Goal: Information Seeking & Learning: Learn about a topic

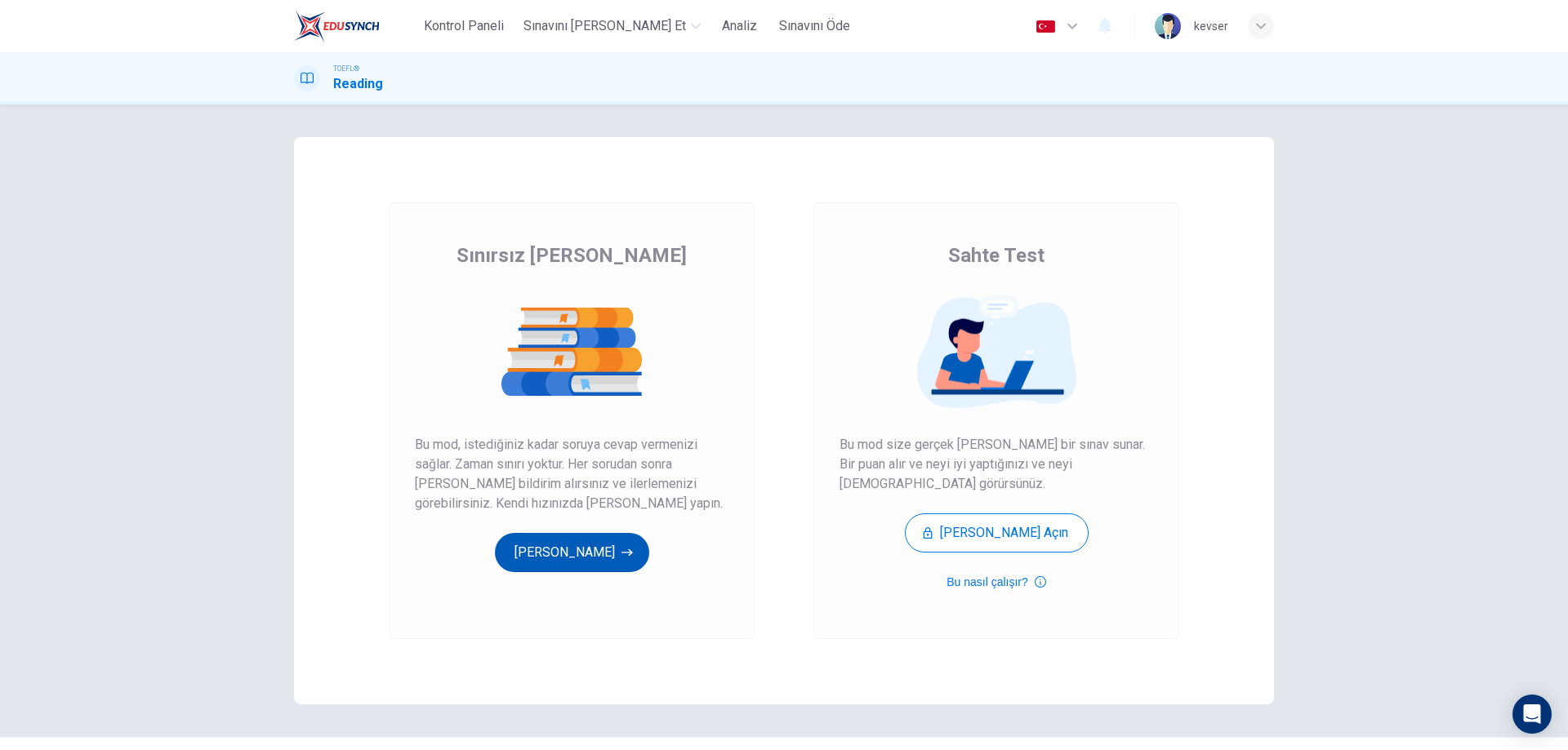
click at [621, 550] on button "[PERSON_NAME]" at bounding box center [572, 552] width 154 height 39
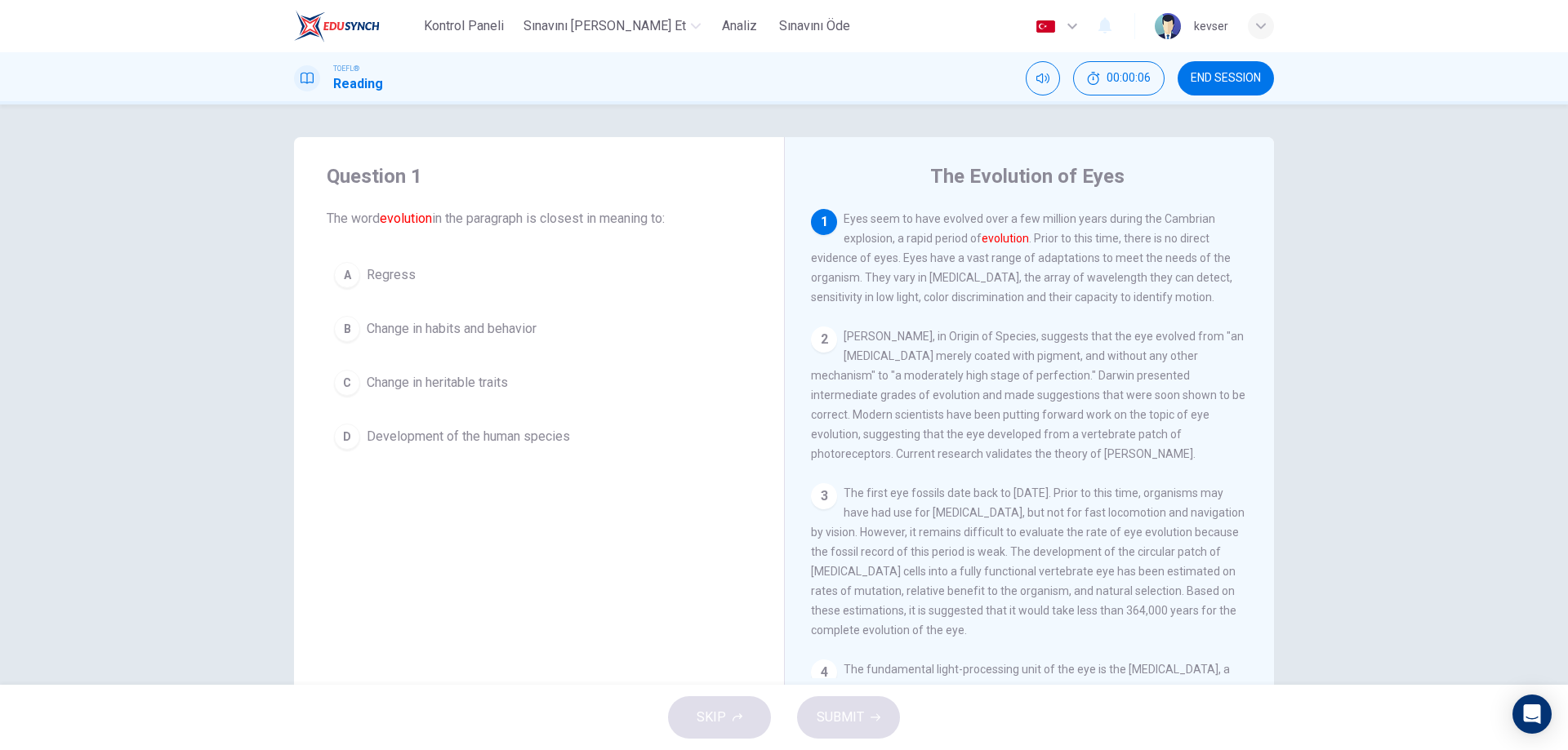
drag, startPoint x: 884, startPoint y: 219, endPoint x: 1059, endPoint y: 222, distance: 175.0
click at [1059, 222] on span "Eyes seem to have evolved over a few million years during the Cambrian explosio…" at bounding box center [1021, 258] width 421 height 92
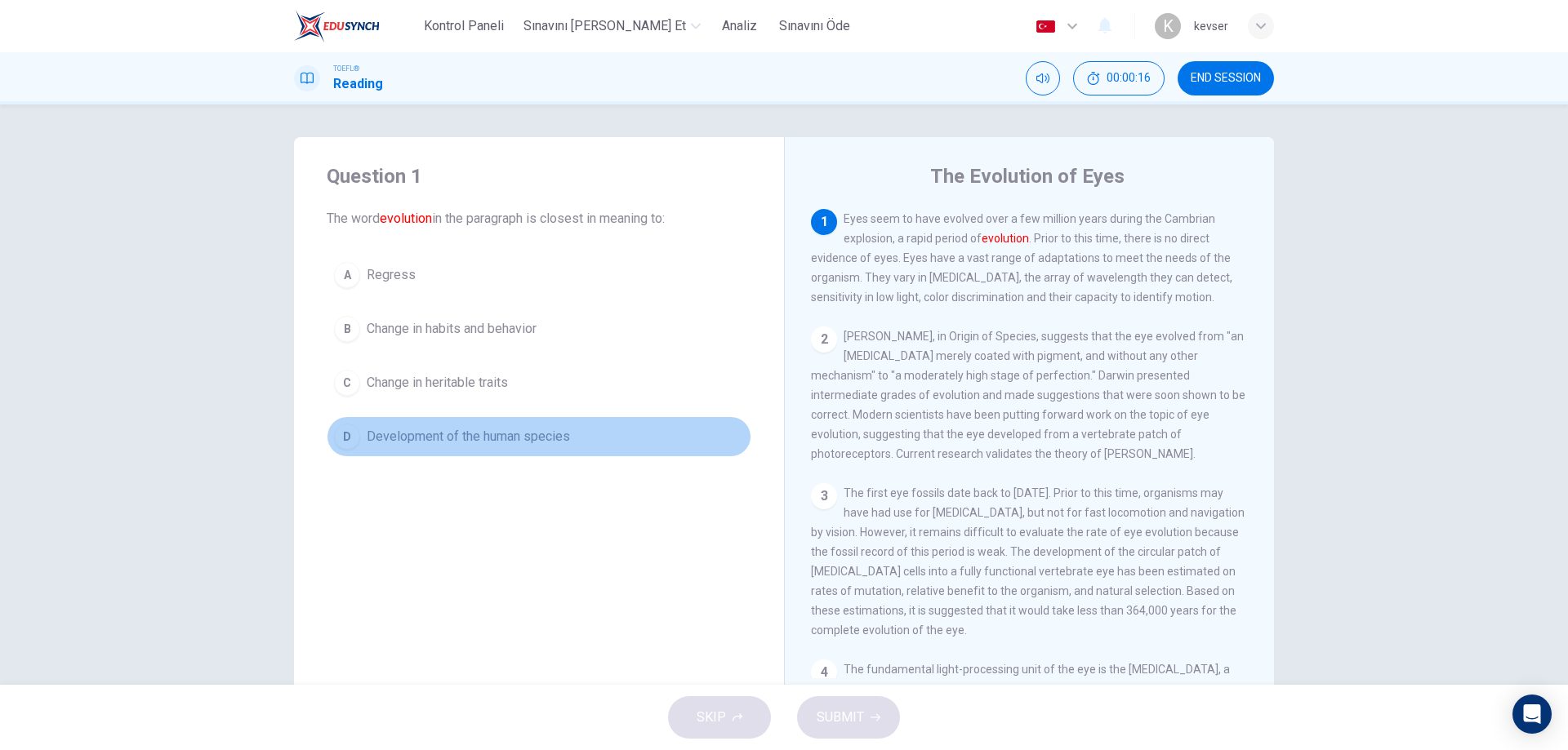
click at [434, 440] on span "Development of the human species" at bounding box center [468, 437] width 203 height 20
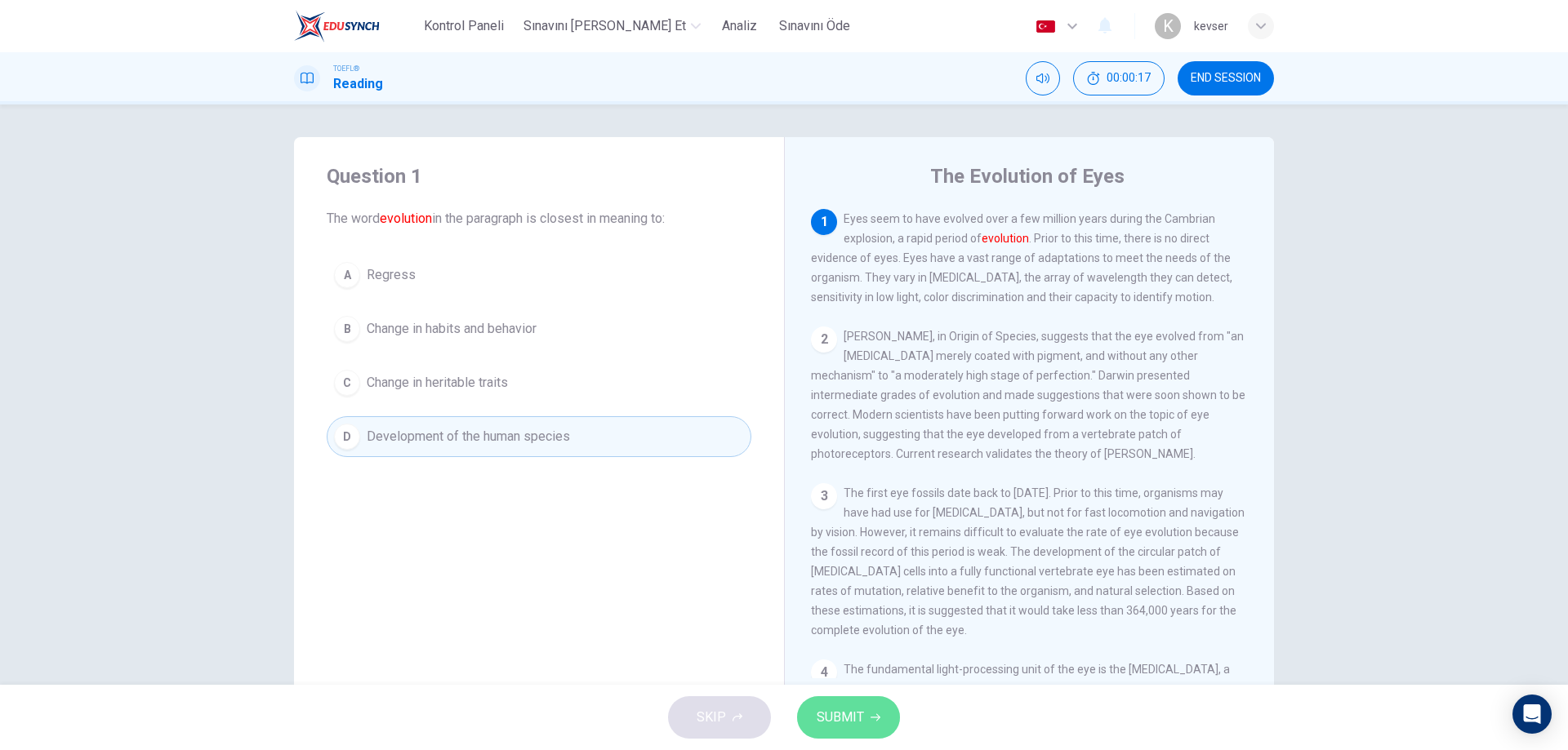
click at [855, 720] on span "SUBMIT" at bounding box center [840, 717] width 48 height 22
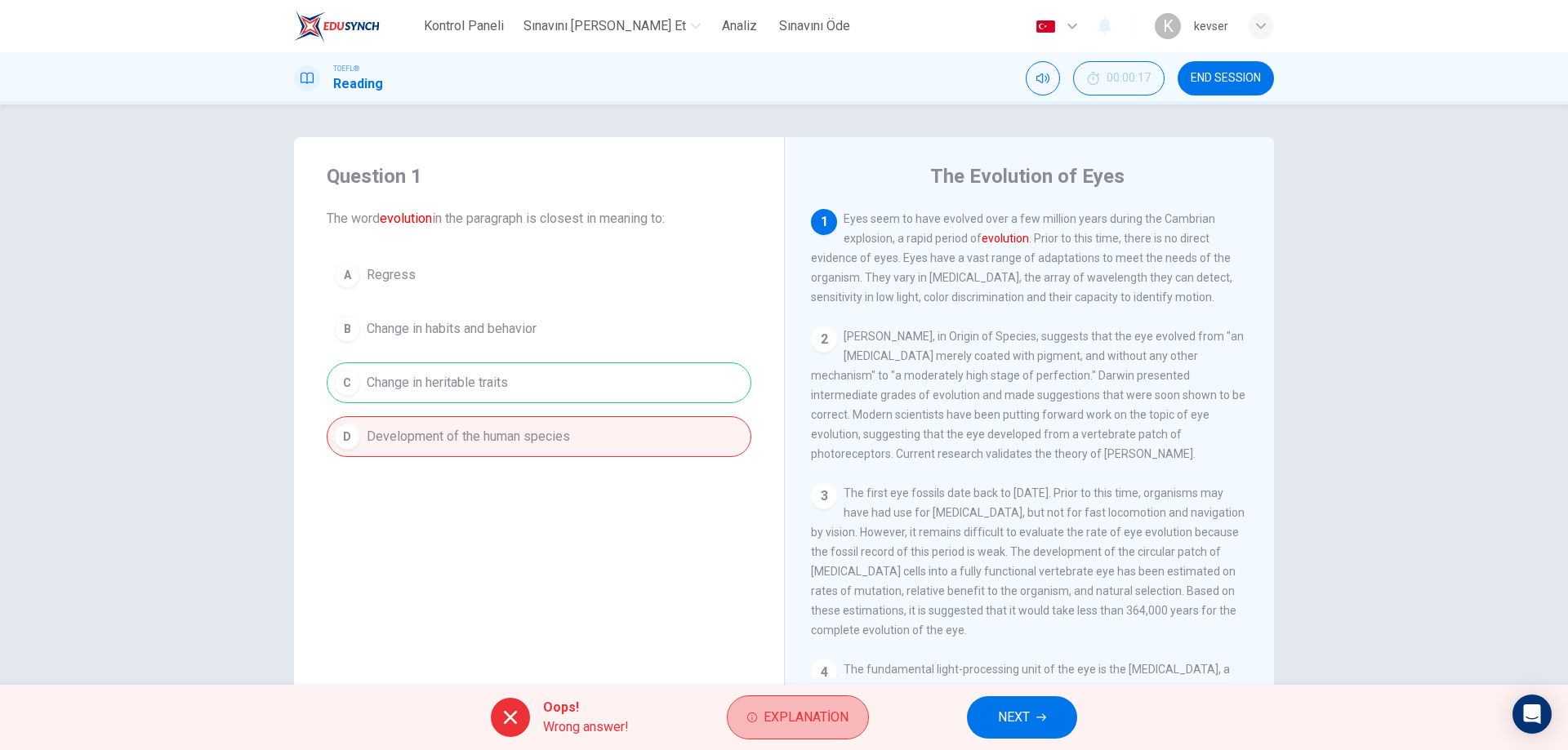
click at [855, 720] on button "Explanation" at bounding box center [798, 717] width 142 height 44
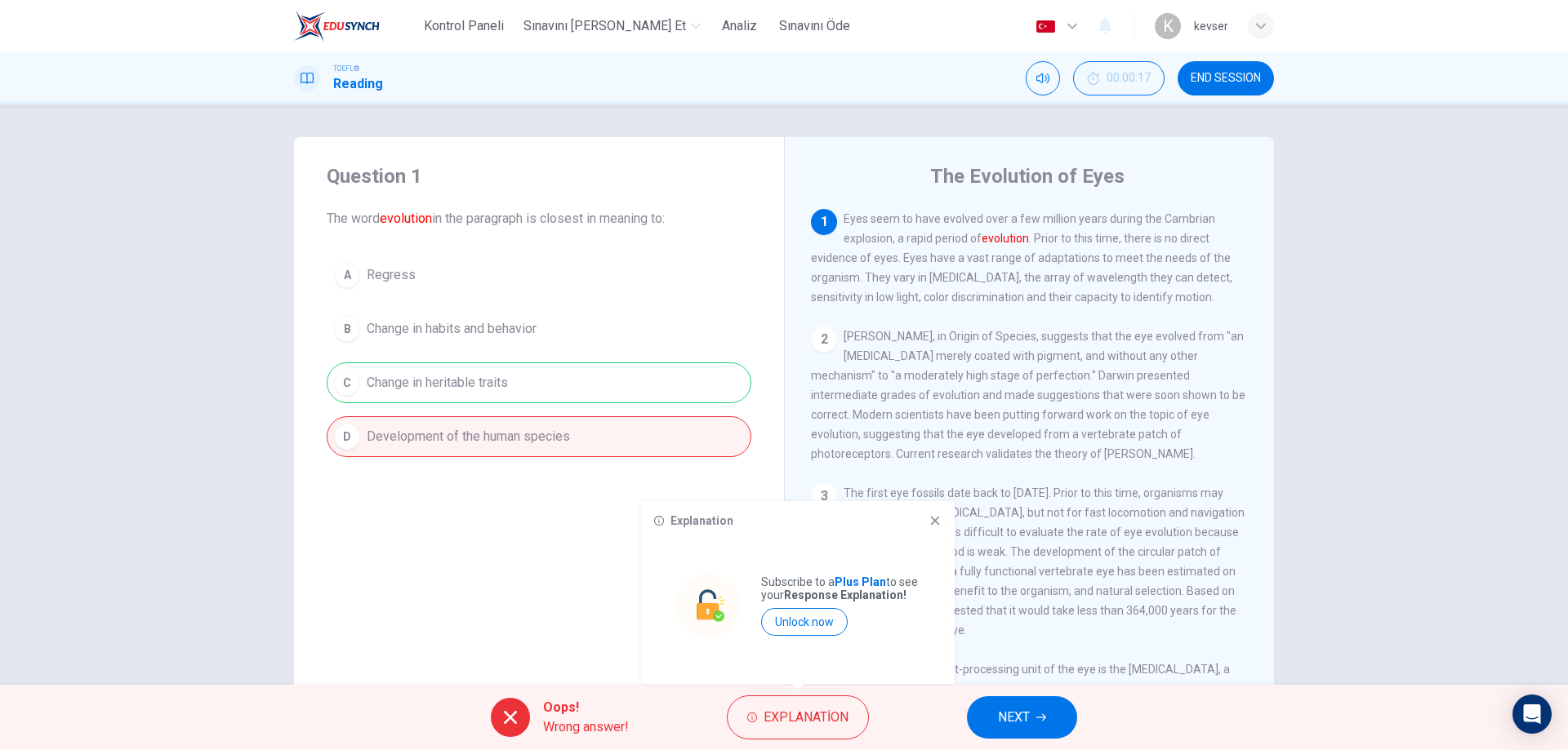
click at [938, 515] on div "Explanation Subscribe to a Plus Plan to see your Response Explanation! Unlock n…" at bounding box center [798, 592] width 313 height 183
click at [939, 516] on icon at bounding box center [935, 521] width 13 height 13
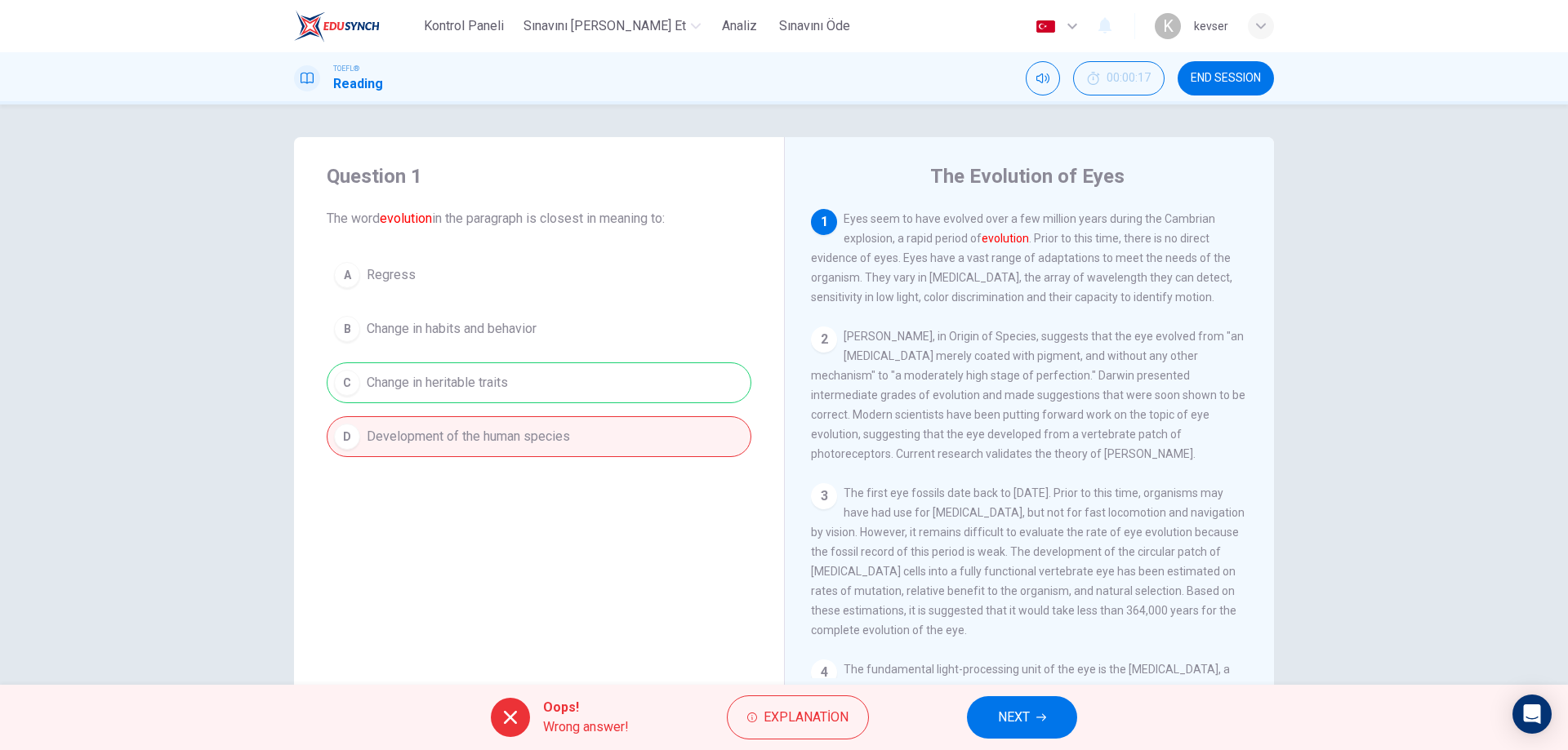
drag, startPoint x: 941, startPoint y: 216, endPoint x: 1176, endPoint y: 213, distance: 235.0
click at [1176, 213] on span "Eyes seem to have evolved over a few million years during the Cambrian explosio…" at bounding box center [1021, 258] width 421 height 92
drag, startPoint x: 902, startPoint y: 239, endPoint x: 1059, endPoint y: 244, distance: 157.1
click at [1059, 244] on span "Eyes seem to have evolved over a few million years during the Cambrian explosio…" at bounding box center [1021, 258] width 421 height 92
click at [1182, 77] on button "END SESSION" at bounding box center [1225, 79] width 96 height 35
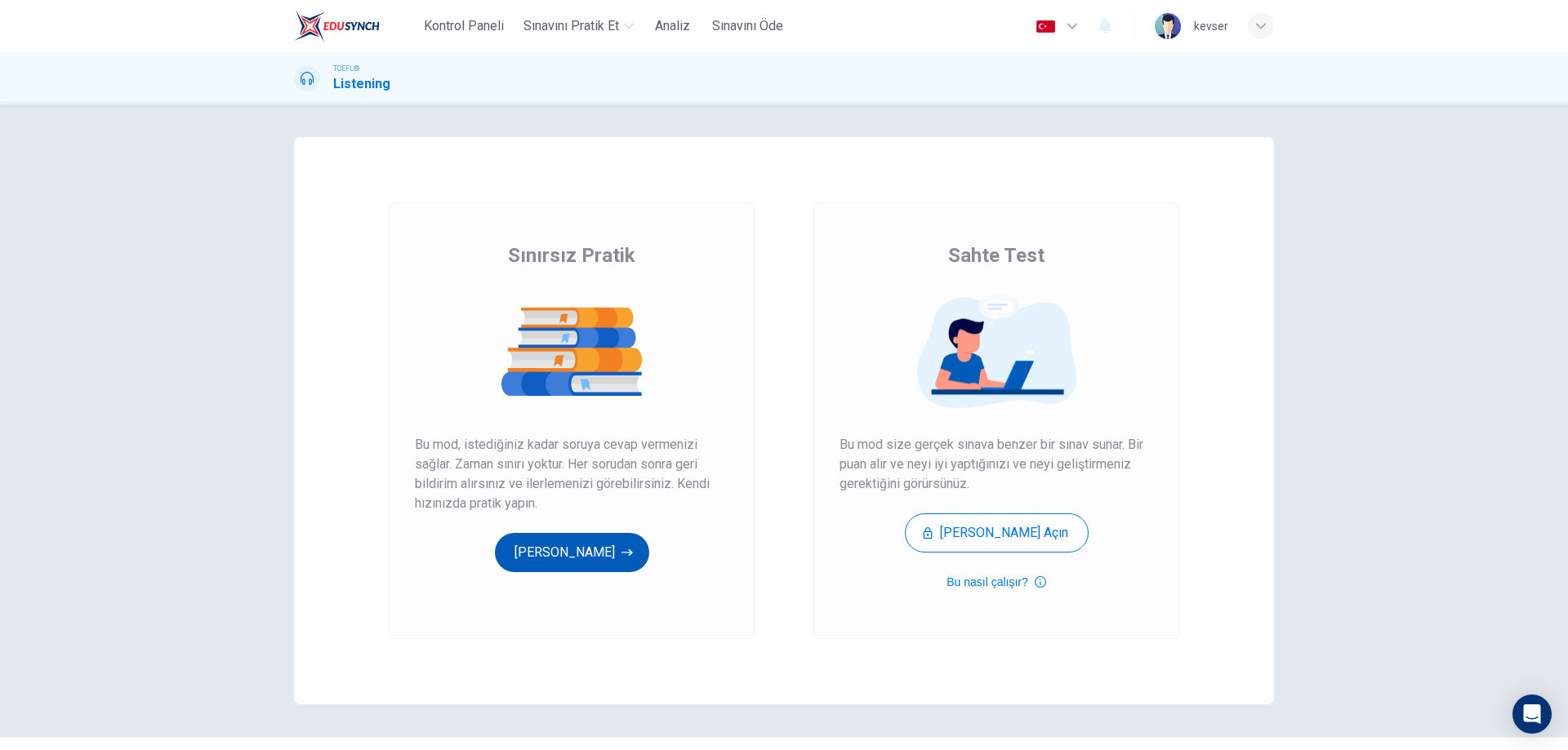
click at [601, 564] on button "[PERSON_NAME]" at bounding box center [572, 552] width 154 height 39
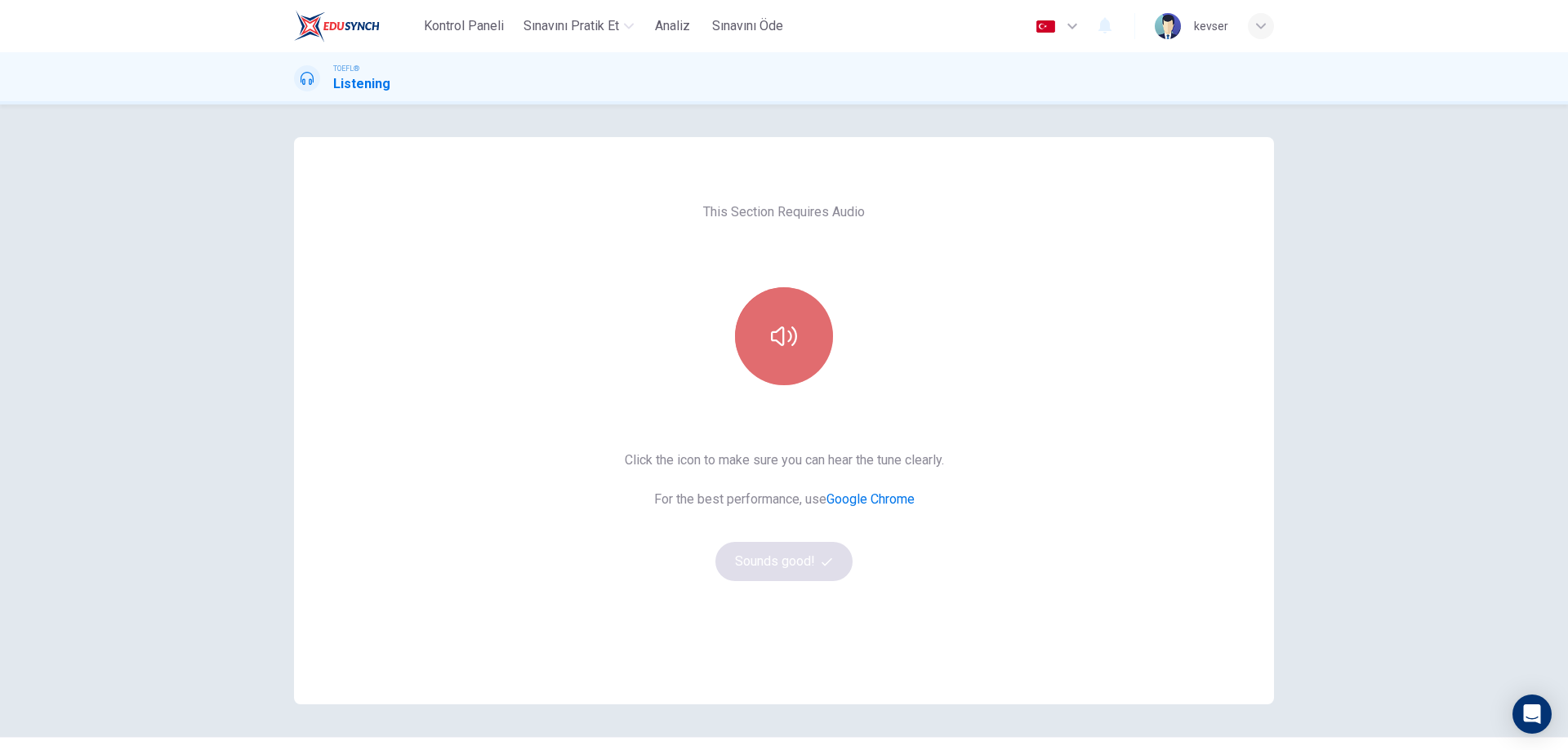
click at [796, 315] on button "button" at bounding box center [783, 336] width 98 height 98
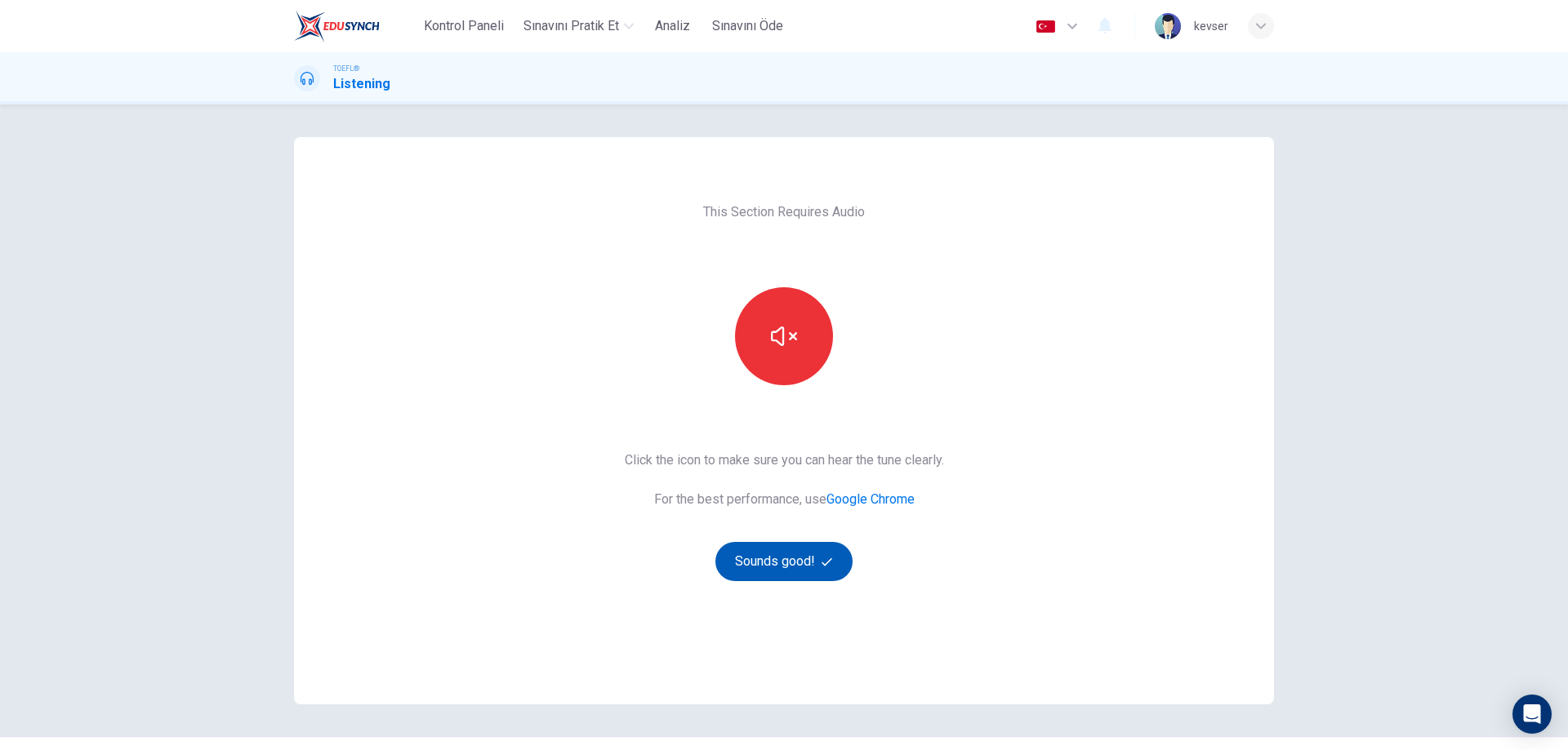
click at [774, 574] on button "Sounds good!" at bounding box center [784, 561] width 138 height 39
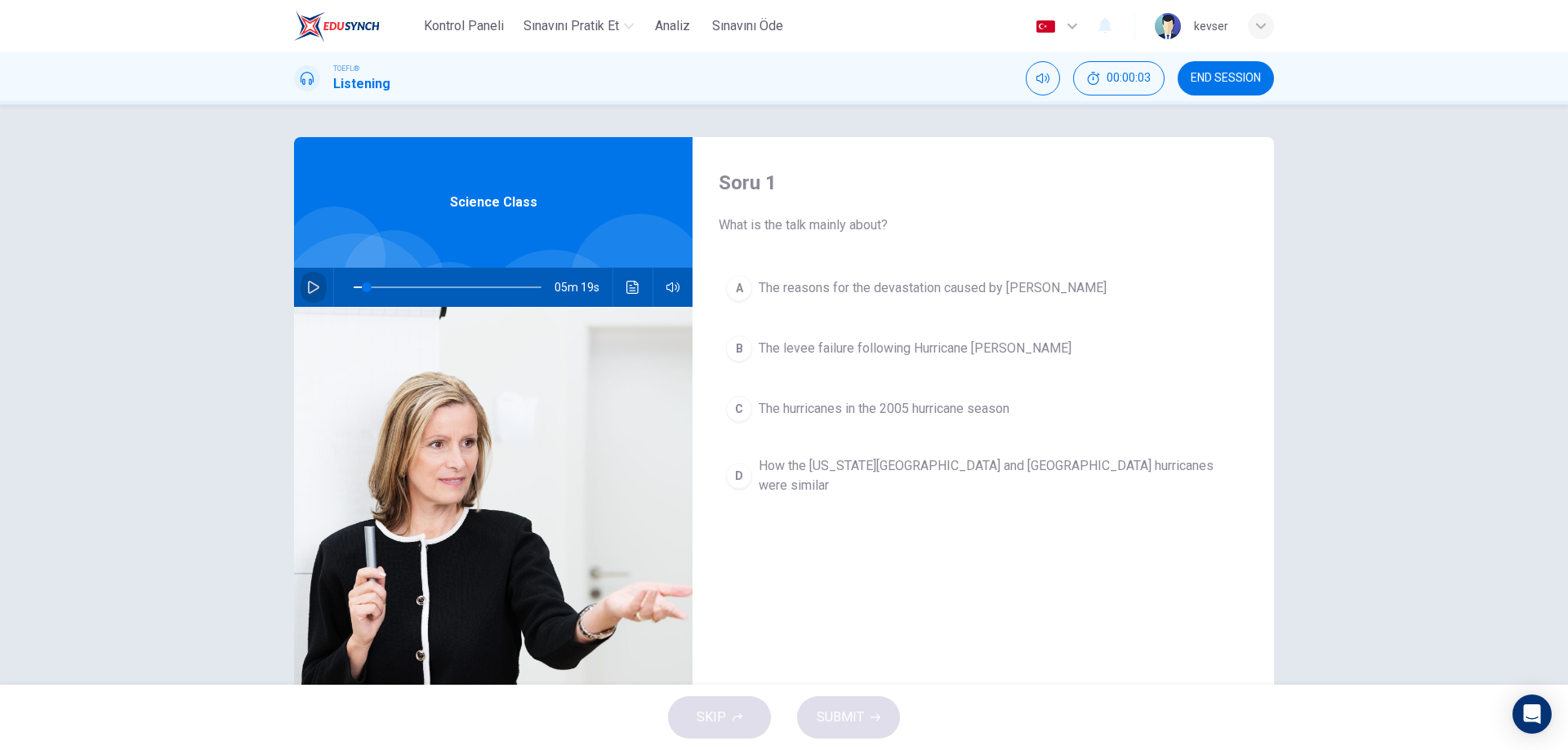
click at [312, 287] on icon "button" at bounding box center [313, 287] width 13 height 13
click at [778, 559] on div "Soru 1 What is the talk mainly about? A The reasons for the devastation caused …" at bounding box center [983, 421] width 582 height 567
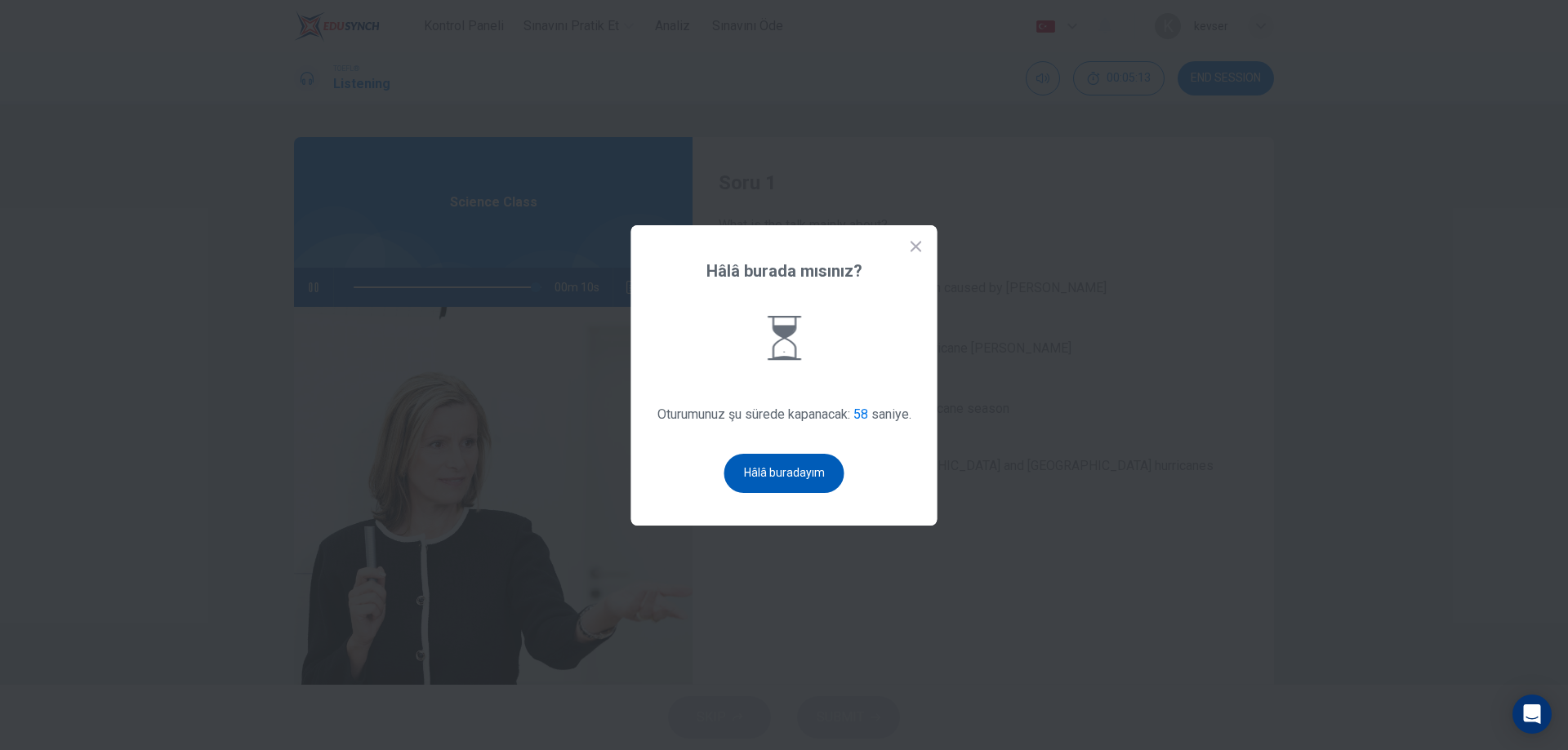
click at [774, 475] on button "Hâlâ buradayım" at bounding box center [784, 473] width 120 height 39
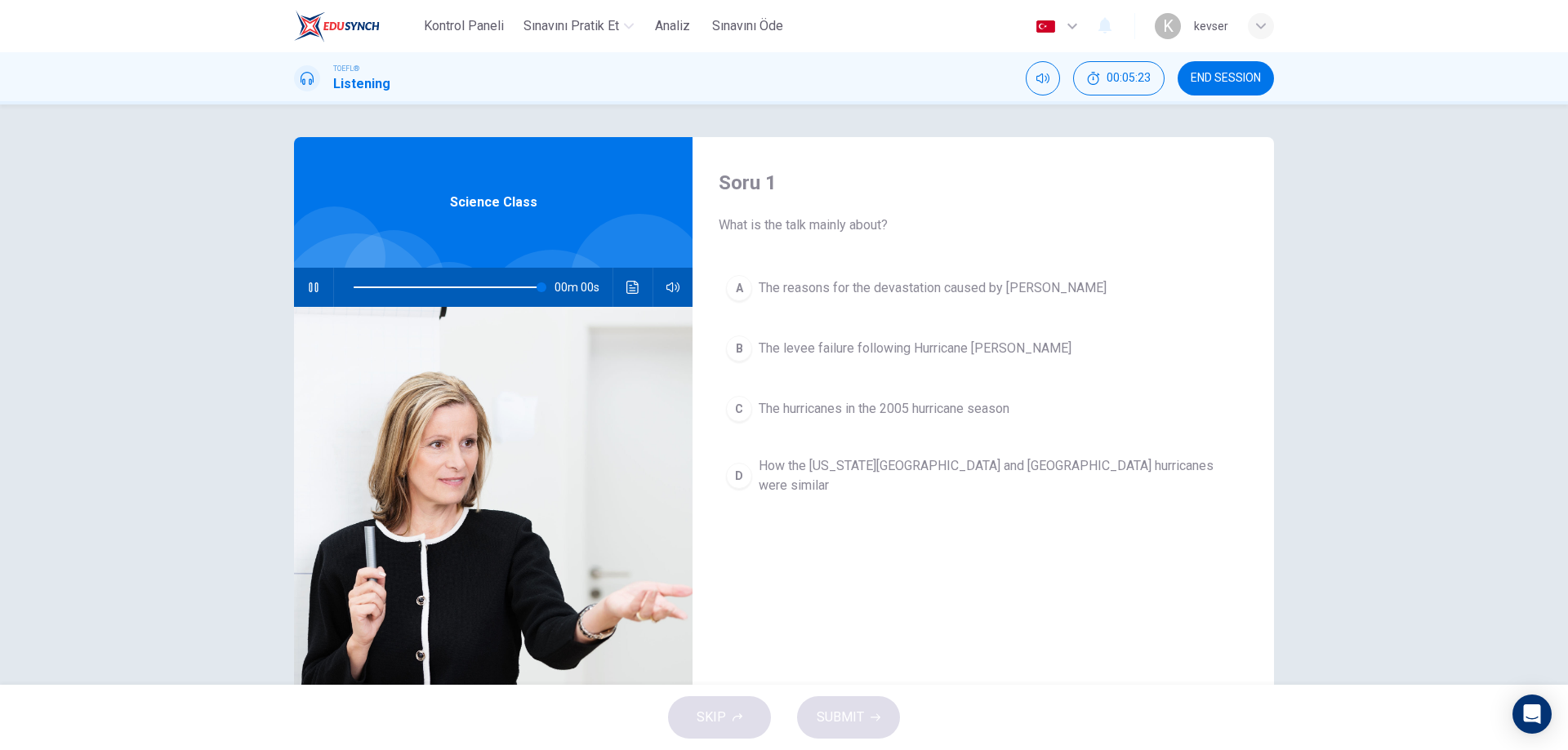
type input "0"
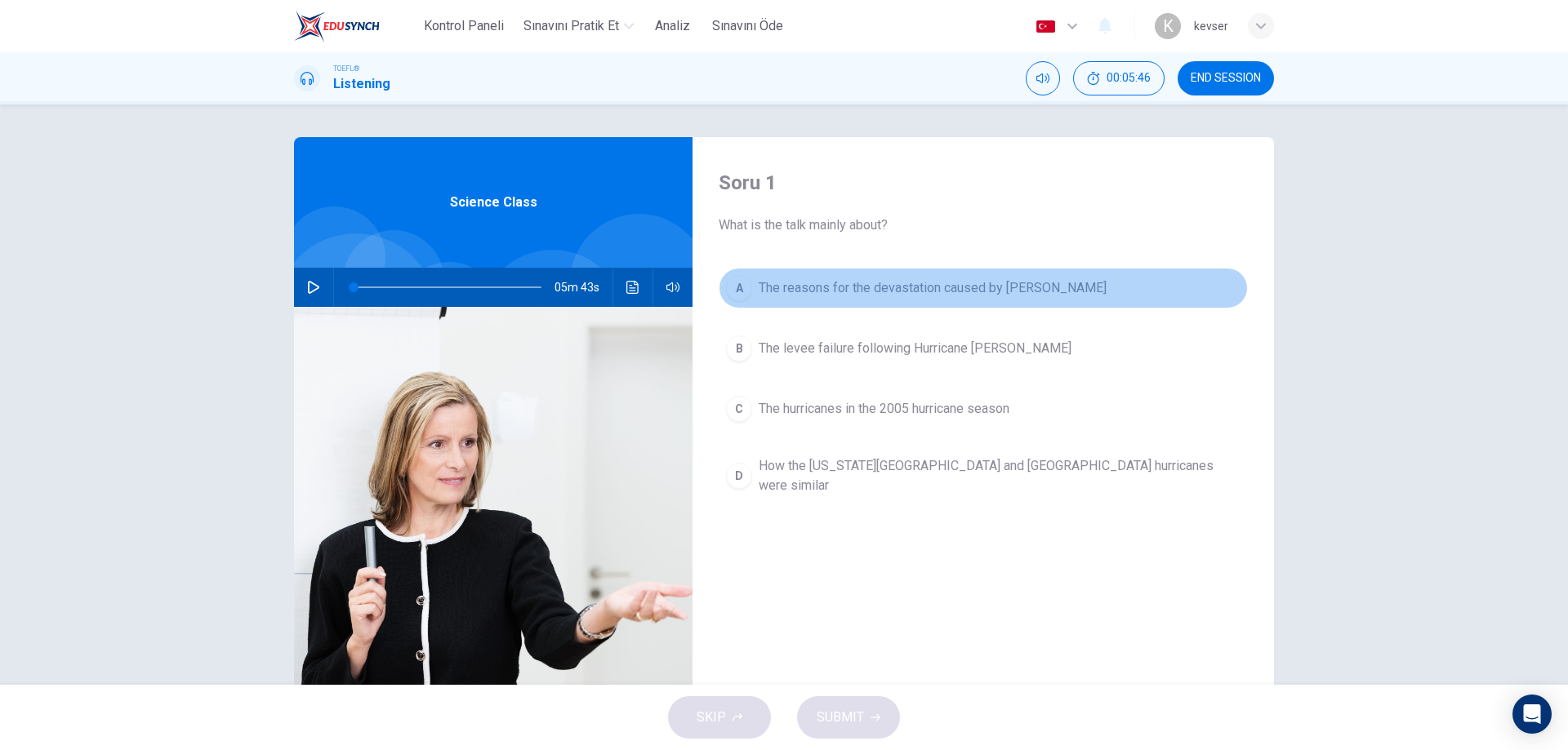
click at [979, 283] on span "The reasons for the devastation caused by Katrina" at bounding box center [933, 288] width 348 height 20
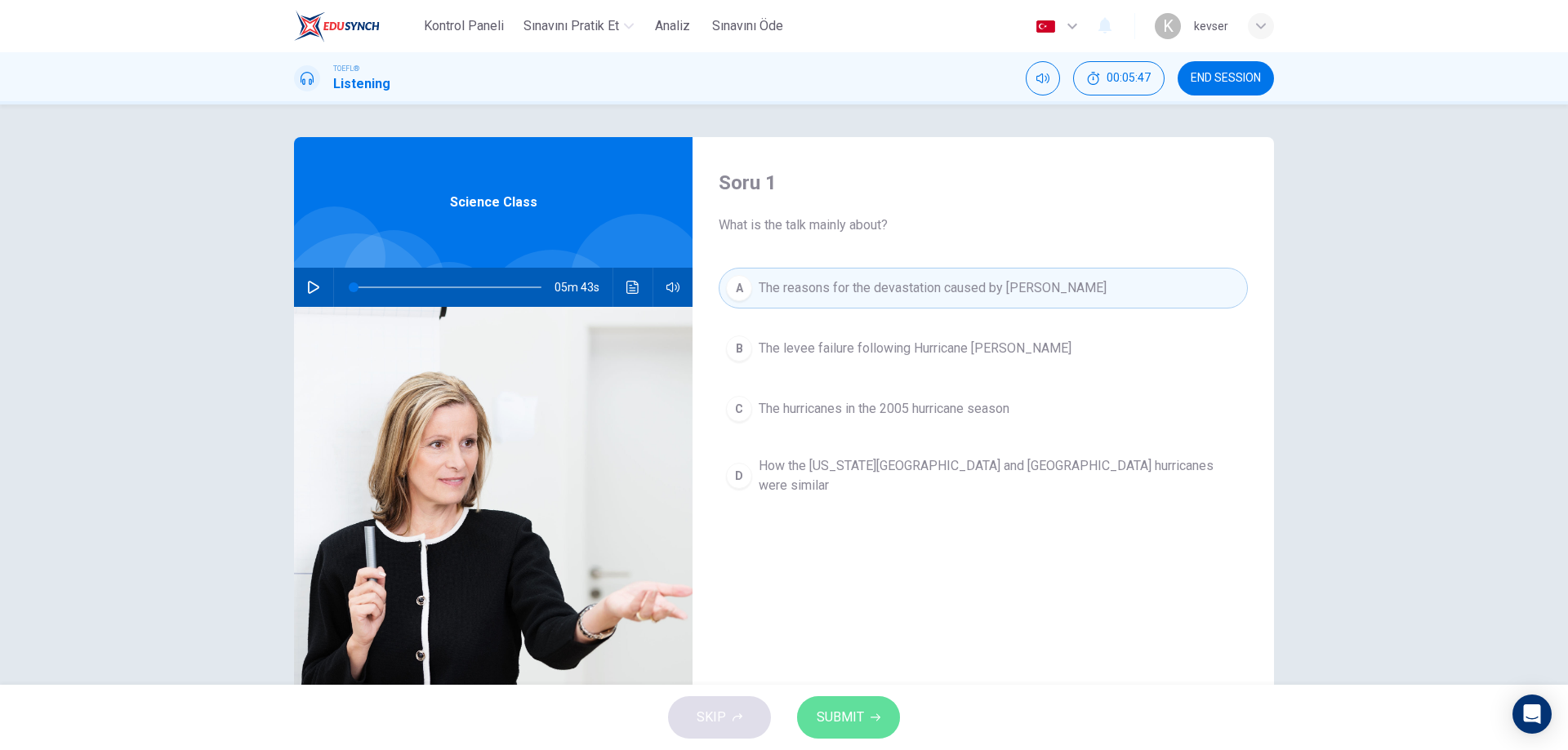
click at [838, 707] on span "SUBMIT" at bounding box center [840, 717] width 48 height 22
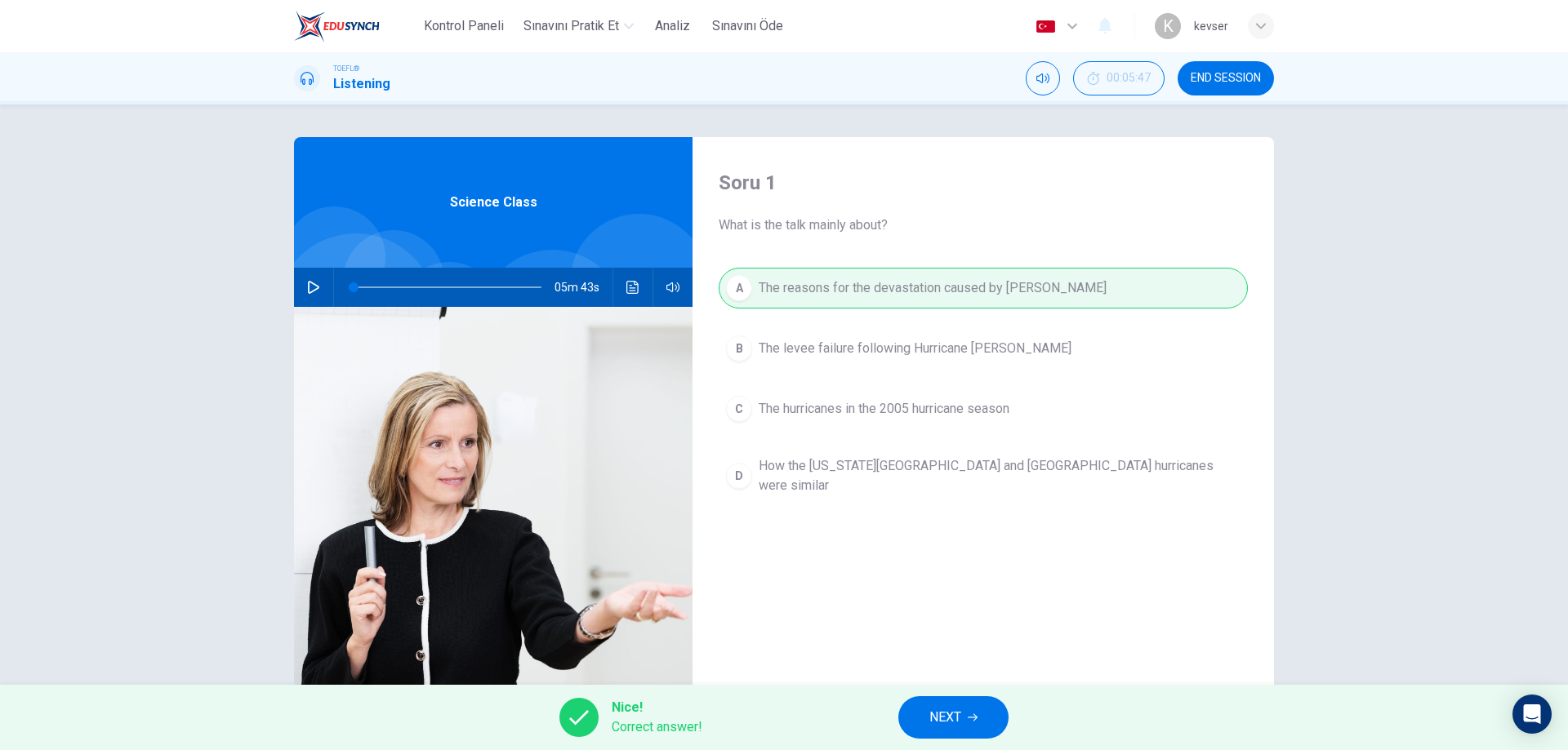
click at [974, 733] on button "NEXT" at bounding box center [953, 717] width 110 height 42
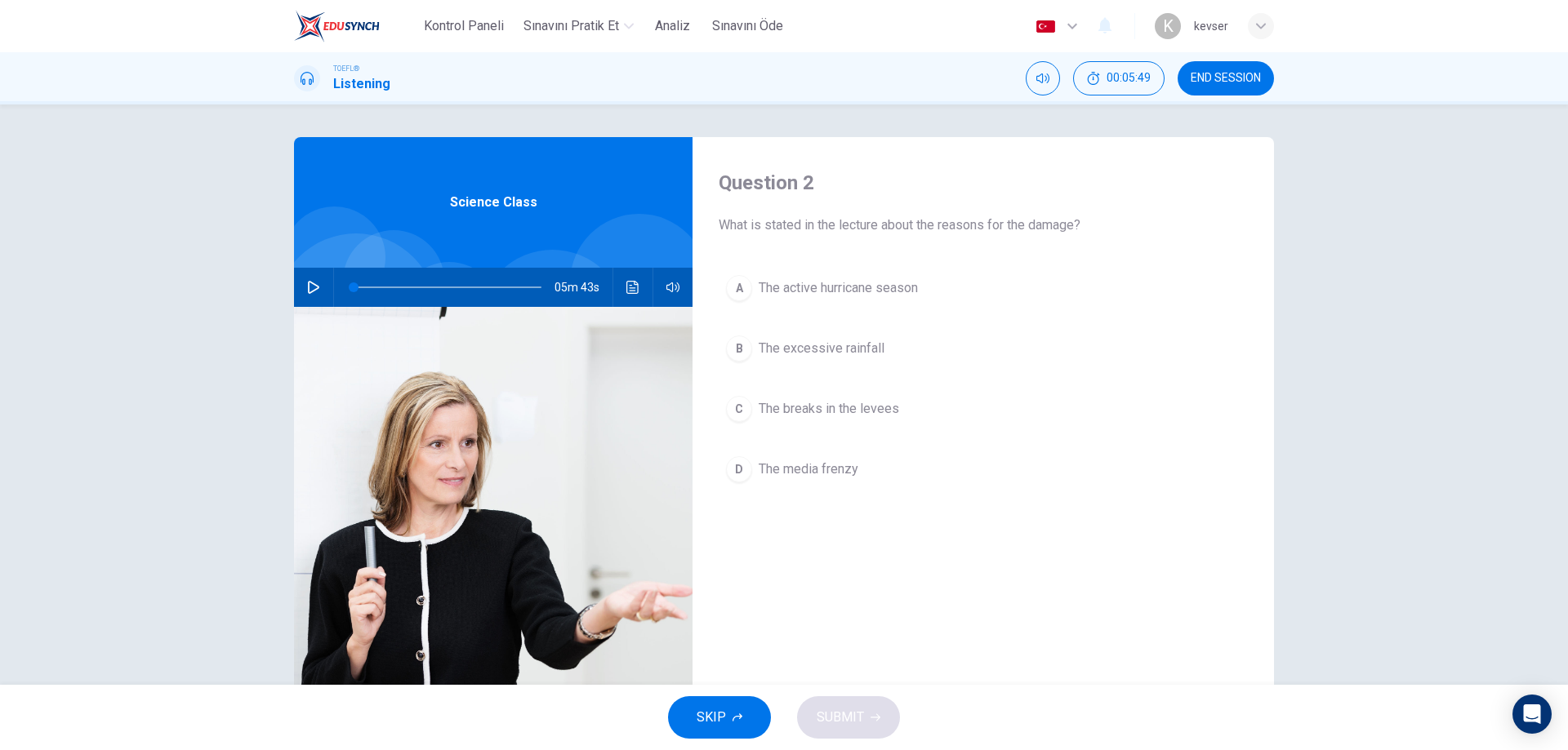
drag, startPoint x: 770, startPoint y: 208, endPoint x: 1056, endPoint y: 209, distance: 286.0
click at [1056, 209] on div "Question 2 What is stated in the lecture about the reasons for the damage?" at bounding box center [984, 202] width 530 height 66
click at [832, 349] on span "The excessive rainfall" at bounding box center [821, 349] width 125 height 20
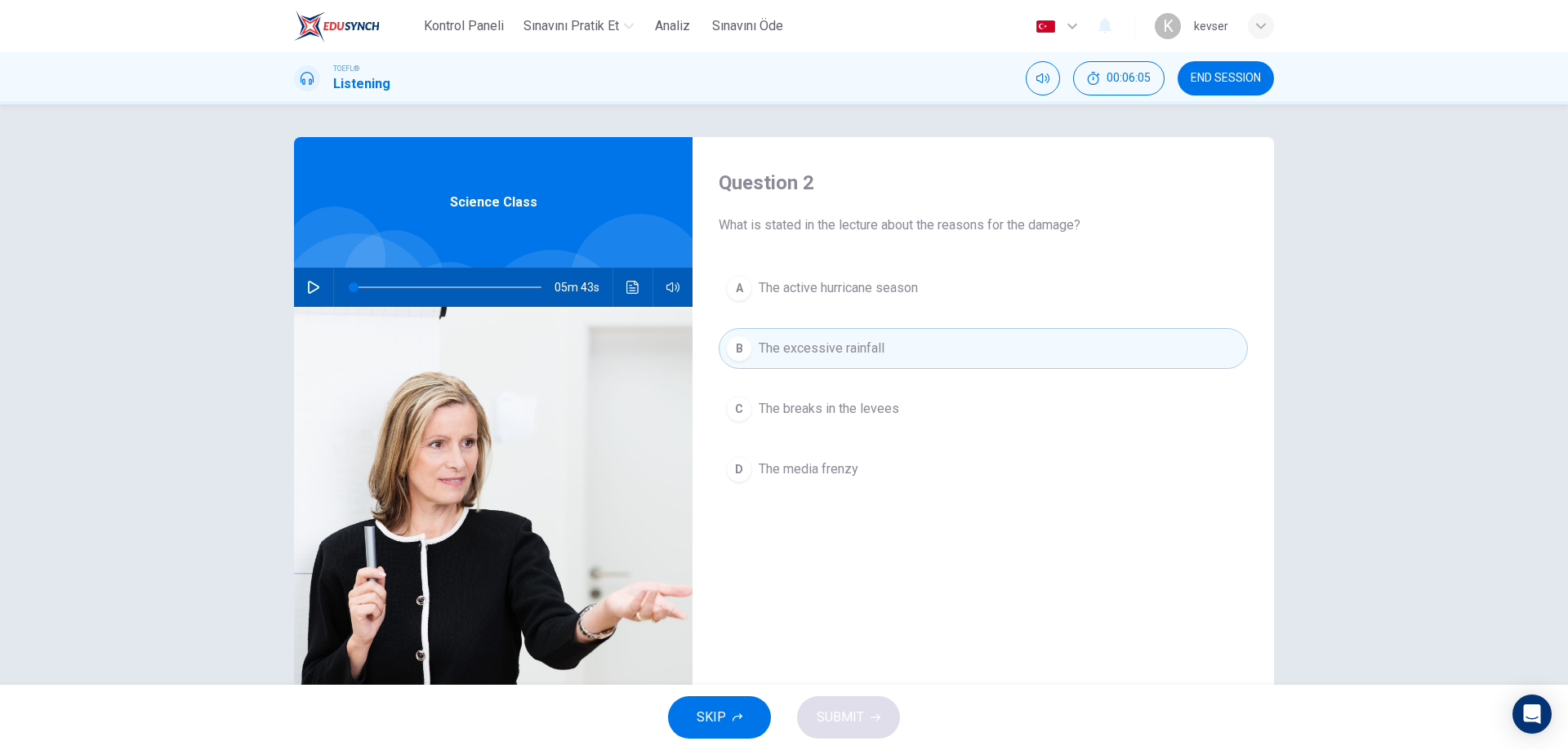
click at [851, 721] on div "SKIP SUBMIT" at bounding box center [784, 718] width 1568 height 66
click at [883, 359] on button "B The excessive rainfall" at bounding box center [984, 348] width 530 height 41
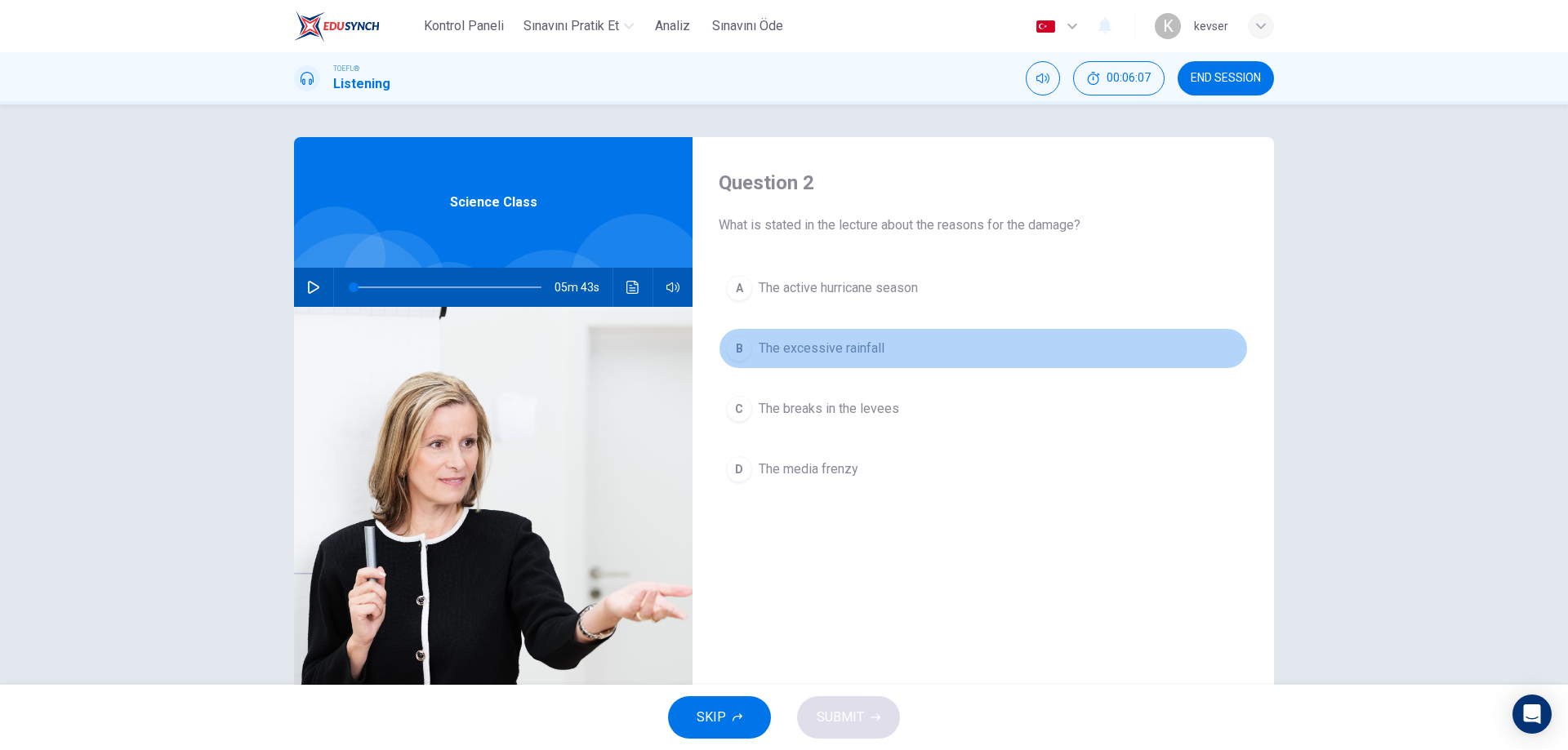
click at [883, 358] on button "B The excessive rainfall" at bounding box center [984, 348] width 530 height 41
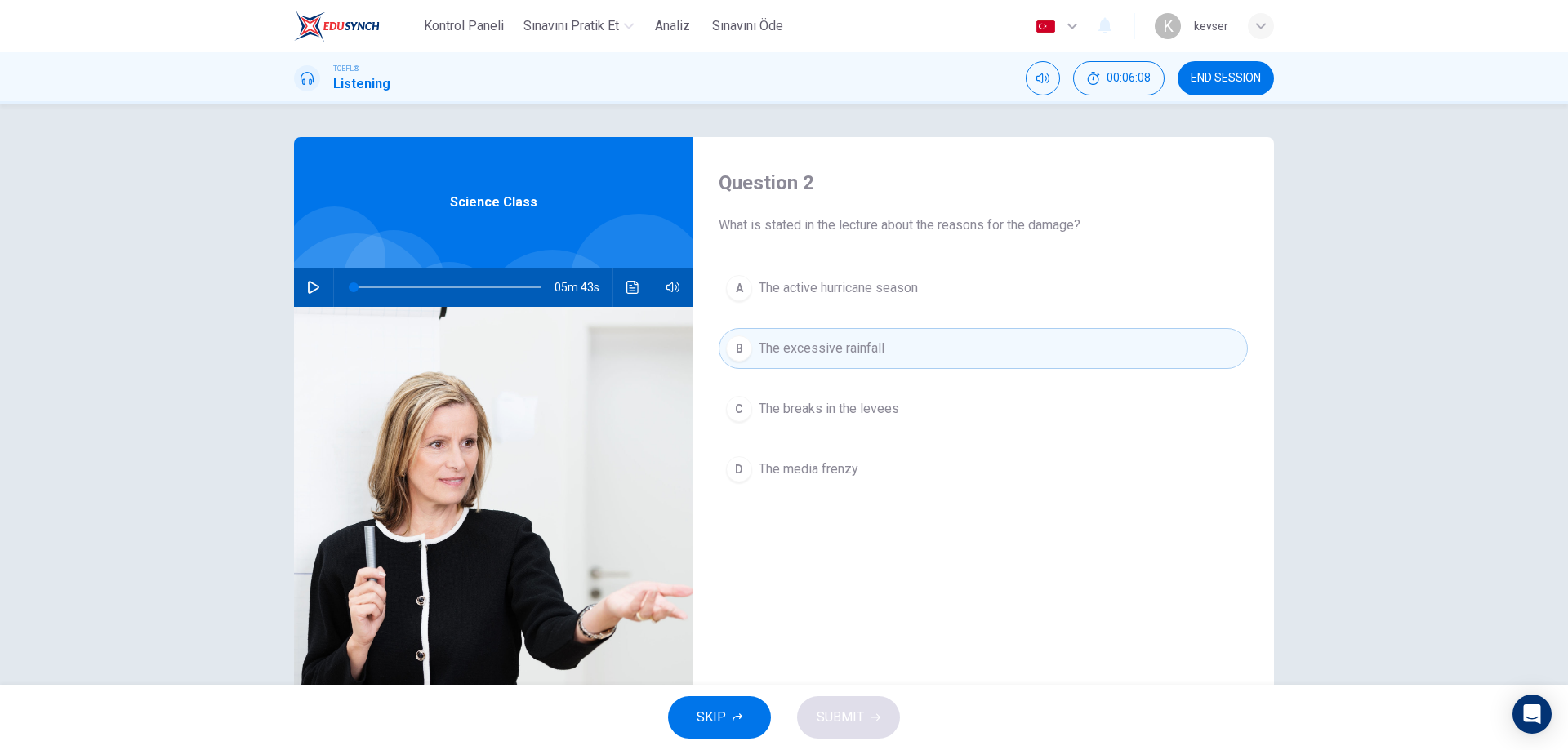
click at [870, 731] on div "SKIP SUBMIT" at bounding box center [784, 718] width 1568 height 66
click at [858, 715] on div "SKIP SUBMIT" at bounding box center [784, 718] width 1568 height 66
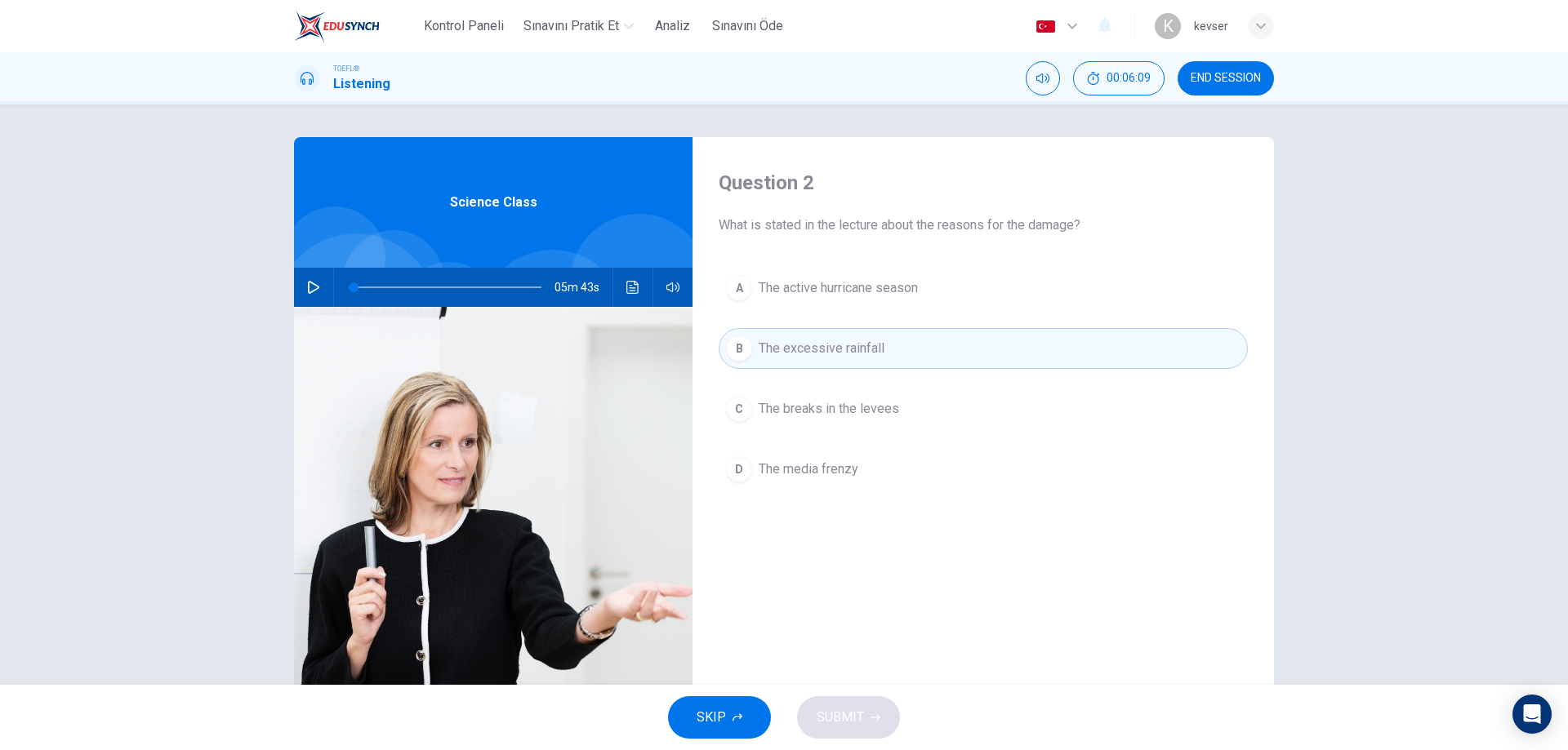
click at [858, 715] on div "SKIP SUBMIT" at bounding box center [784, 718] width 1568 height 66
click at [845, 414] on span "The breaks in the levees" at bounding box center [829, 409] width 140 height 20
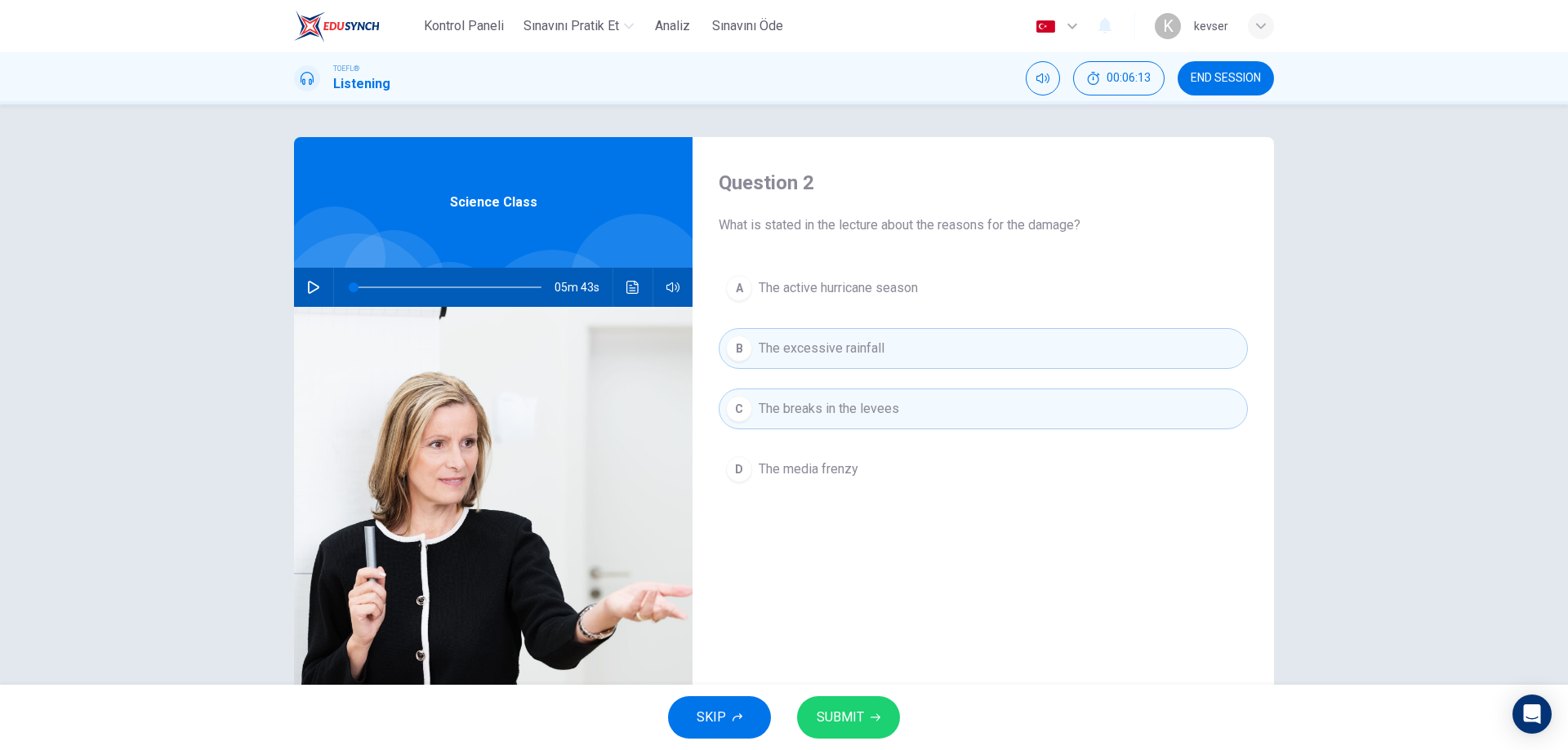
click at [827, 464] on span "The media frenzy" at bounding box center [808, 469] width 100 height 20
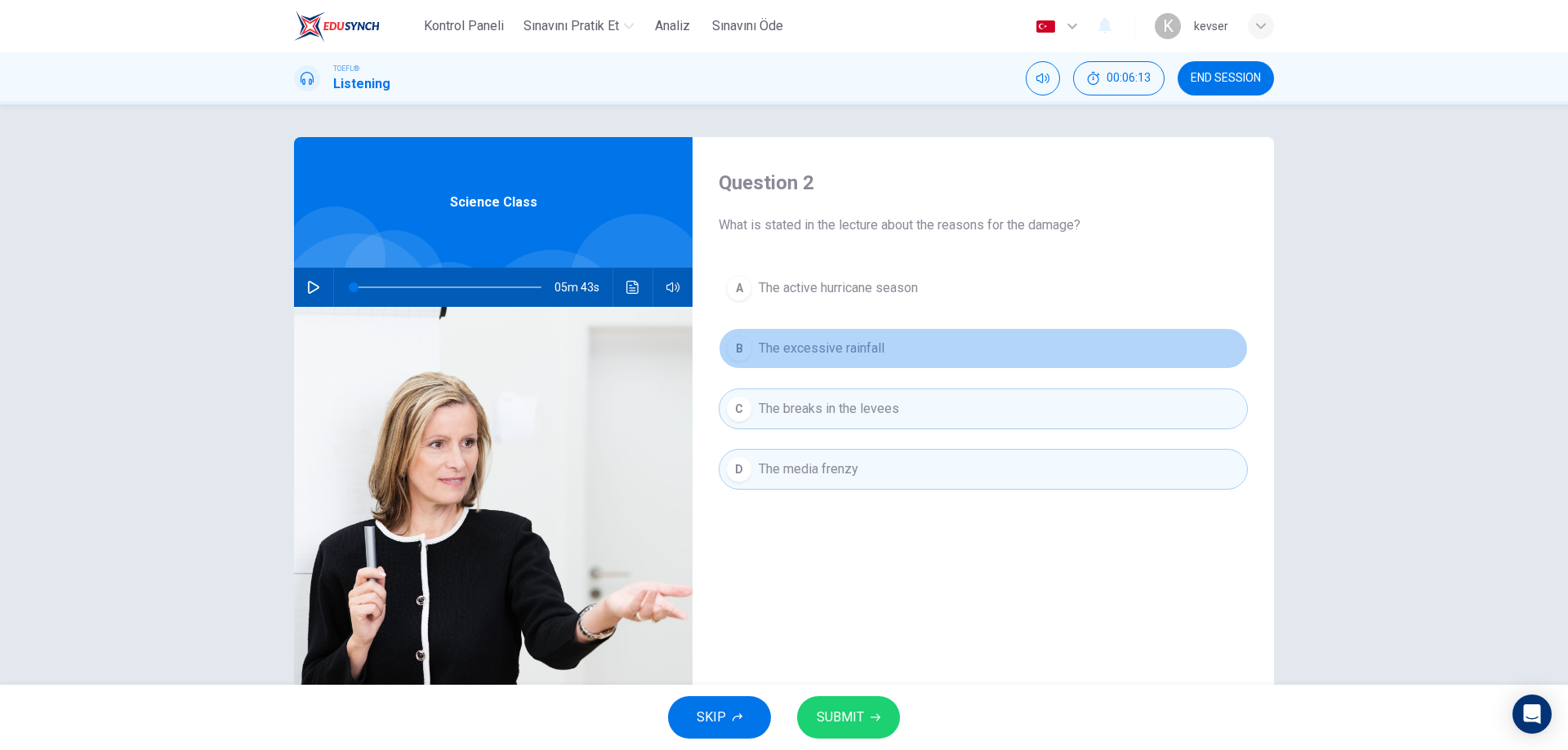
click at [842, 342] on span "The excessive rainfall" at bounding box center [821, 349] width 125 height 20
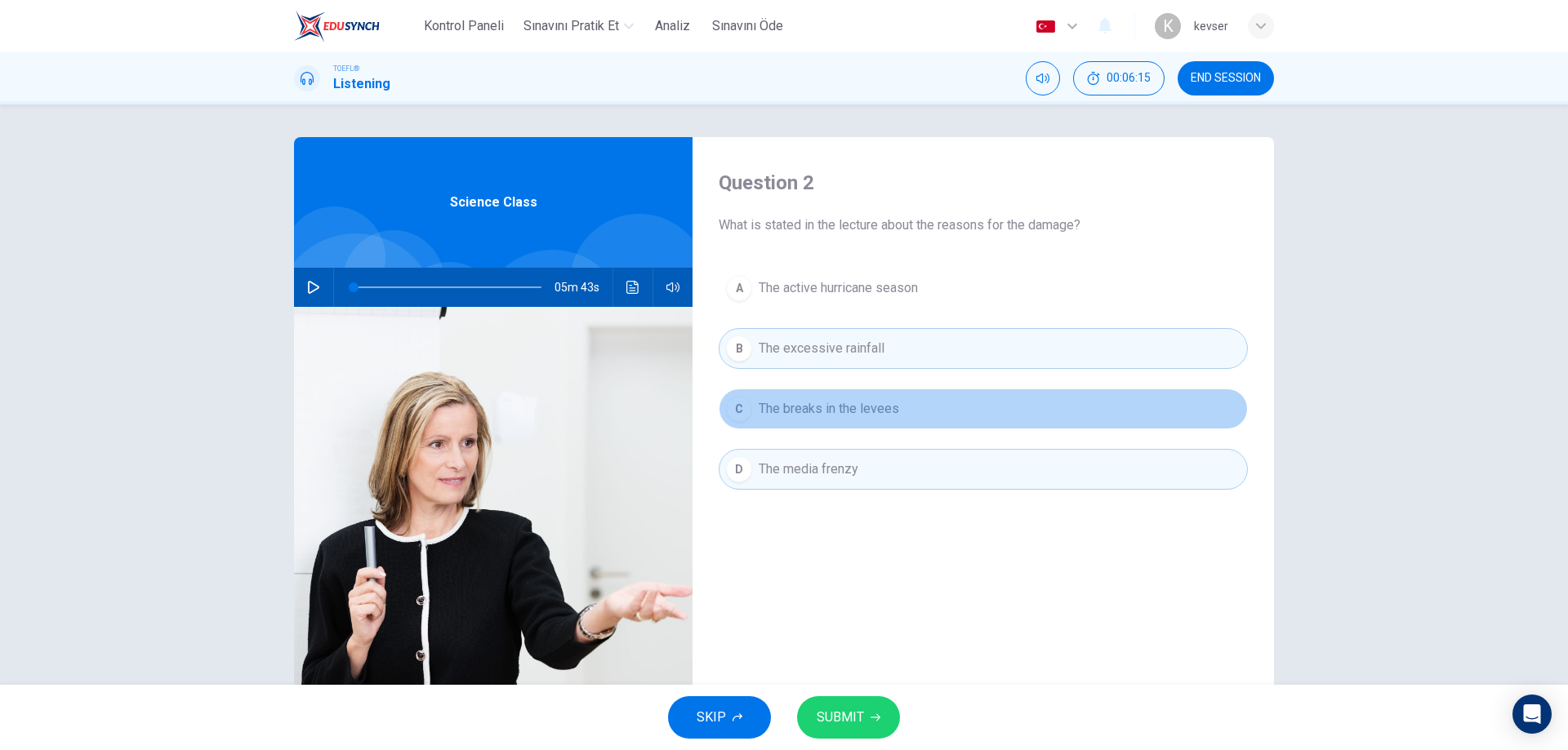
click at [838, 399] on button "C The breaks in the levees" at bounding box center [984, 408] width 530 height 41
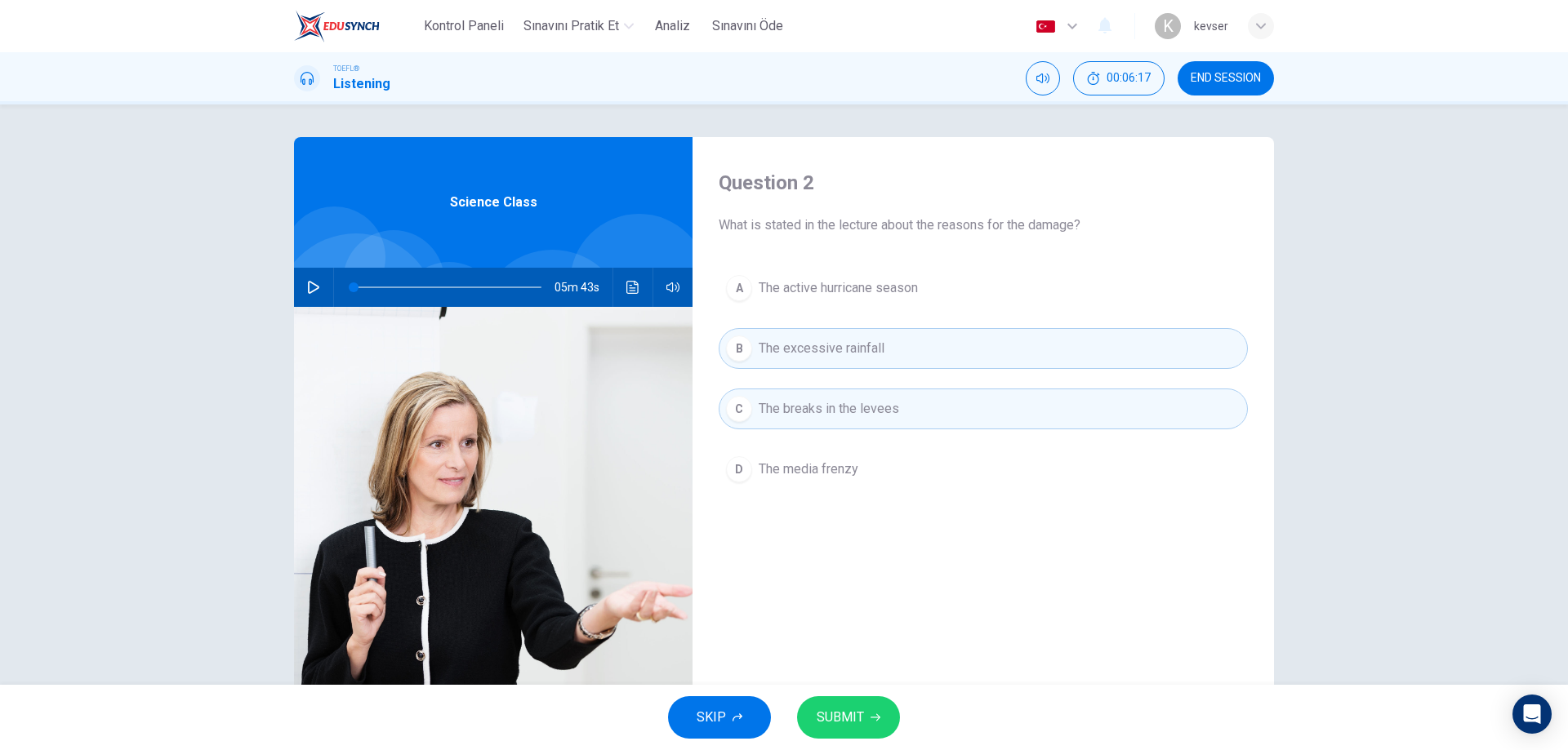
click at [832, 360] on button "B The excessive rainfall" at bounding box center [984, 348] width 530 height 41
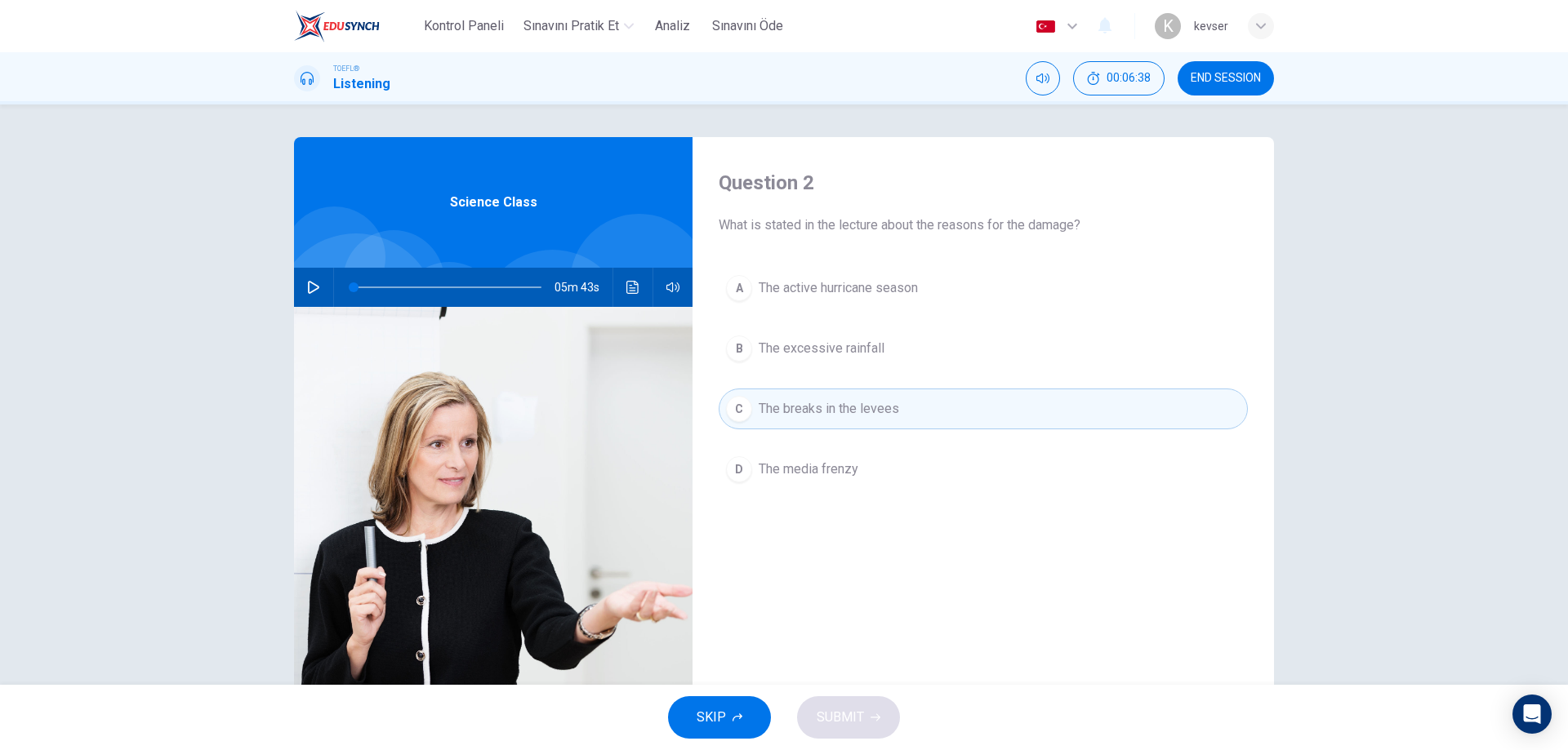
click at [813, 351] on span "The excessive rainfall" at bounding box center [821, 349] width 125 height 20
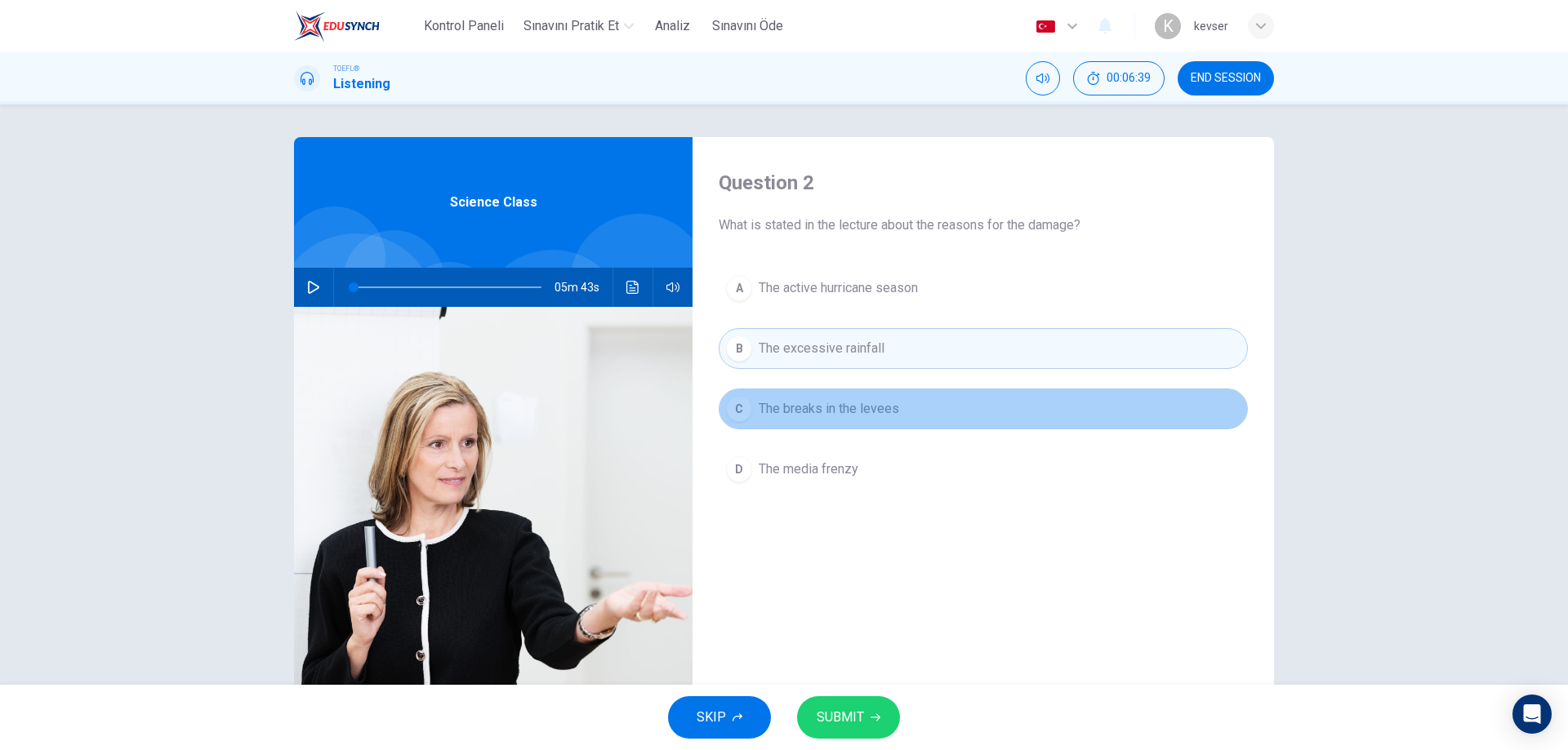
click at [807, 401] on span "The breaks in the levees" at bounding box center [829, 409] width 140 height 20
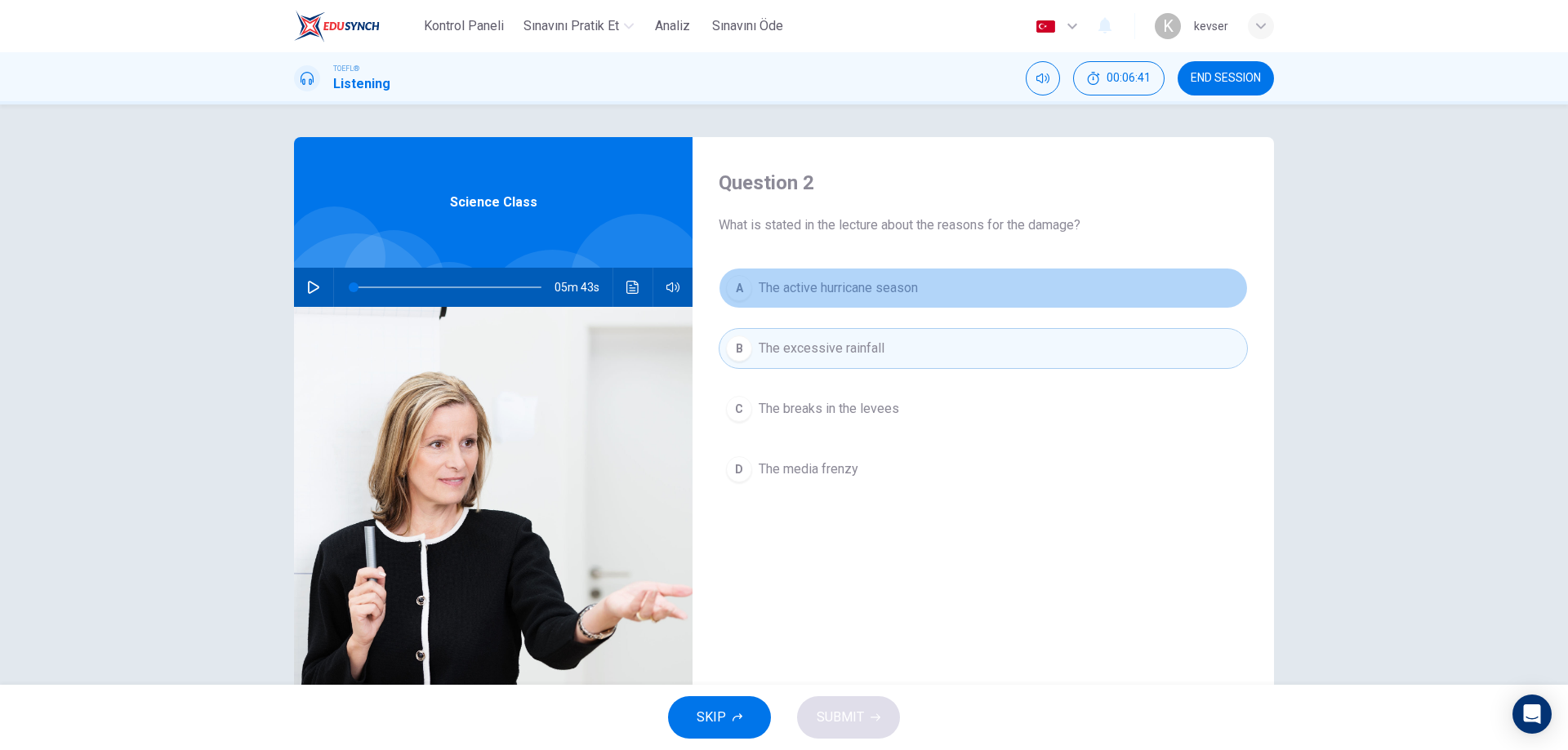
click at [849, 292] on span "The active hurricane season" at bounding box center [839, 288] width 159 height 20
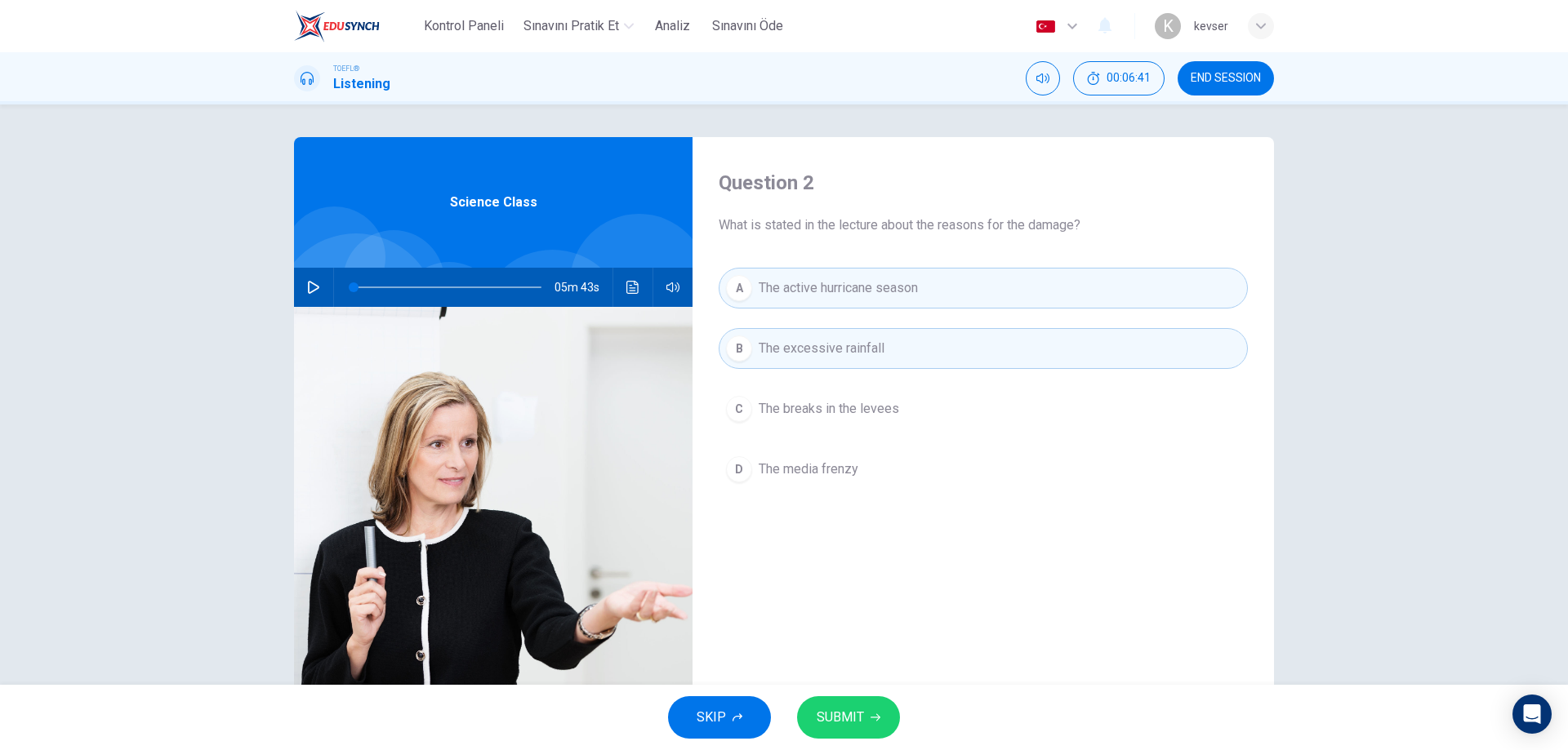
click at [827, 737] on button "SUBMIT" at bounding box center [848, 717] width 103 height 42
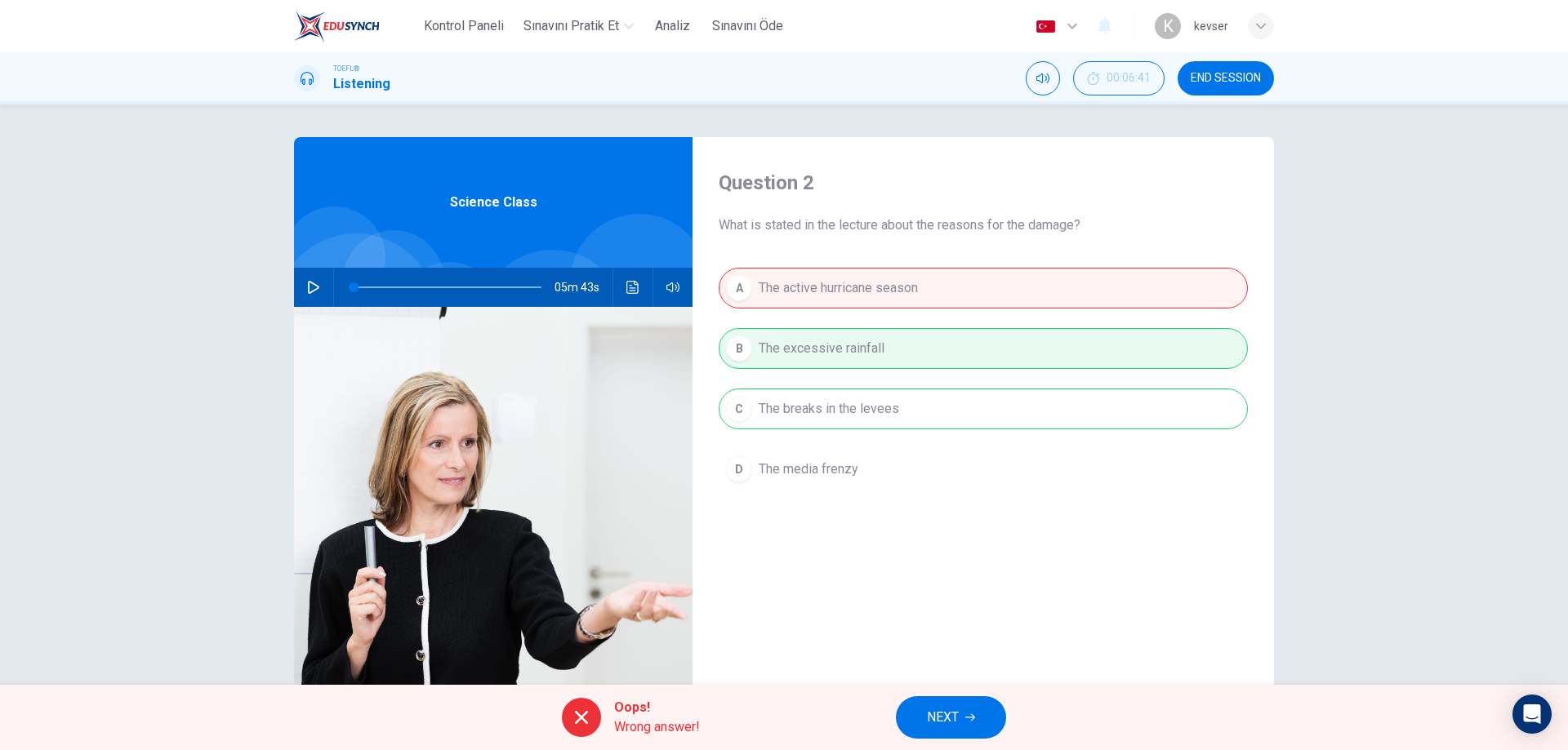
click at [919, 690] on div "Oops! Wrong answer! NEXT" at bounding box center [784, 718] width 1568 height 66
drag, startPoint x: 927, startPoint y: 732, endPoint x: 924, endPoint y: 720, distance: 12.4
click at [926, 732] on button "NEXT" at bounding box center [950, 717] width 110 height 42
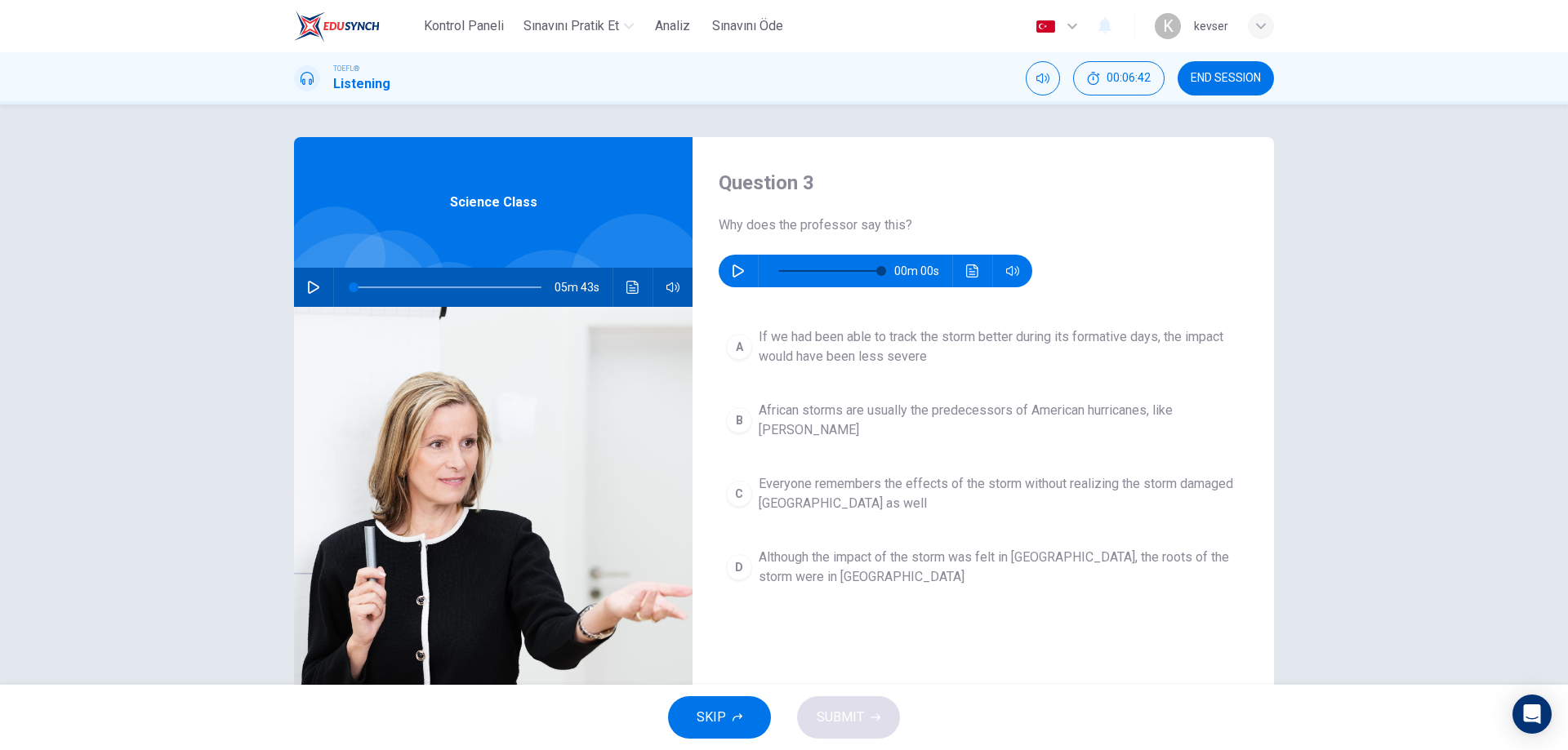
click at [737, 268] on icon "button" at bounding box center [738, 271] width 13 height 13
click at [735, 266] on icon "button" at bounding box center [738, 271] width 13 height 13
click at [954, 269] on div "00m 16s" at bounding box center [876, 271] width 313 height 33
click at [966, 271] on icon "Ses transkripsiyonunu görmek için tıklayın" at bounding box center [972, 271] width 13 height 13
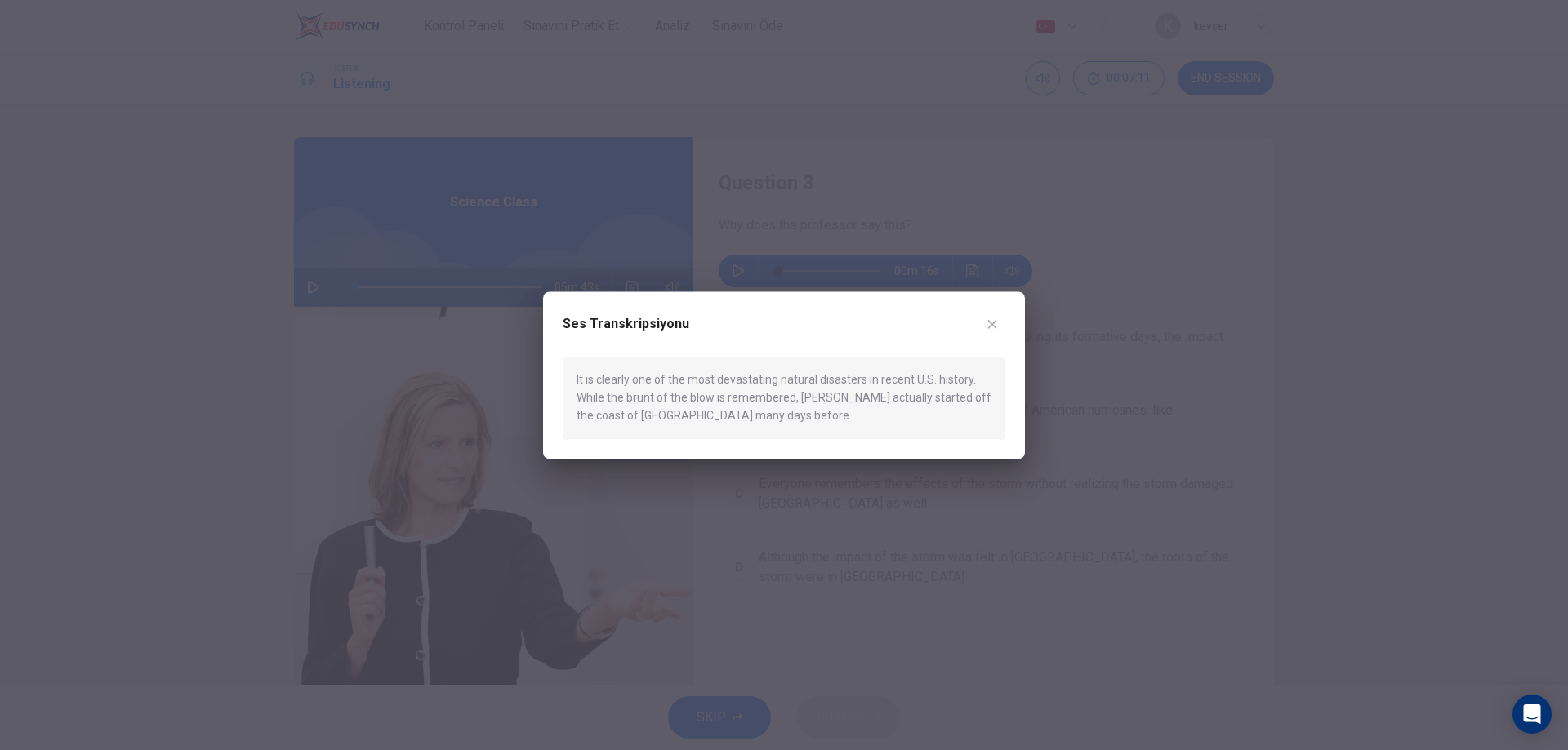
click at [1001, 316] on button "button" at bounding box center [993, 324] width 26 height 26
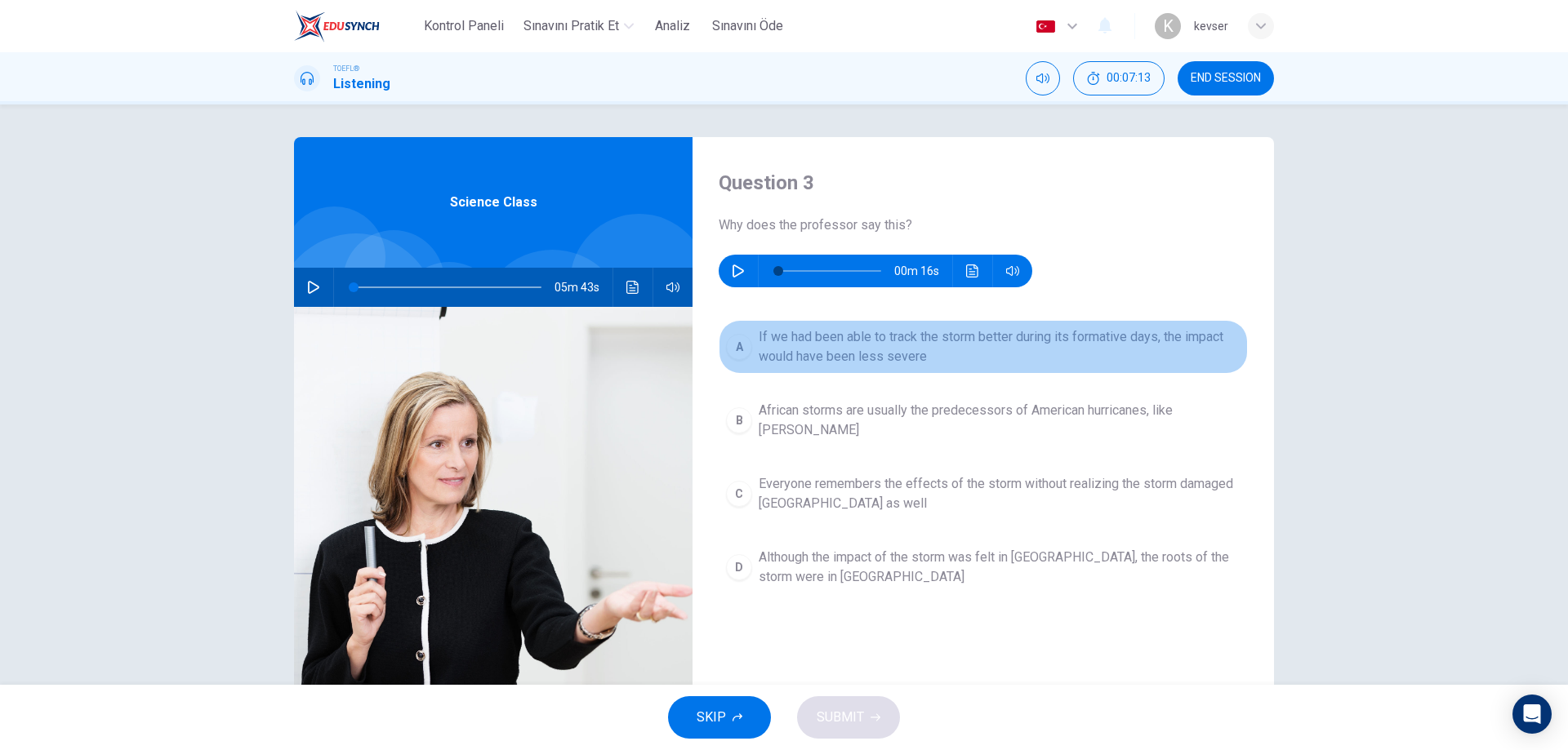
click at [799, 337] on span "If we had been able to track the storm better during its formative days, the im…" at bounding box center [999, 346] width 482 height 39
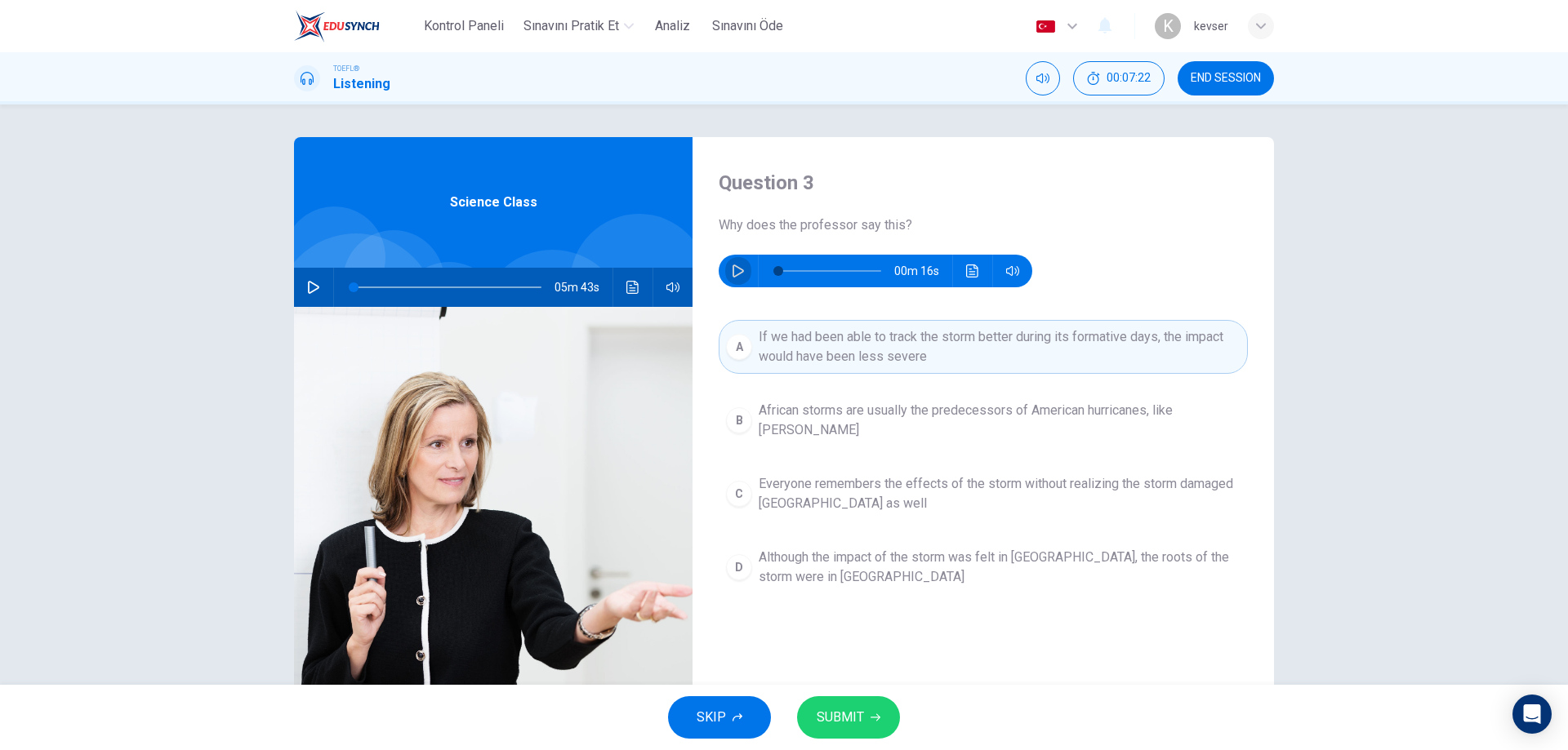
click at [738, 266] on icon "button" at bounding box center [738, 271] width 13 height 13
type input "0"
click at [966, 268] on icon "Ses transkripsiyonunu görmek için tıklayın" at bounding box center [972, 271] width 13 height 13
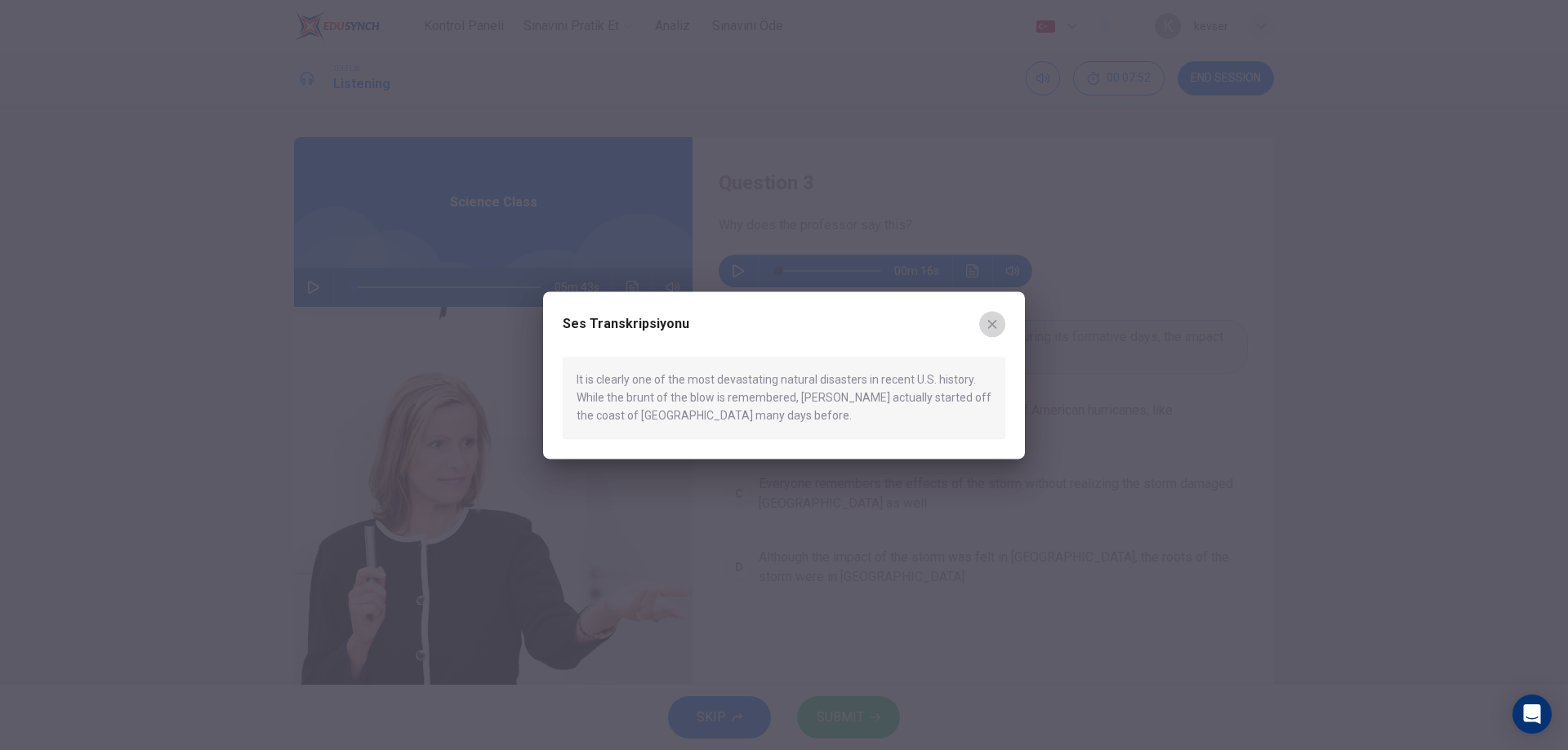
click at [990, 317] on icon "button" at bounding box center [992, 324] width 13 height 13
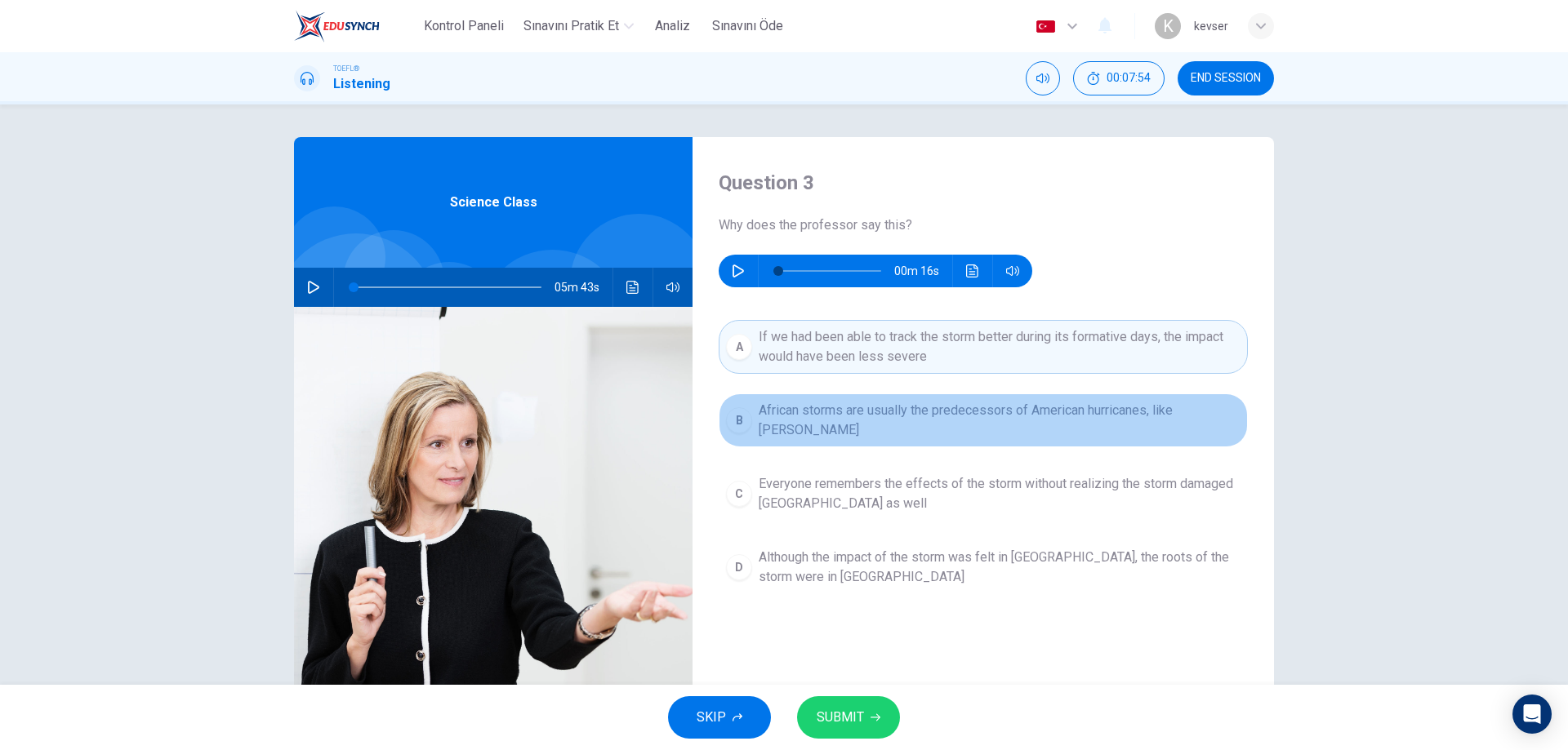
click at [972, 411] on span "African storms are usually the predecessors of American hurricanes, like Katrina" at bounding box center [999, 420] width 482 height 39
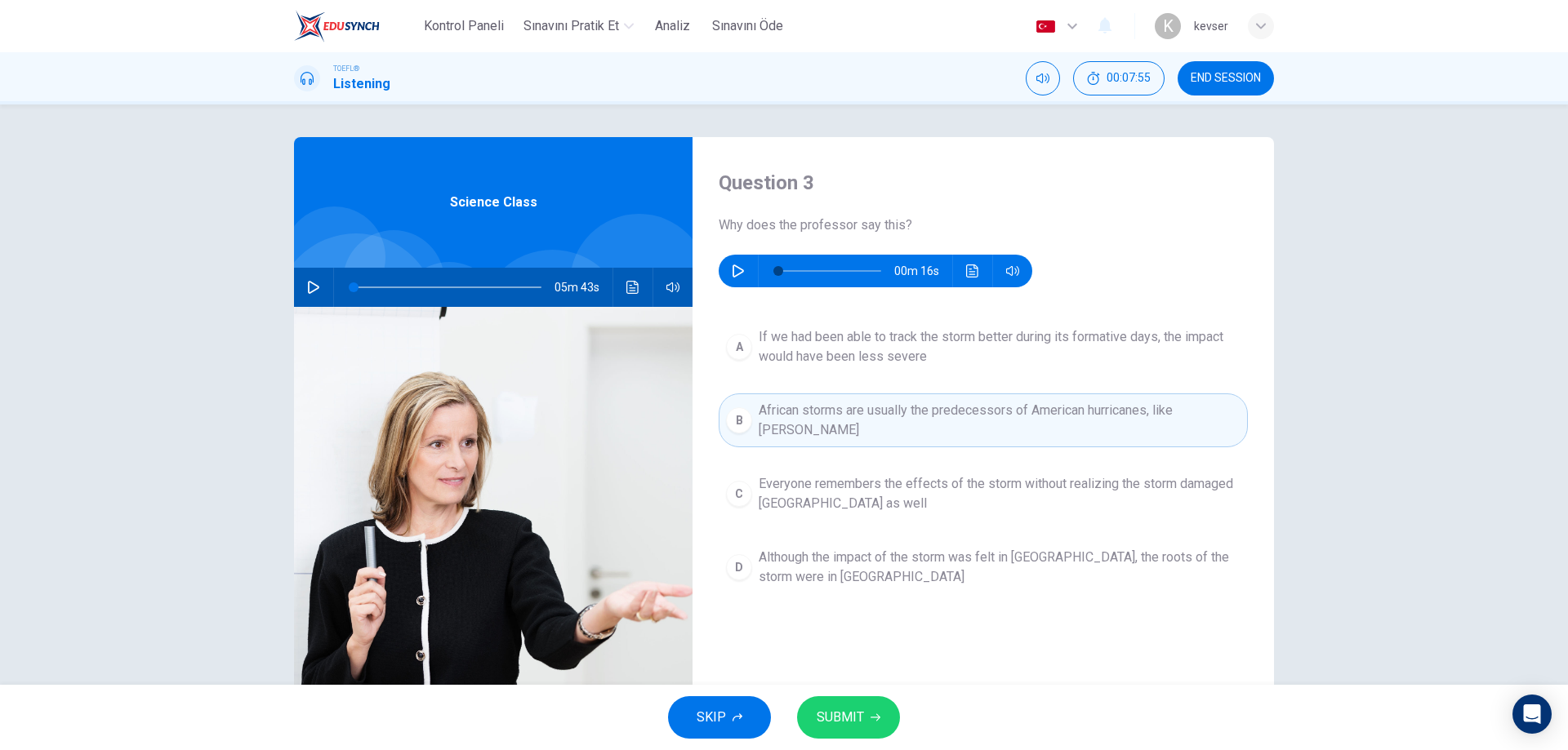
click at [948, 477] on span "Everyone remembers the effects of the storm without realizing the storm damaged…" at bounding box center [999, 493] width 482 height 39
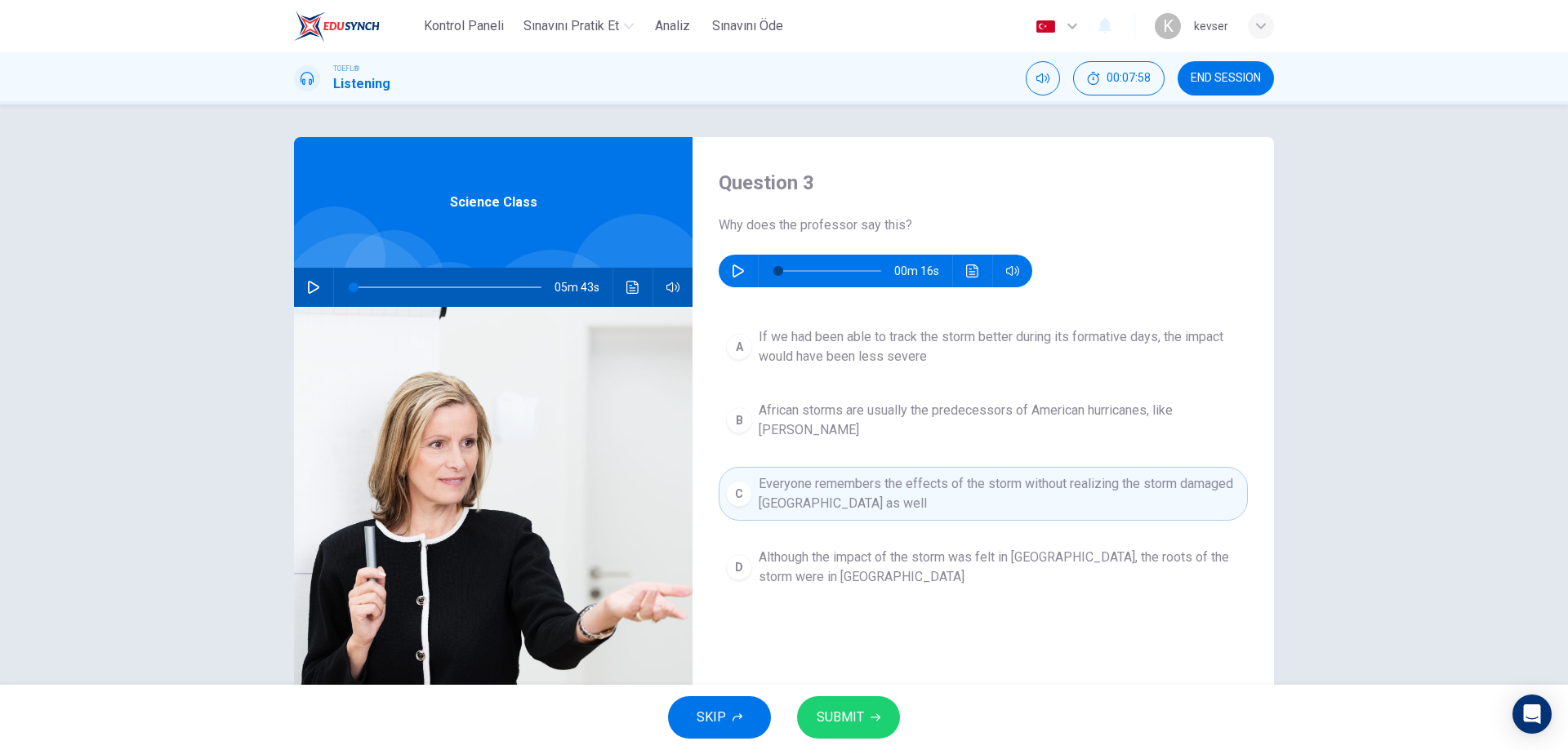
click at [946, 548] on span "Although the impact of the storm was felt in New Orleans, the roots of the stor…" at bounding box center [999, 567] width 482 height 39
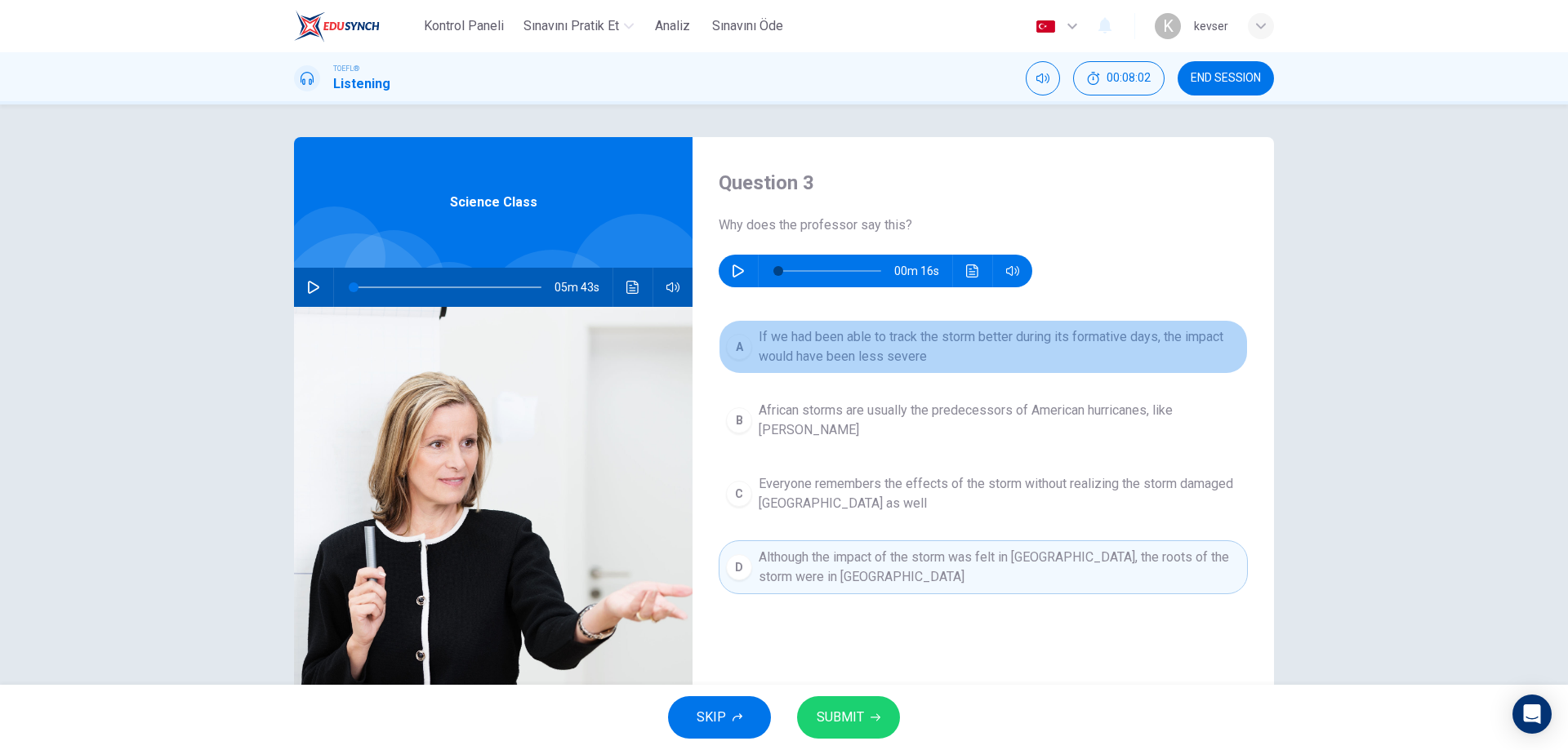
click at [885, 343] on span "If we had been able to track the storm better during its formative days, the im…" at bounding box center [999, 346] width 482 height 39
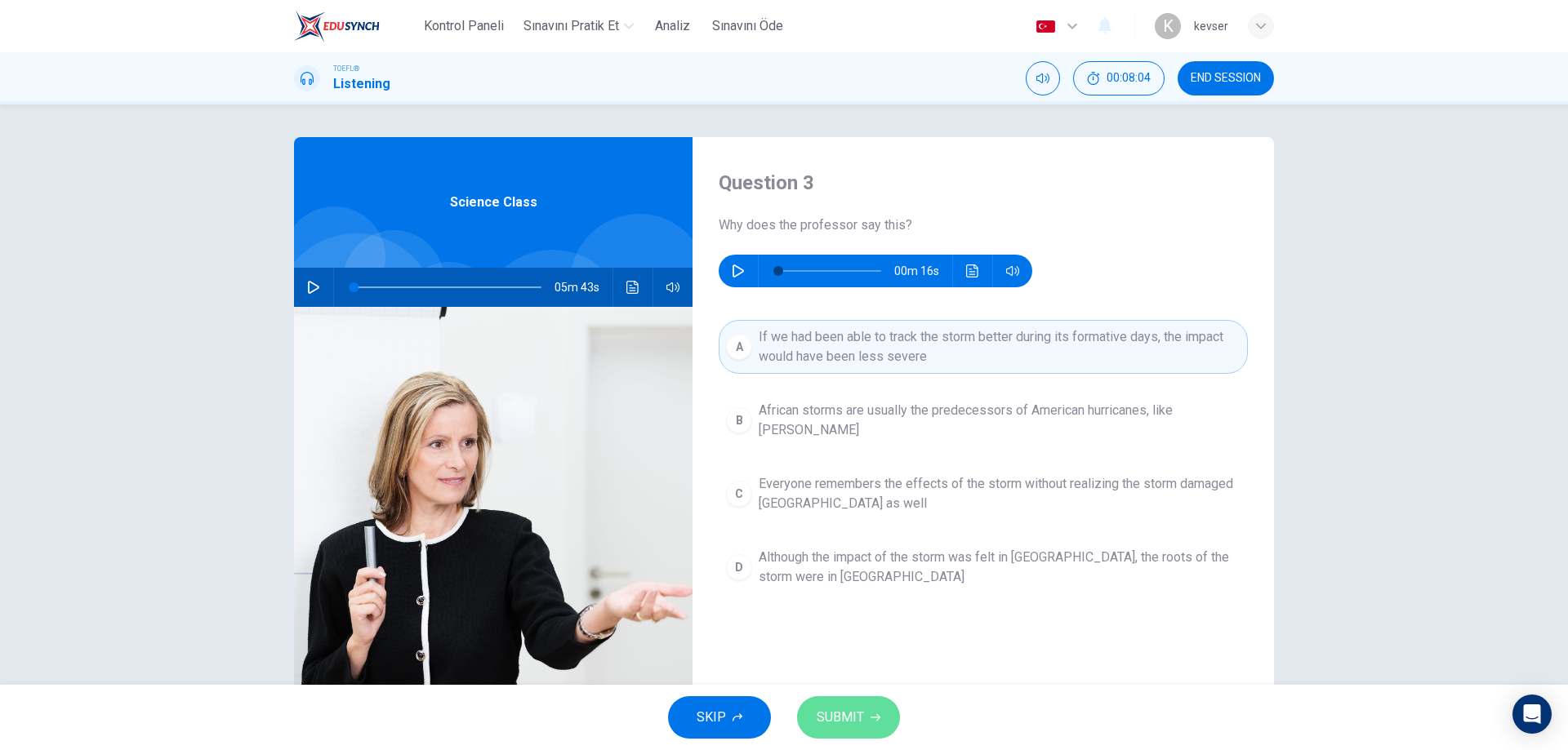
click at [836, 707] on span "SUBMIT" at bounding box center [840, 717] width 48 height 22
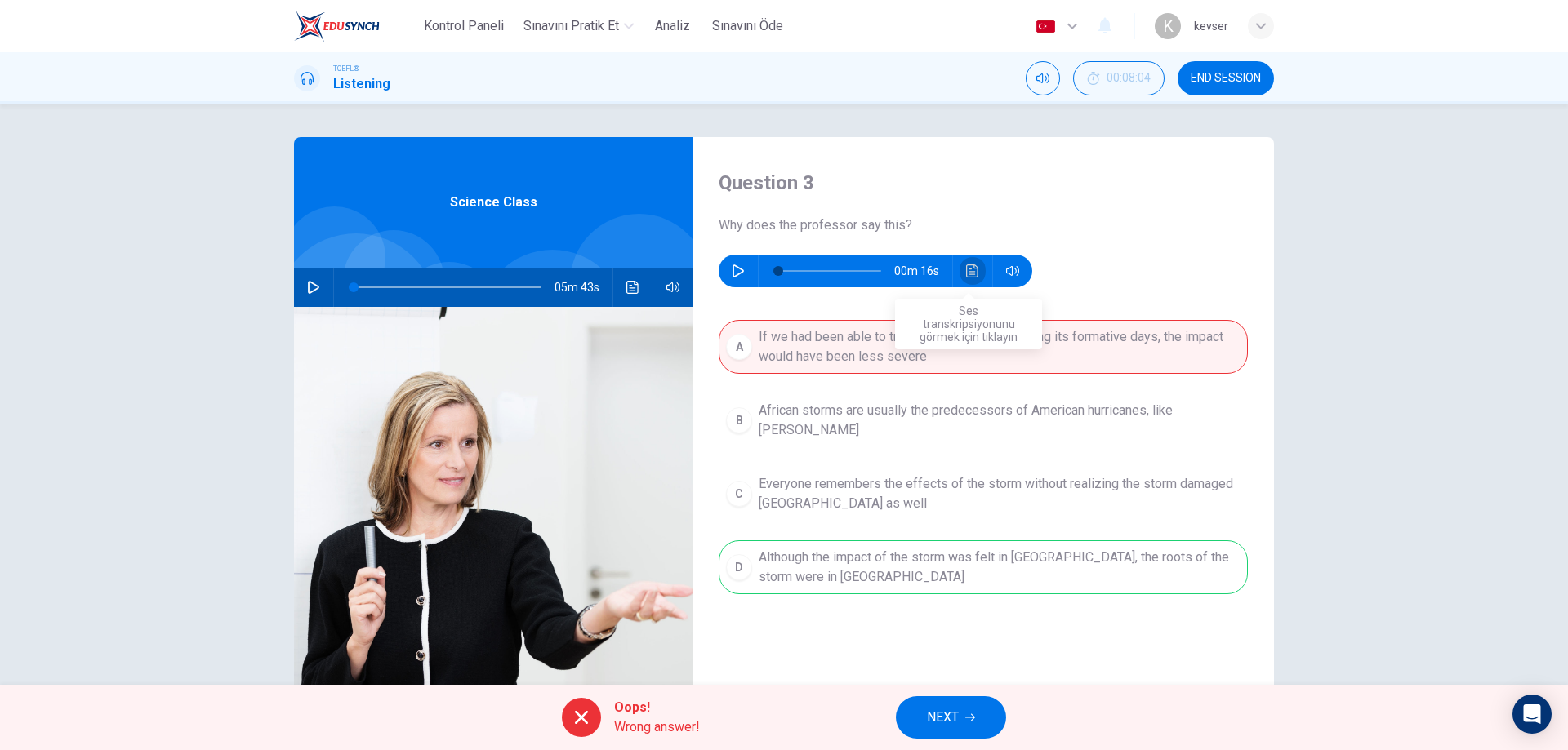
click at [960, 270] on button "Ses transkripsiyonunu görmek için tıklayın" at bounding box center [973, 271] width 26 height 33
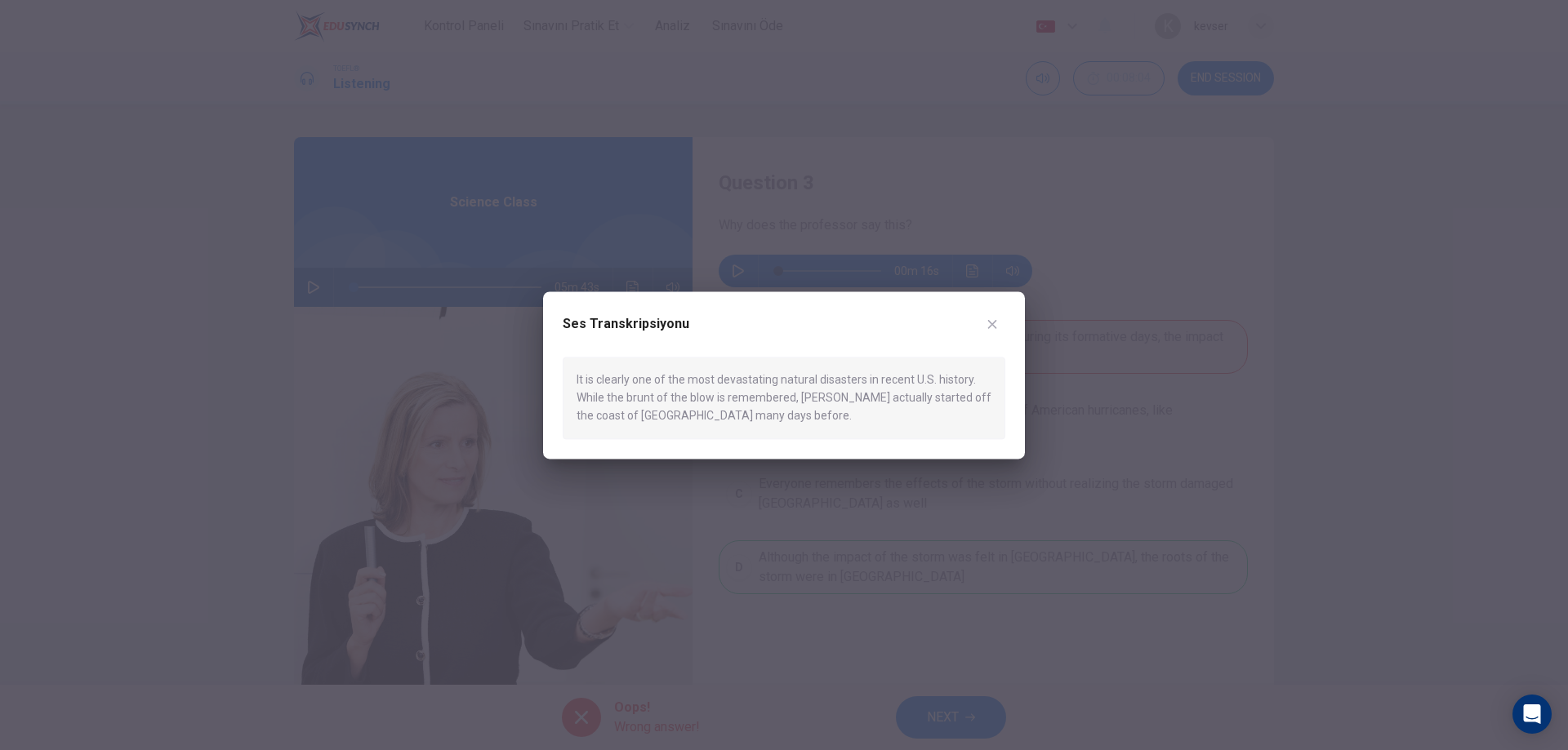
drag, startPoint x: 641, startPoint y: 378, endPoint x: 920, endPoint y: 371, distance: 279.1
click at [920, 371] on div "It is clearly one of the most devastating natural disasters in recent U.S. hist…" at bounding box center [784, 397] width 443 height 82
click at [993, 322] on icon "button" at bounding box center [992, 324] width 13 height 13
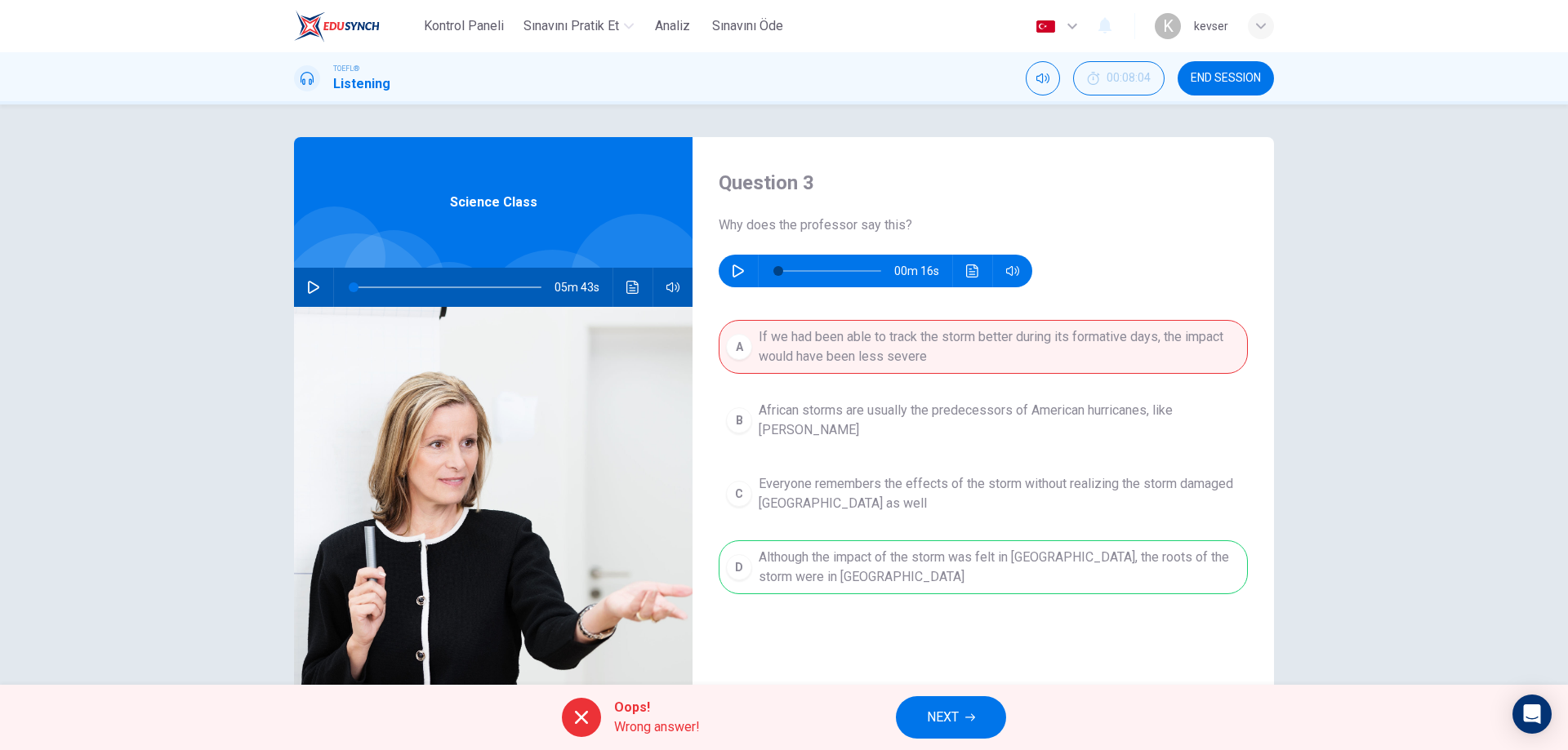
click at [949, 711] on span "NEXT" at bounding box center [942, 717] width 32 height 22
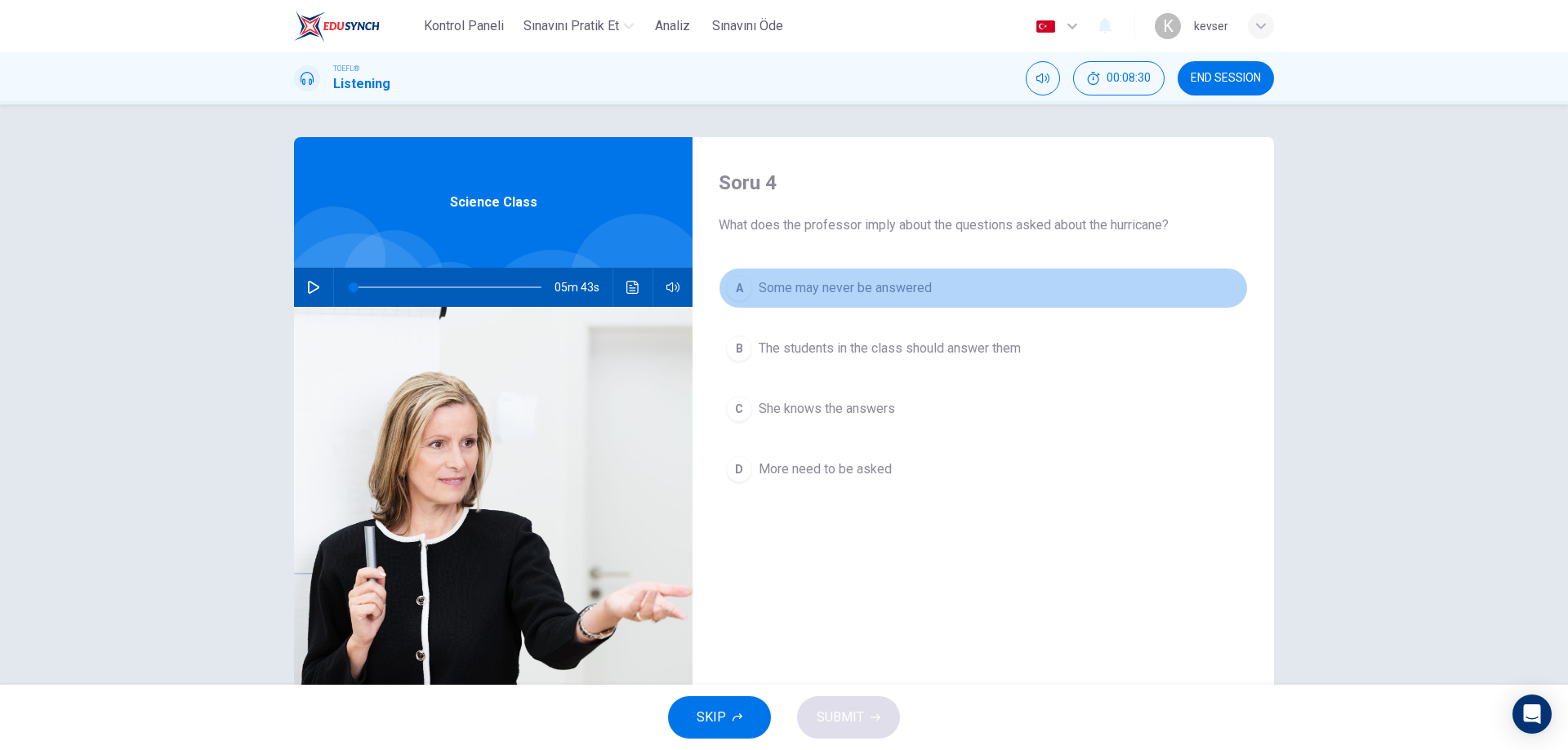
click at [822, 292] on span "Some may never be answered" at bounding box center [845, 288] width 173 height 20
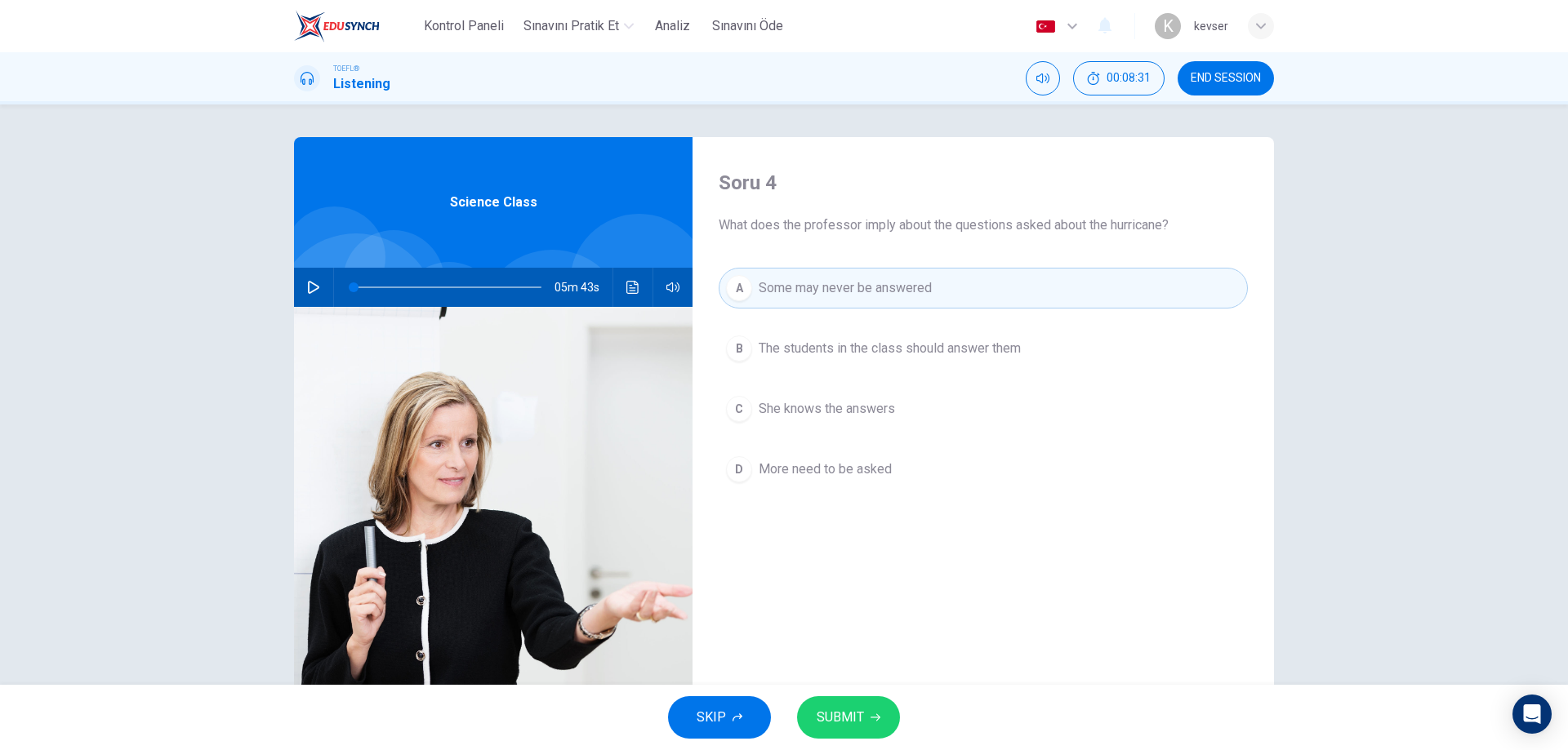
click at [883, 711] on button "SUBMIT" at bounding box center [848, 717] width 103 height 42
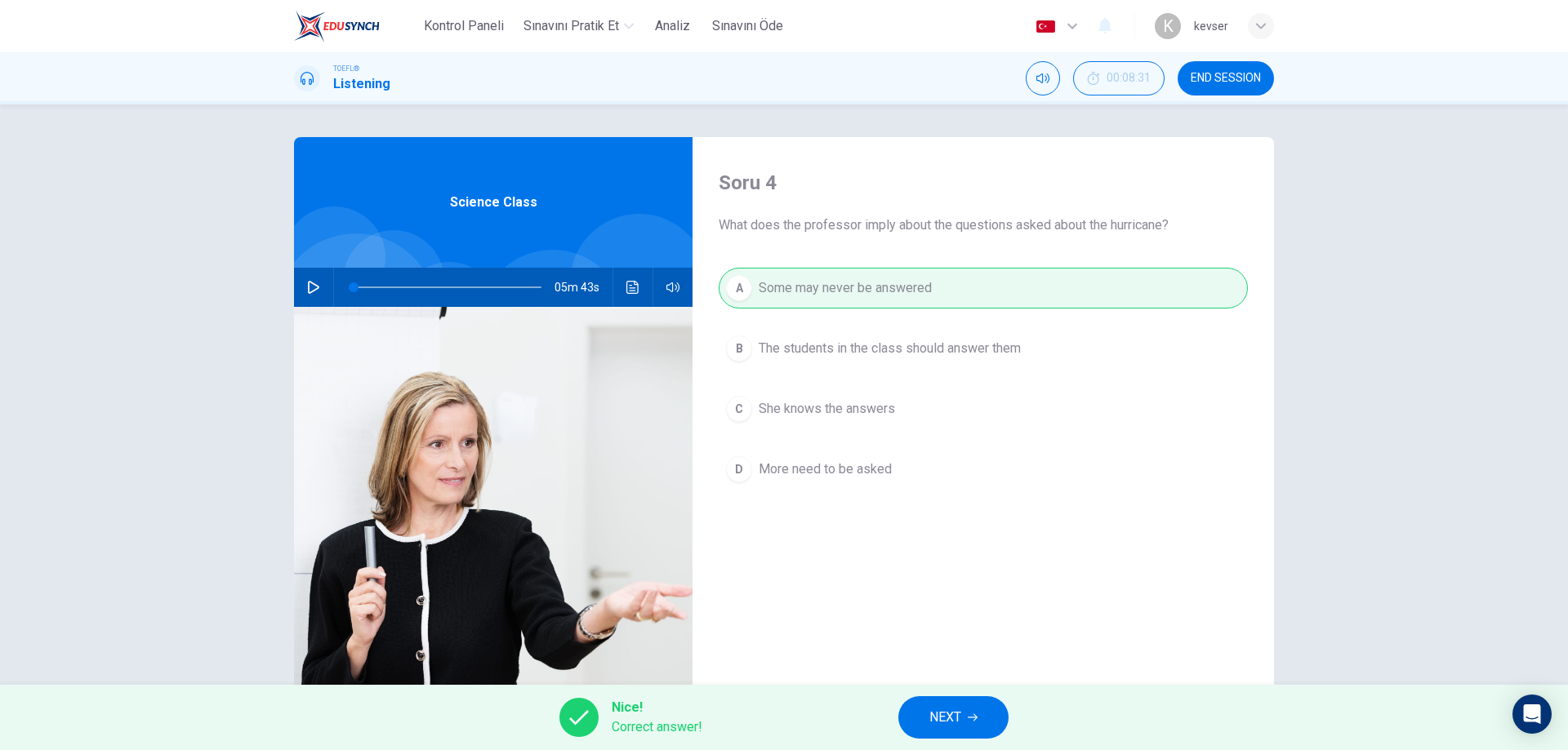
click at [937, 703] on button "NEXT" at bounding box center [953, 717] width 110 height 42
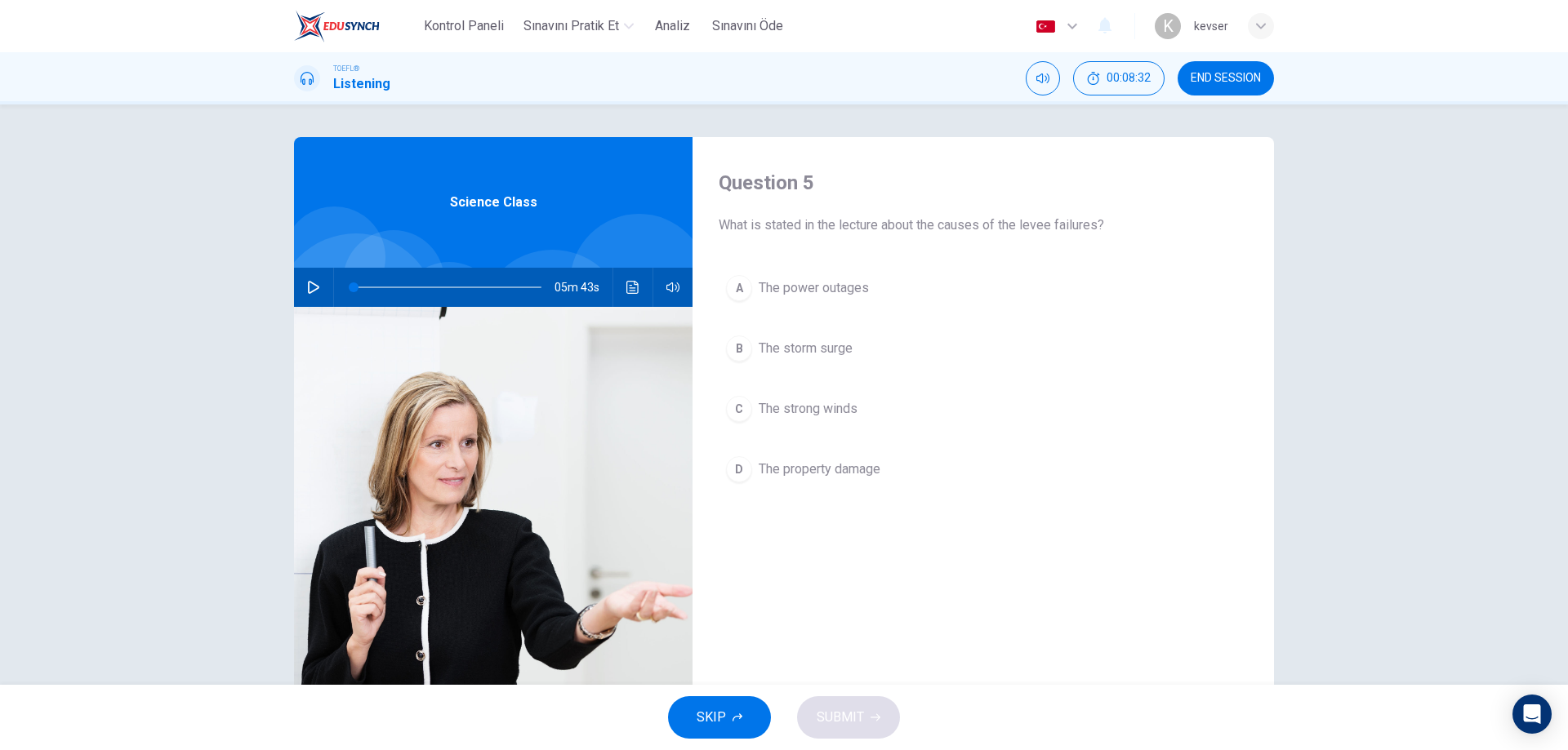
drag, startPoint x: 864, startPoint y: 208, endPoint x: 1078, endPoint y: 215, distance: 214.1
click at [1074, 211] on div "Question 5 What is stated in the lecture about the causes of the levee failures?" at bounding box center [984, 202] width 530 height 66
click at [836, 413] on span "The strong winds" at bounding box center [808, 409] width 99 height 20
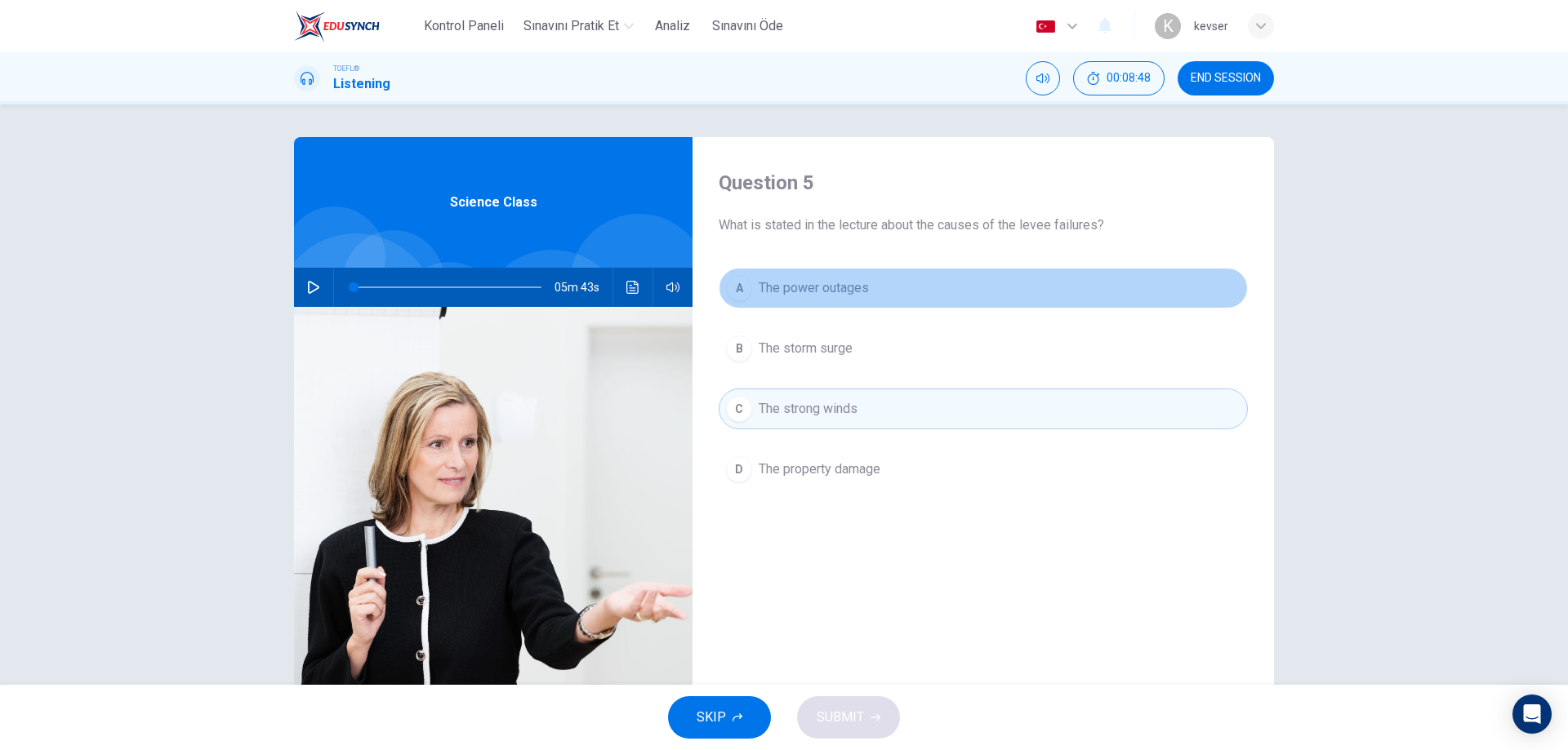
click at [874, 304] on button "A The power outages" at bounding box center [984, 288] width 530 height 41
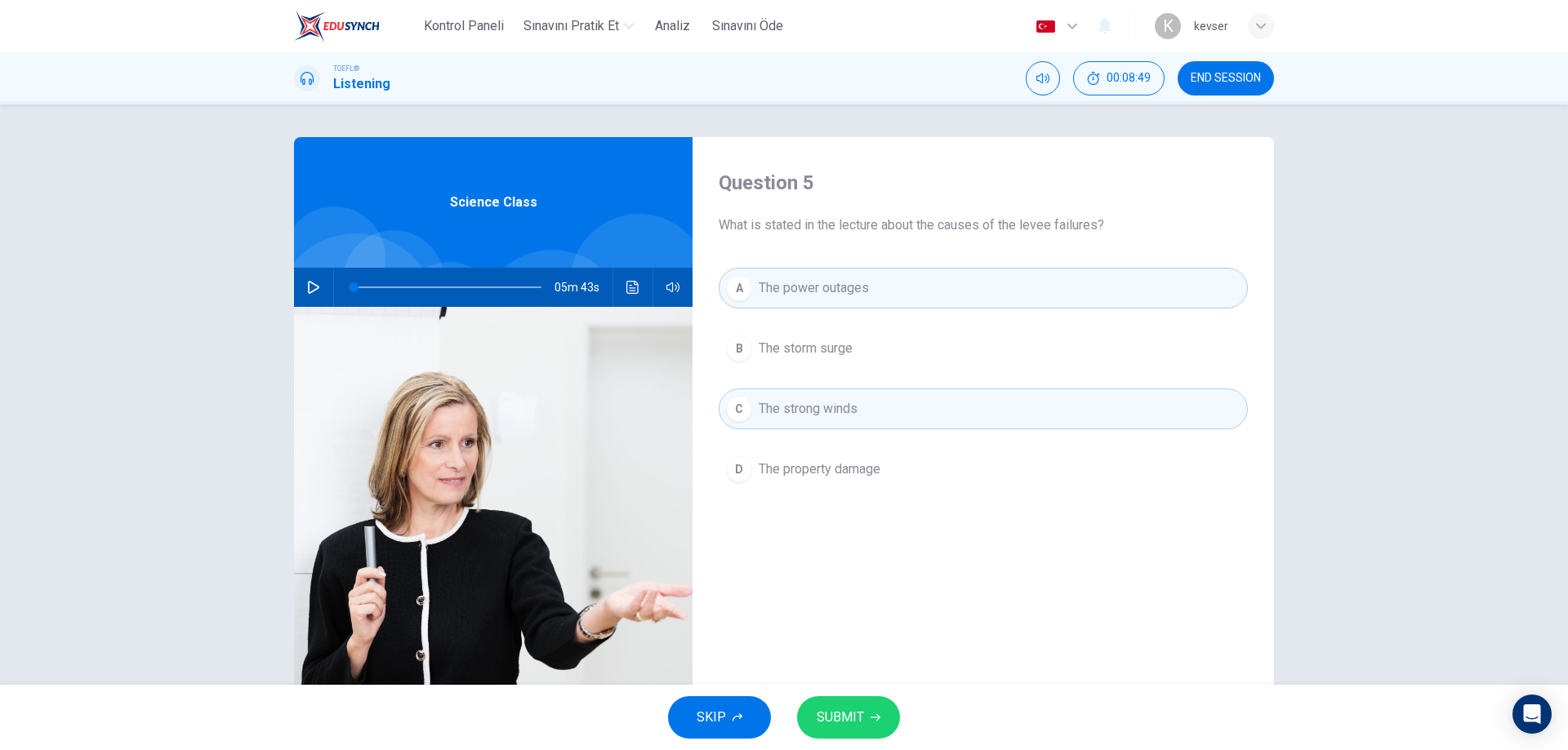
click at [855, 356] on button "B The storm surge" at bounding box center [984, 348] width 530 height 41
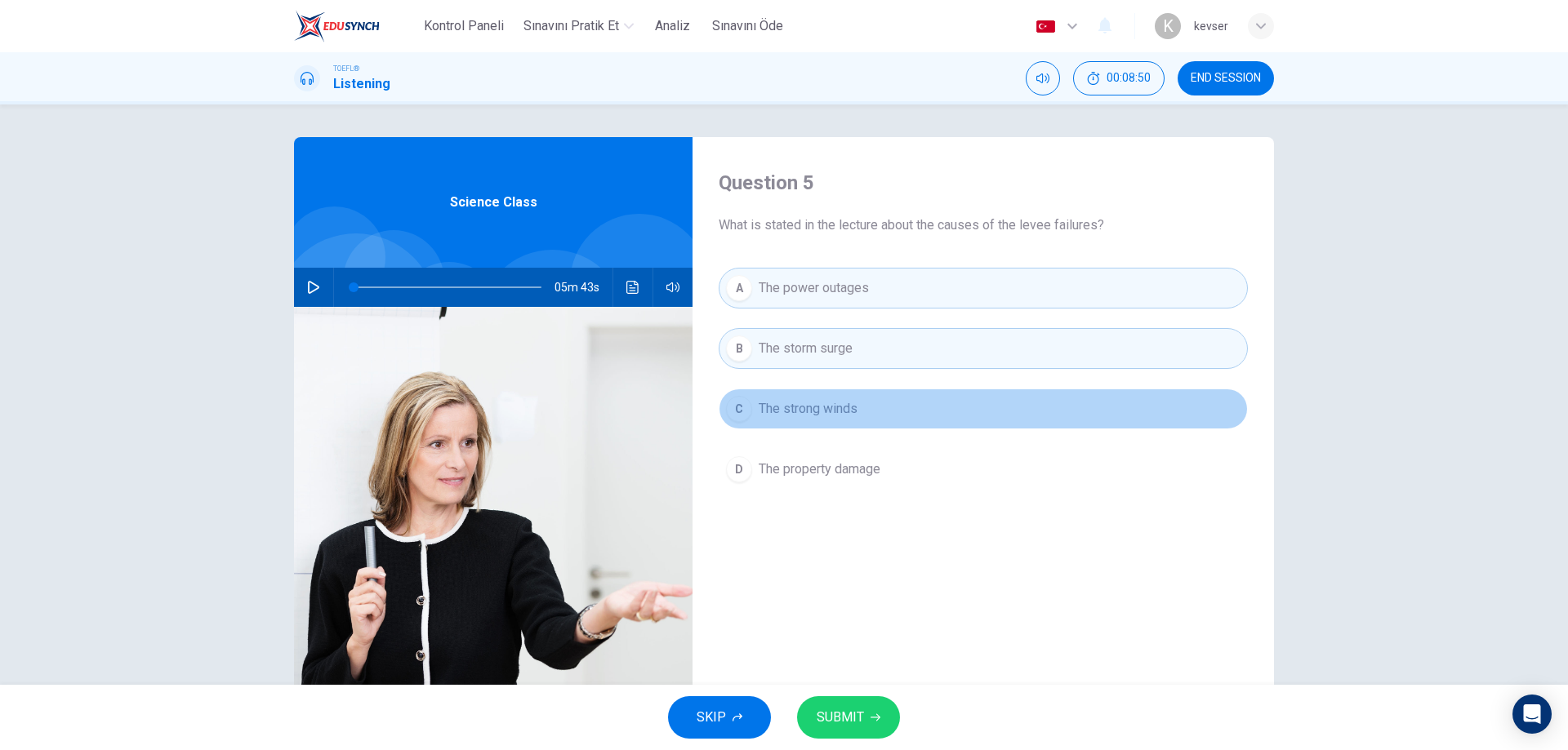
click at [851, 417] on span "The strong winds" at bounding box center [808, 409] width 99 height 20
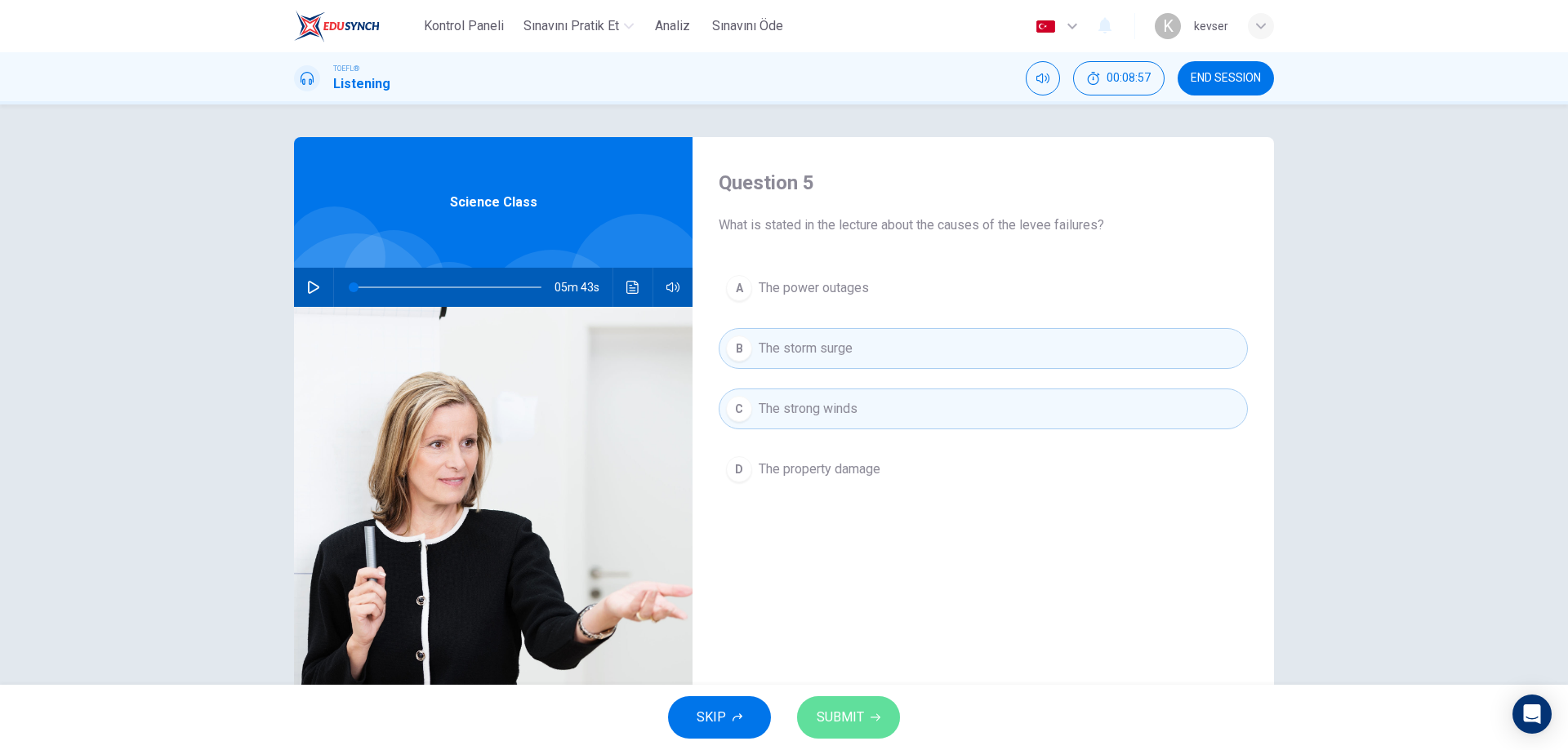
click at [846, 721] on span "SUBMIT" at bounding box center [840, 717] width 48 height 22
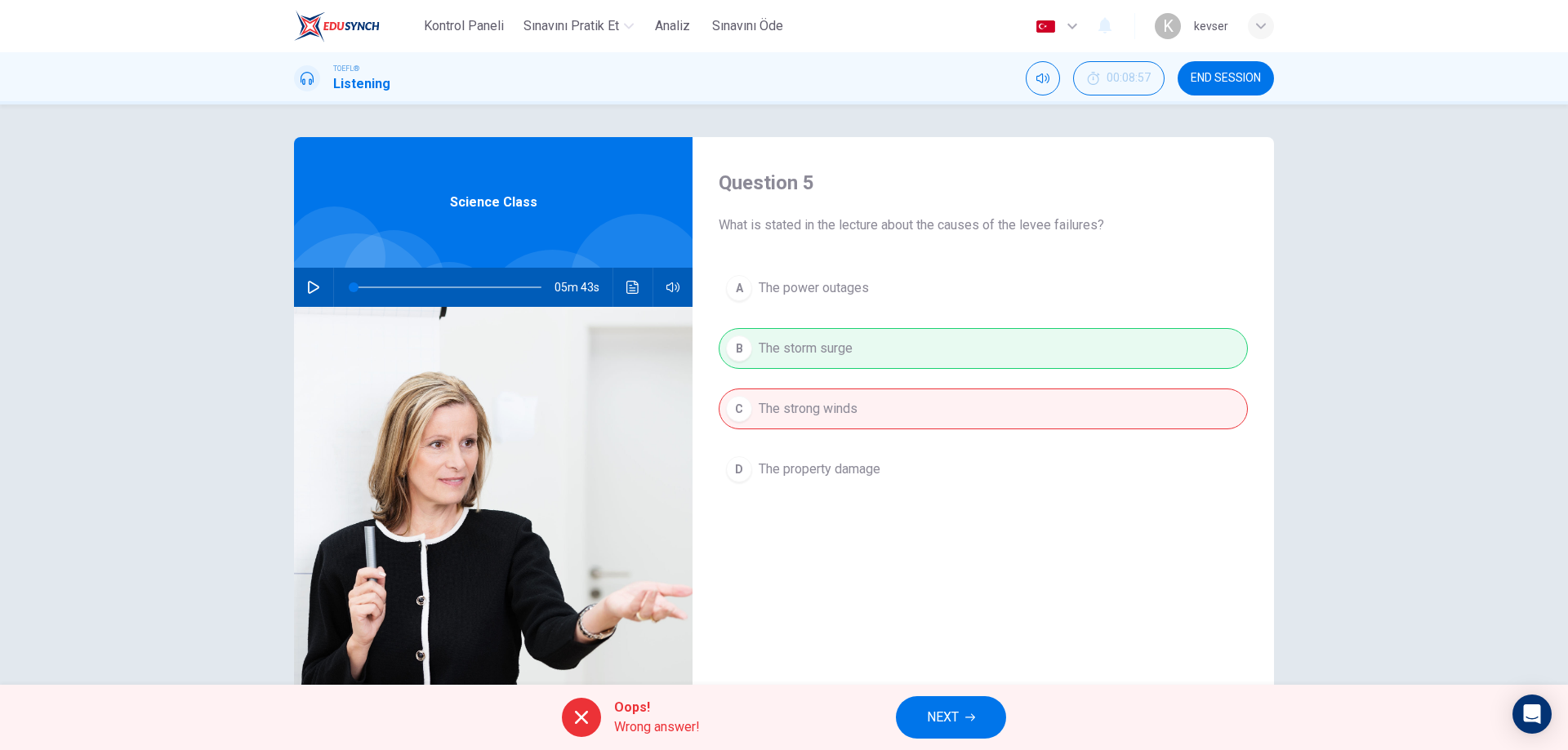
click at [840, 363] on div "A The power outages B The storm surge C The strong winds D The property damage" at bounding box center [984, 395] width 530 height 254
click at [839, 409] on div "A The power outages B The storm surge C The strong winds D The property damage" at bounding box center [984, 395] width 530 height 254
click at [941, 716] on span "NEXT" at bounding box center [942, 717] width 32 height 22
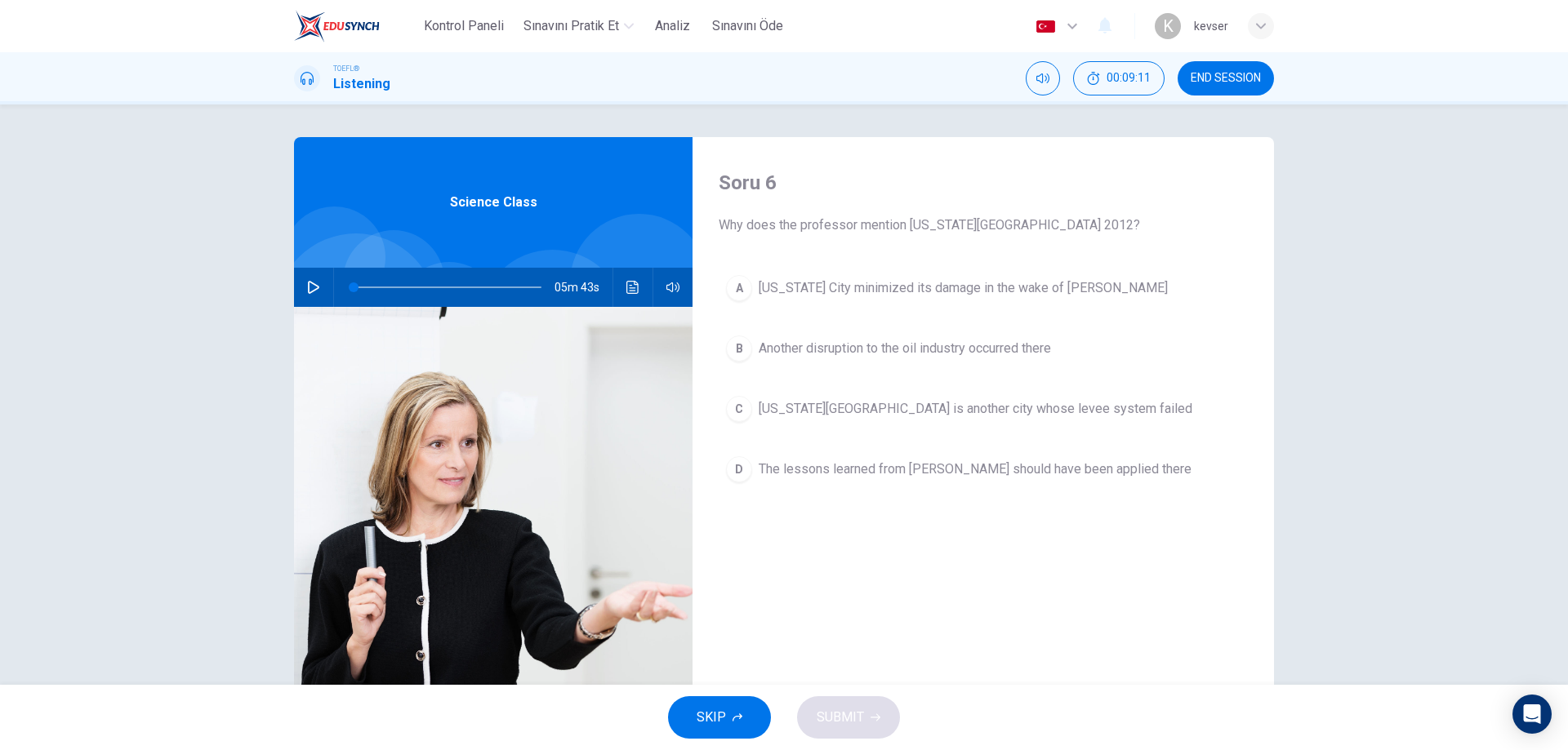
click at [914, 480] on button "D The lessons learned from Katrina should have been applied there" at bounding box center [984, 469] width 530 height 41
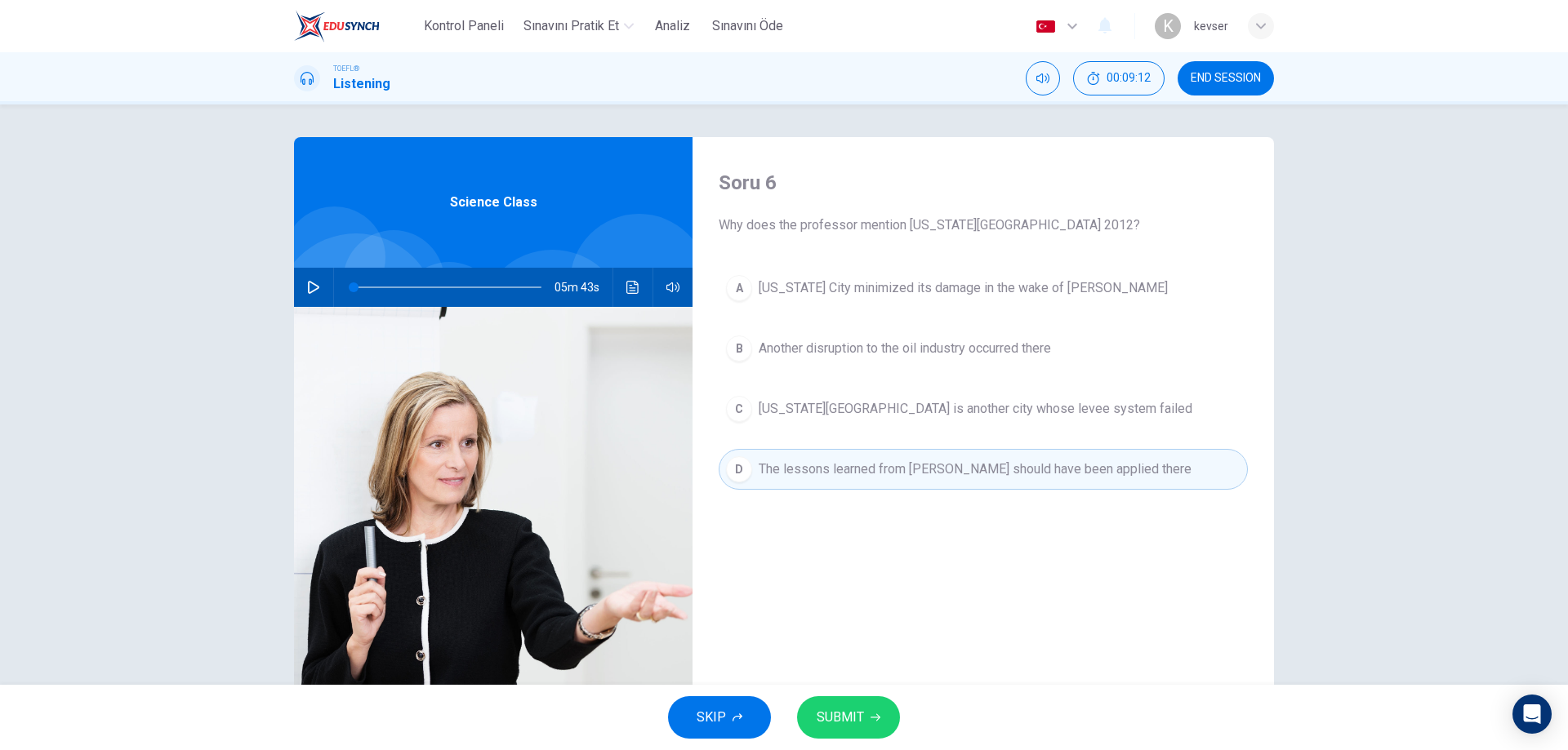
click at [894, 410] on span "New York City is another city whose levee system failed" at bounding box center [975, 409] width 434 height 20
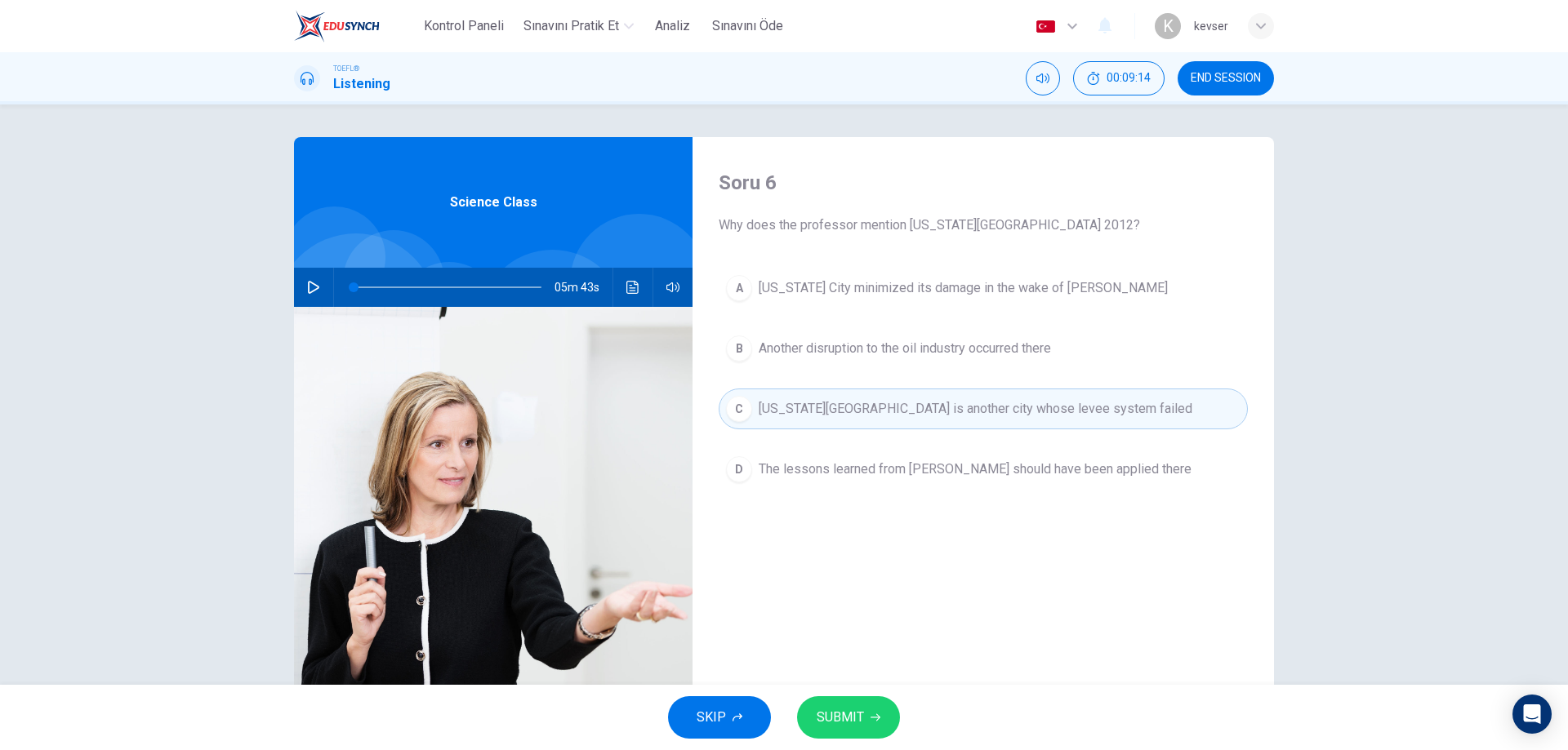
click at [890, 729] on button "SUBMIT" at bounding box center [848, 717] width 103 height 42
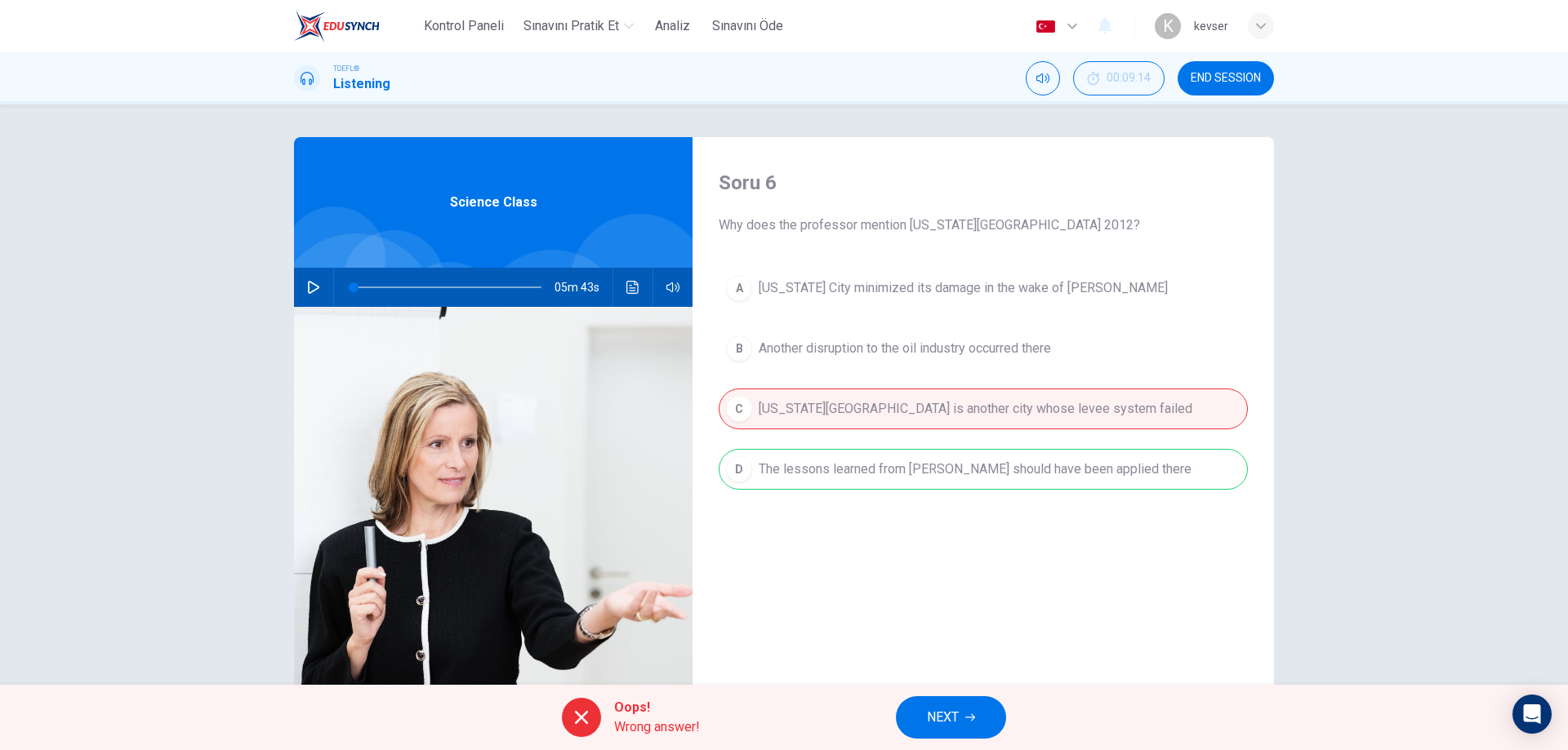
click at [927, 711] on span "NEXT" at bounding box center [942, 717] width 32 height 22
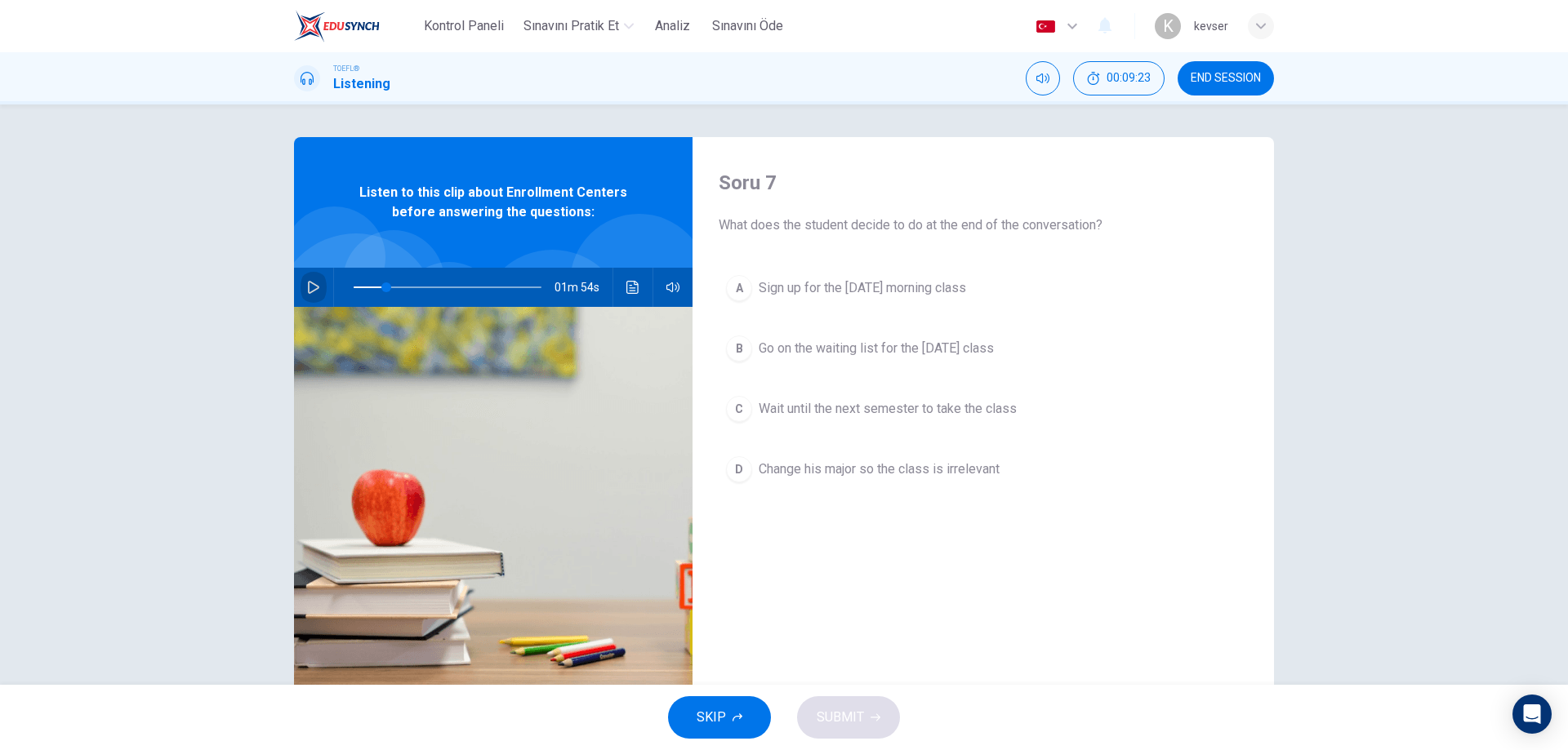
click at [313, 280] on button "button" at bounding box center [313, 287] width 26 height 39
click at [312, 275] on button "button" at bounding box center [313, 287] width 26 height 39
drag, startPoint x: 391, startPoint y: 286, endPoint x: 315, endPoint y: 279, distance: 76.3
click at [319, 273] on div "02m 18s" at bounding box center [493, 287] width 399 height 39
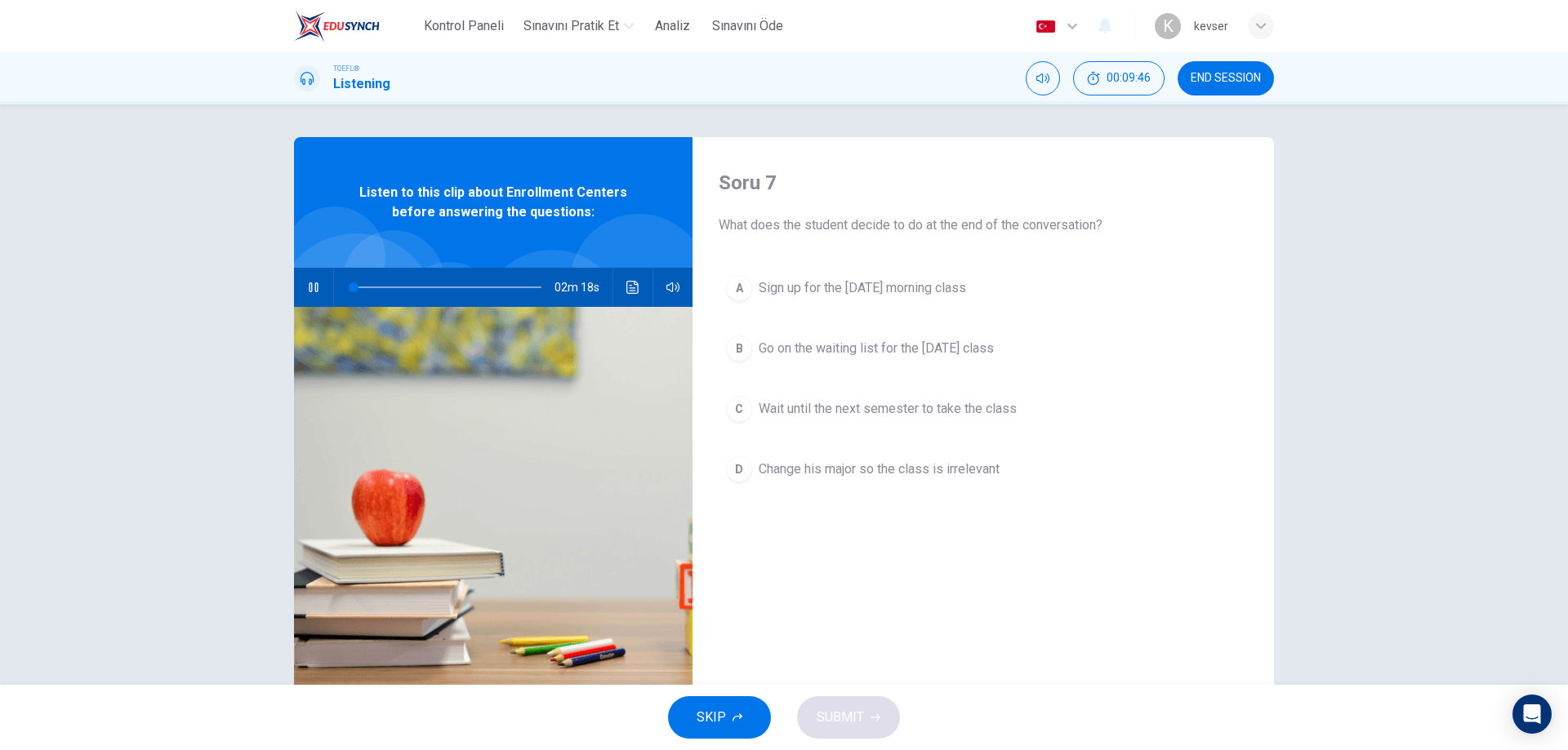
click at [300, 283] on button "button" at bounding box center [313, 287] width 26 height 39
click at [307, 289] on icon "button" at bounding box center [313, 287] width 13 height 13
type input "0"
click at [910, 351] on span "Go on the waiting list for the Monday class" at bounding box center [877, 349] width 235 height 20
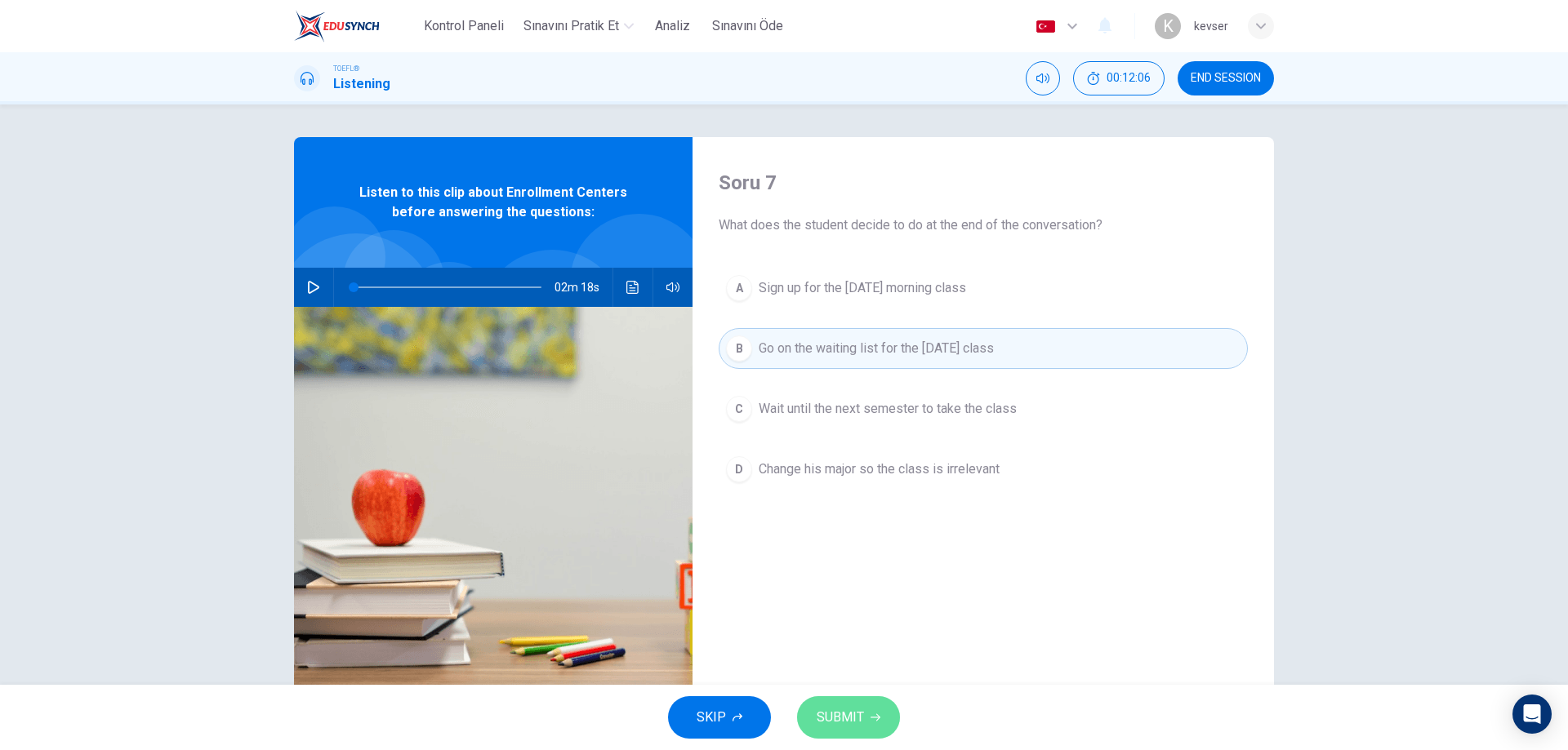
click at [863, 721] on span "SUBMIT" at bounding box center [840, 717] width 48 height 22
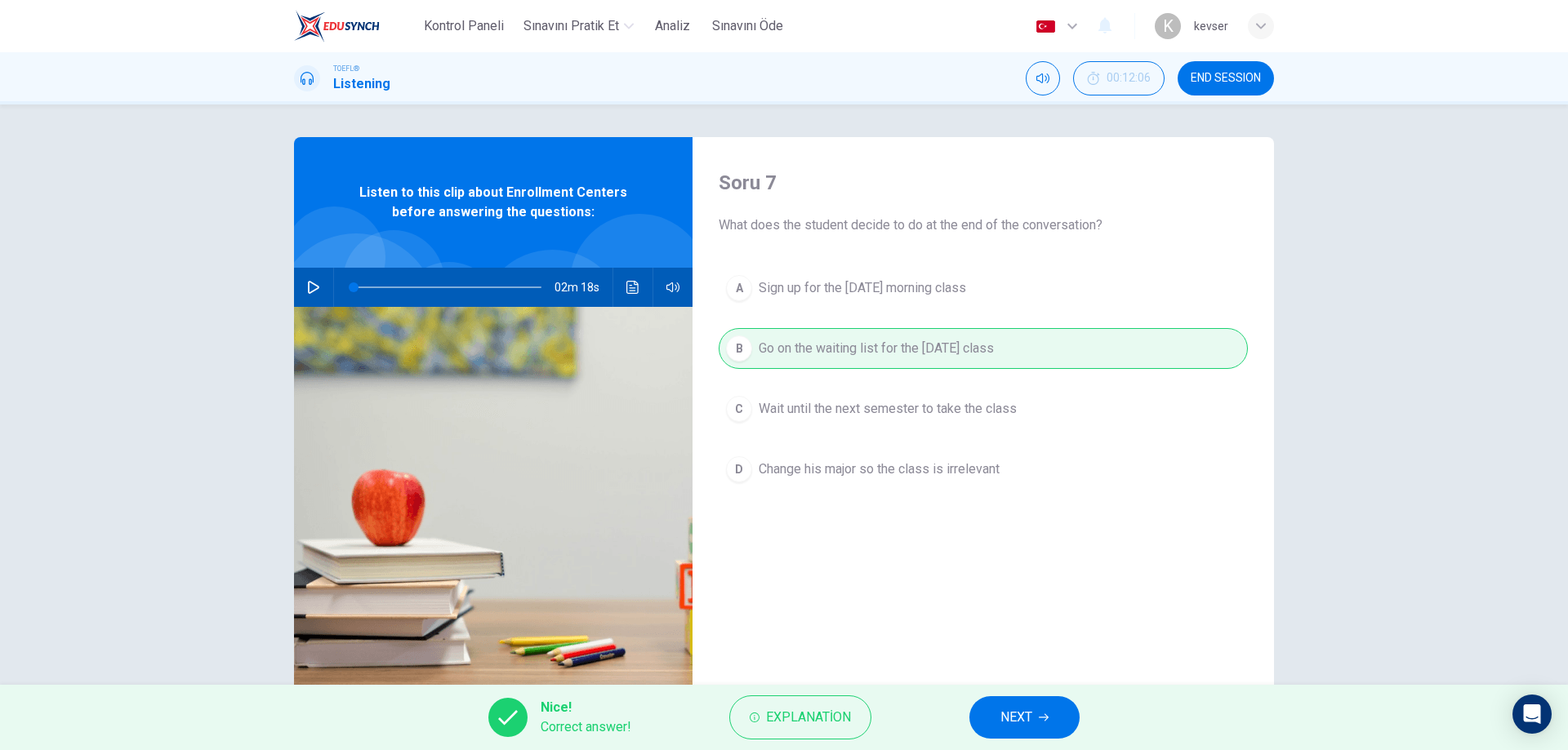
click at [1009, 716] on span "NEXT" at bounding box center [1016, 717] width 32 height 22
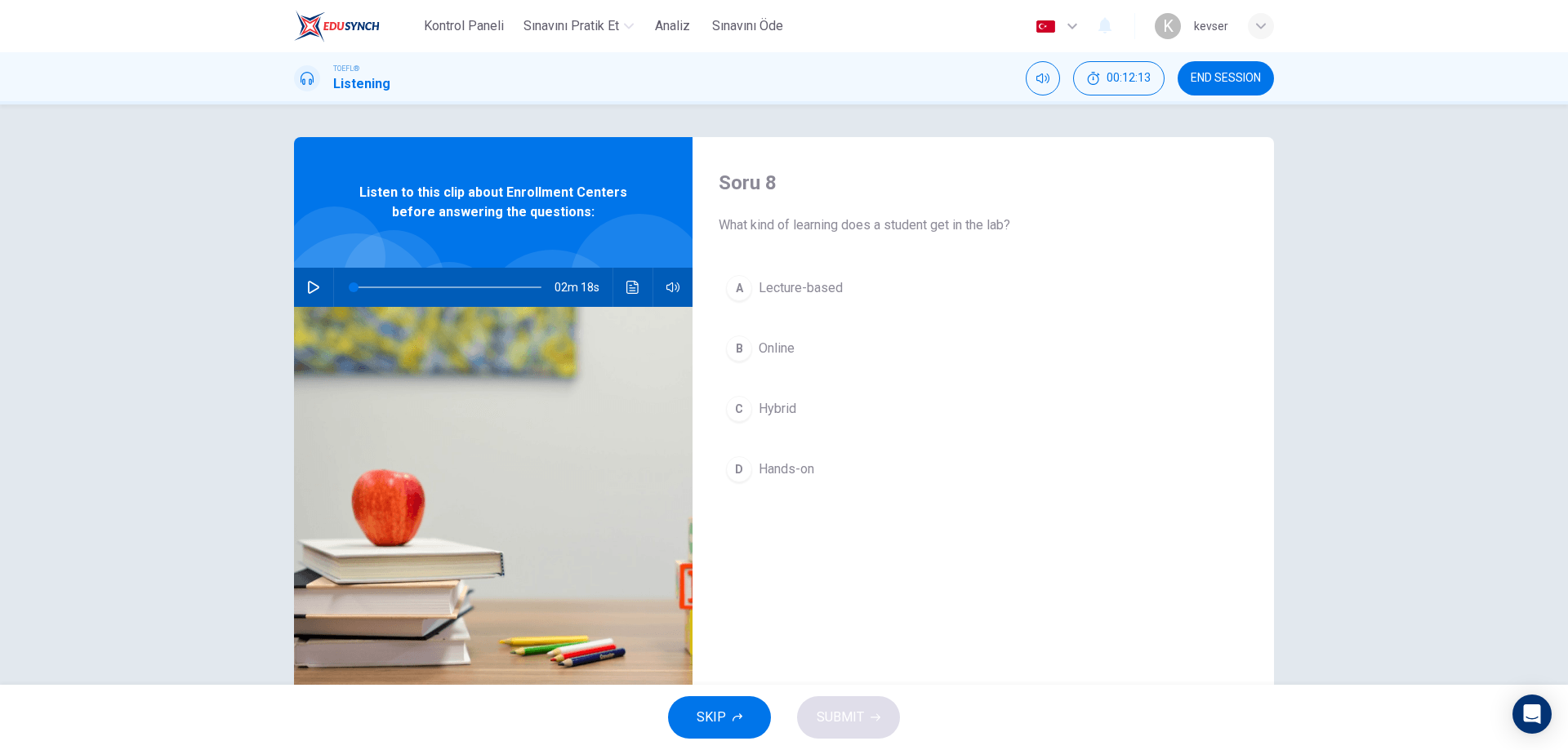
click at [782, 290] on span "Lecture-based" at bounding box center [800, 288] width 84 height 20
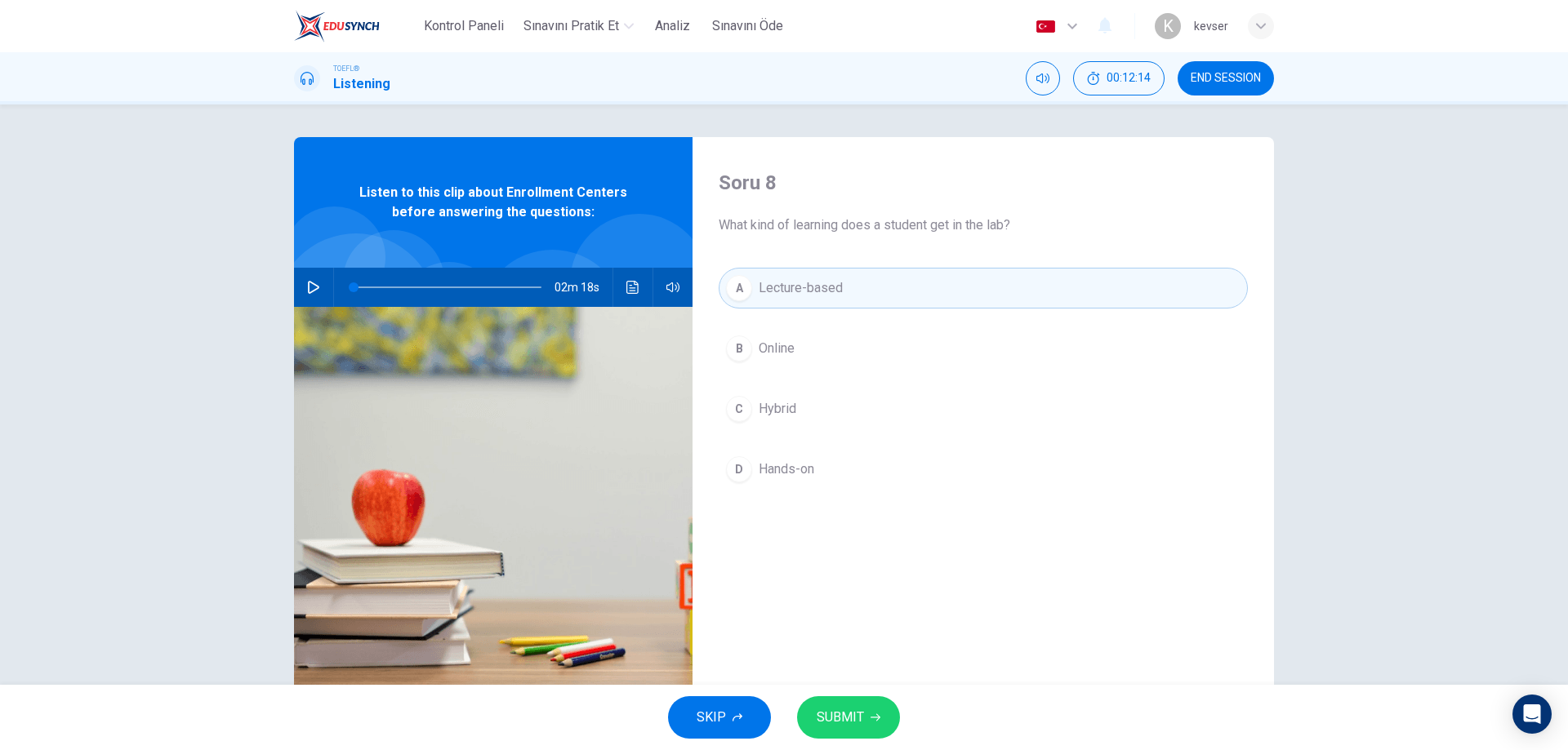
click at [835, 709] on span "SUBMIT" at bounding box center [840, 717] width 48 height 22
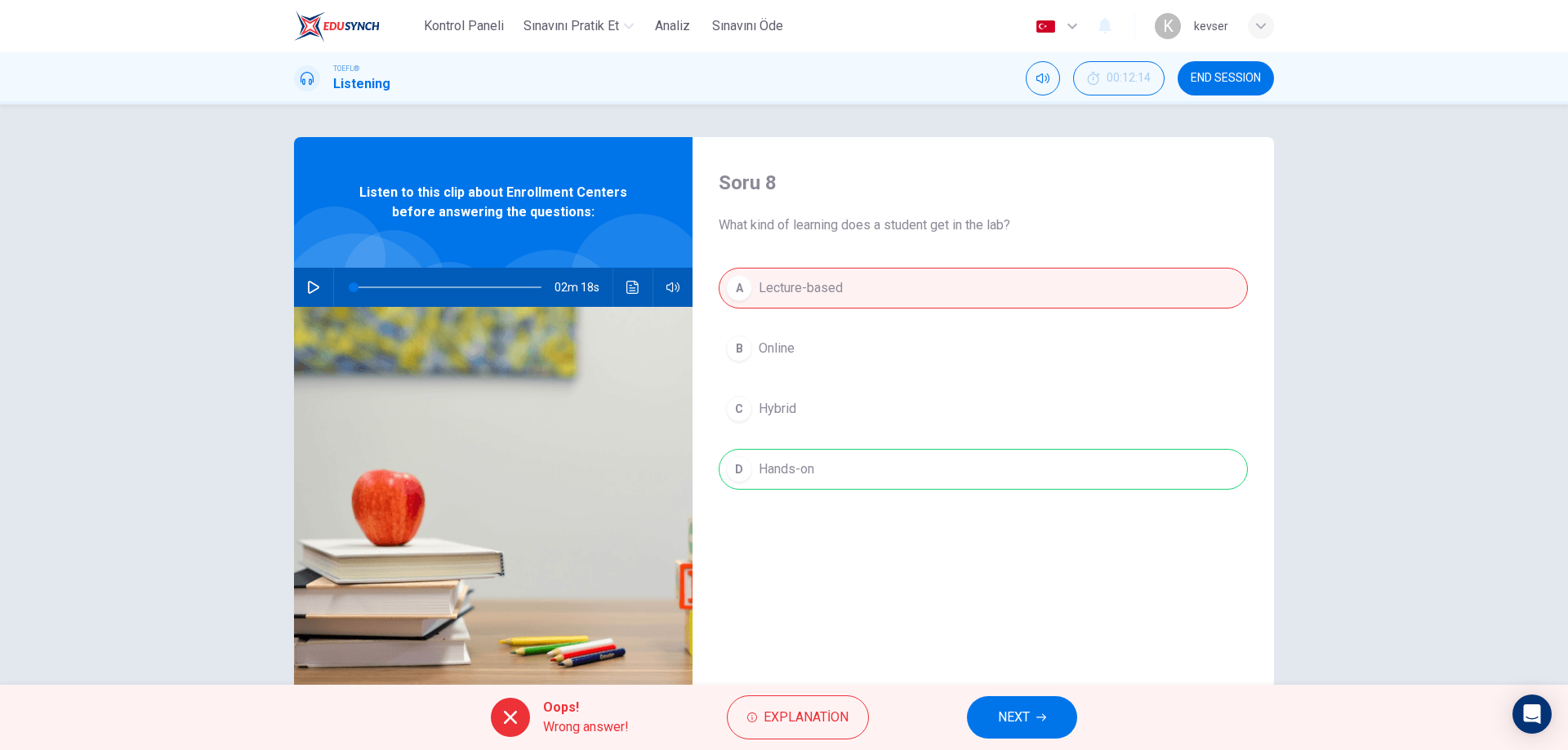
click at [1025, 717] on span "NEXT" at bounding box center [1013, 717] width 32 height 22
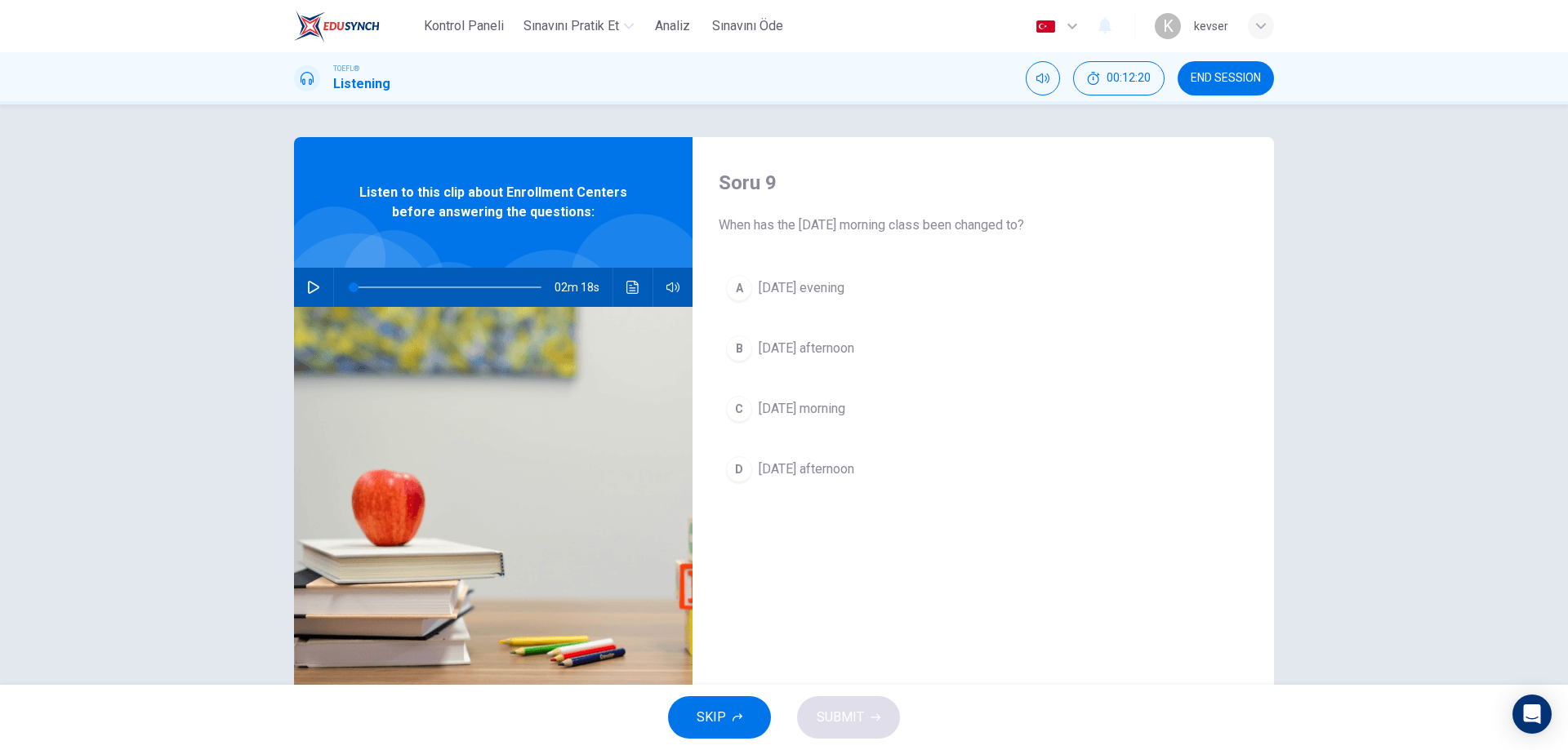
click at [819, 412] on span "Friday morning" at bounding box center [802, 409] width 87 height 20
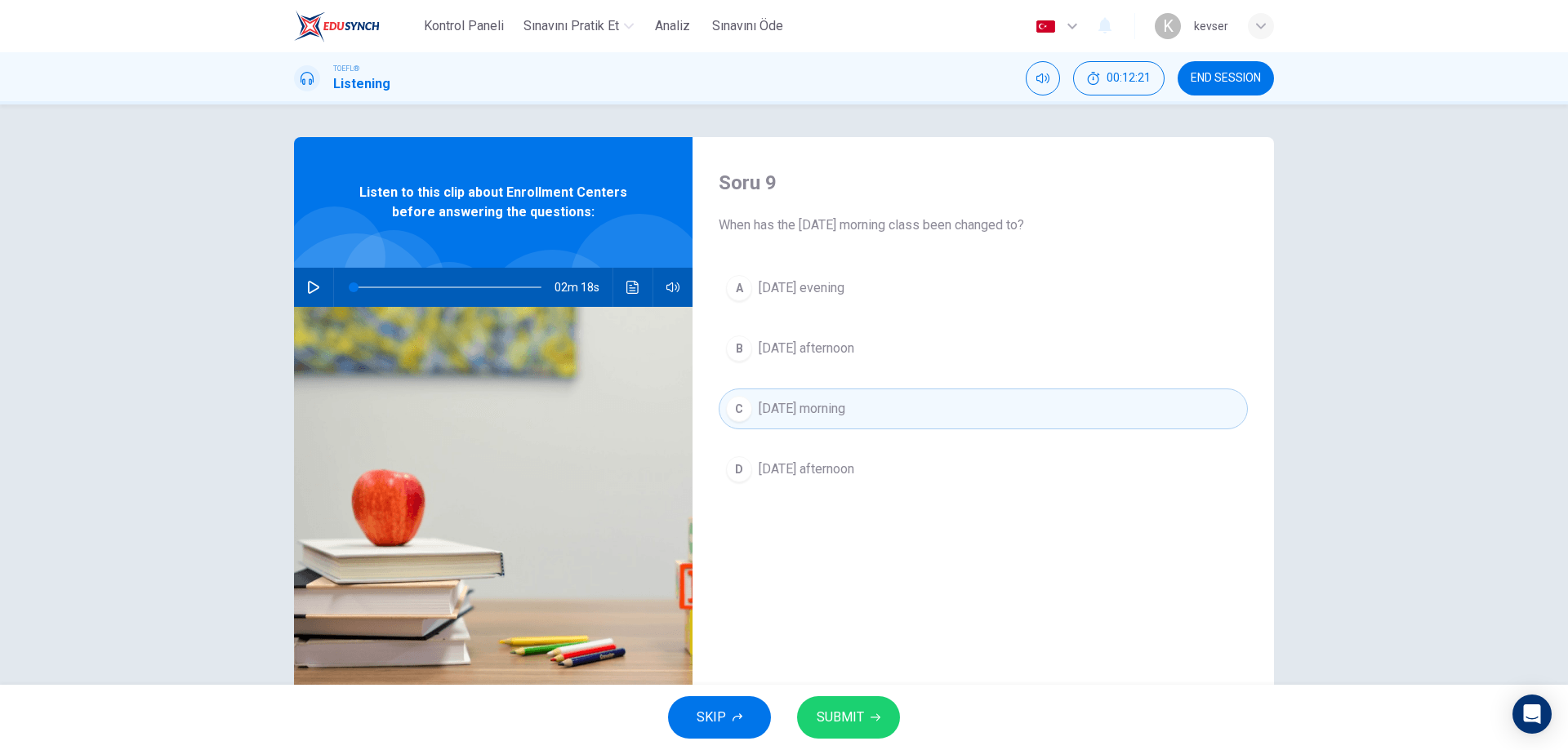
drag, startPoint x: 856, startPoint y: 714, endPoint x: 906, endPoint y: 729, distance: 52.2
click at [866, 718] on button "SUBMIT" at bounding box center [848, 717] width 103 height 42
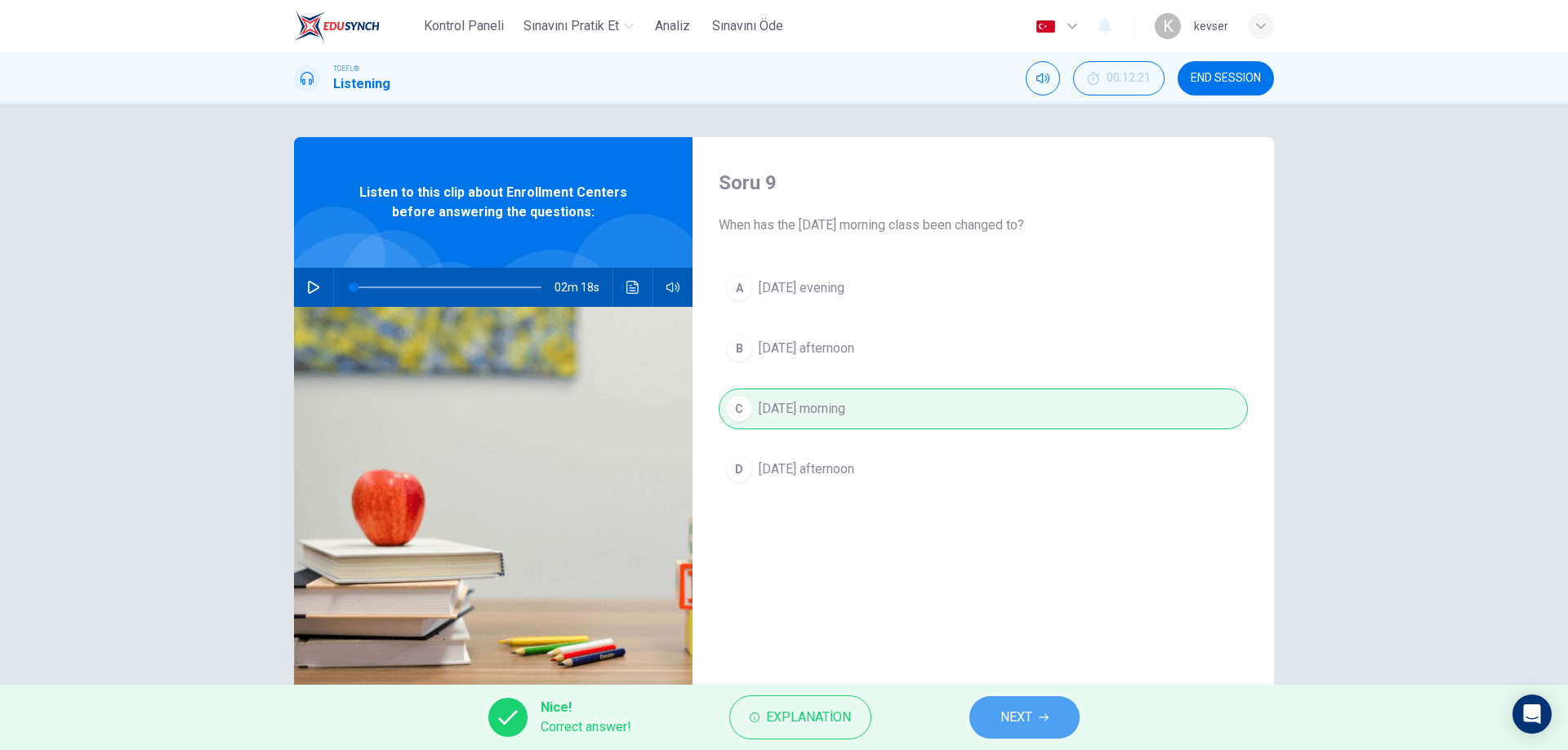
click at [1009, 710] on span "NEXT" at bounding box center [1016, 717] width 32 height 22
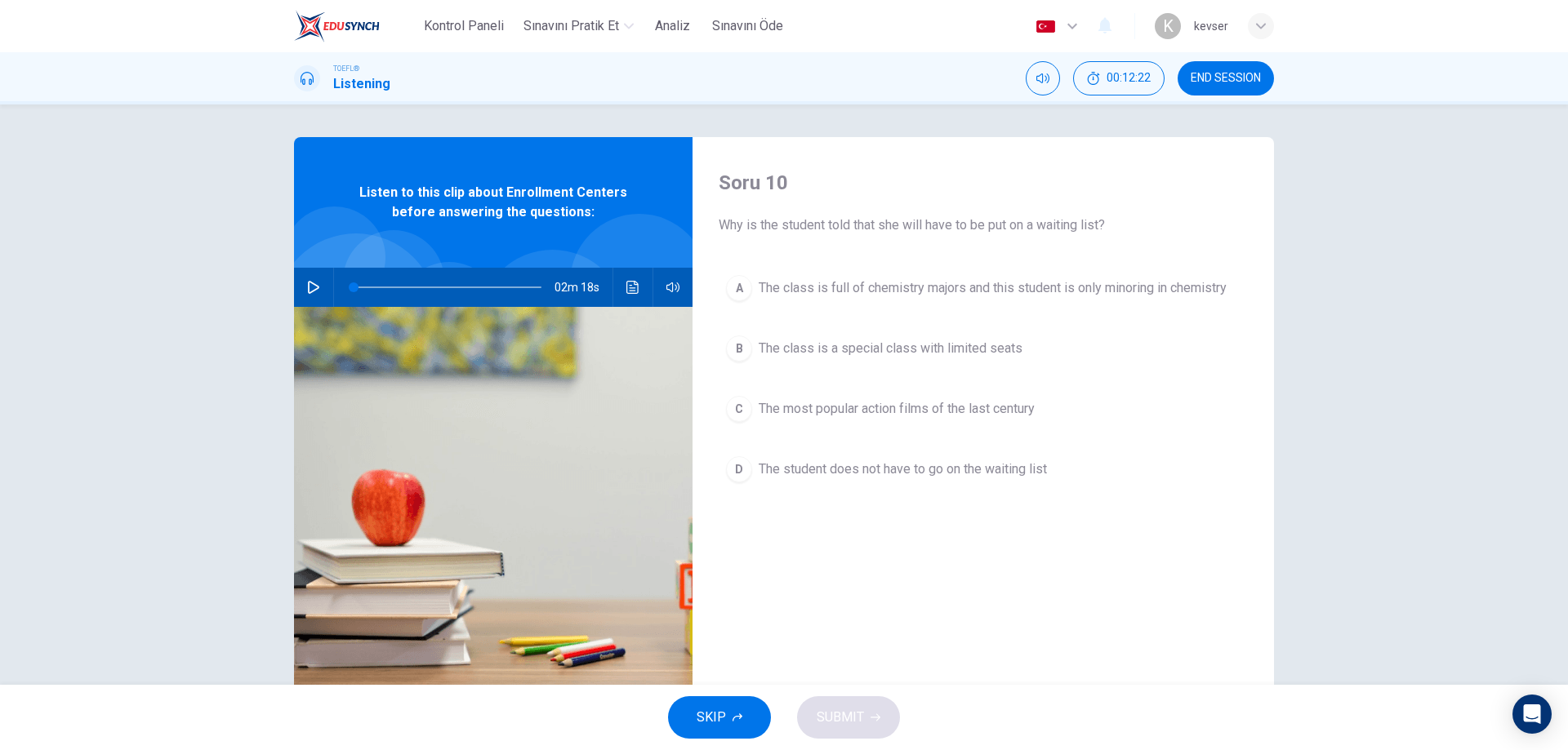
drag, startPoint x: 838, startPoint y: 218, endPoint x: 1082, endPoint y: 214, distance: 244.0
click at [1082, 214] on div "Soru 10 Why is the student told that she will have to be put on a waiting list?" at bounding box center [984, 202] width 530 height 66
click at [938, 353] on span "The class is a special class with limited seats" at bounding box center [890, 349] width 264 height 20
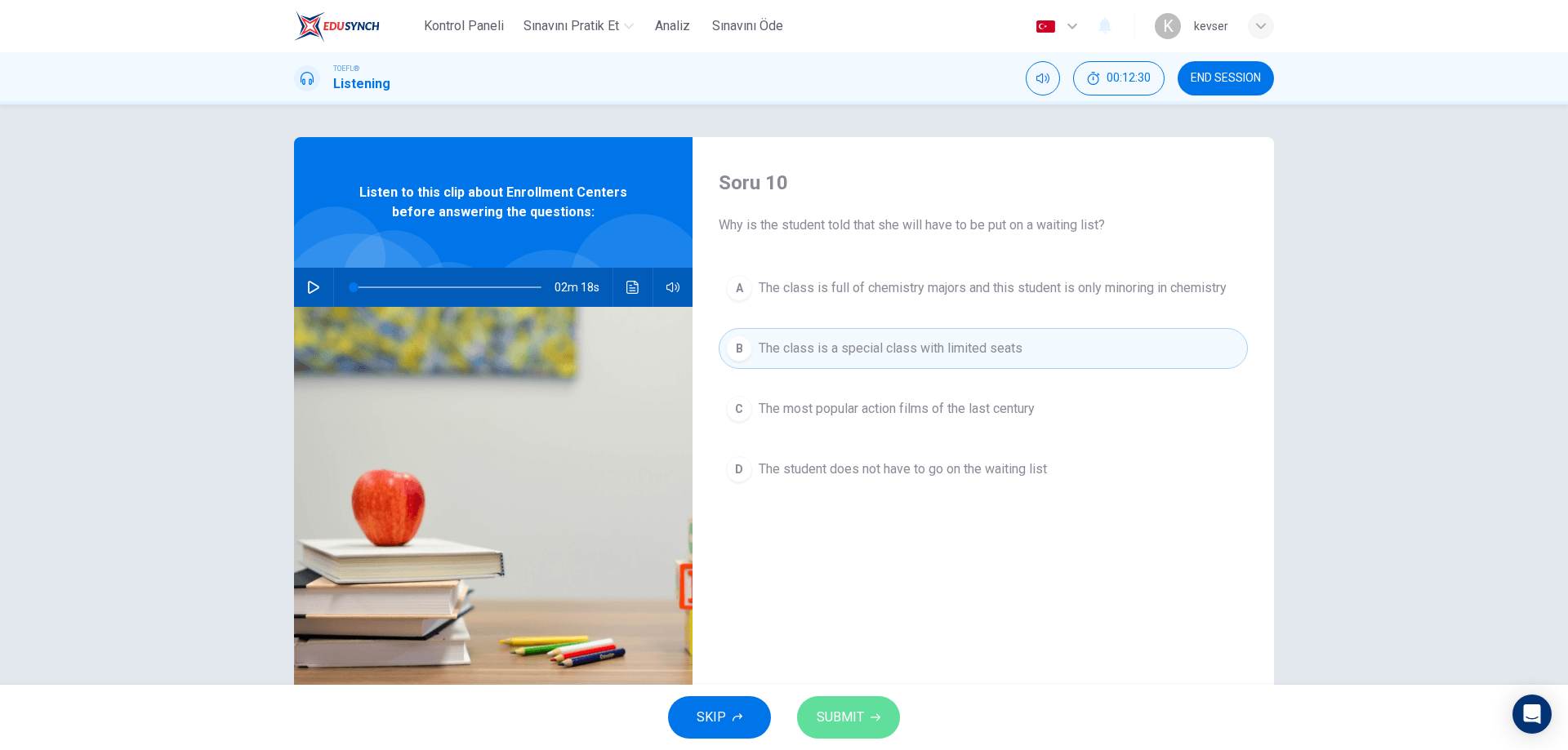
click at [860, 715] on span "SUBMIT" at bounding box center [840, 717] width 48 height 22
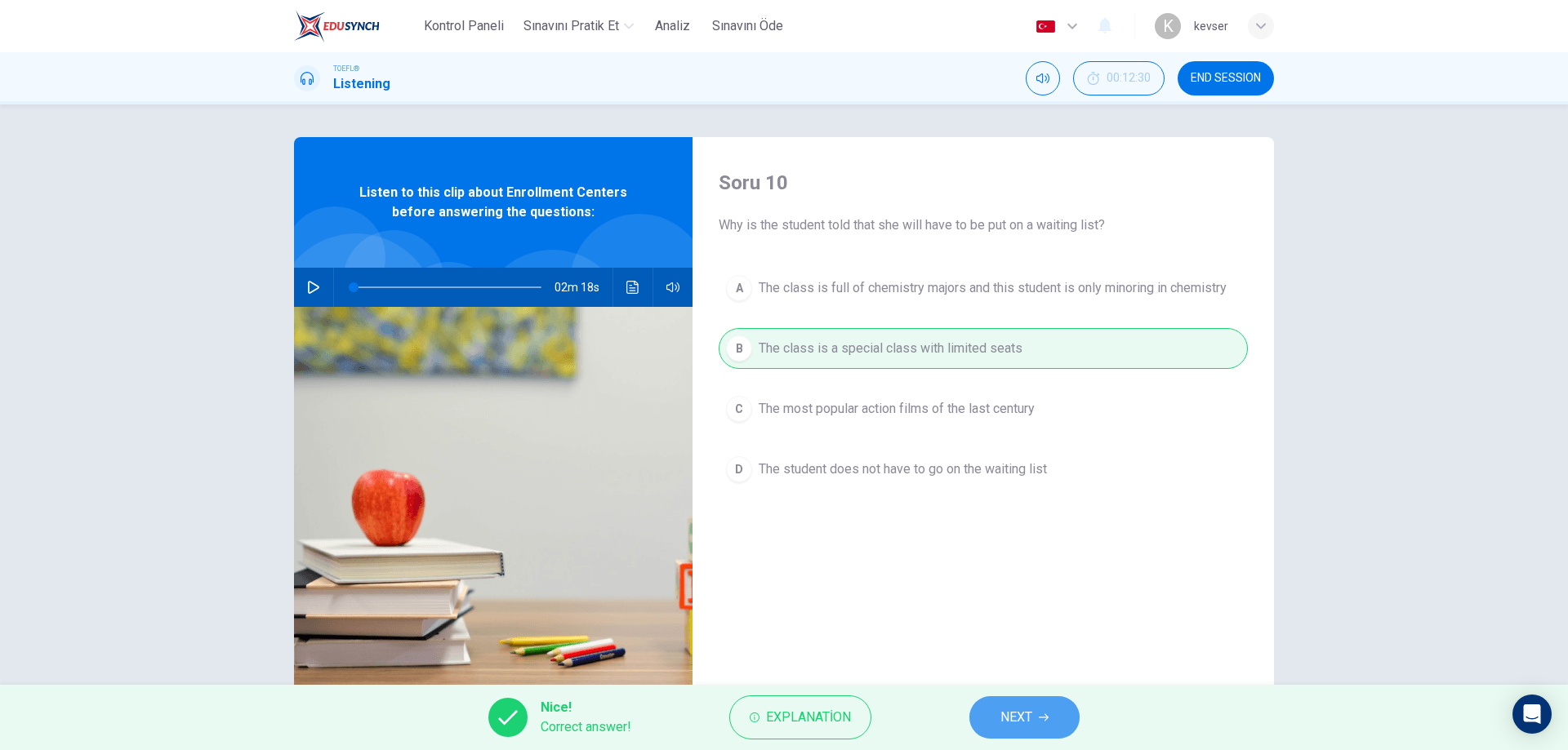
click at [1044, 709] on button "NEXT" at bounding box center [1024, 717] width 110 height 42
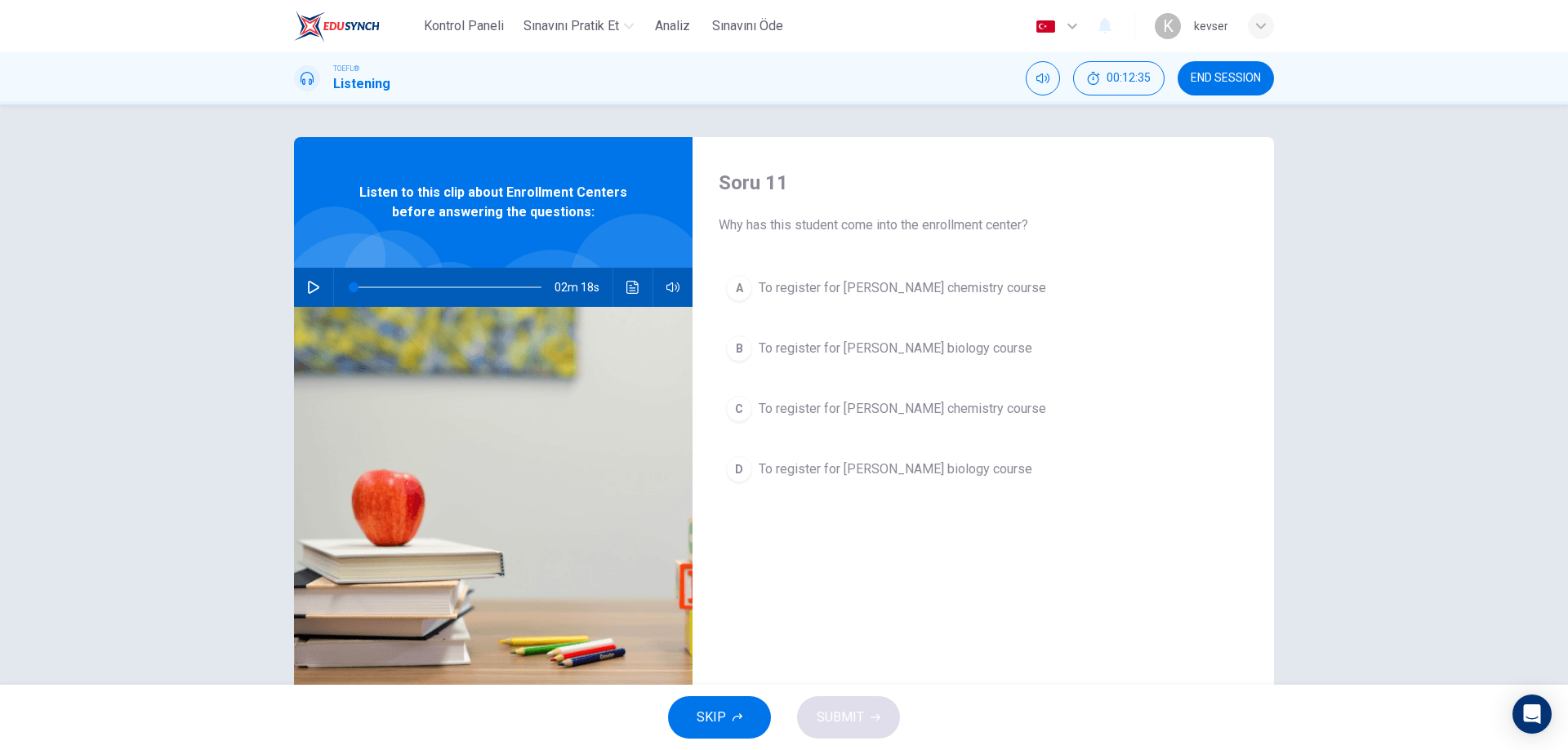
click at [905, 277] on button "A To register for Professor Taylor's chemistry course" at bounding box center [984, 288] width 530 height 41
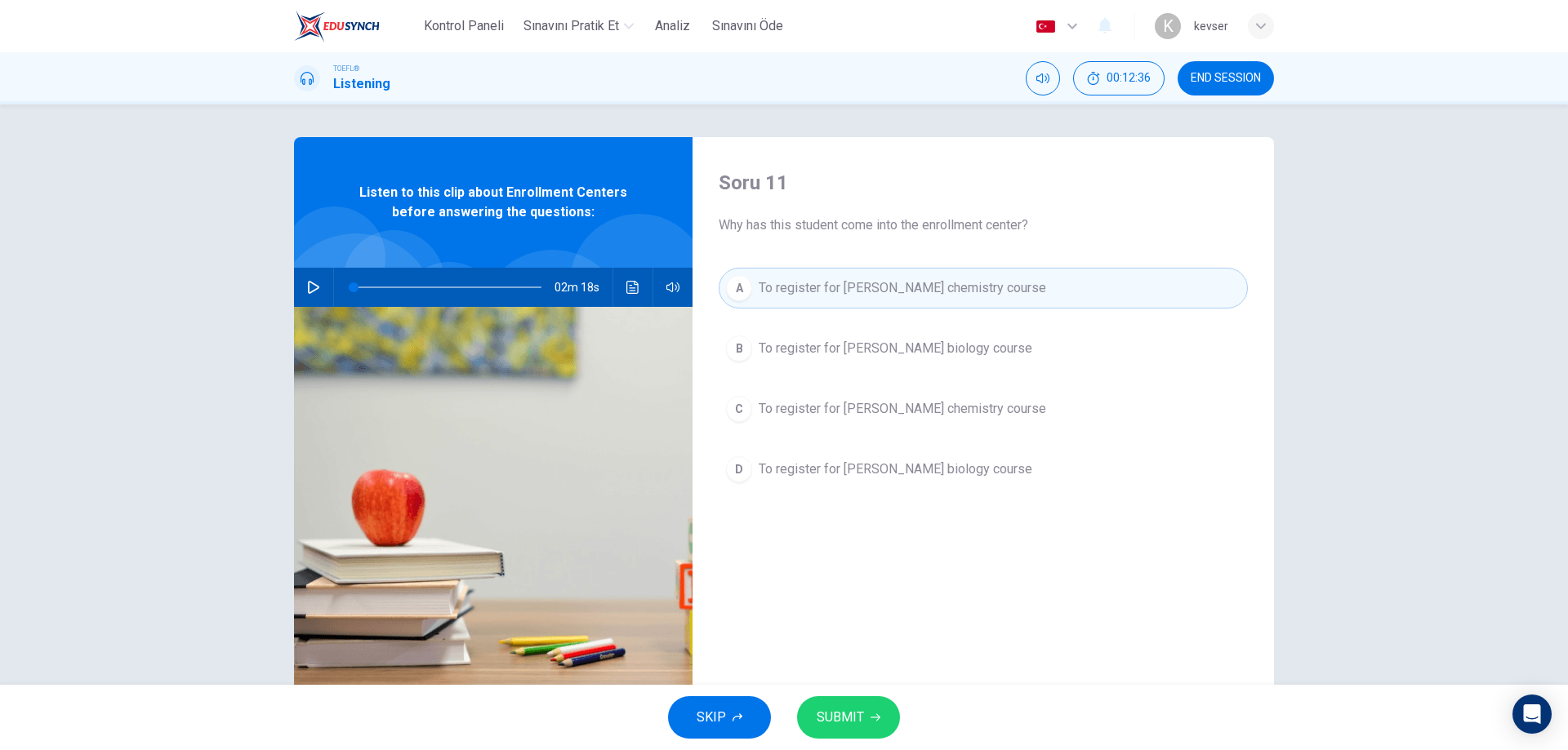
click at [884, 715] on button "SUBMIT" at bounding box center [848, 717] width 103 height 42
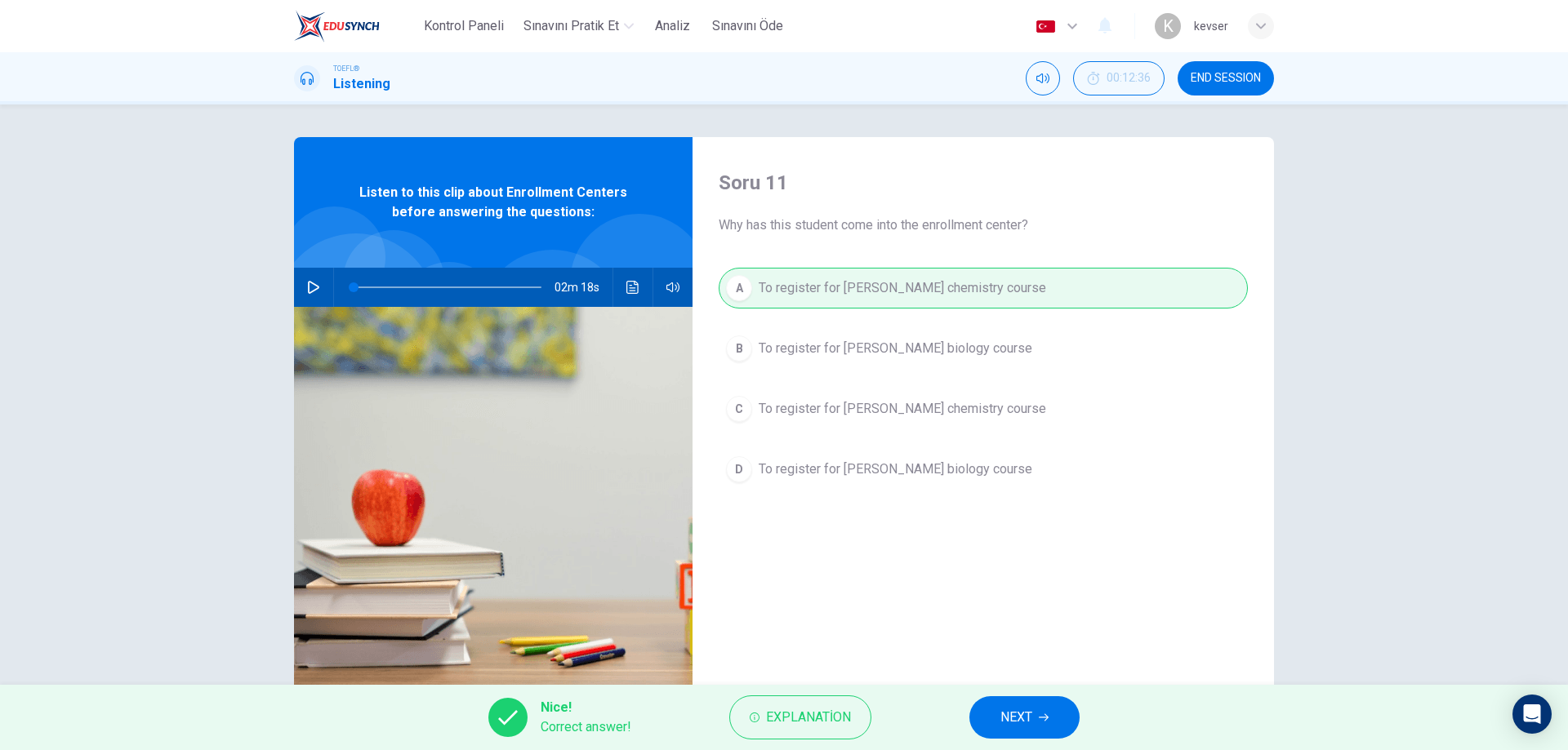
click at [1044, 728] on button "NEXT" at bounding box center [1024, 717] width 110 height 42
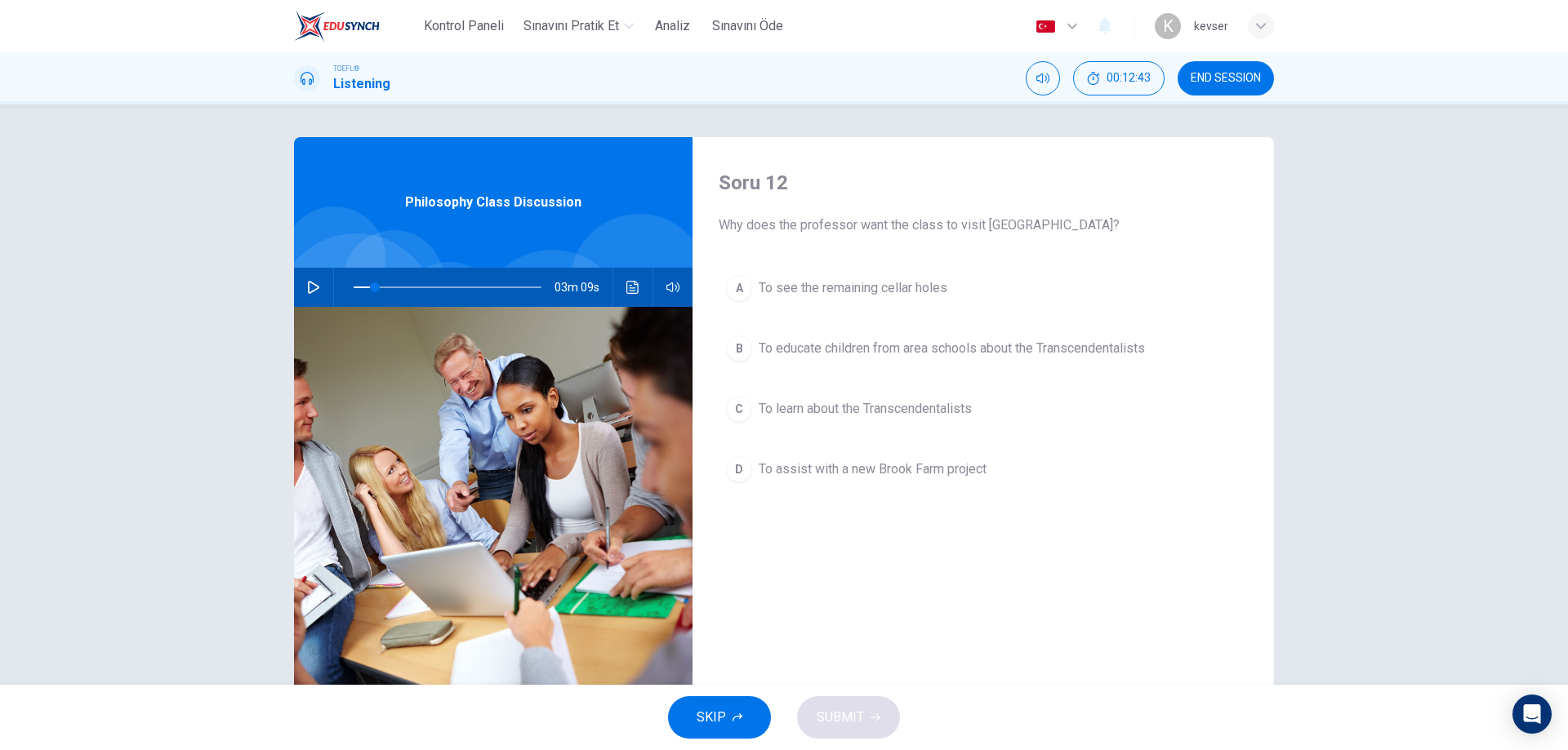
click at [315, 284] on icon "button" at bounding box center [313, 287] width 13 height 13
drag, startPoint x: 371, startPoint y: 282, endPoint x: 296, endPoint y: 285, distance: 75.1
click at [296, 285] on div "03m 33s" at bounding box center [493, 287] width 399 height 39
type input "0"
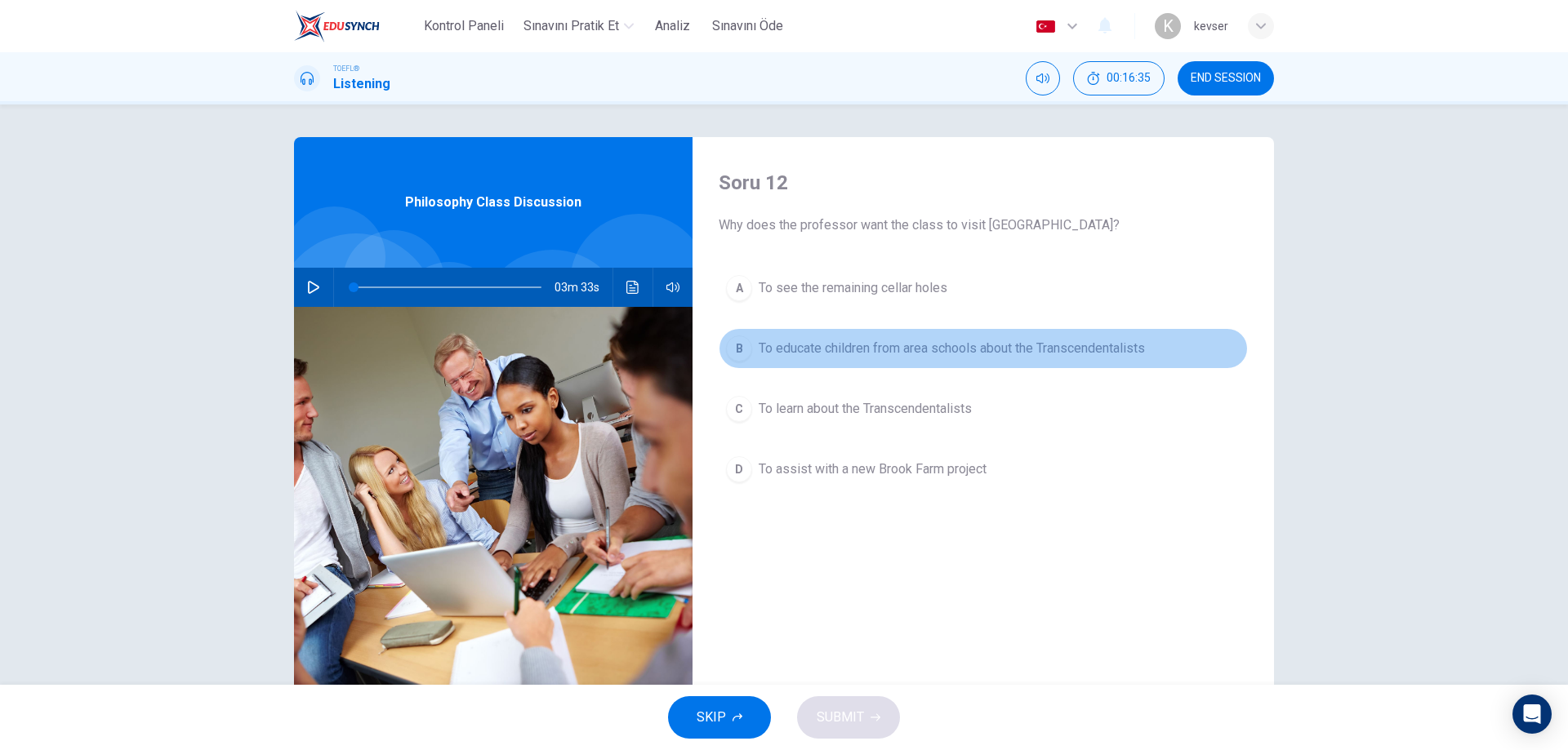
click at [845, 357] on span "To educate children from area schools about the Transcendentalists" at bounding box center [952, 349] width 386 height 20
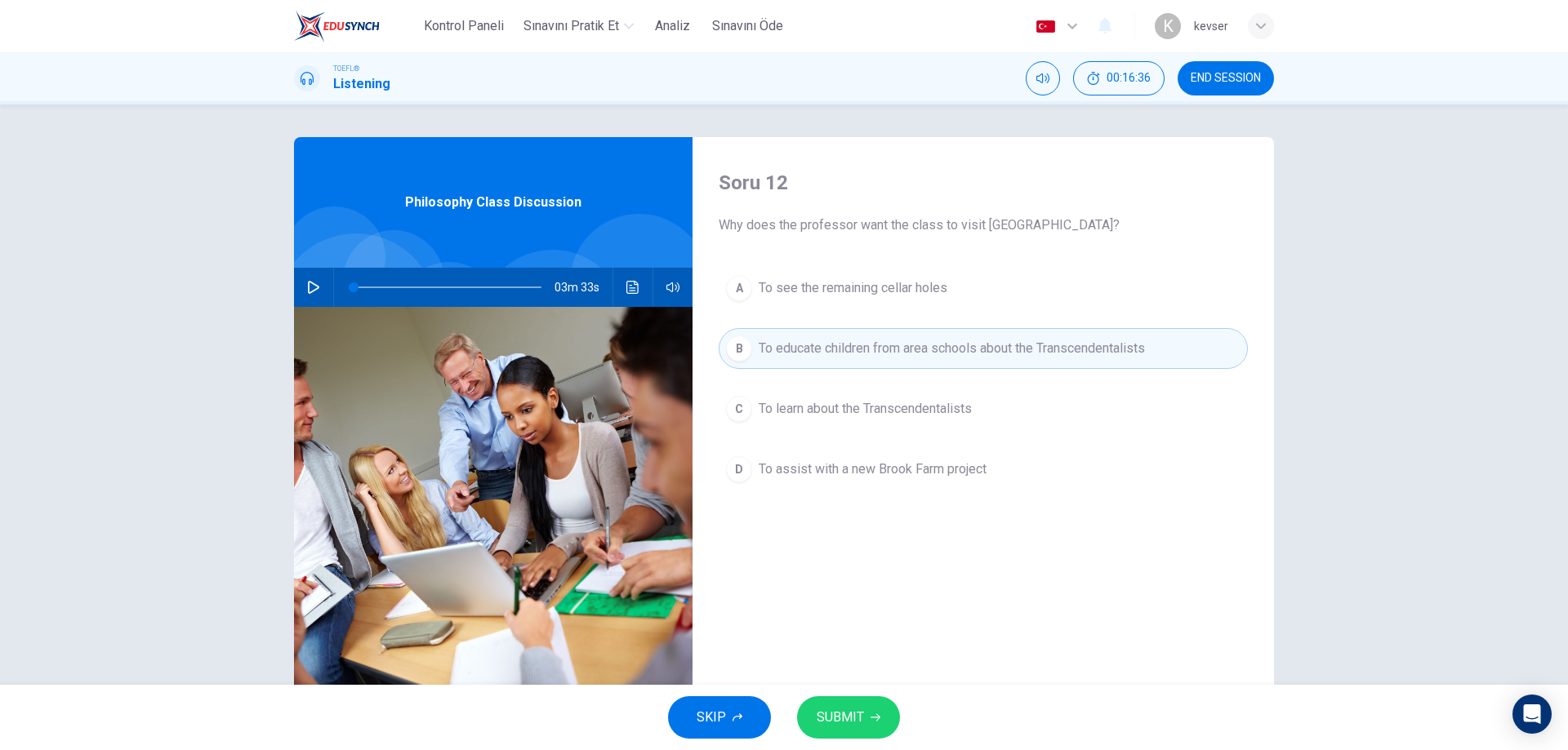
click at [841, 723] on span "SUBMIT" at bounding box center [840, 717] width 48 height 22
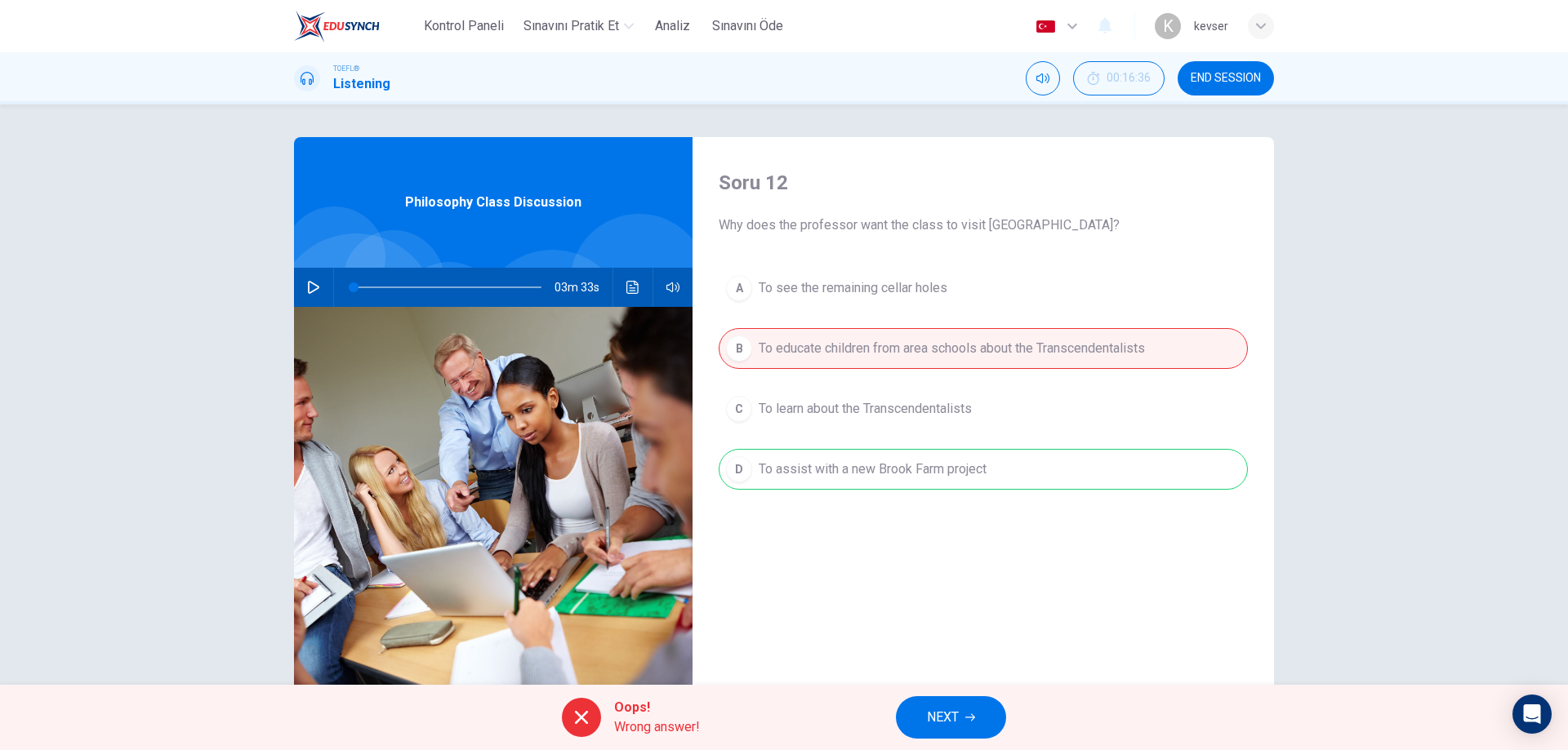
click at [930, 715] on span "NEXT" at bounding box center [942, 717] width 32 height 22
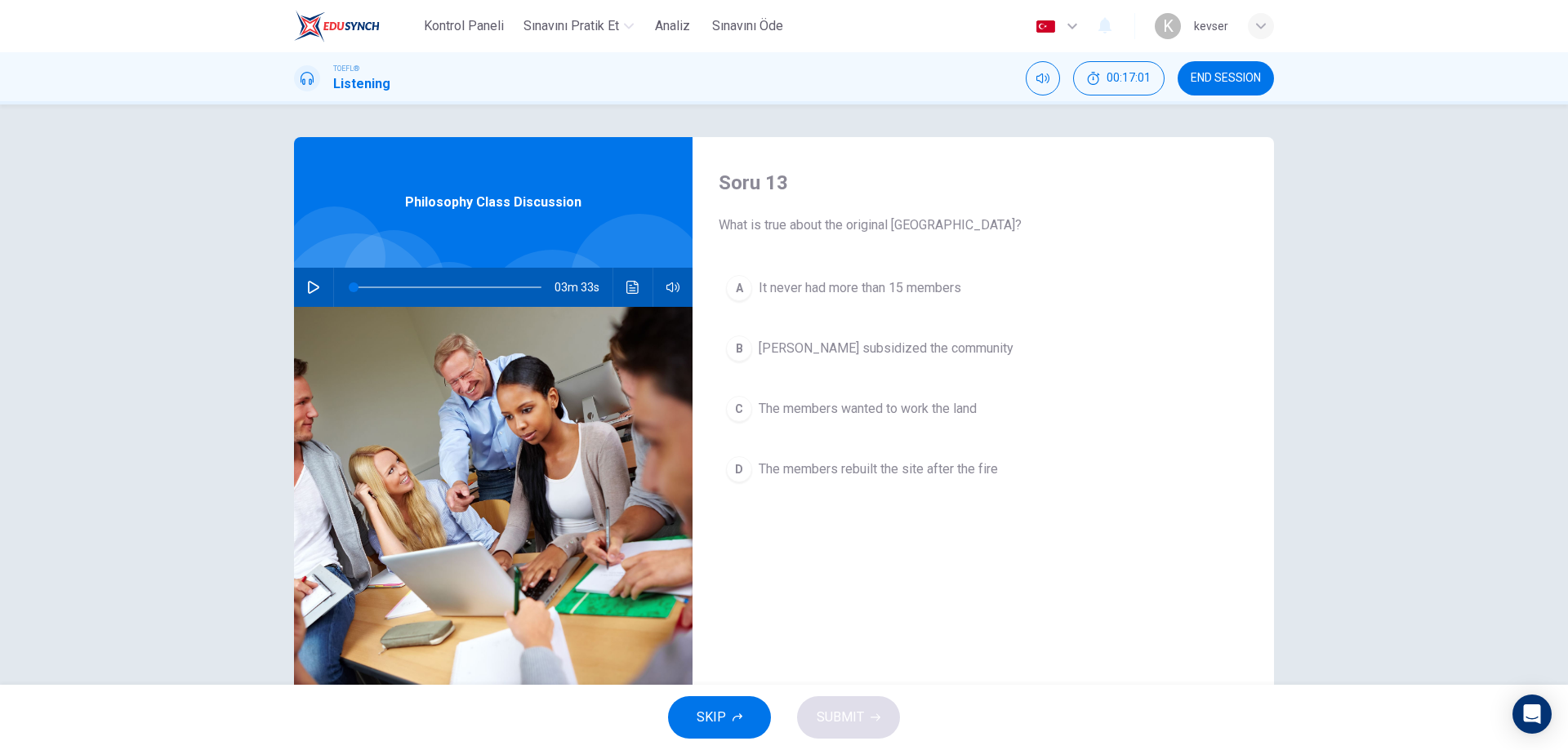
click at [929, 478] on span "The members rebuilt the site after the fire" at bounding box center [878, 469] width 240 height 20
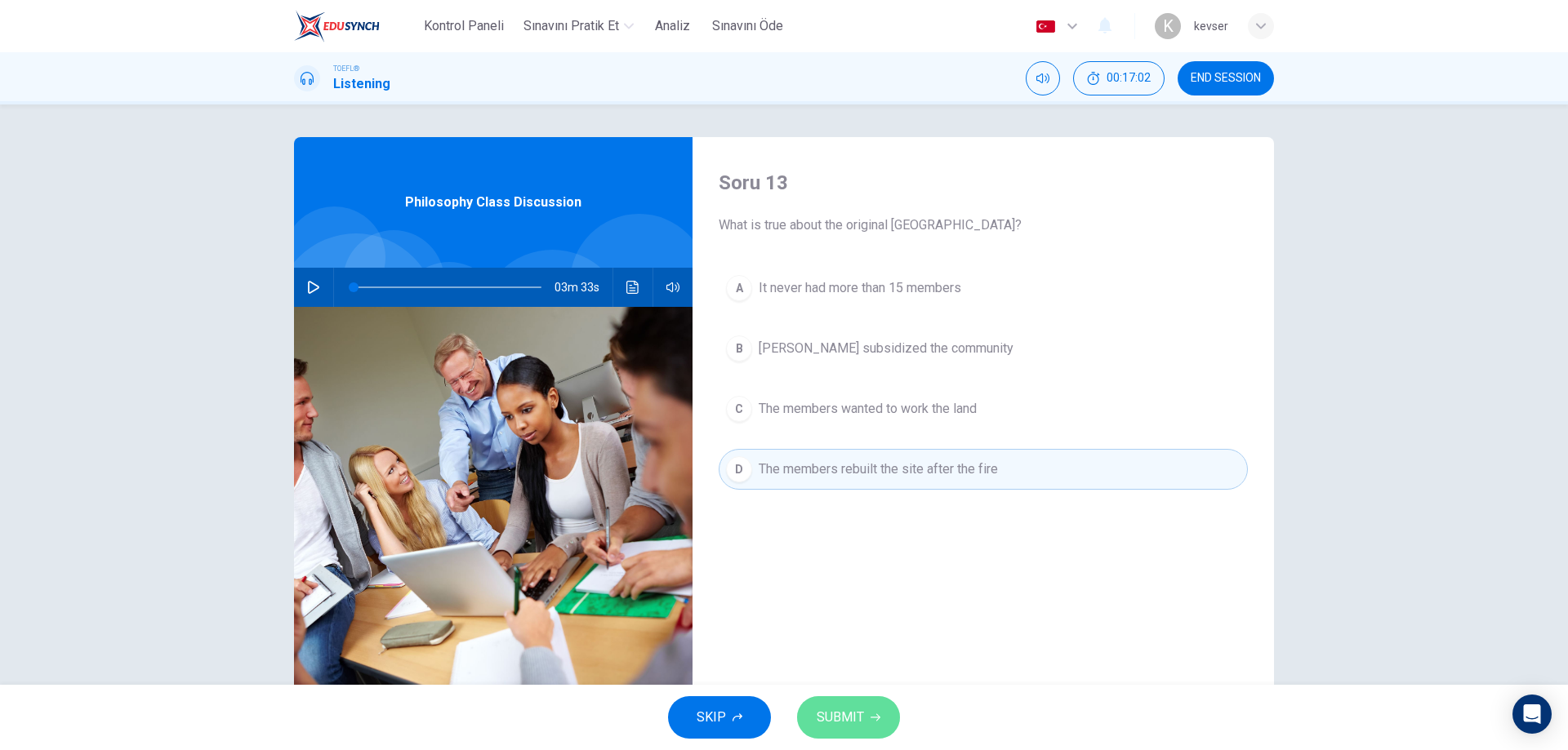
click at [849, 716] on span "SUBMIT" at bounding box center [840, 717] width 48 height 22
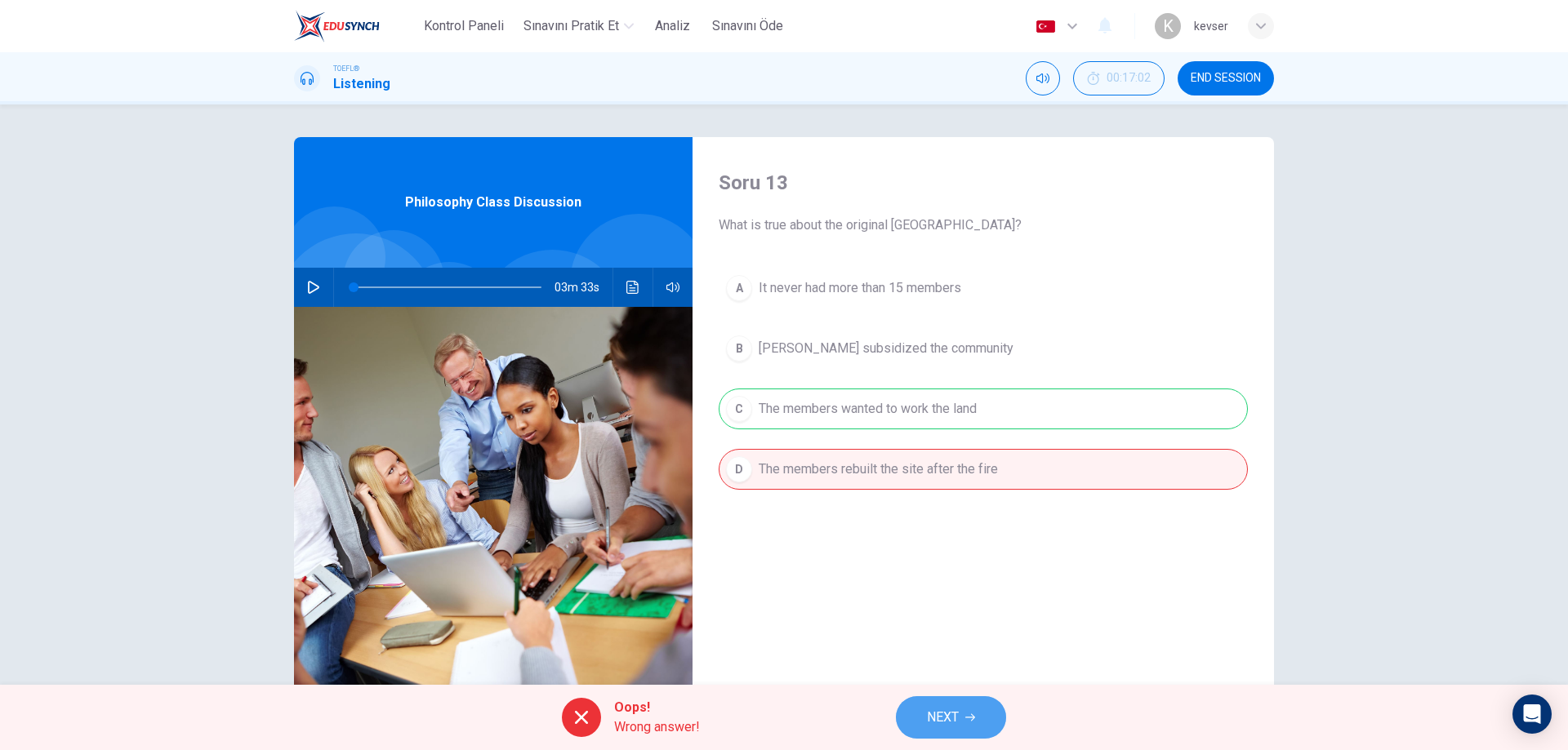
click at [971, 721] on icon "button" at bounding box center [970, 717] width 10 height 10
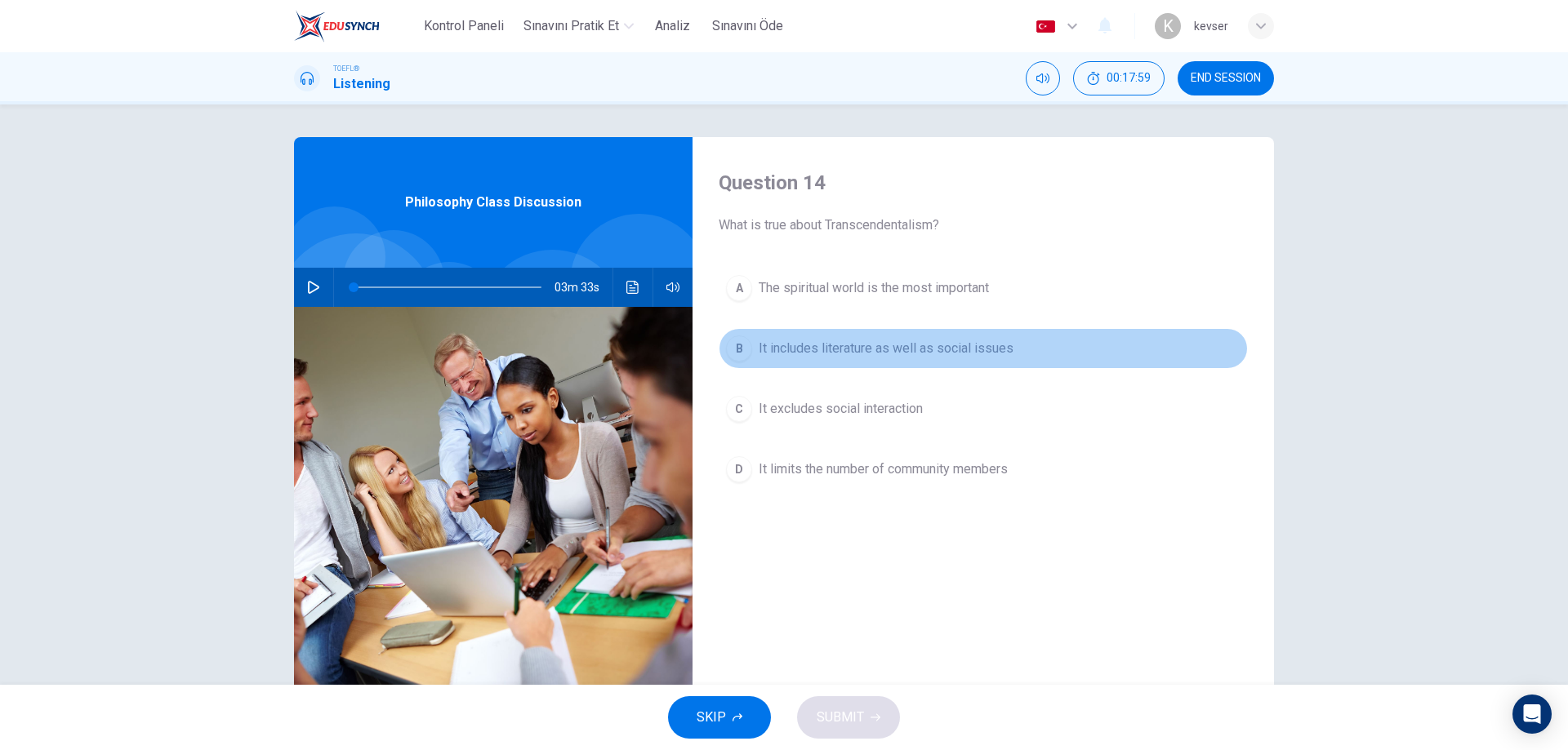
click at [879, 350] on span "It includes literature as well as social issues" at bounding box center [886, 349] width 254 height 20
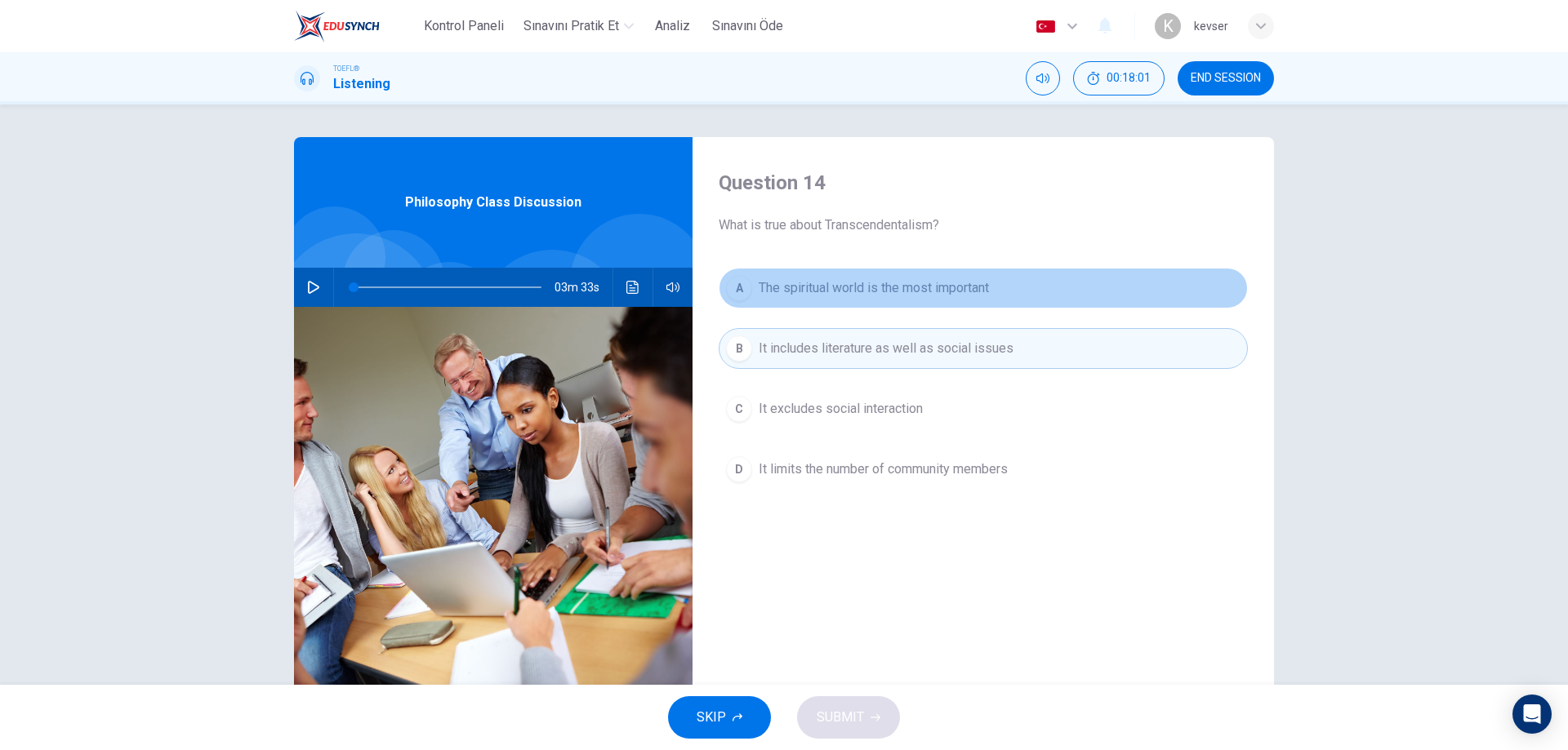
click at [894, 289] on span "The spiritual world is the most important" at bounding box center [874, 288] width 230 height 20
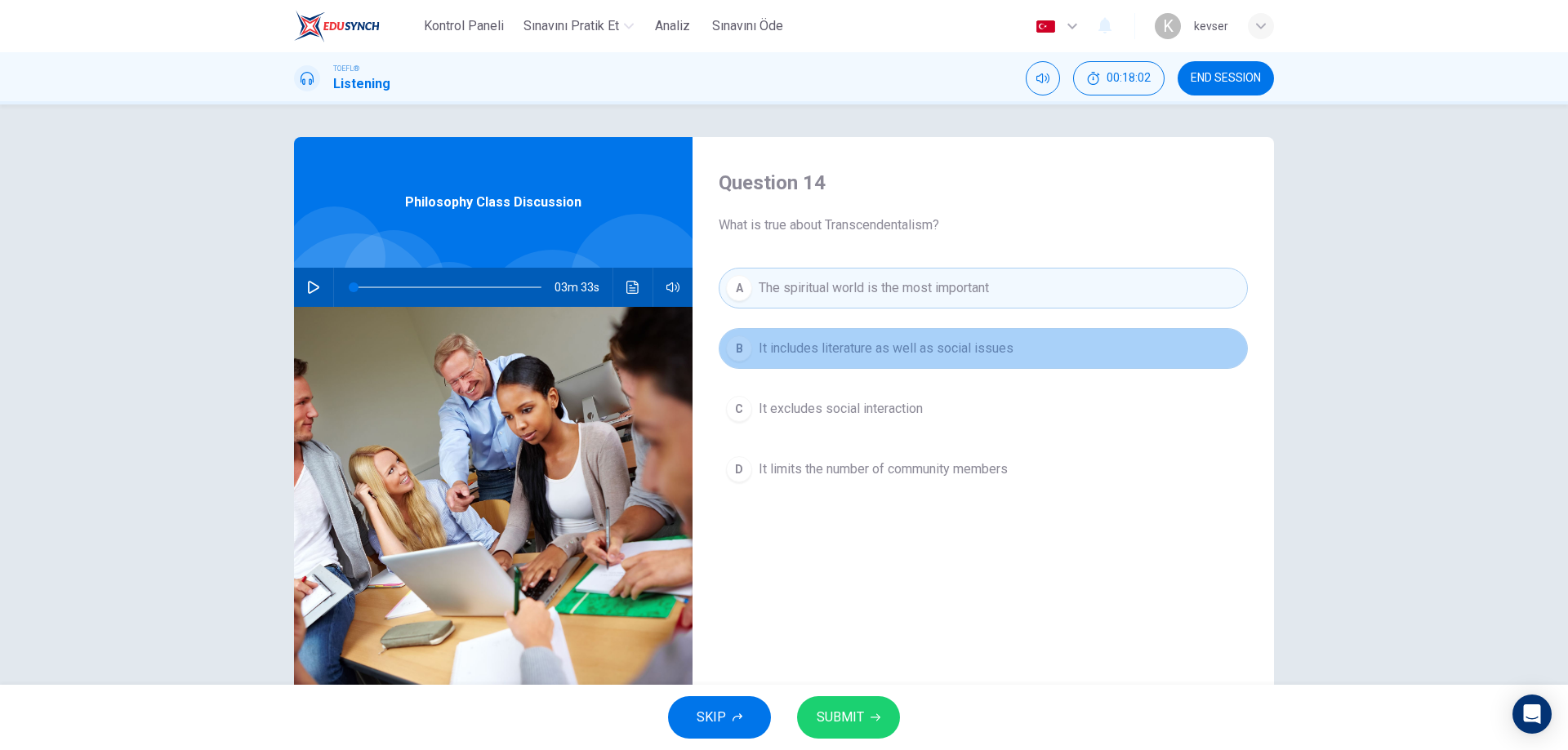
click at [886, 348] on span "It includes literature as well as social issues" at bounding box center [886, 349] width 254 height 20
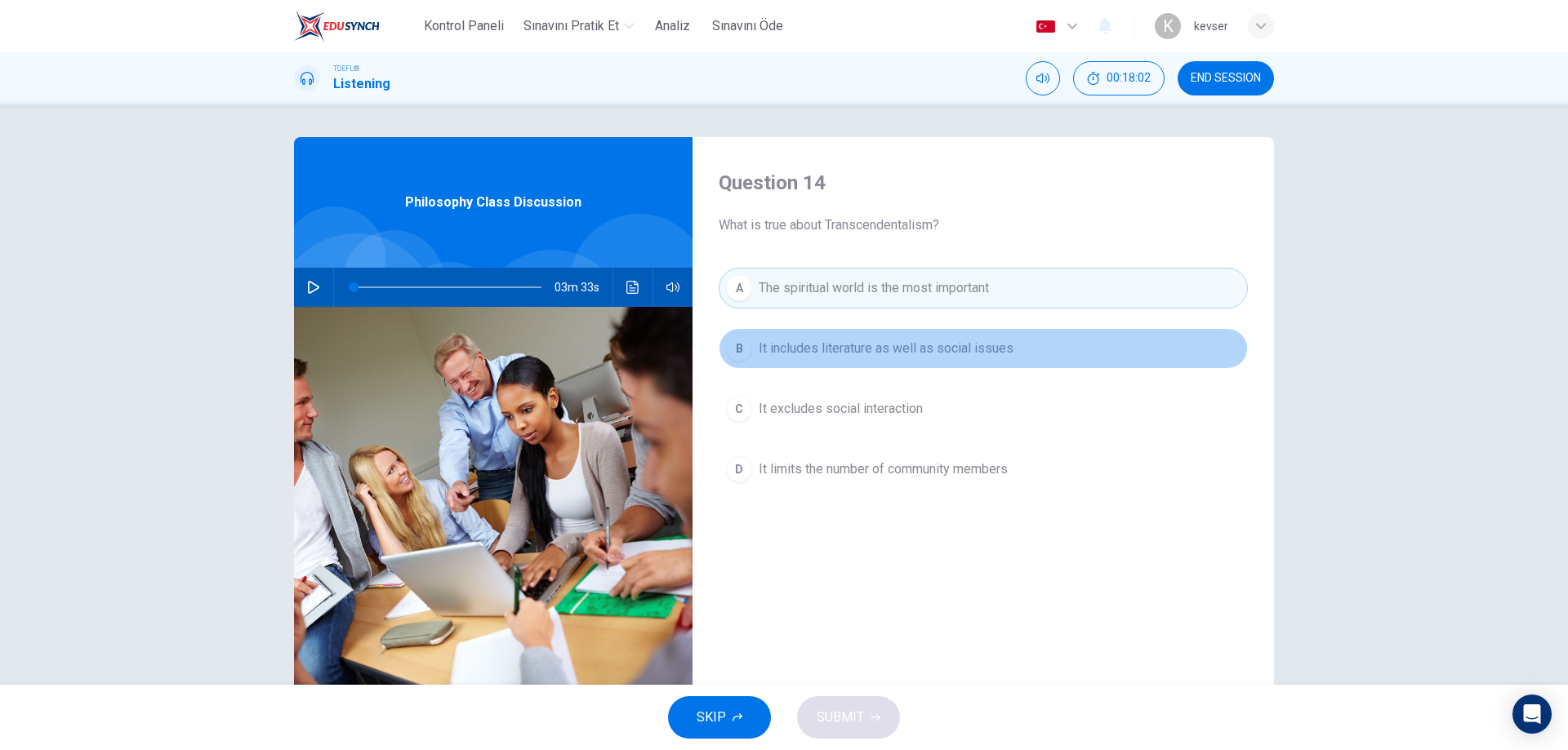
click at [886, 348] on span "It includes literature as well as social issues" at bounding box center [886, 349] width 254 height 20
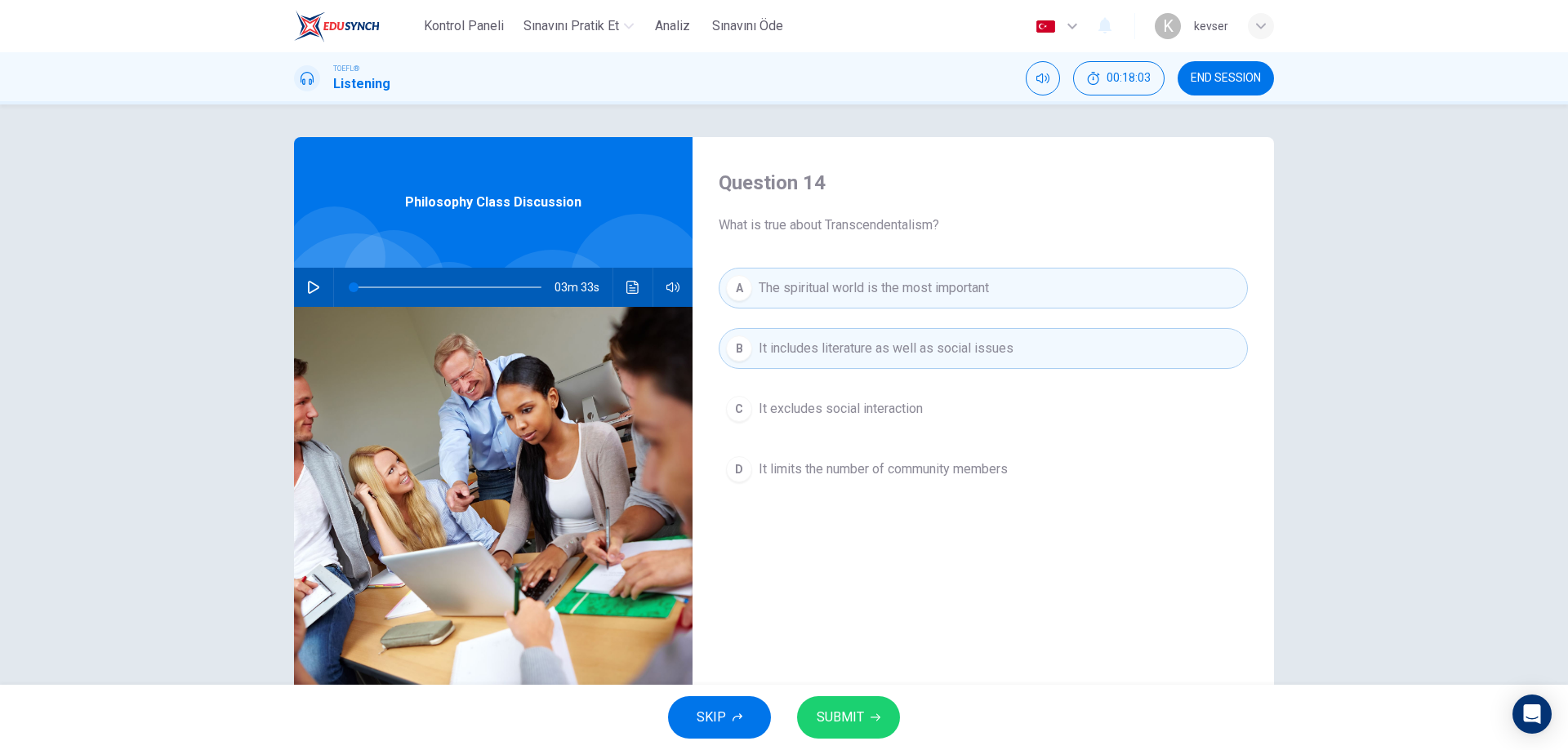
click at [827, 741] on div "SKIP SUBMIT" at bounding box center [784, 718] width 1568 height 66
click at [846, 712] on span "SUBMIT" at bounding box center [840, 717] width 48 height 22
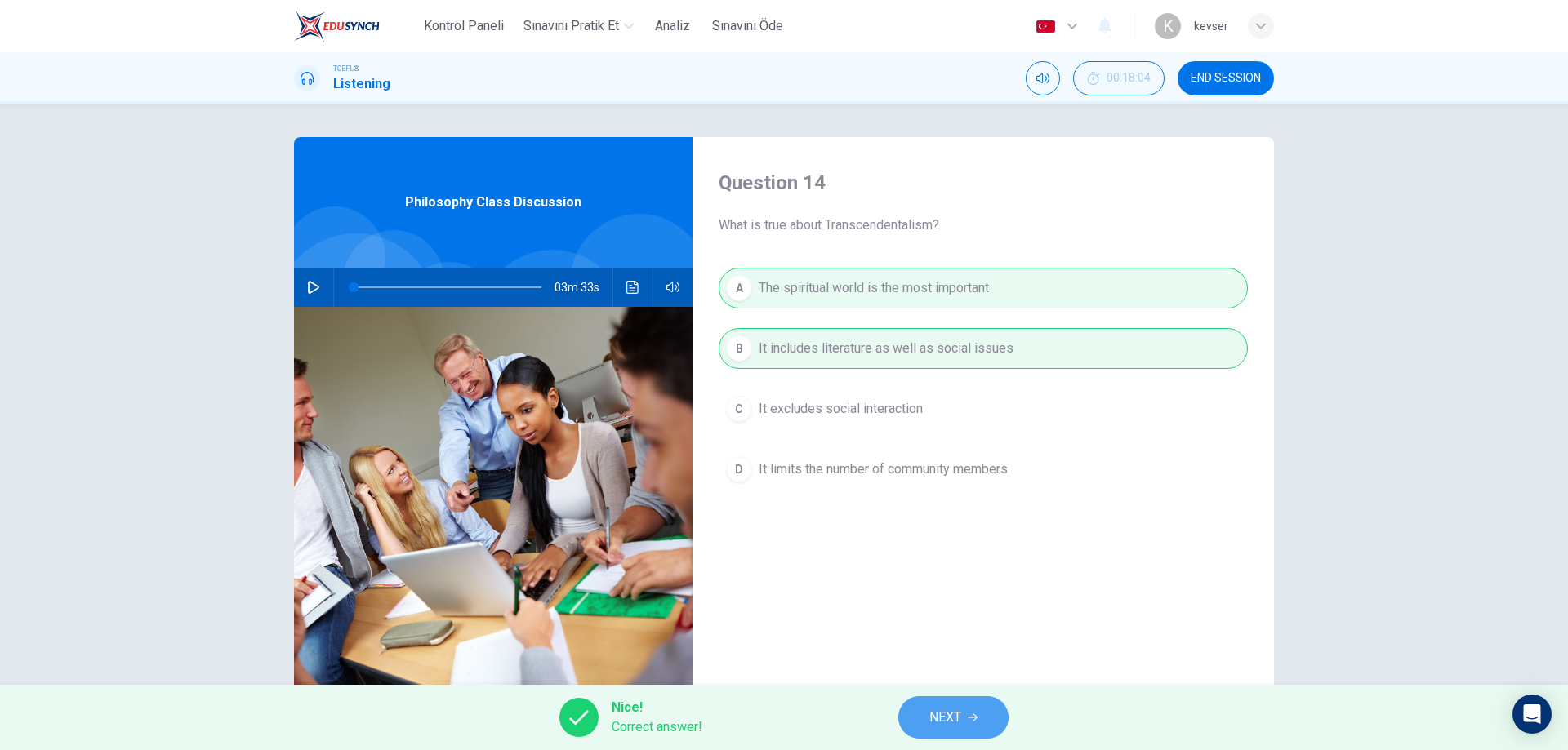
click at [951, 731] on button "NEXT" at bounding box center [953, 717] width 110 height 42
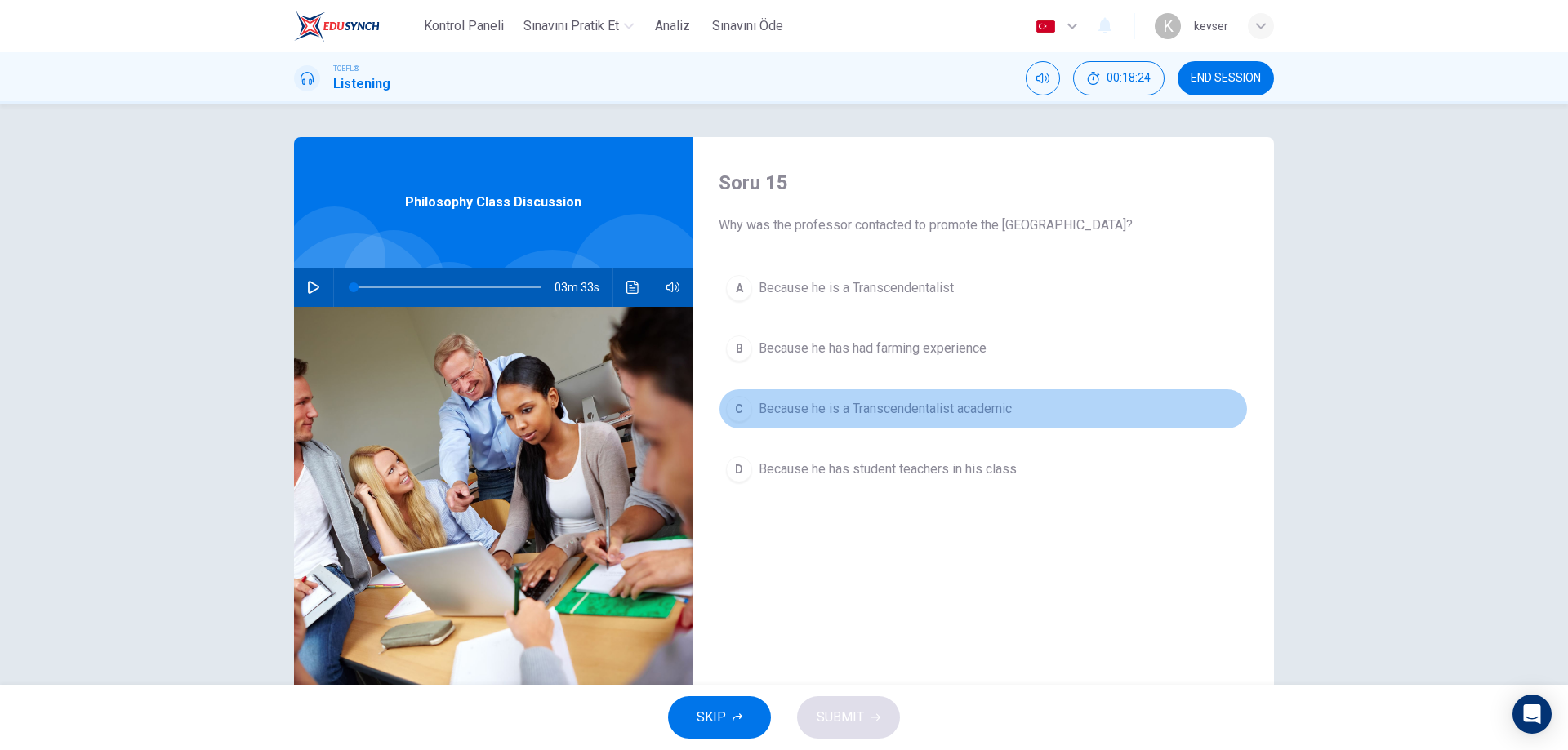
click at [930, 408] on span "Because he is a Transcendentalist academic" at bounding box center [885, 409] width 254 height 20
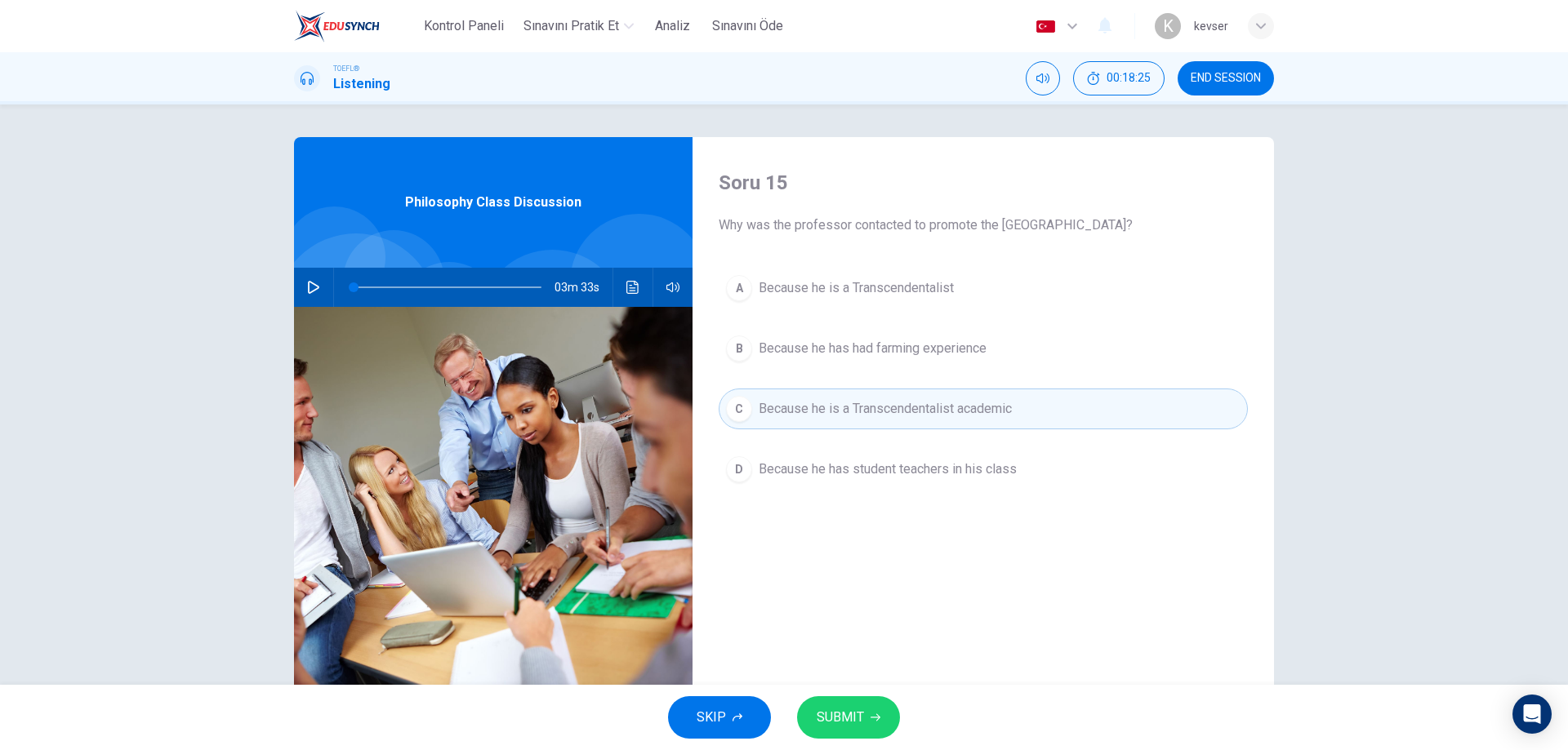
click at [857, 704] on button "SUBMIT" at bounding box center [848, 717] width 103 height 42
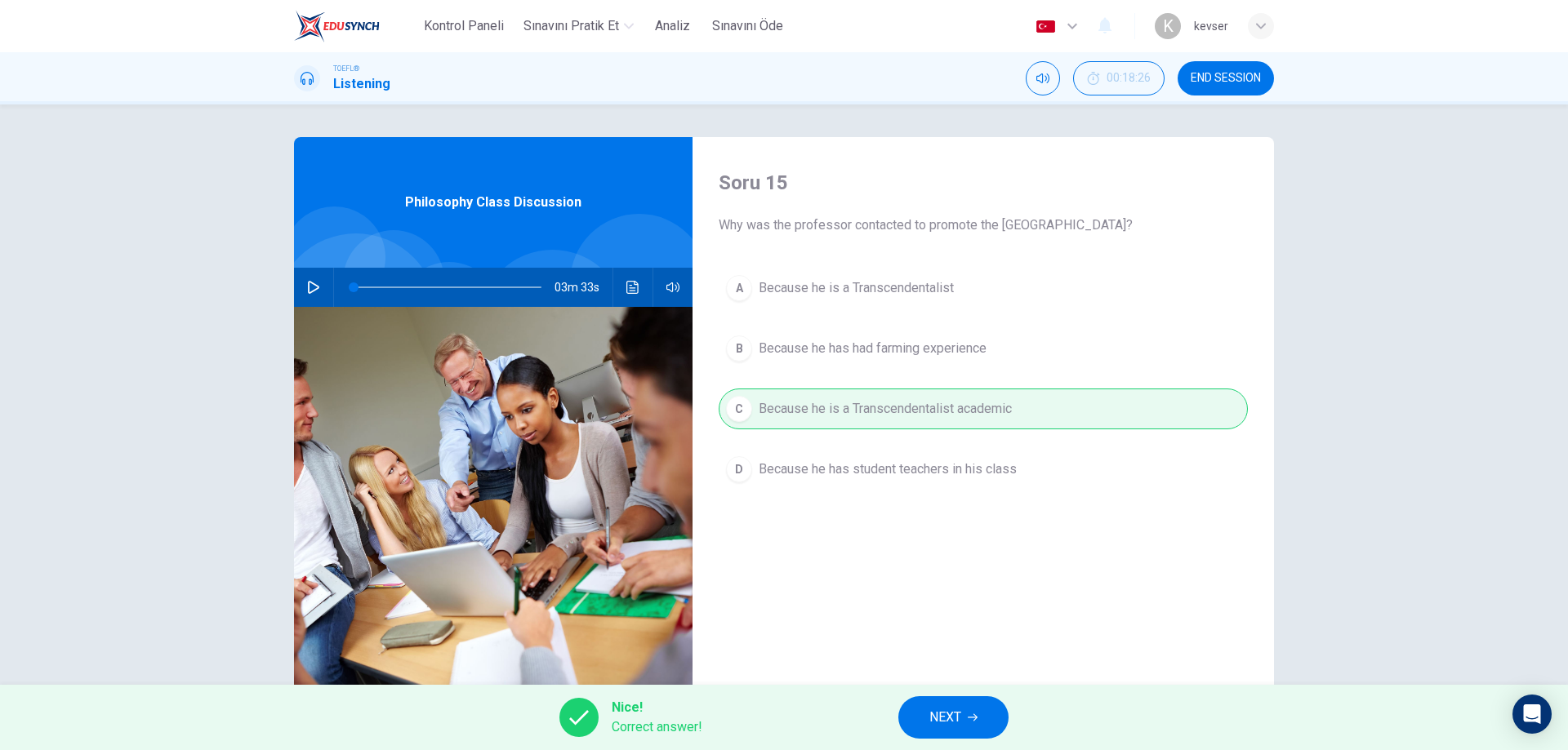
click at [929, 711] on span "NEXT" at bounding box center [945, 717] width 32 height 22
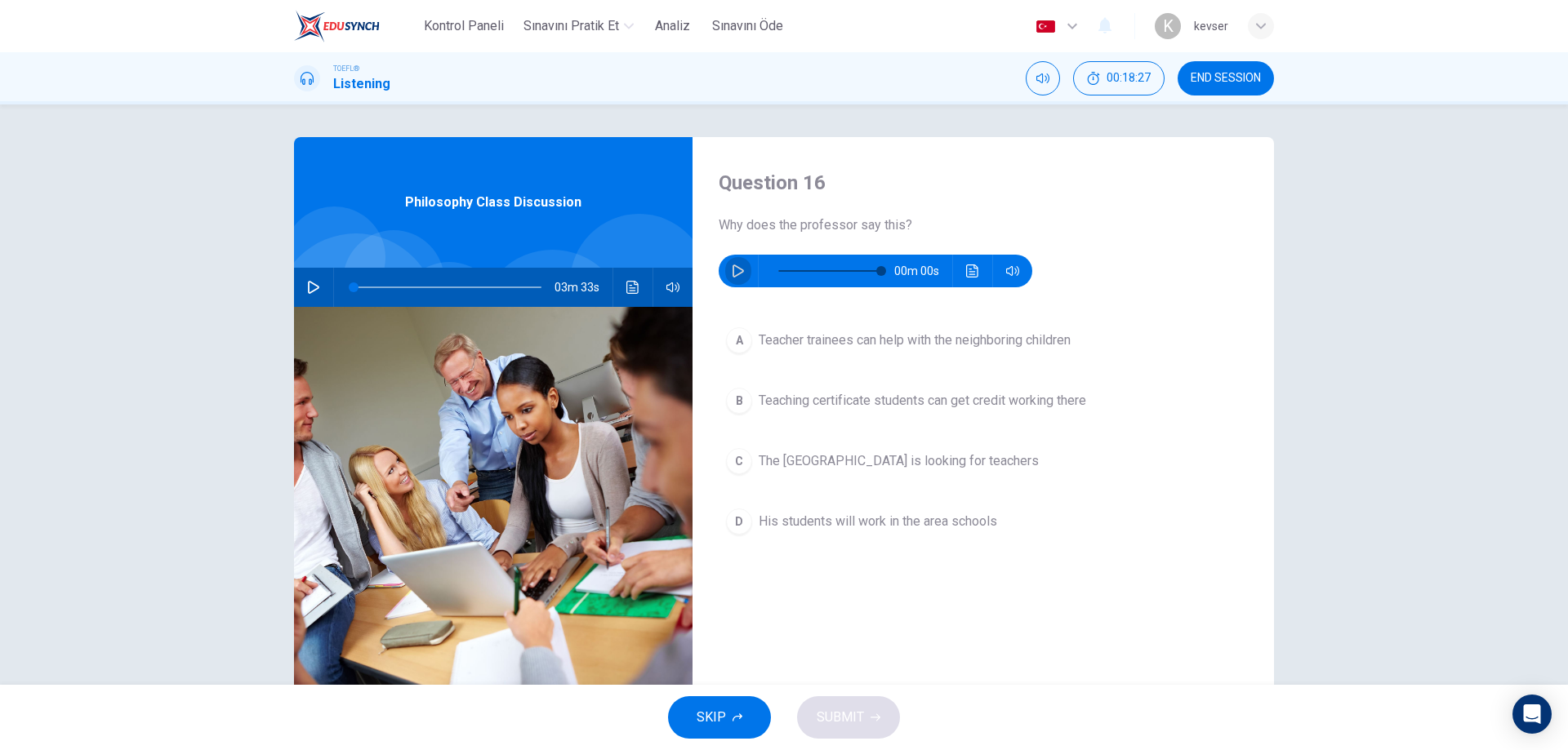
click at [732, 270] on icon "button" at bounding box center [738, 271] width 13 height 13
type input "0"
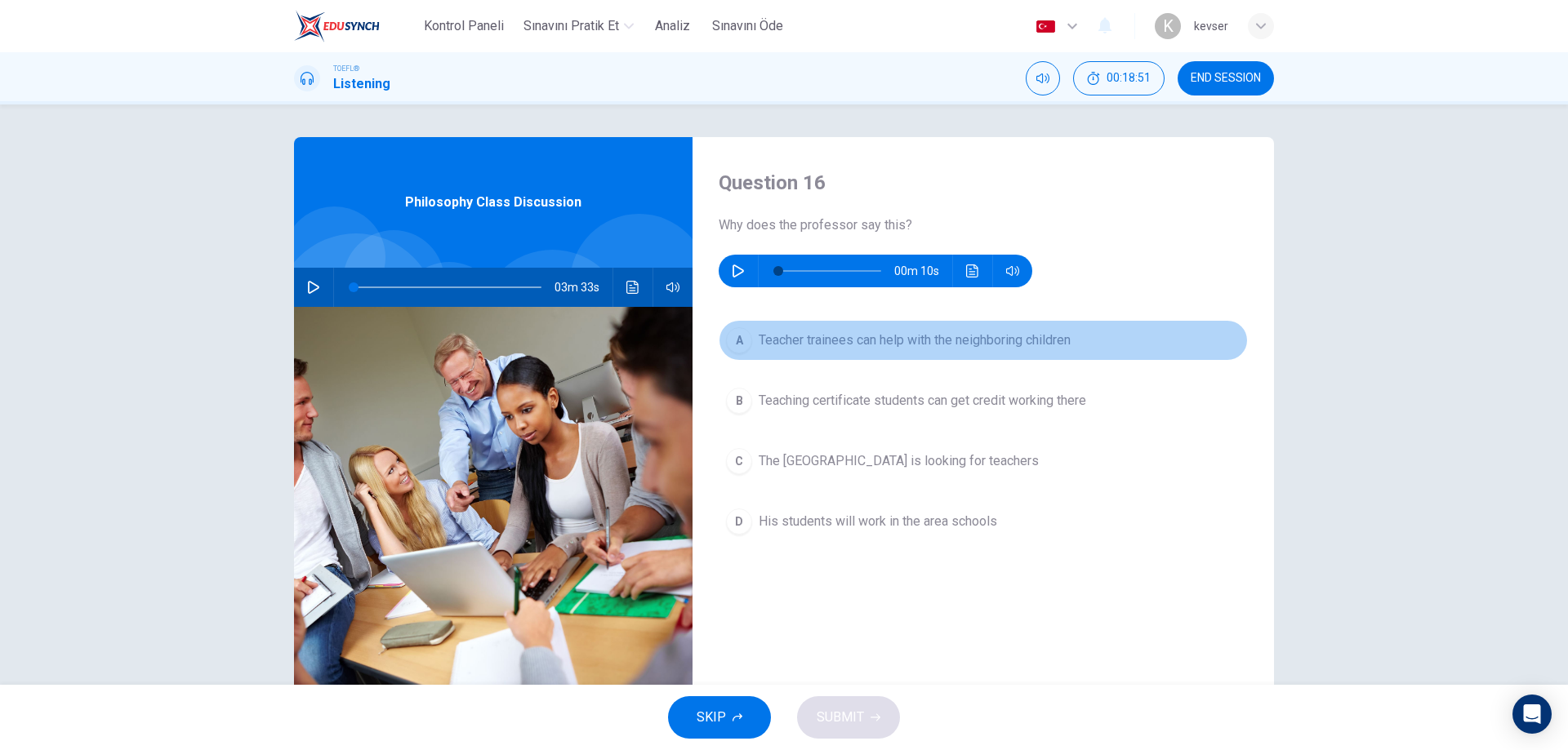
click at [936, 343] on span "Teacher trainees can help with the neighboring children" at bounding box center [915, 340] width 312 height 20
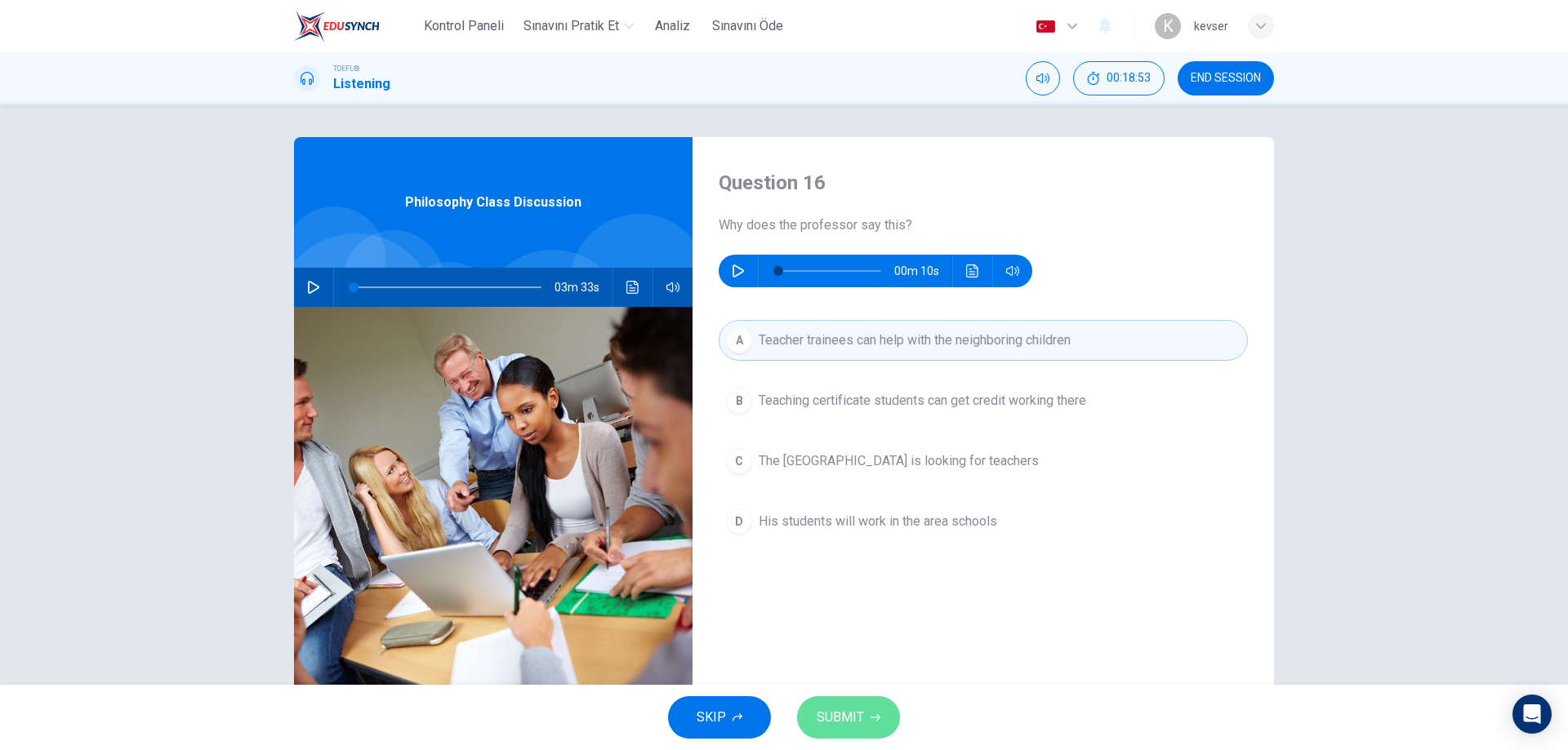
click at [878, 717] on icon "button" at bounding box center [875, 718] width 10 height 7
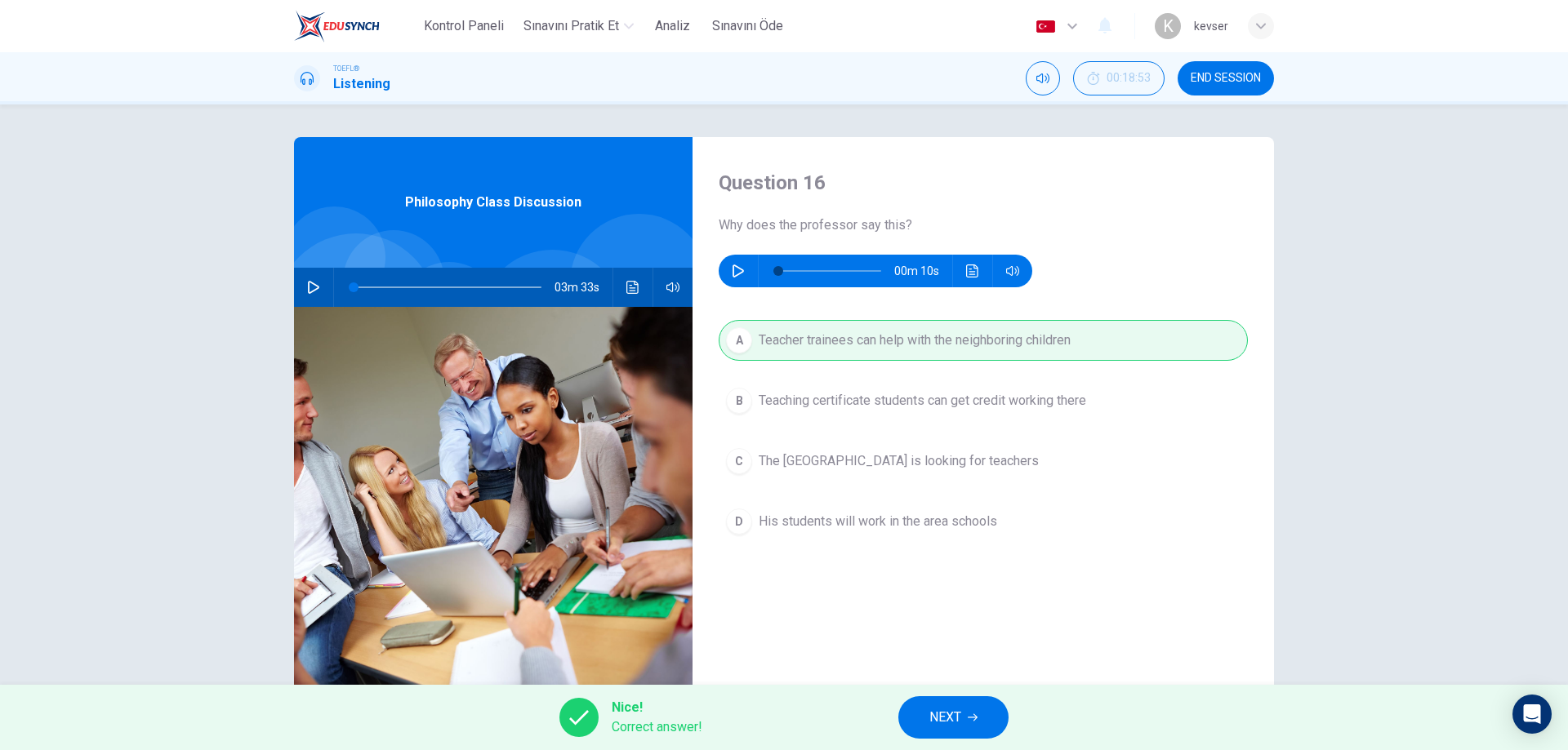
click at [922, 708] on button "NEXT" at bounding box center [953, 717] width 110 height 42
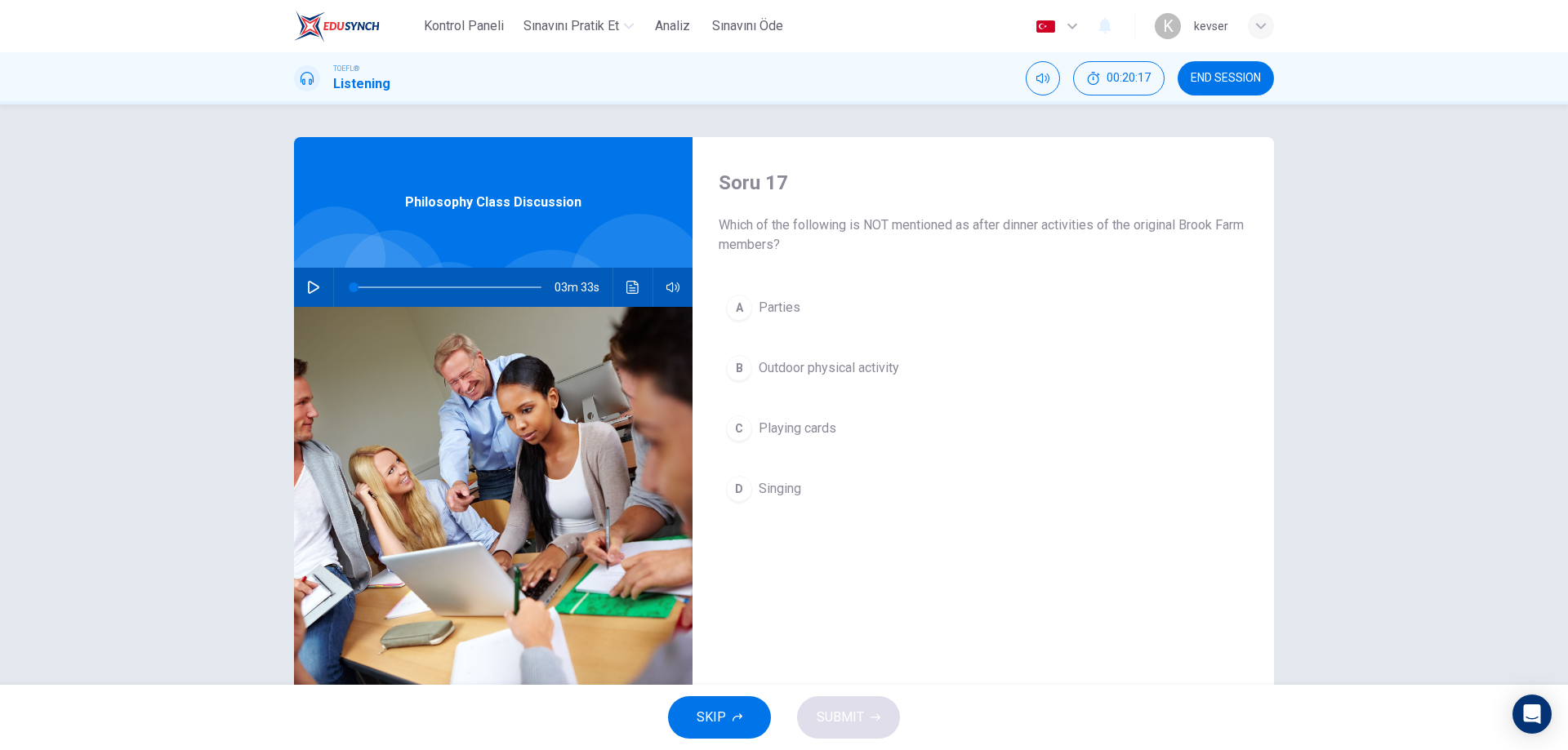
click at [779, 309] on span "Parties" at bounding box center [780, 307] width 42 height 20
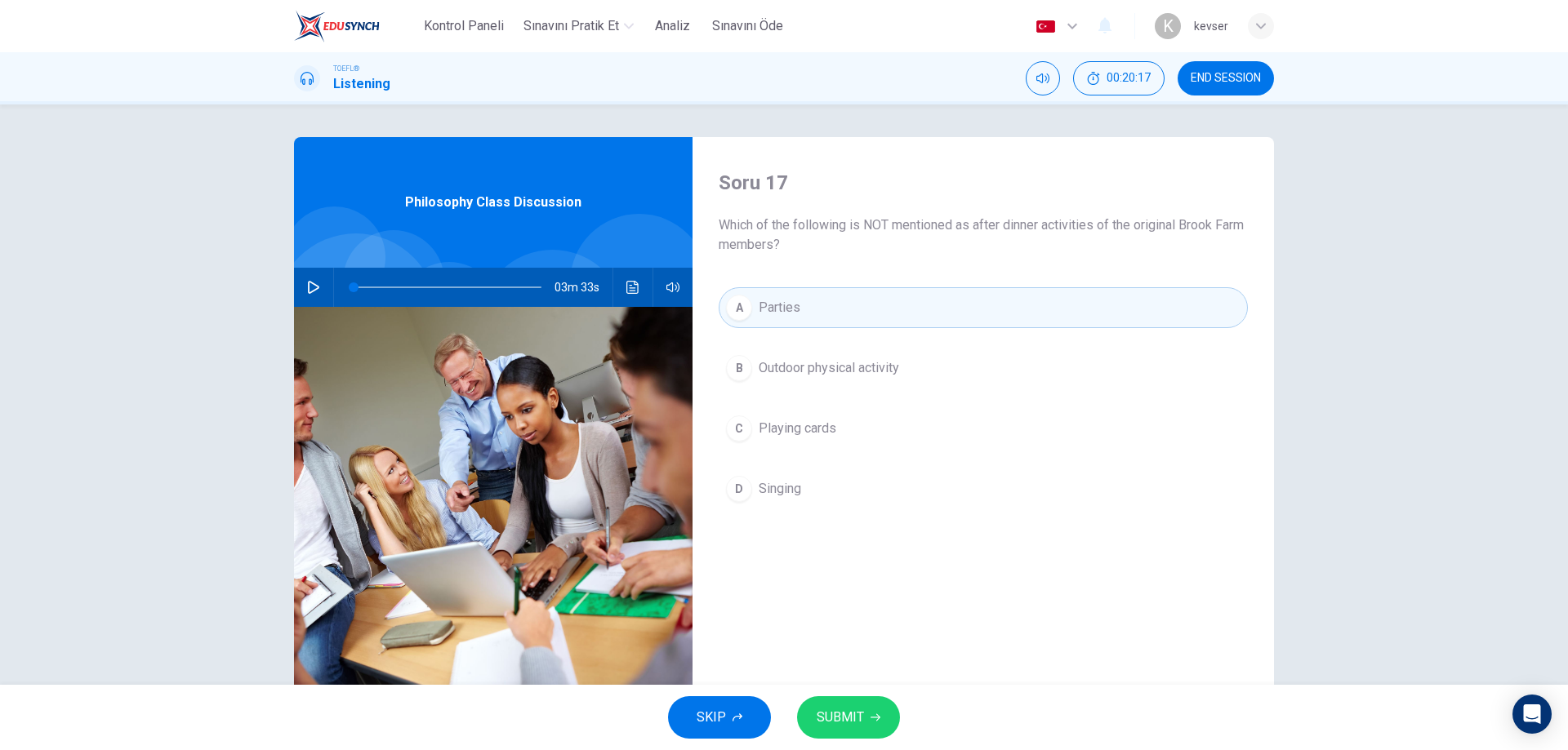
click at [842, 694] on div "SKIP SUBMIT" at bounding box center [784, 718] width 1568 height 66
click at [848, 709] on span "SUBMIT" at bounding box center [840, 717] width 48 height 22
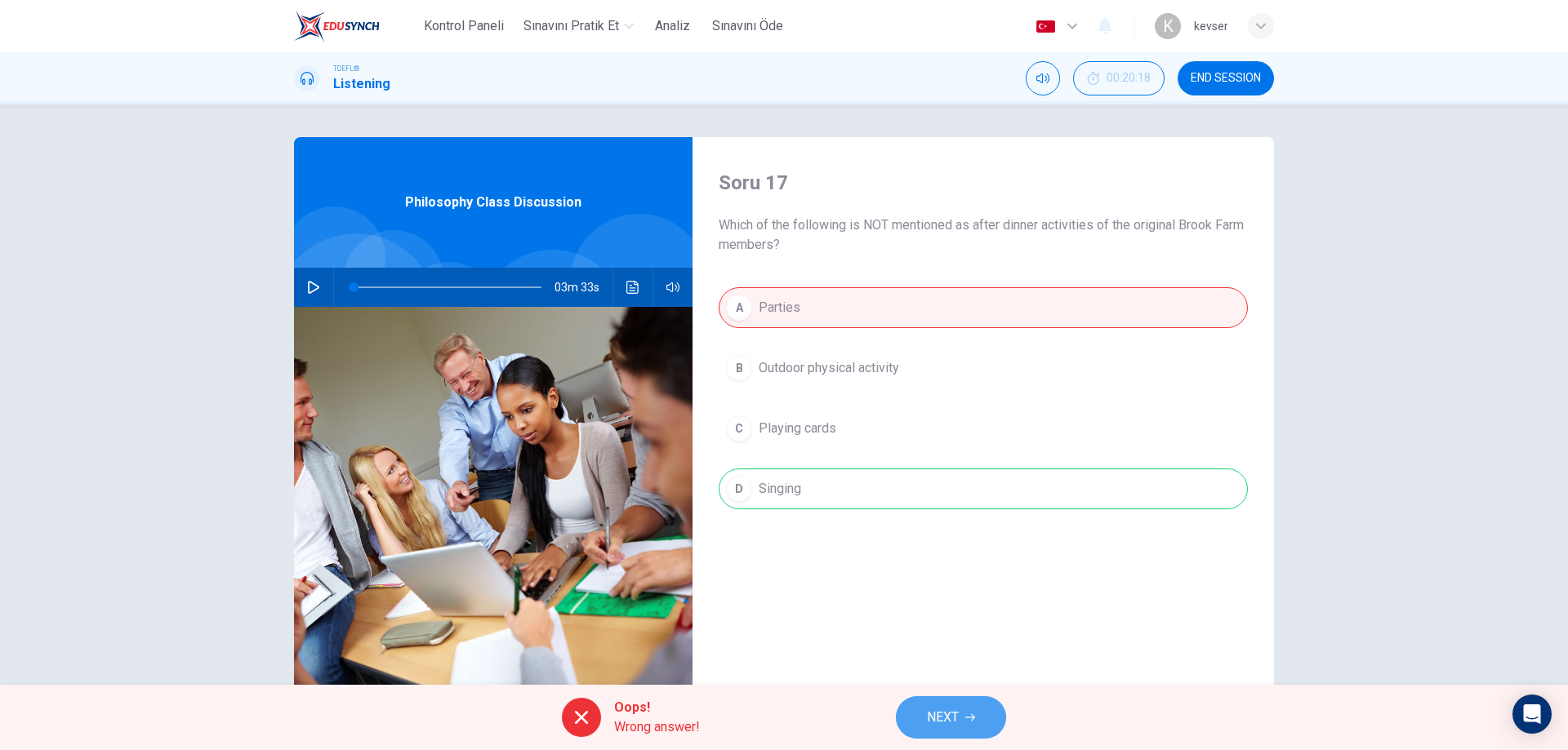
click at [973, 715] on icon "button" at bounding box center [970, 718] width 10 height 7
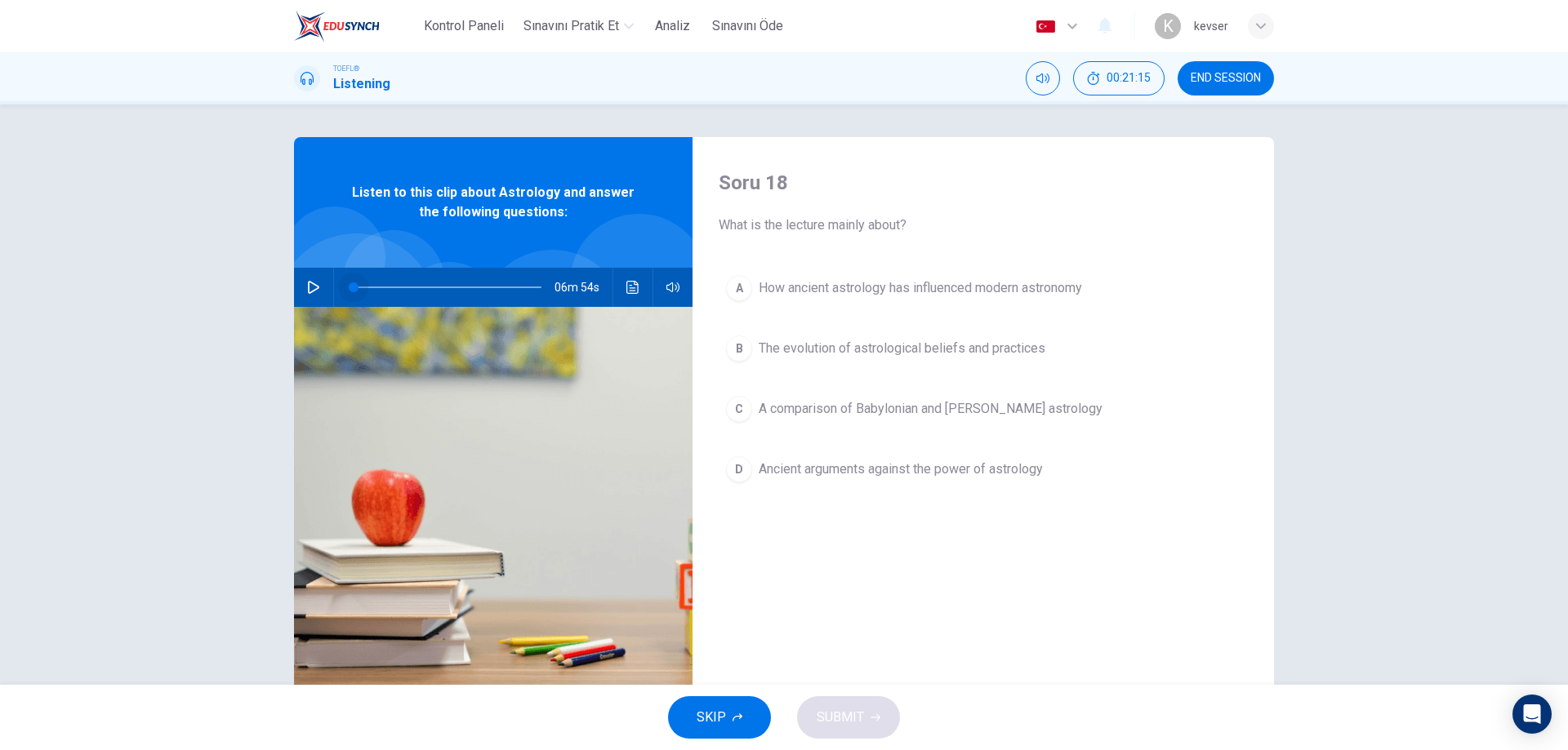
drag, startPoint x: 357, startPoint y: 284, endPoint x: 334, endPoint y: 283, distance: 23.0
click at [349, 283] on span at bounding box center [353, 287] width 10 height 10
click at [309, 282] on icon "button" at bounding box center [313, 287] width 13 height 13
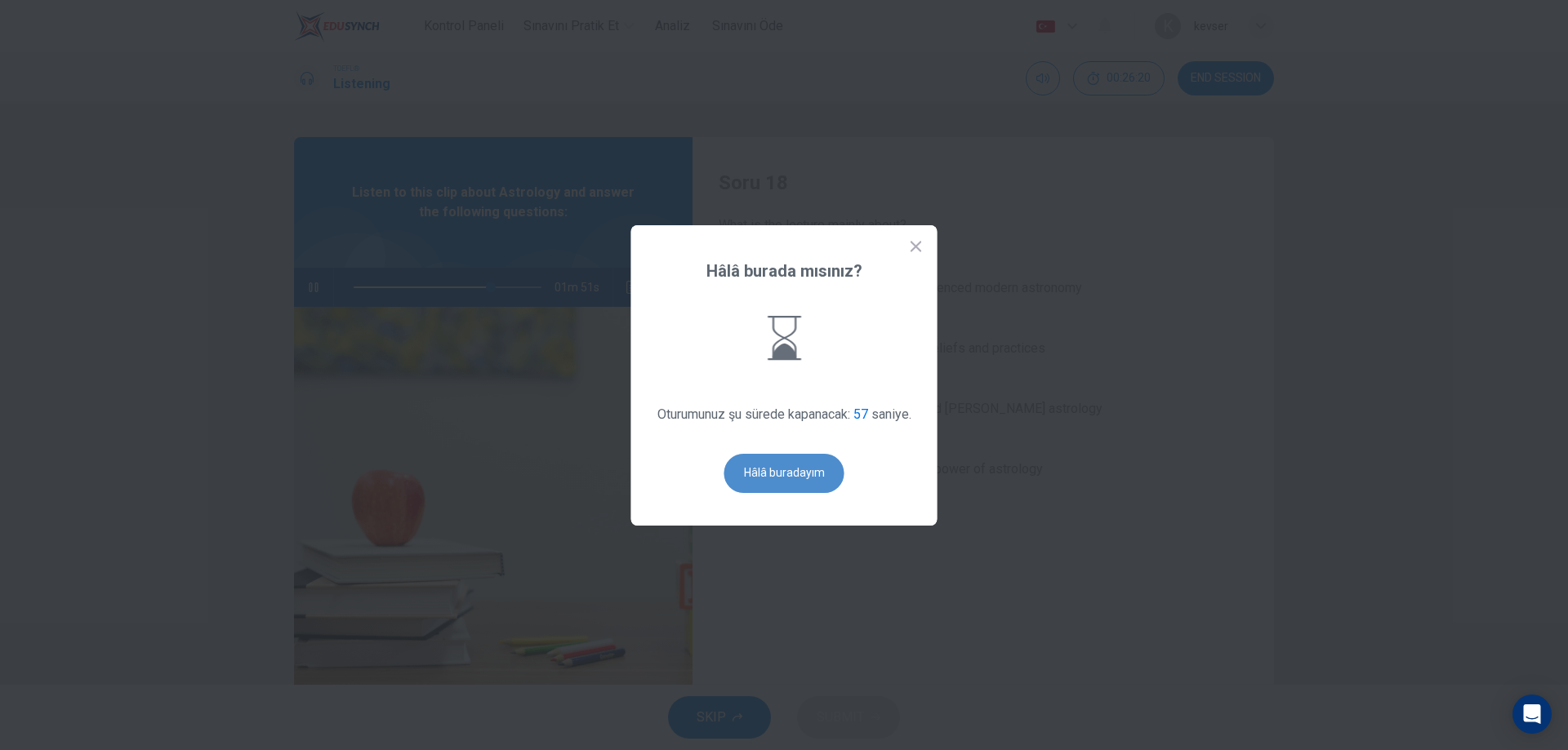
click at [757, 458] on button "Hâlâ buradayım" at bounding box center [784, 473] width 120 height 39
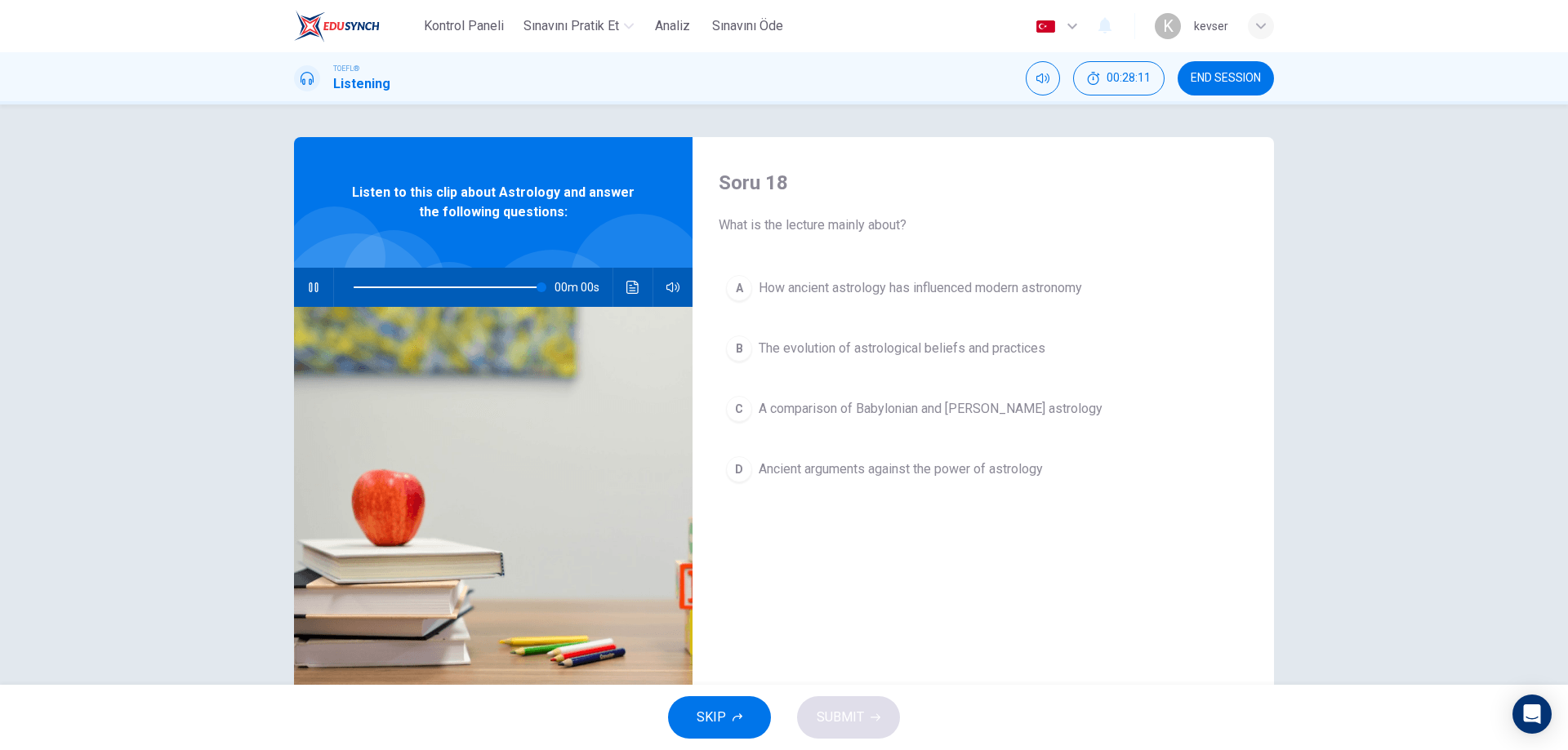
type input "0"
click at [862, 342] on span "The evolution of astrological beliefs and practices" at bounding box center [902, 349] width 286 height 20
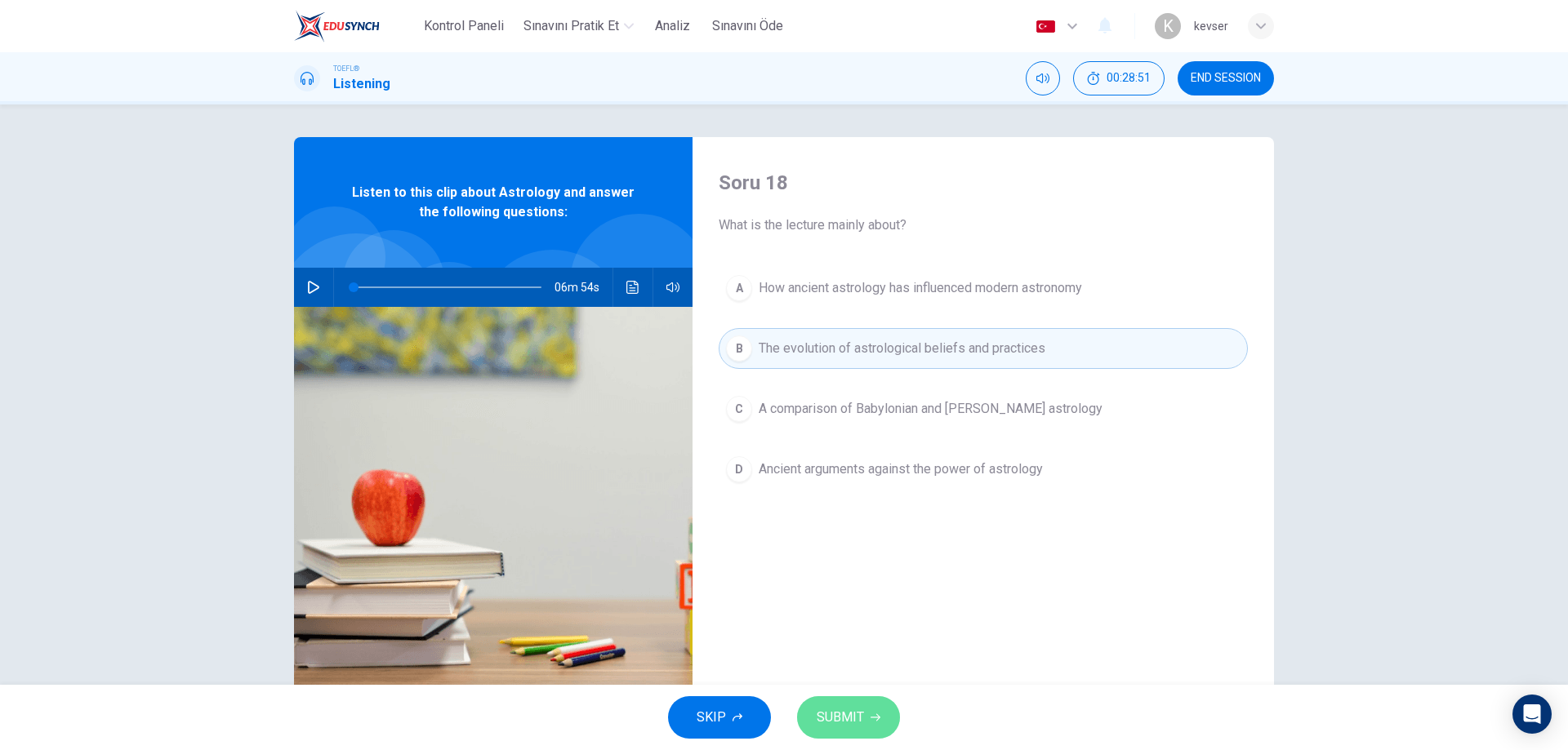
click at [878, 709] on button "SUBMIT" at bounding box center [848, 717] width 103 height 42
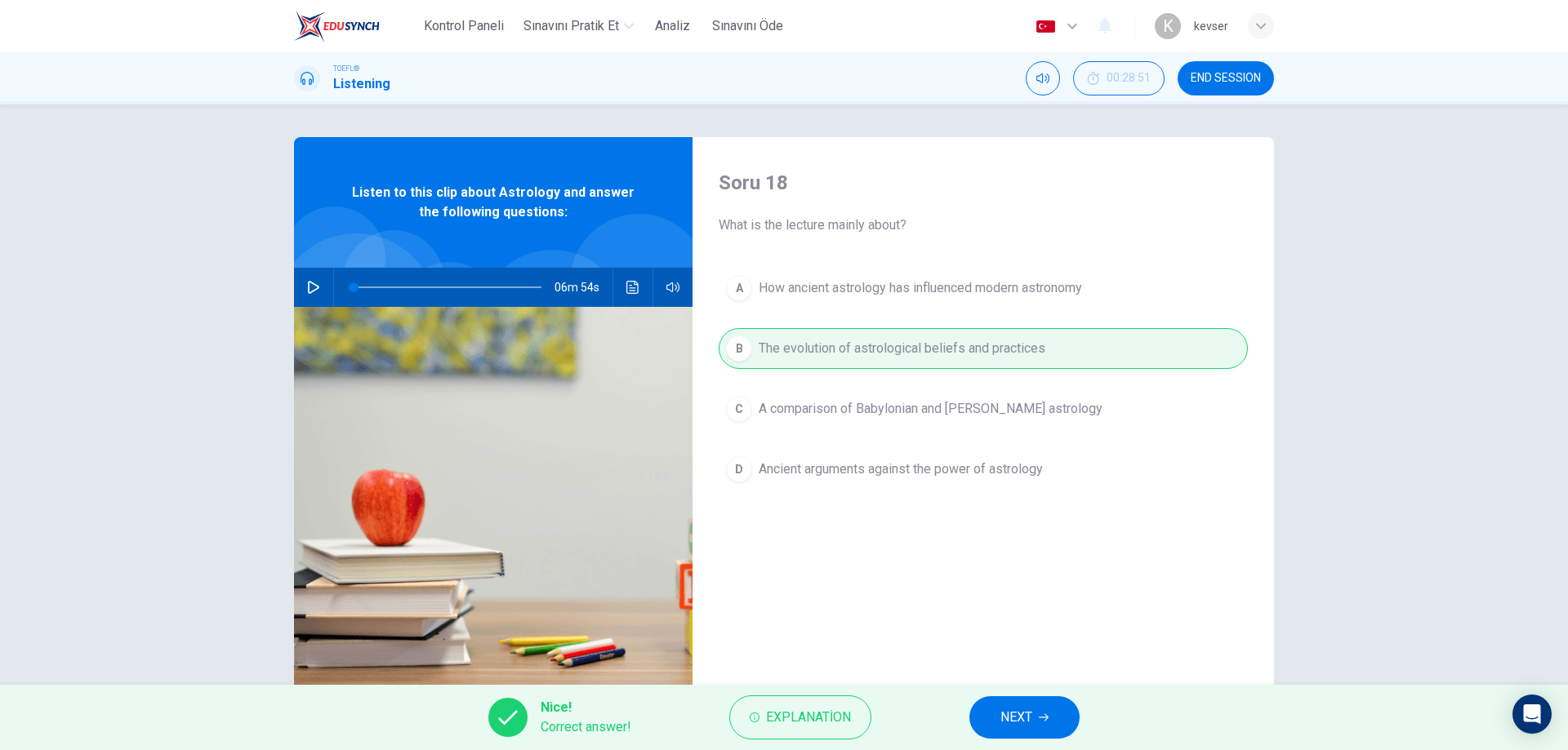
click at [1003, 731] on button "NEXT" at bounding box center [1024, 717] width 110 height 42
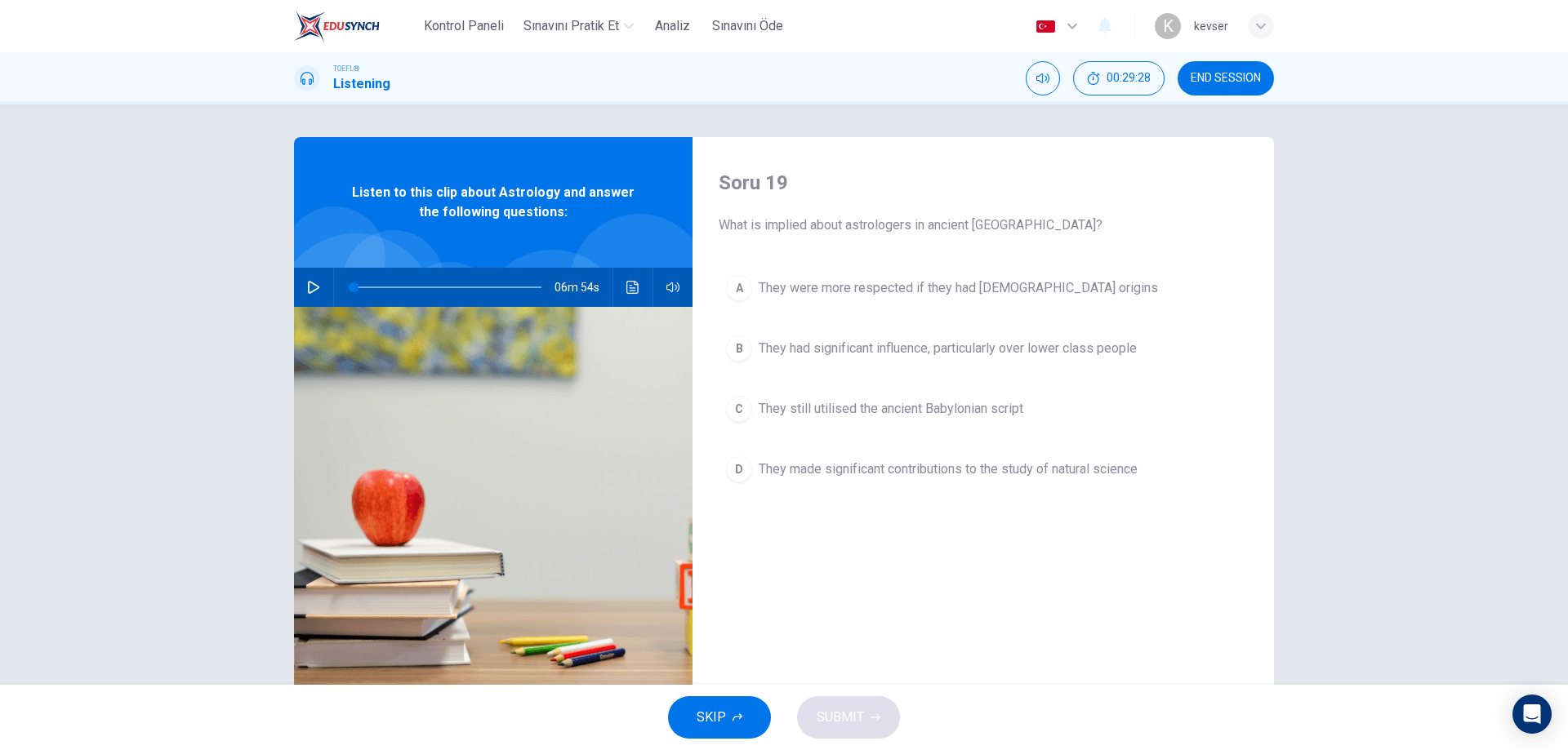
click at [960, 343] on span "They had significant influence, particularly over lower class people" at bounding box center [948, 349] width 378 height 20
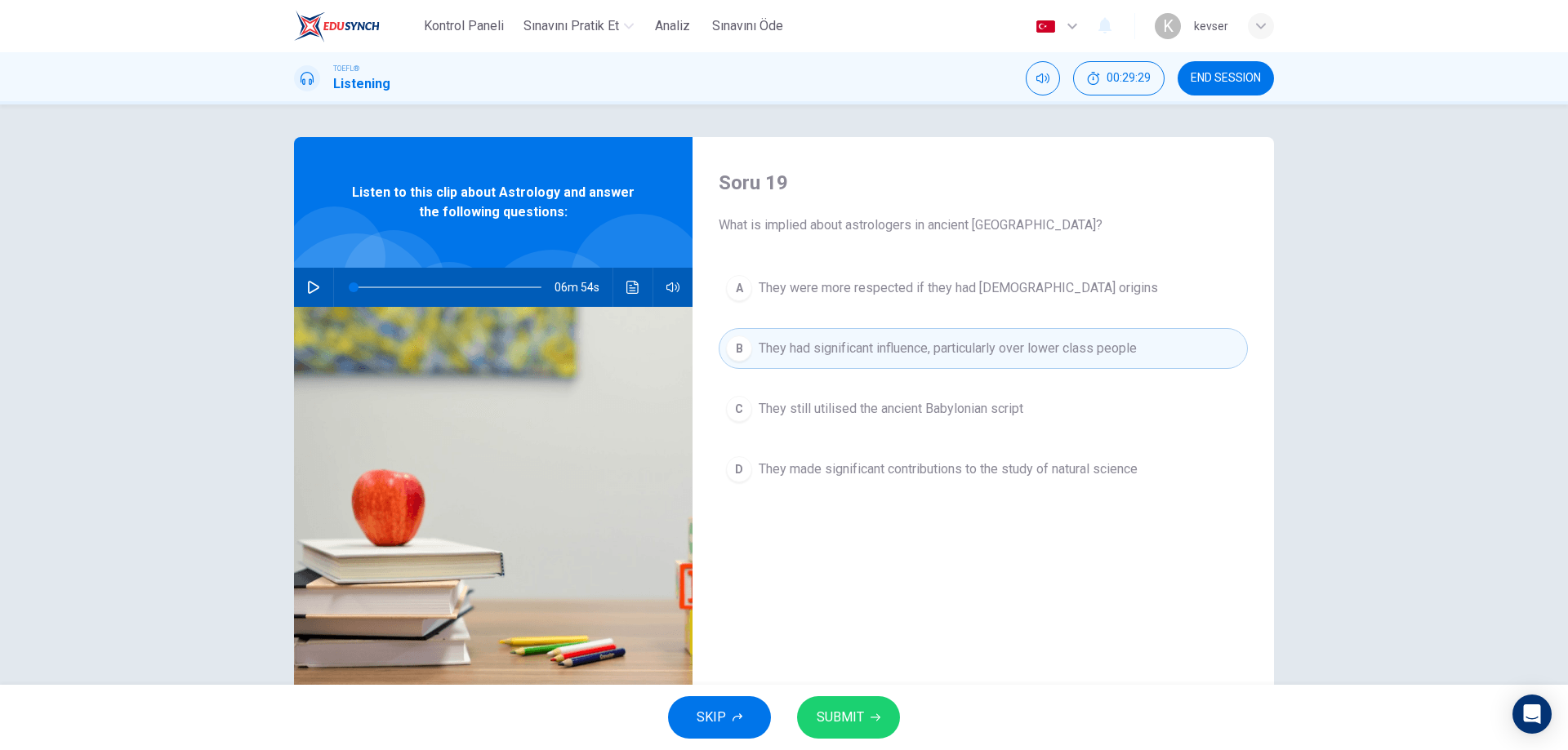
click at [862, 722] on span "SUBMIT" at bounding box center [840, 717] width 48 height 22
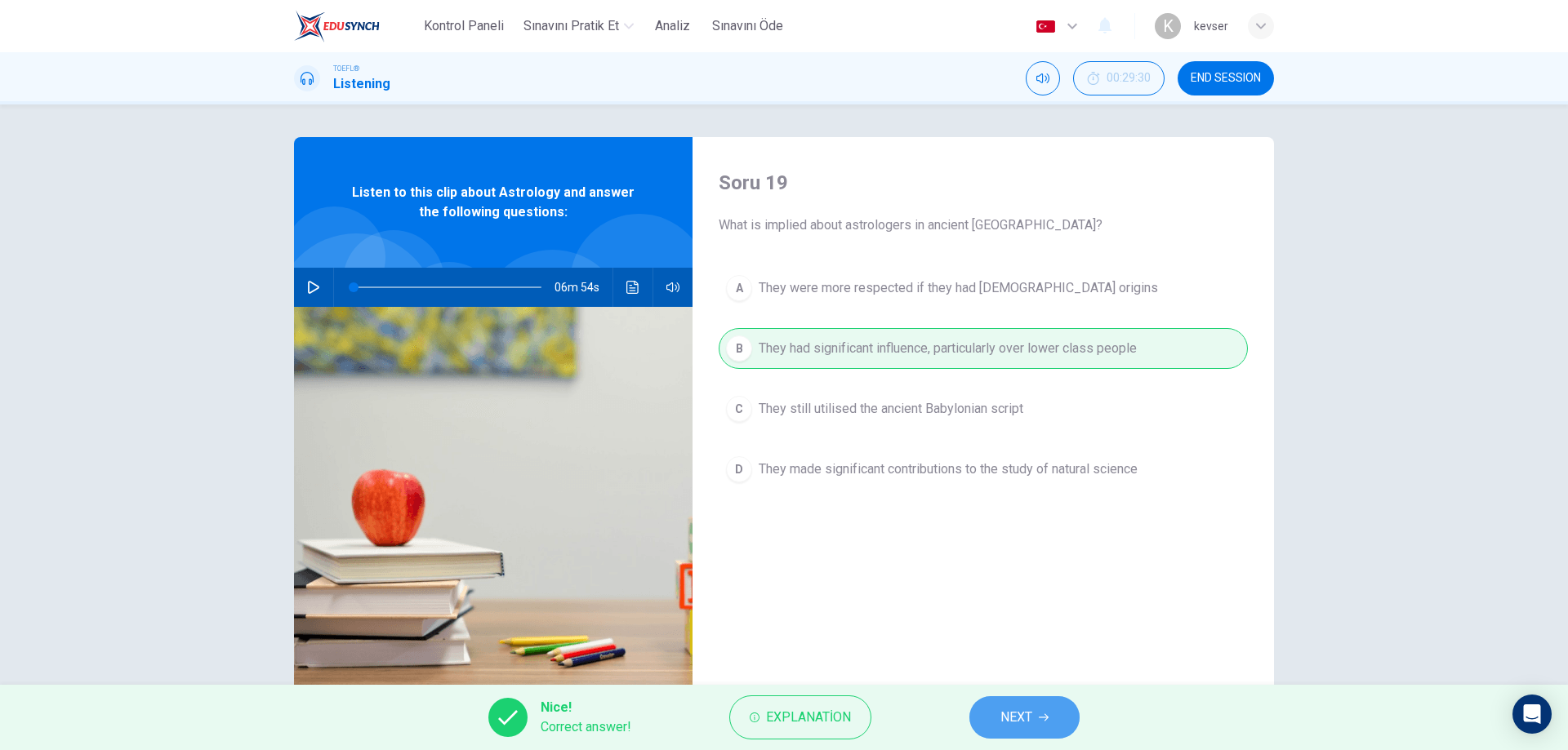
click at [1038, 703] on button "NEXT" at bounding box center [1024, 717] width 110 height 42
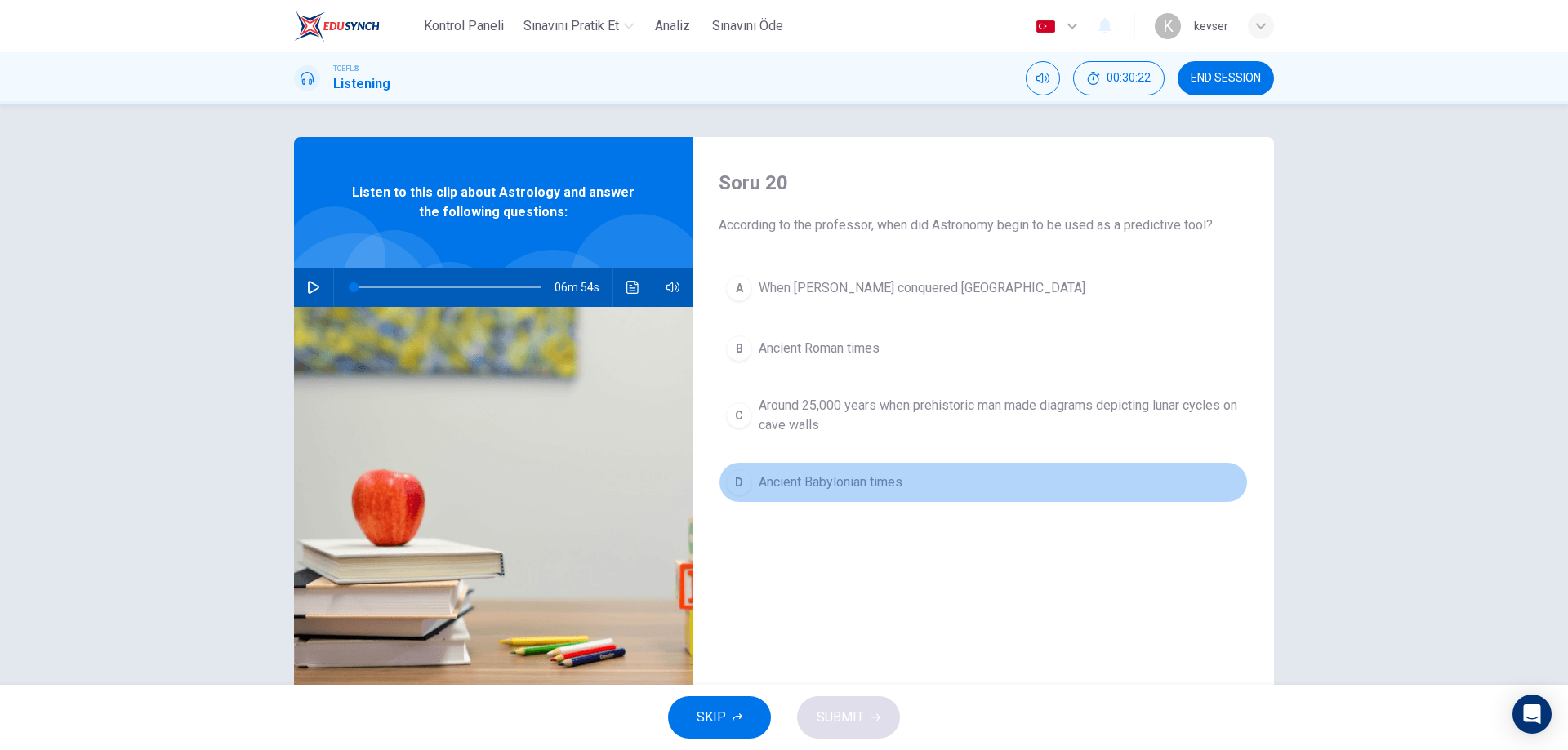
click at [880, 486] on span "Ancient Babylonian times" at bounding box center [831, 482] width 144 height 20
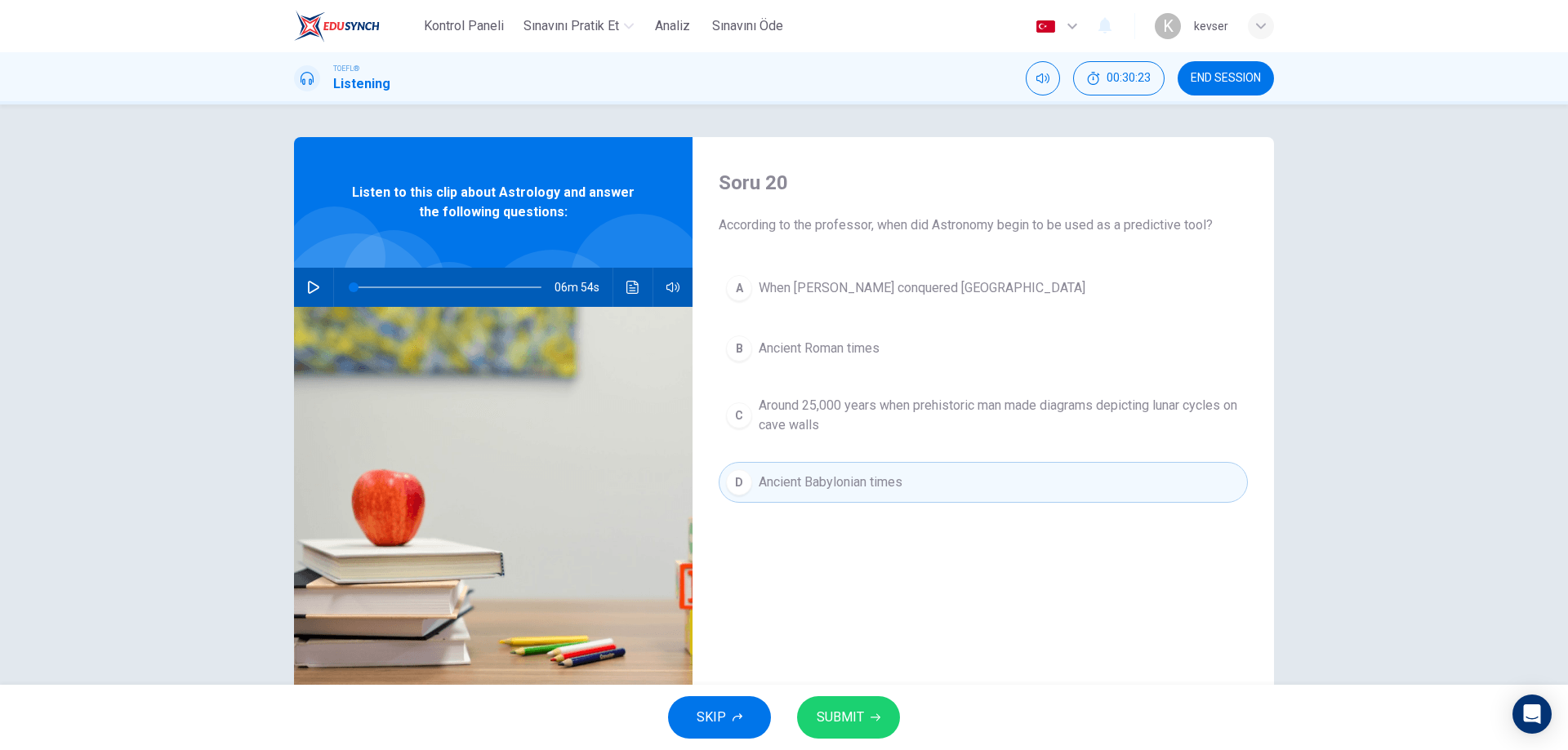
click at [847, 734] on button "SUBMIT" at bounding box center [848, 717] width 103 height 42
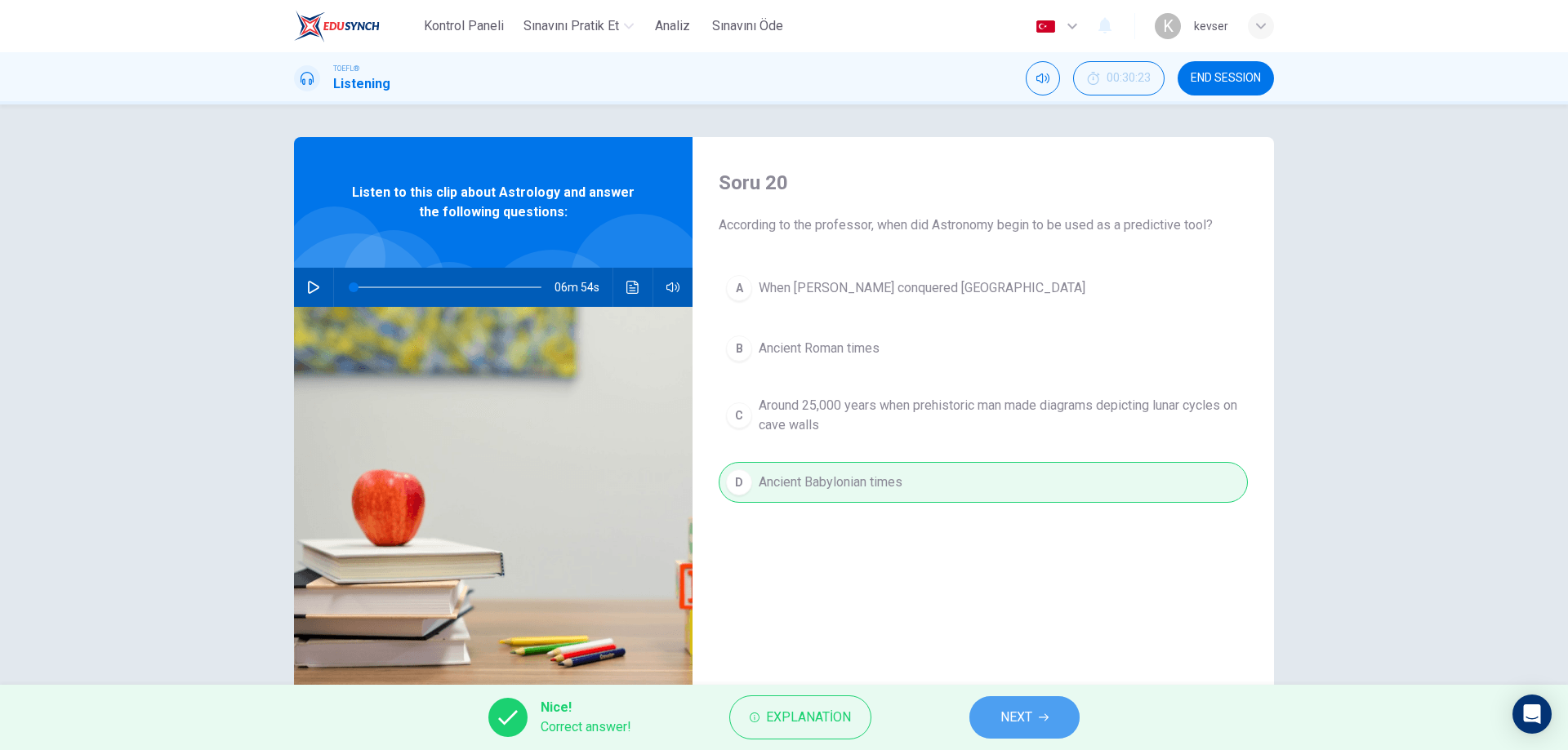
click at [993, 716] on button "NEXT" at bounding box center [1024, 717] width 110 height 42
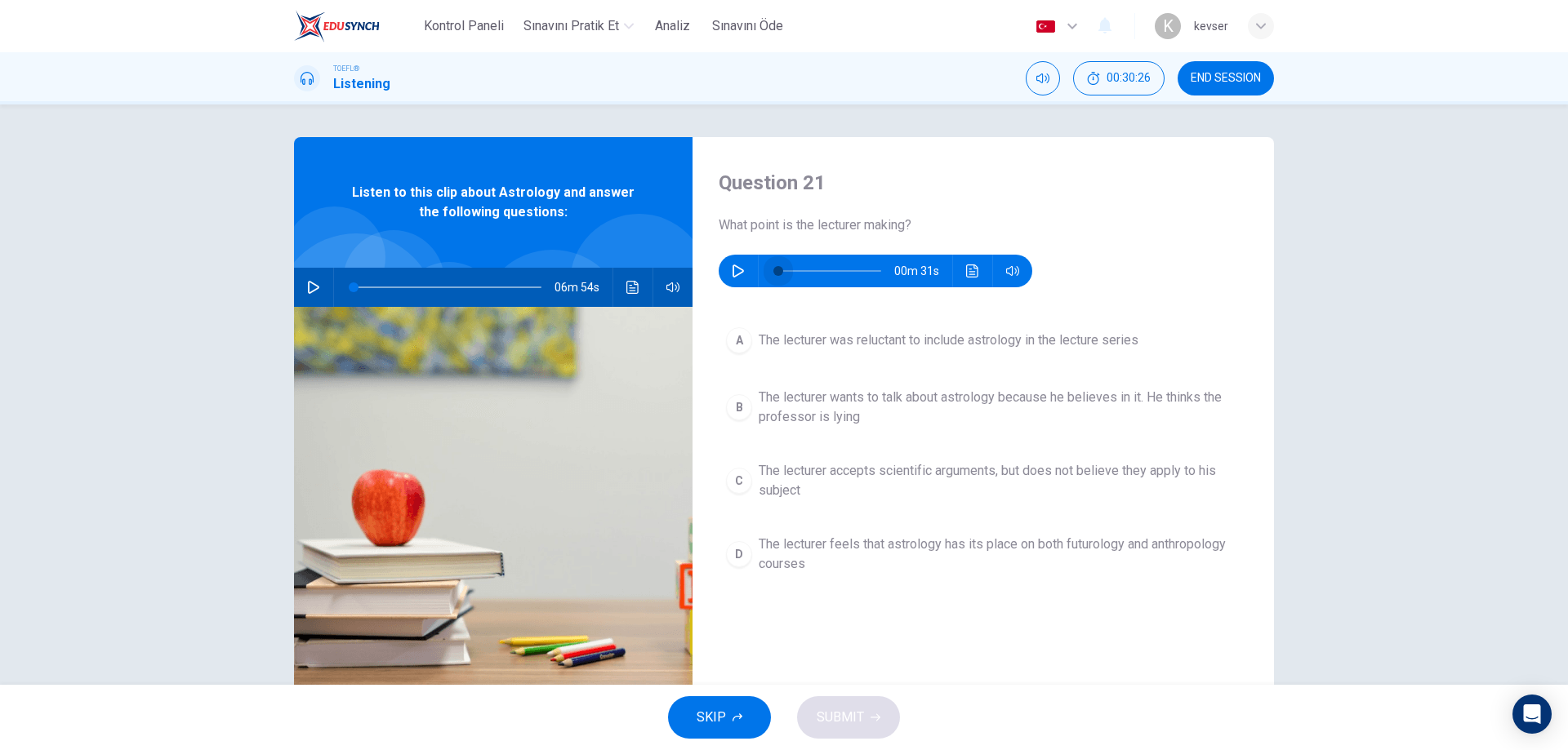
drag, startPoint x: 861, startPoint y: 270, endPoint x: 745, endPoint y: 268, distance: 116.0
click at [745, 268] on div "00m 31s" at bounding box center [876, 271] width 313 height 33
click at [739, 258] on button "button" at bounding box center [738, 271] width 26 height 33
click at [732, 269] on icon "button" at bounding box center [738, 271] width 13 height 13
type input "0"
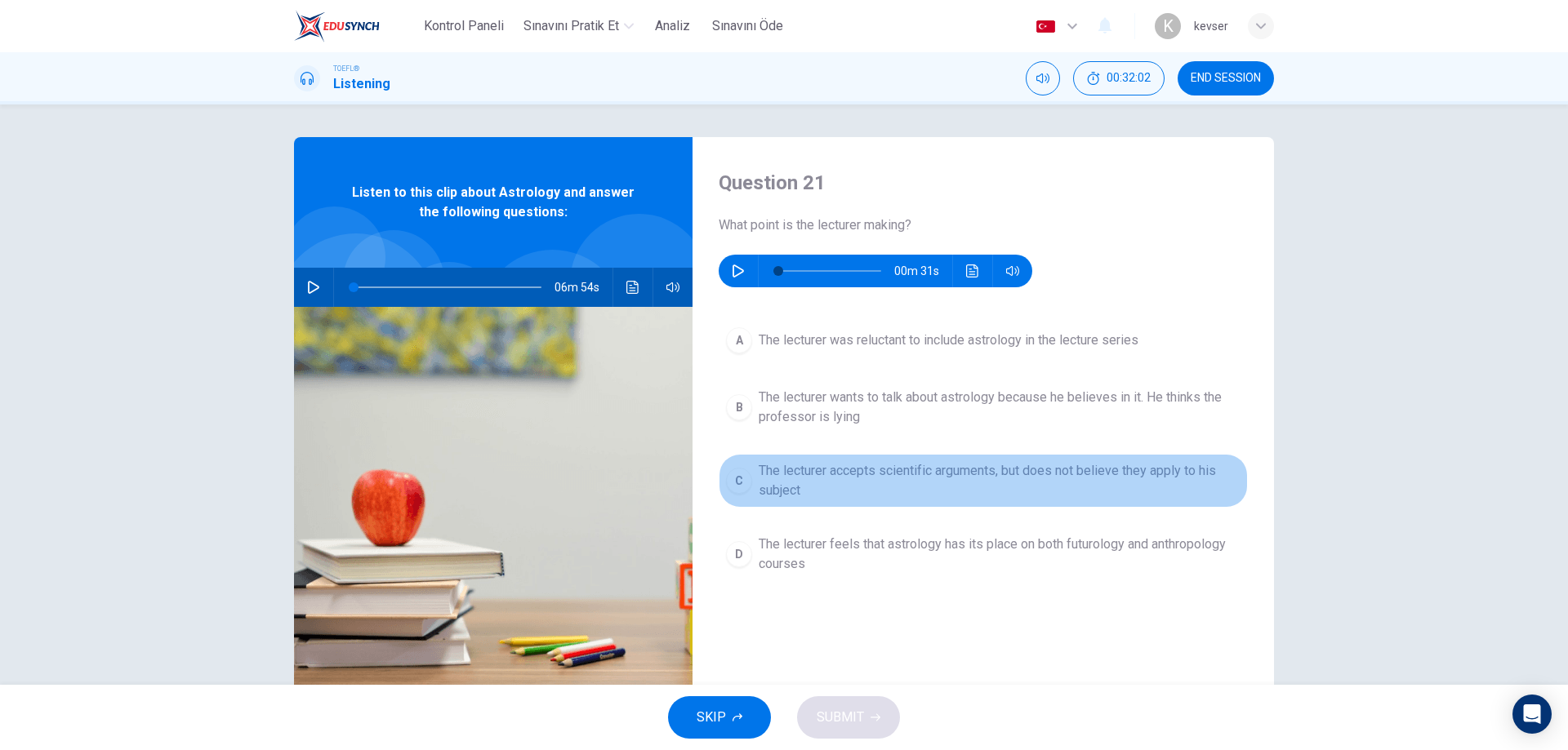
click at [950, 479] on span "The lecturer accepts scientific arguments, but does not believe they apply to h…" at bounding box center [999, 480] width 482 height 39
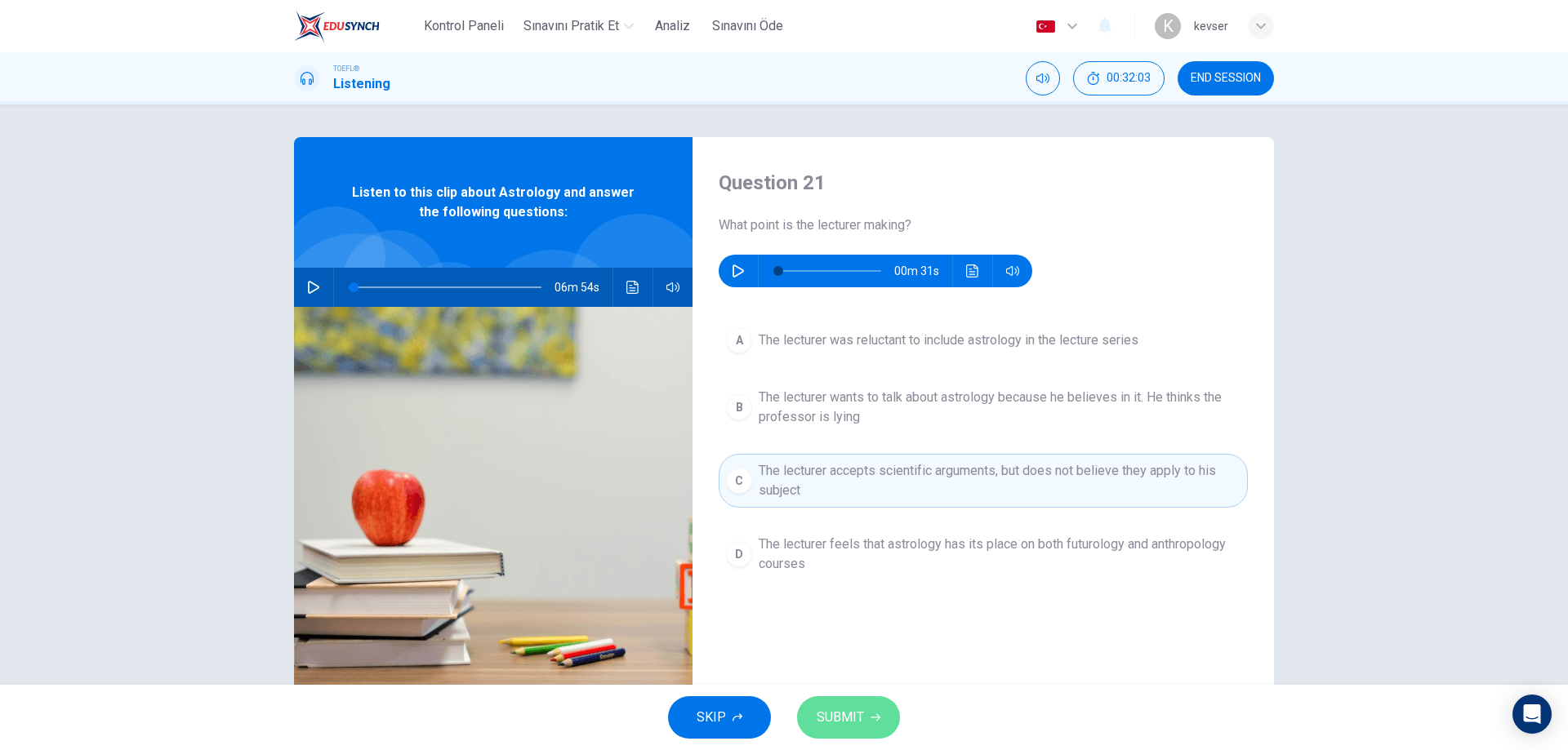
click at [864, 699] on button "SUBMIT" at bounding box center [848, 717] width 103 height 42
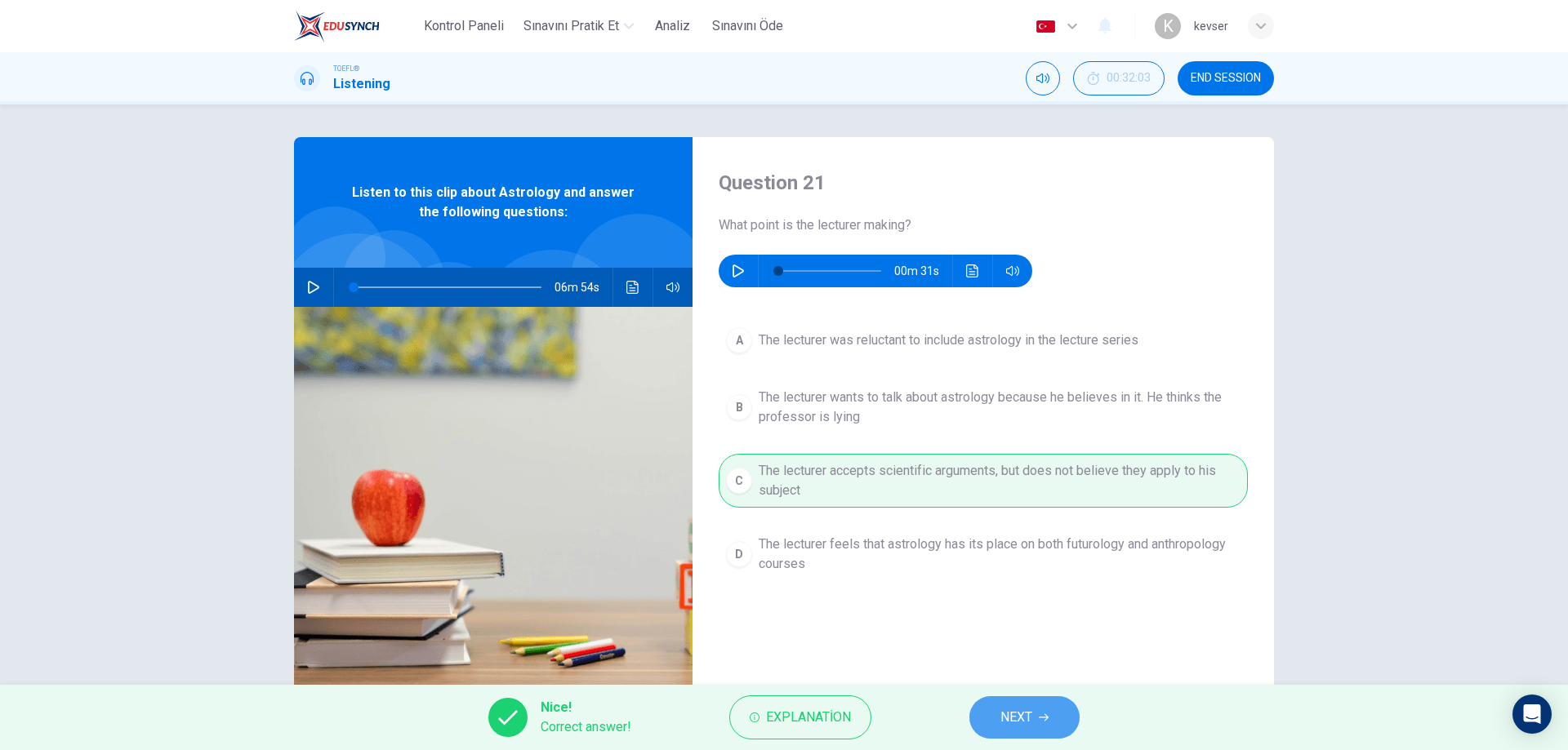
click at [1002, 707] on span "NEXT" at bounding box center [1016, 717] width 32 height 22
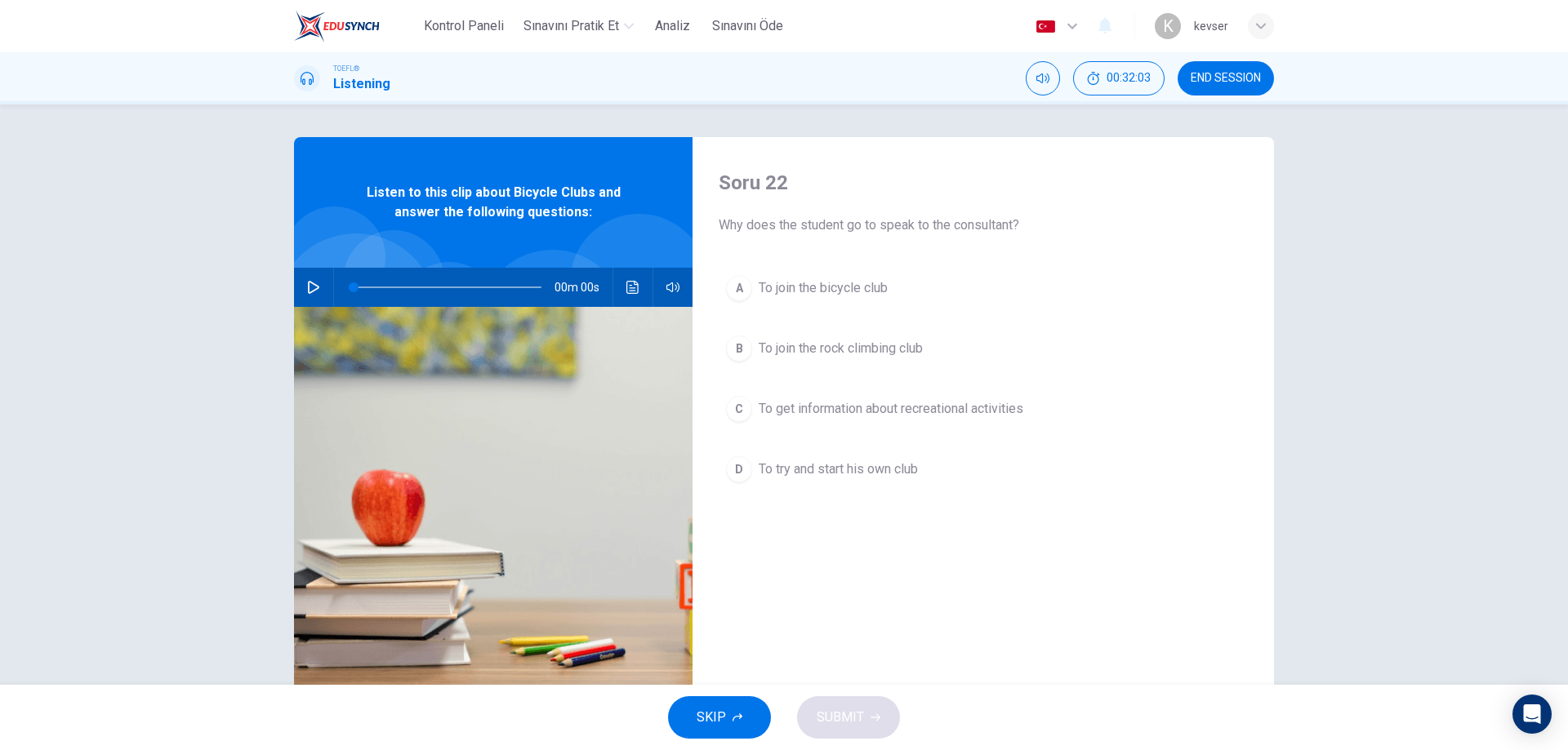
type input "13"
click at [1198, 73] on span "END SESSION" at bounding box center [1225, 78] width 70 height 13
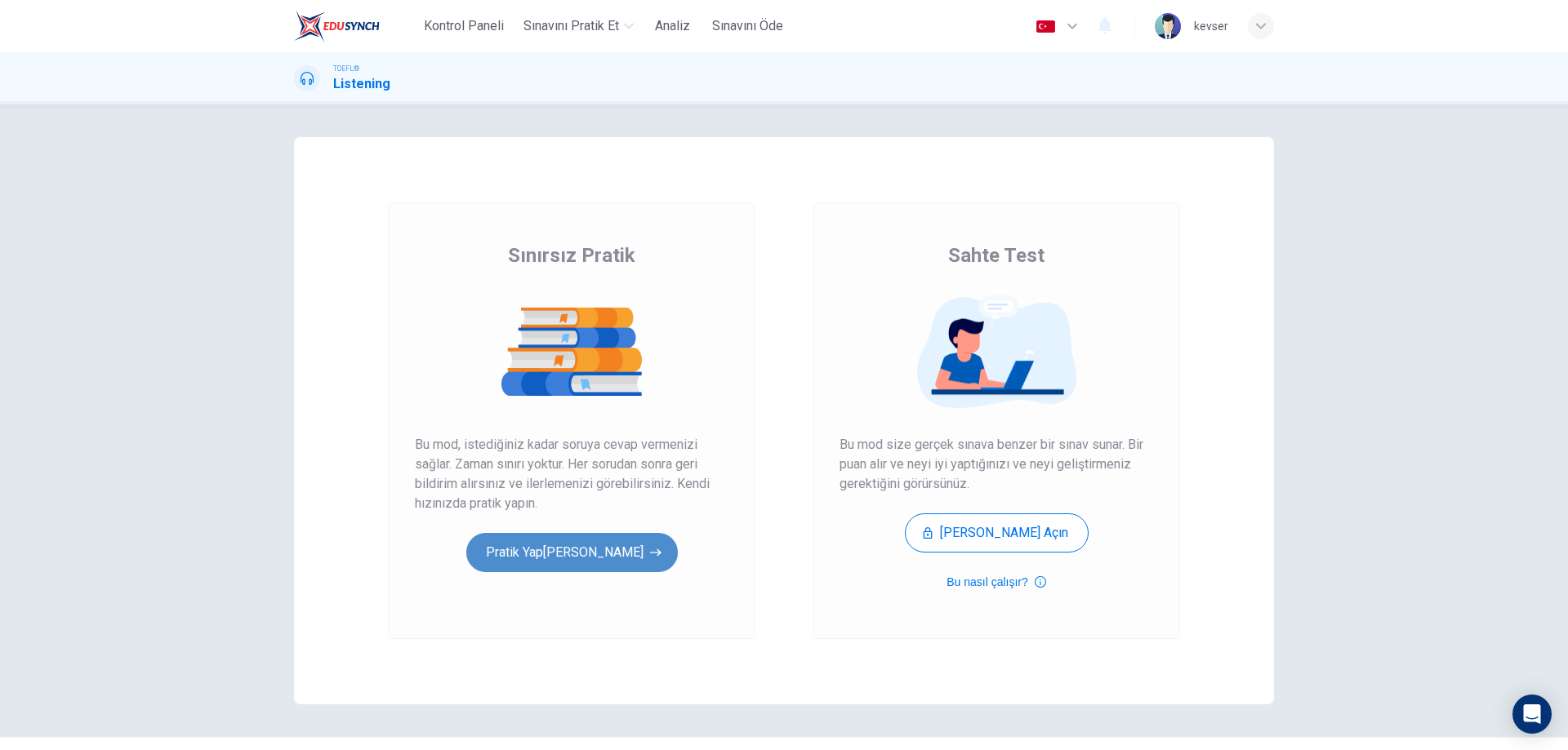
click at [587, 555] on button "Pratik Yap[PERSON_NAME]" at bounding box center [572, 552] width 211 height 39
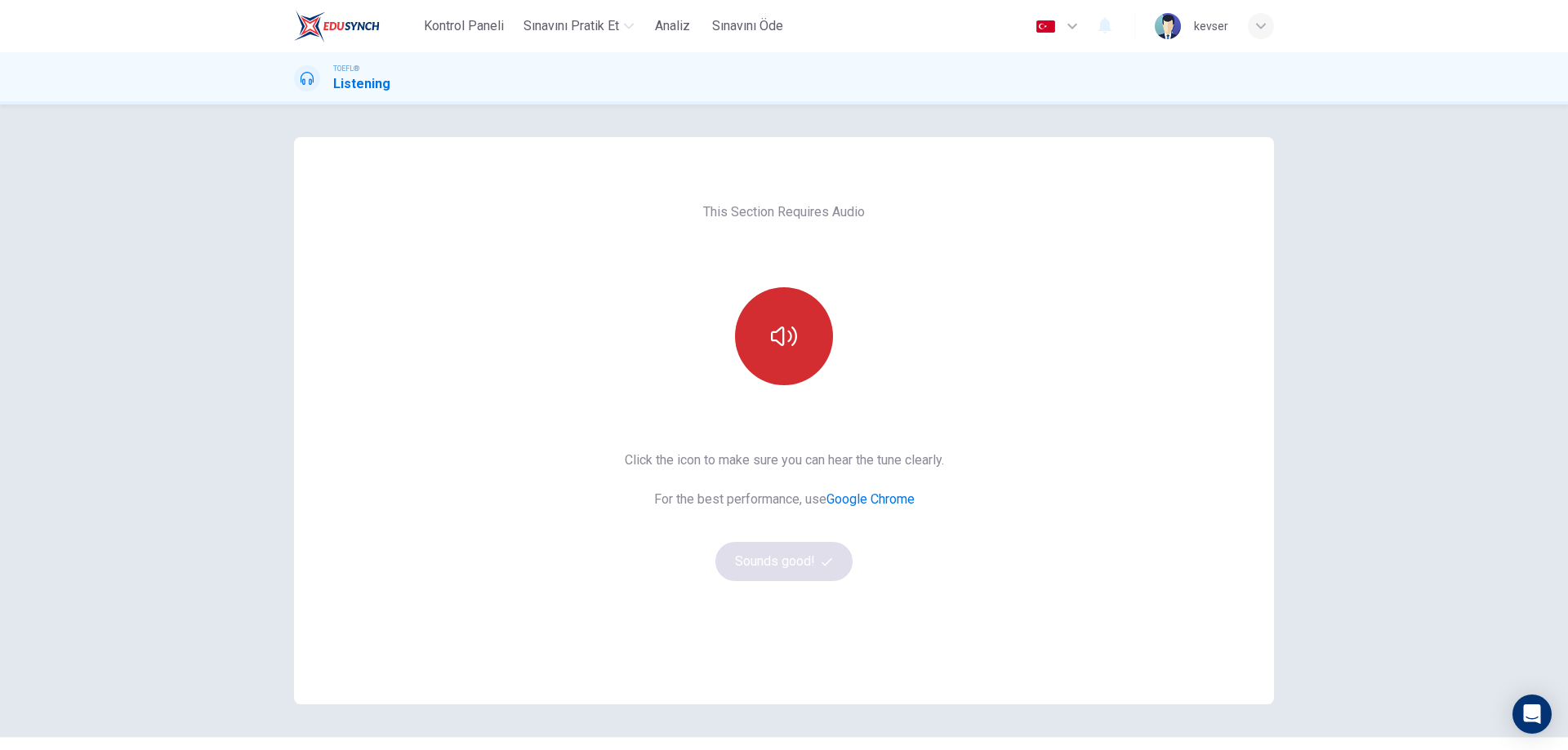
click at [774, 351] on button "button" at bounding box center [783, 336] width 98 height 98
click at [768, 570] on button "Sounds good!" at bounding box center [784, 561] width 138 height 39
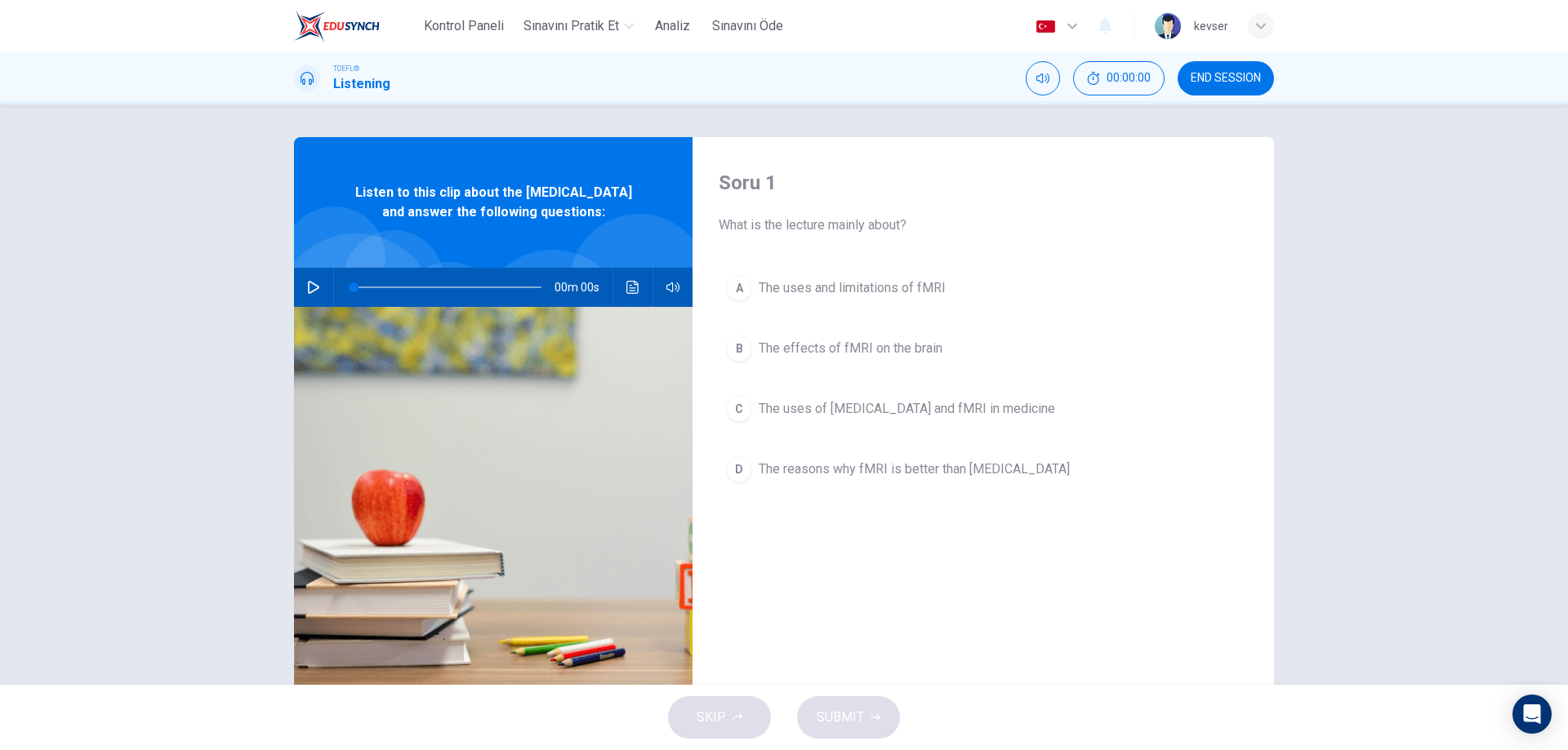
type input "9"
drag, startPoint x: 1210, startPoint y: 80, endPoint x: 849, endPoint y: 78, distance: 361.0
click at [1210, 79] on span "END SESSION" at bounding box center [1225, 78] width 70 height 13
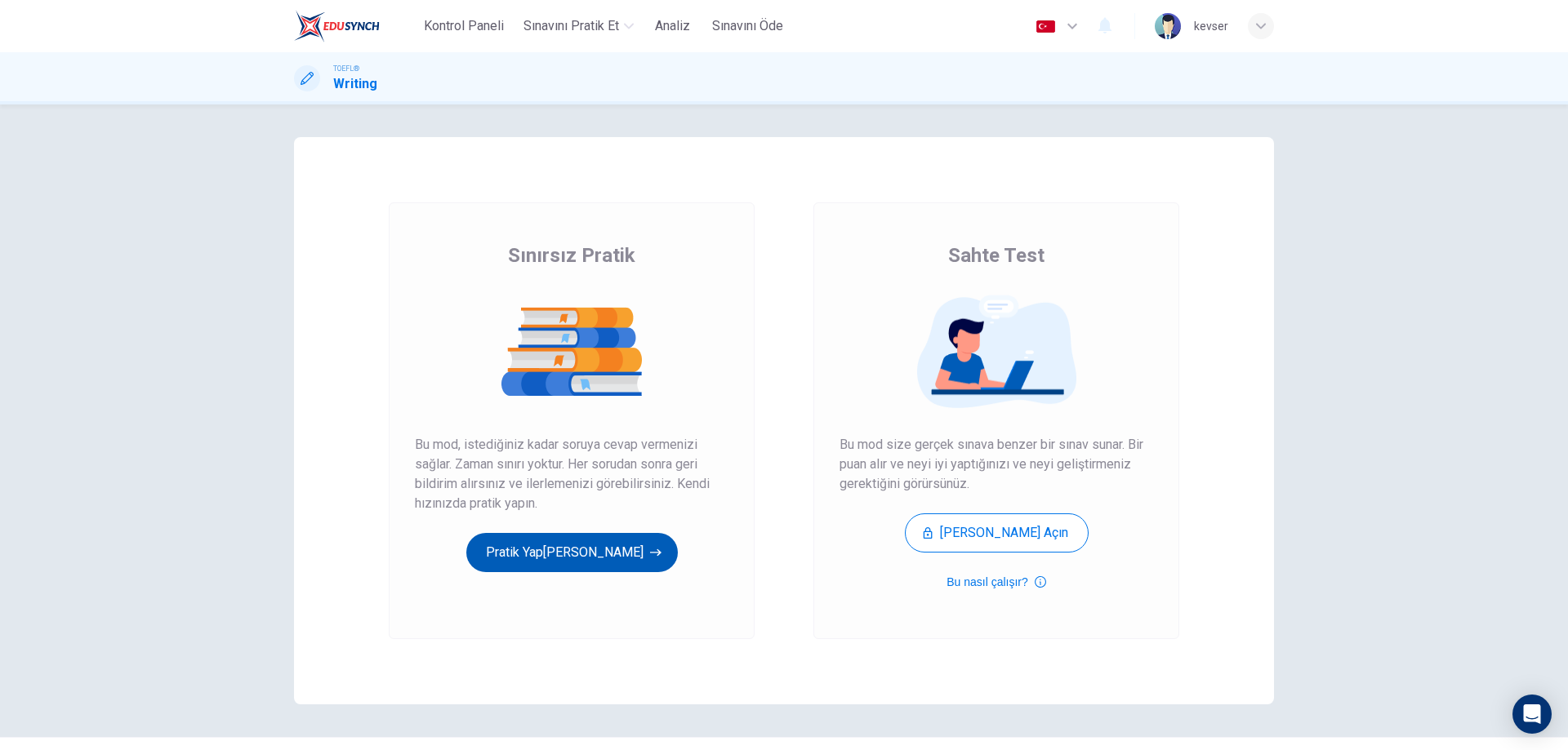
click at [584, 559] on button "[PERSON_NAME]" at bounding box center [572, 552] width 211 height 39
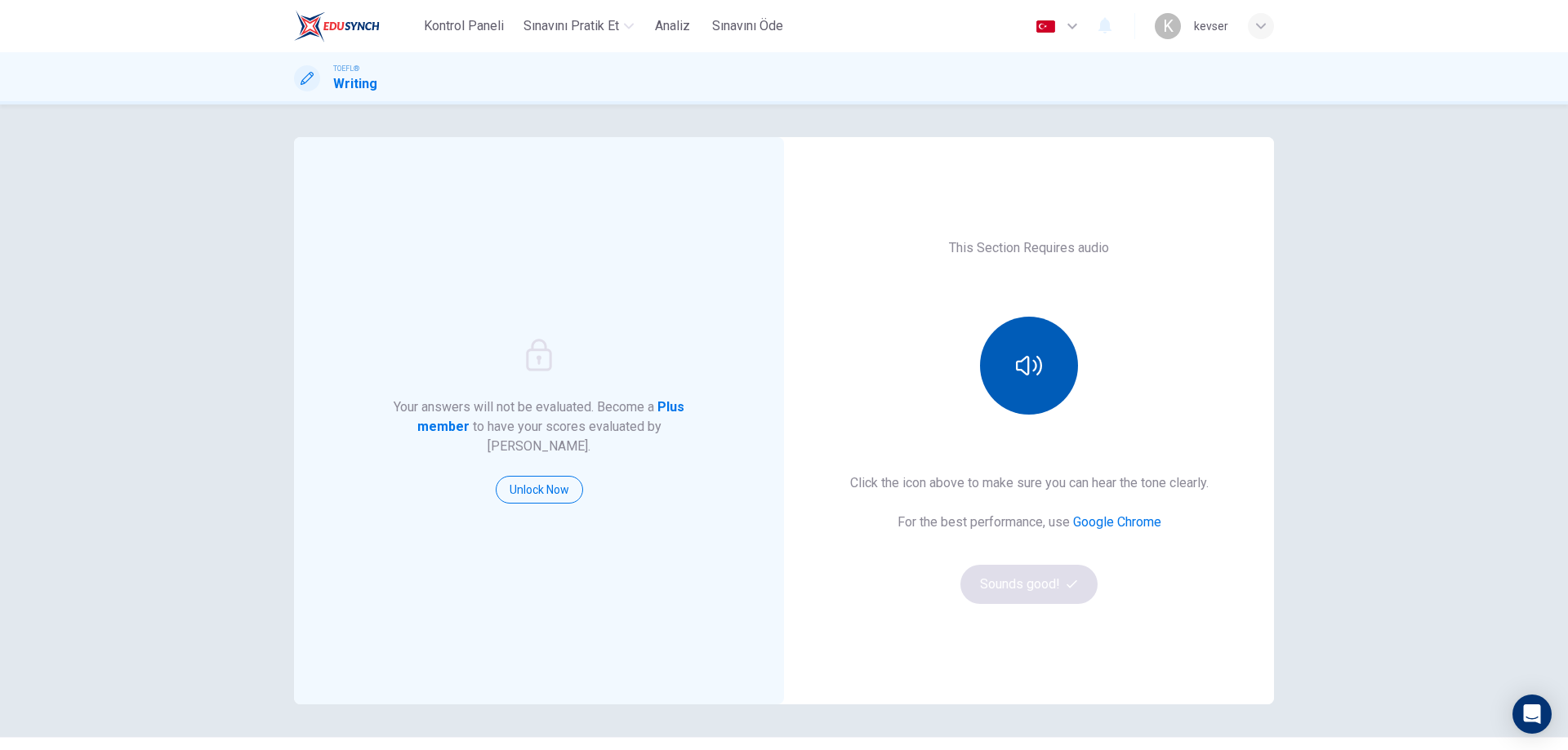
click at [1060, 359] on button "button" at bounding box center [1029, 365] width 98 height 98
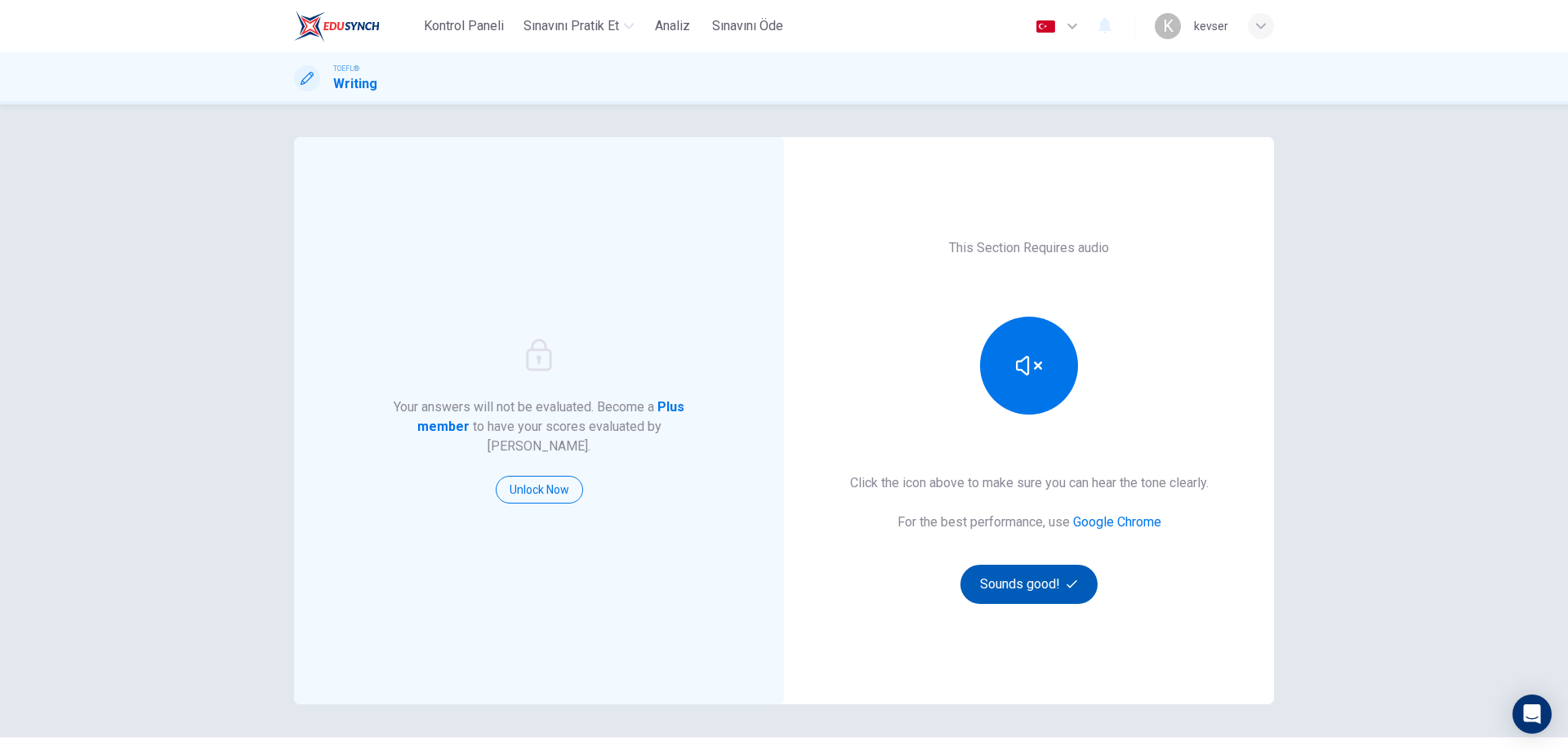
click at [1055, 579] on button "Sounds good!" at bounding box center [1029, 584] width 138 height 39
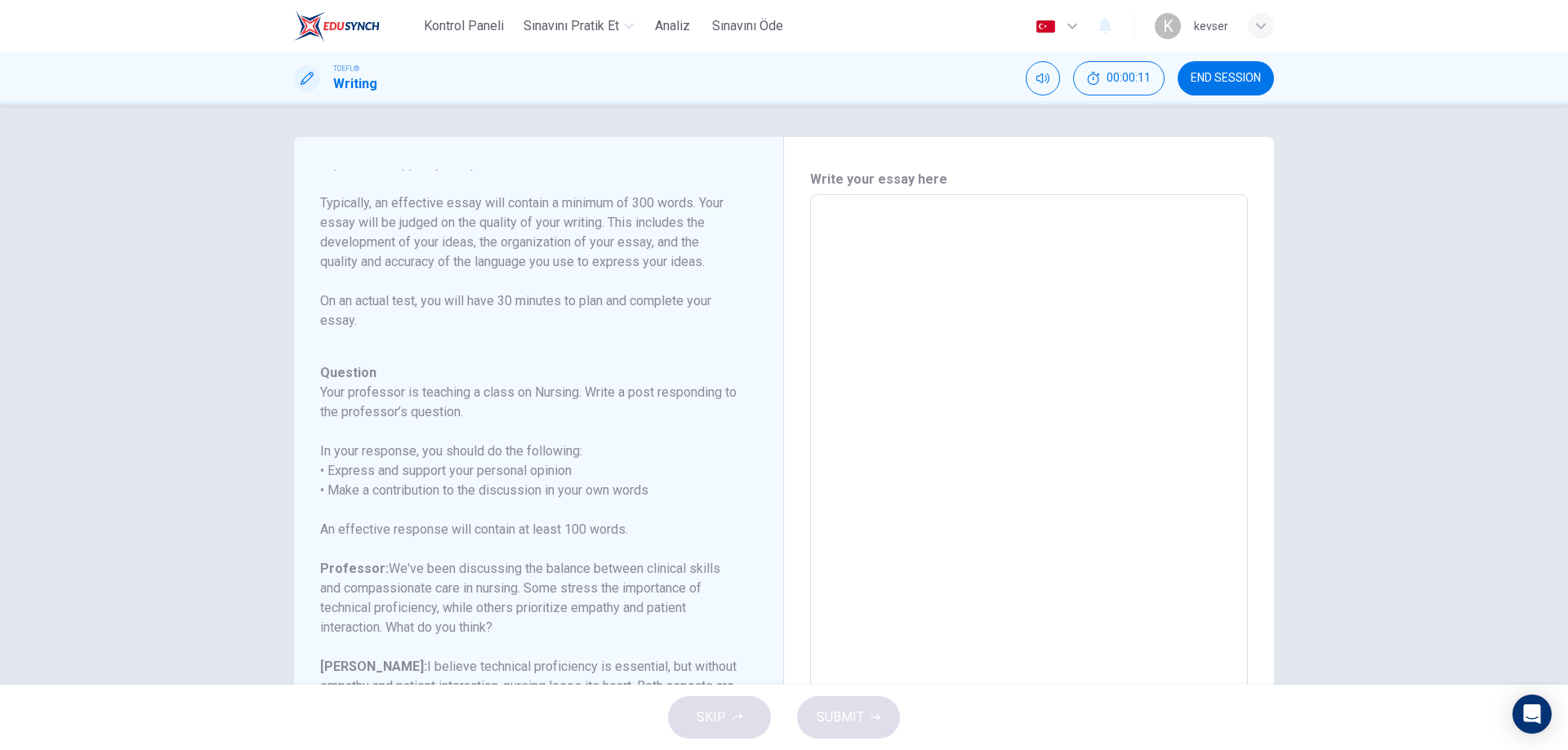
scroll to position [162, 0]
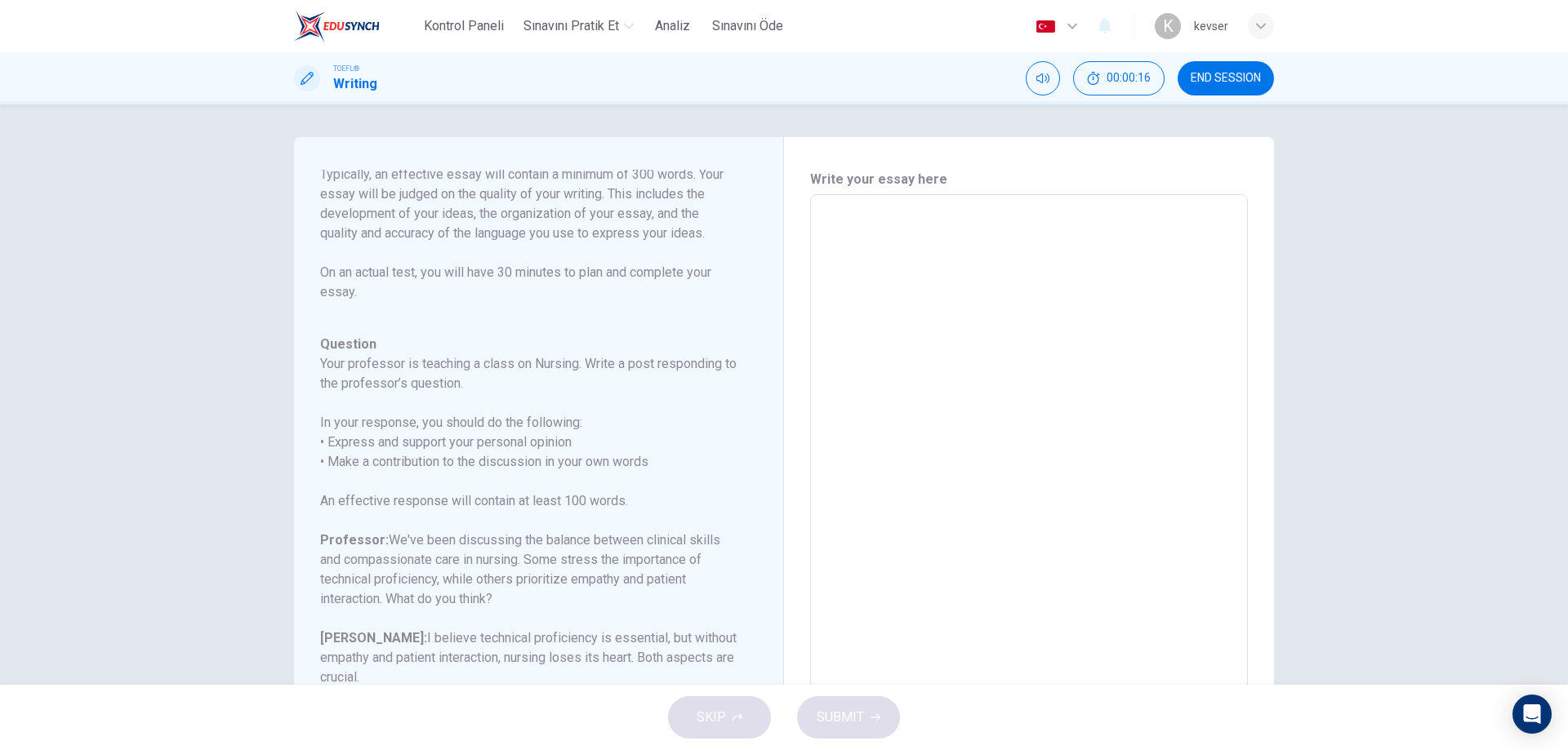
drag, startPoint x: 473, startPoint y: 452, endPoint x: 546, endPoint y: 448, distance: 73.1
click at [546, 448] on h6 "In your response, you should do the following: • Express and support your perso…" at bounding box center [529, 443] width 417 height 59
drag, startPoint x: 375, startPoint y: 457, endPoint x: 621, endPoint y: 457, distance: 246.0
click at [621, 457] on h6 "In your response, you should do the following: • Express and support your perso…" at bounding box center [529, 443] width 417 height 59
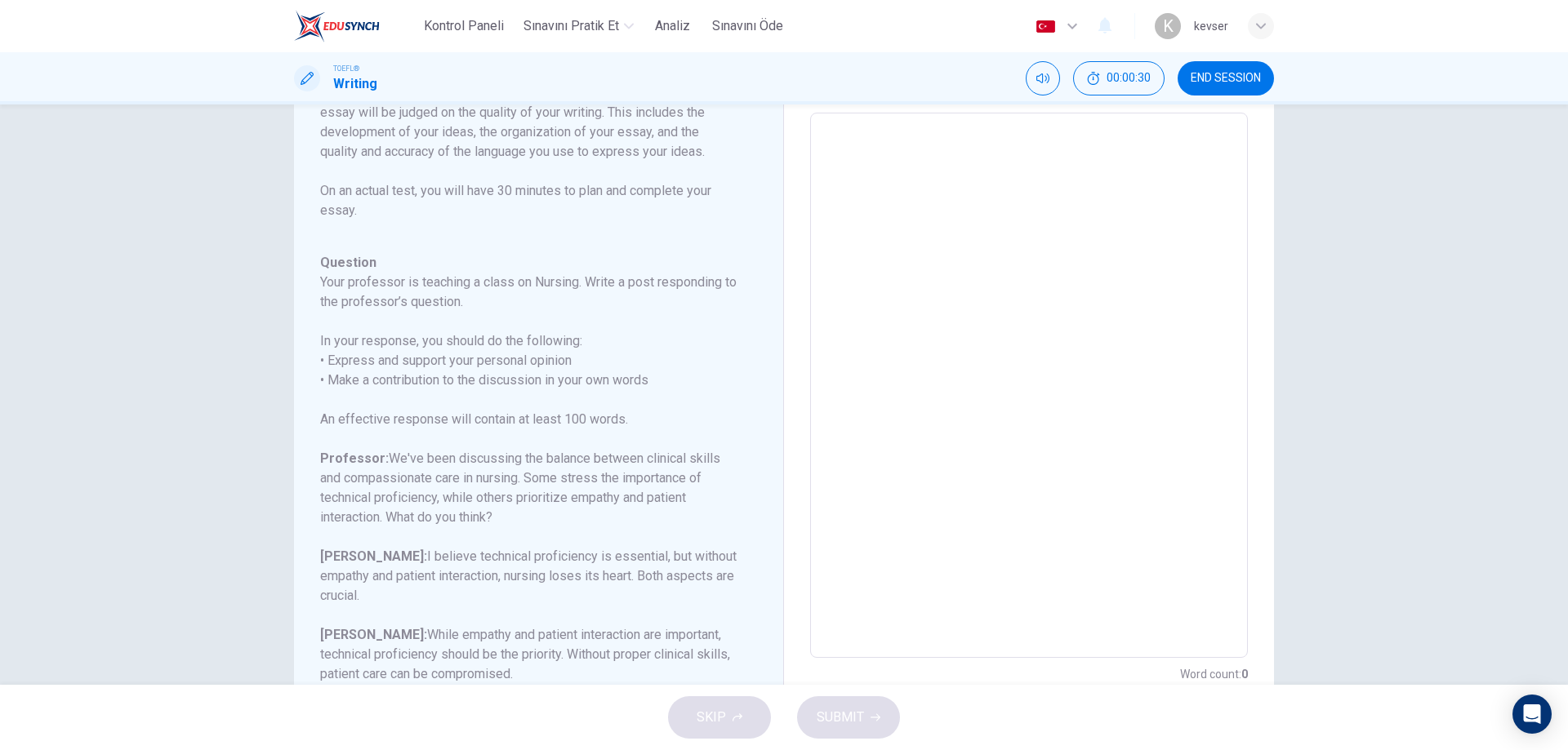
scroll to position [146, 0]
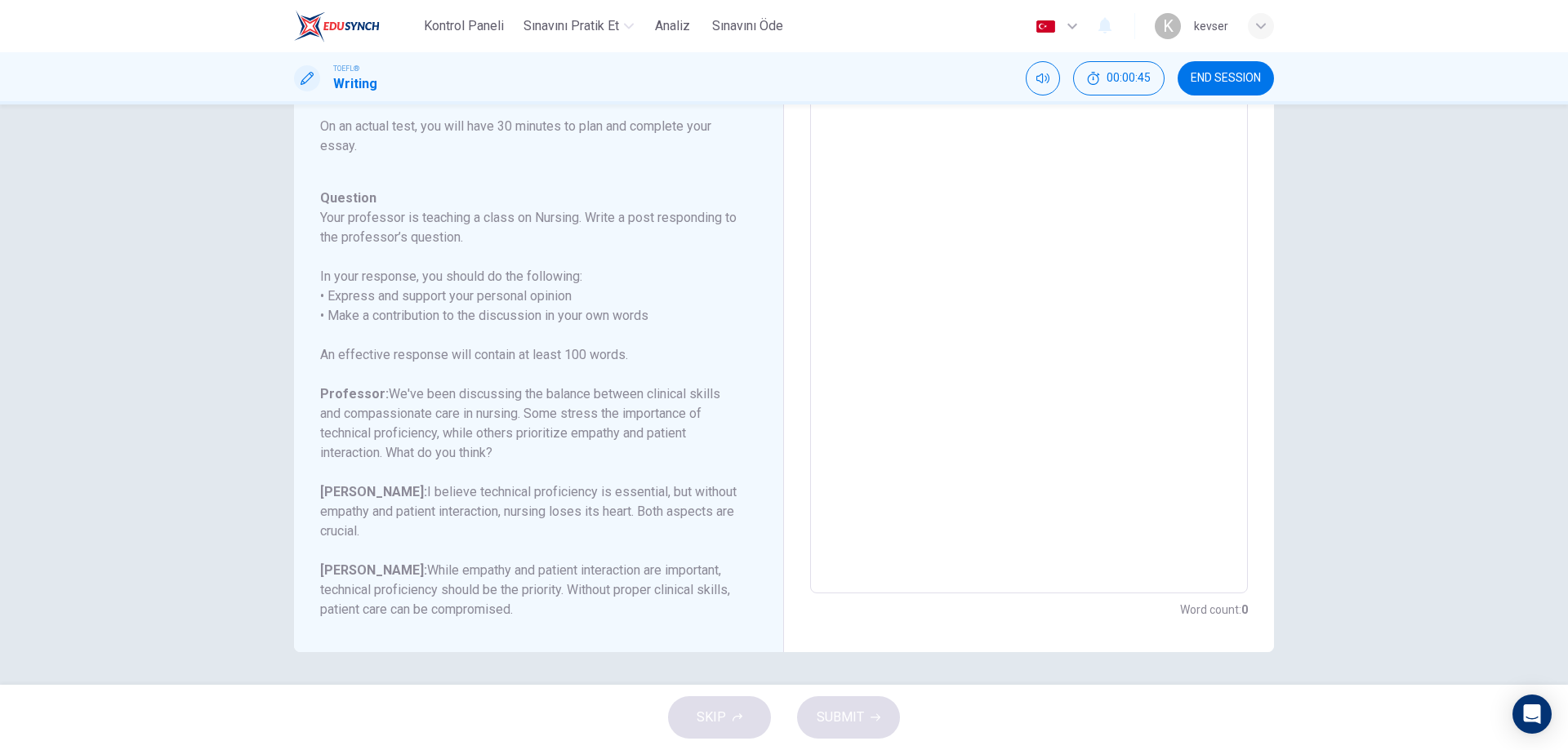
click at [1224, 79] on span "END SESSION" at bounding box center [1225, 78] width 70 height 13
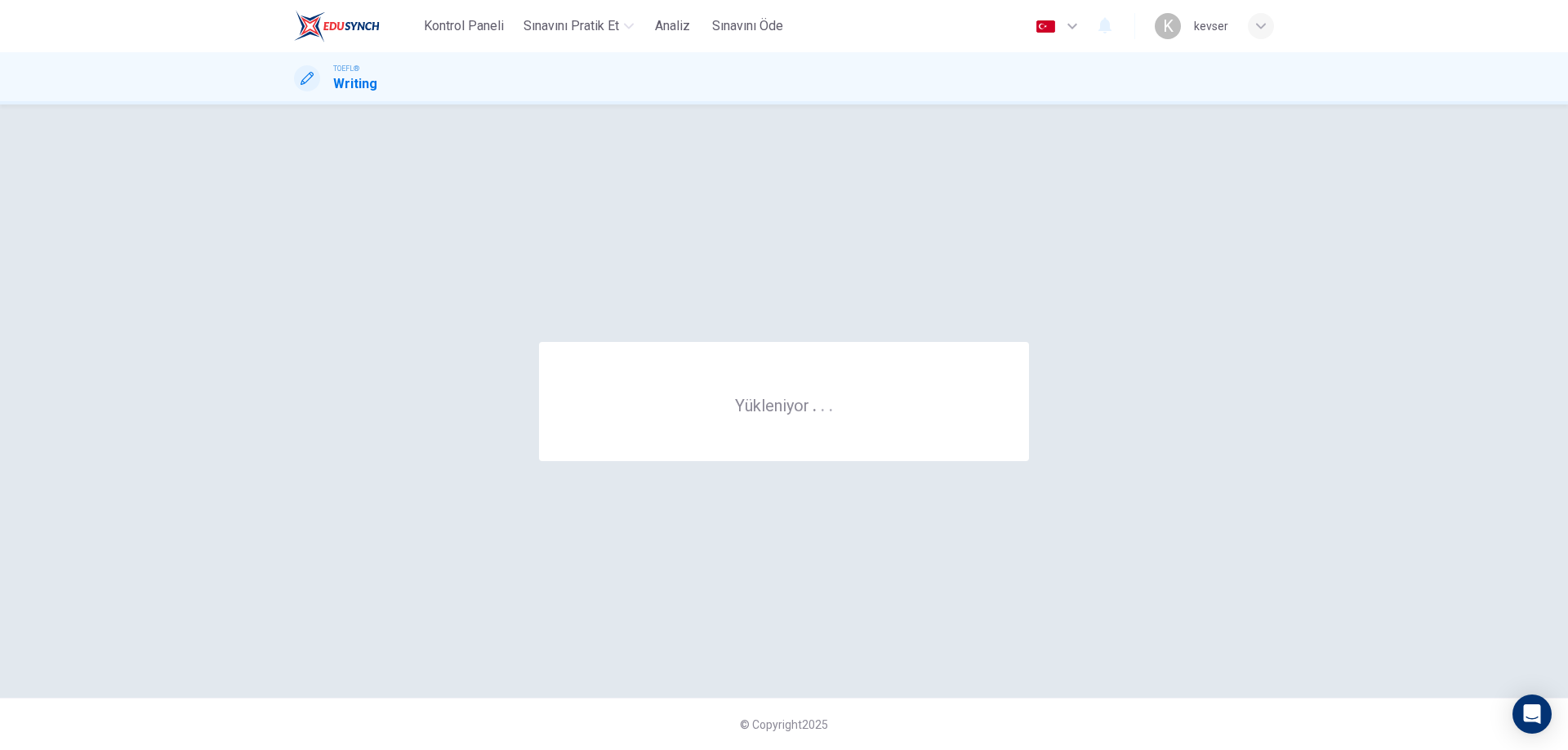
scroll to position [0, 0]
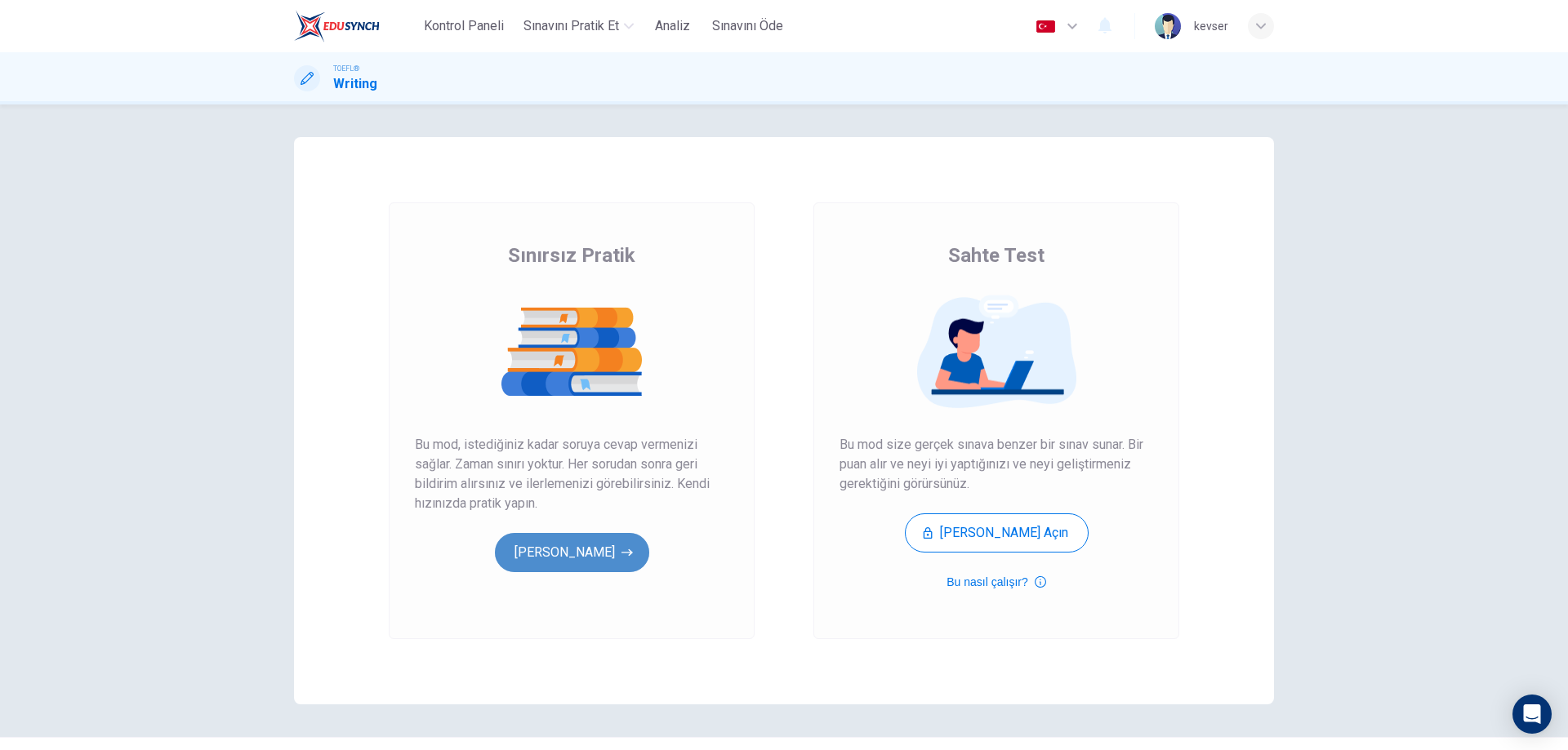
click at [603, 551] on button "[PERSON_NAME]" at bounding box center [572, 552] width 154 height 39
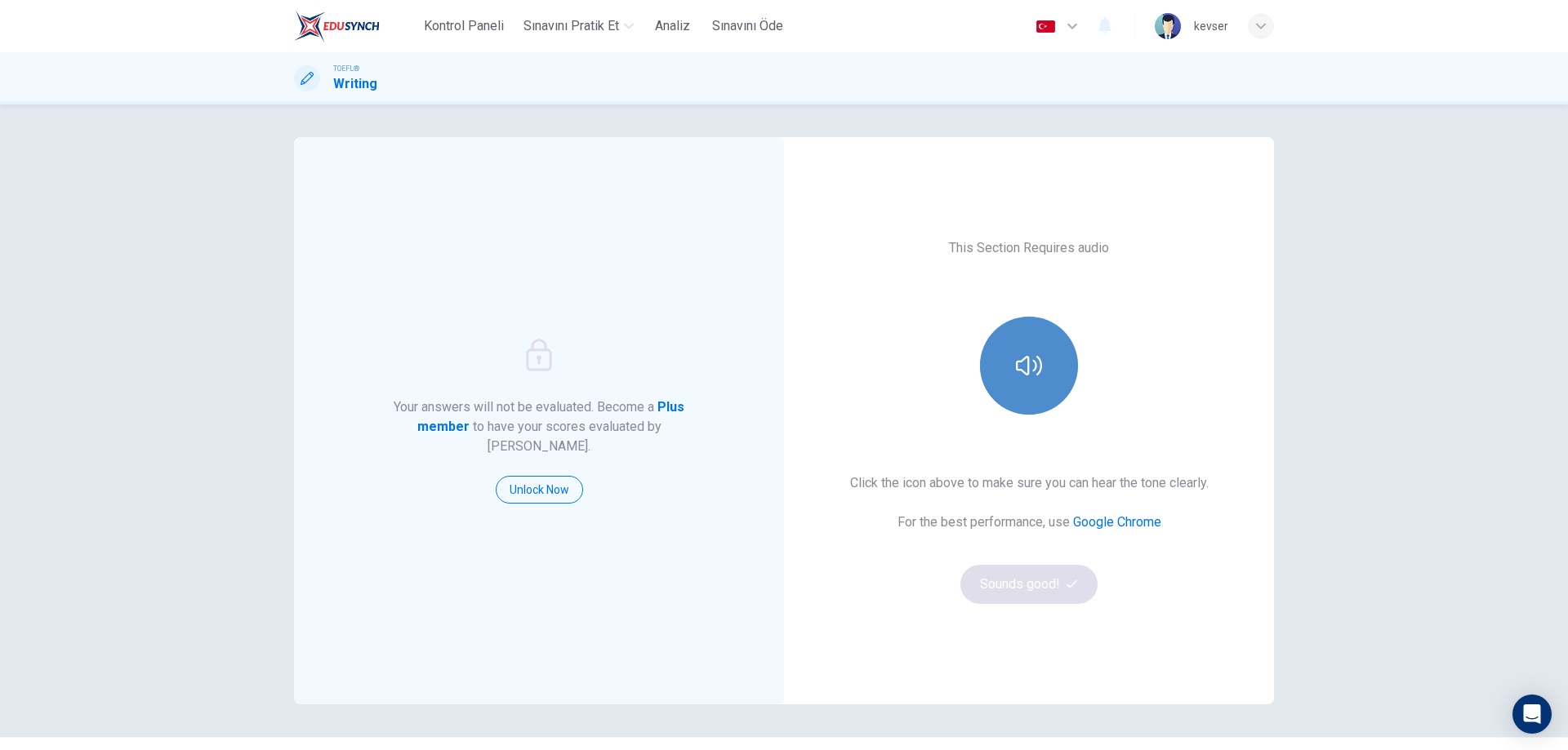
click at [1025, 367] on icon "button" at bounding box center [1029, 366] width 26 height 26
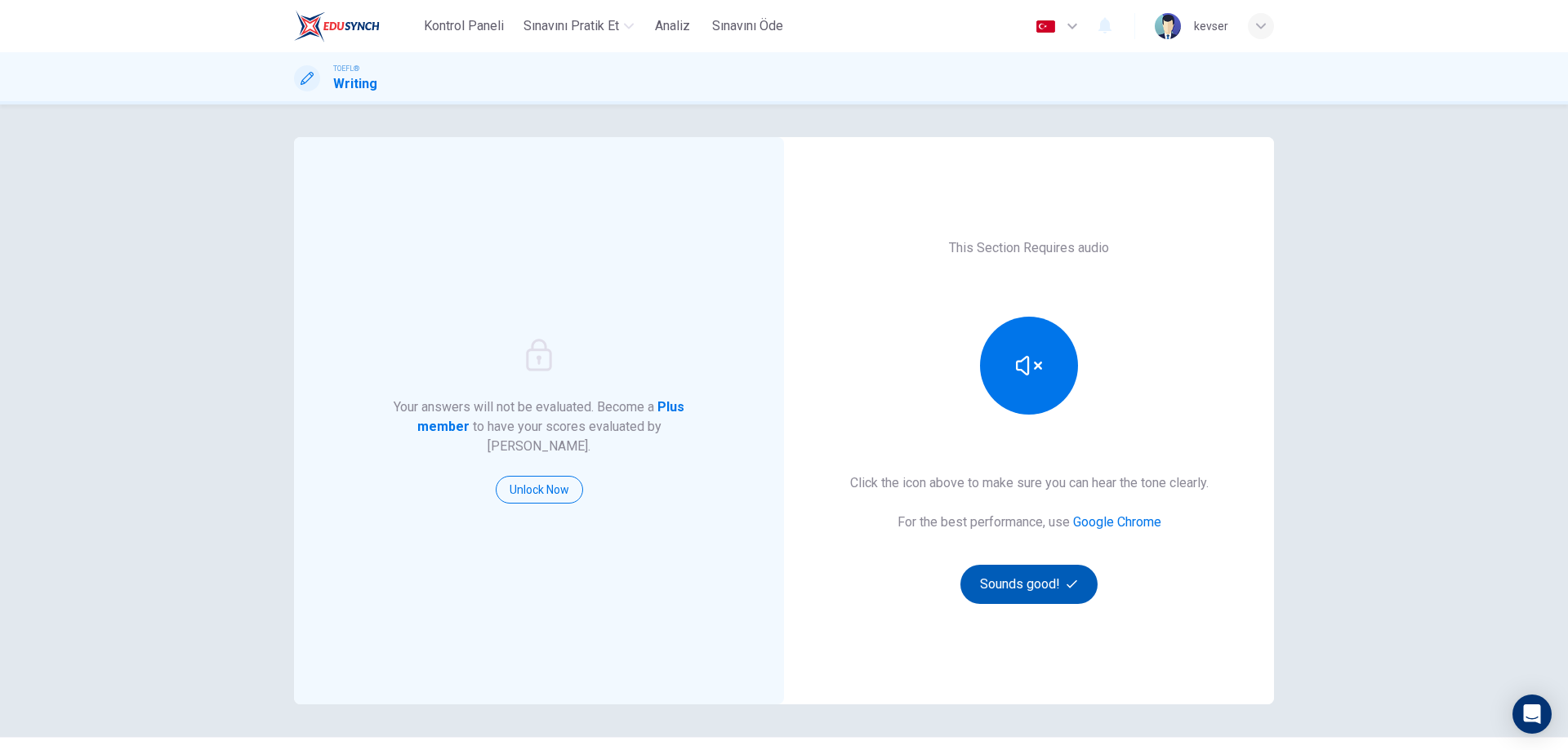
click at [1039, 572] on button "Sounds good!" at bounding box center [1029, 584] width 138 height 39
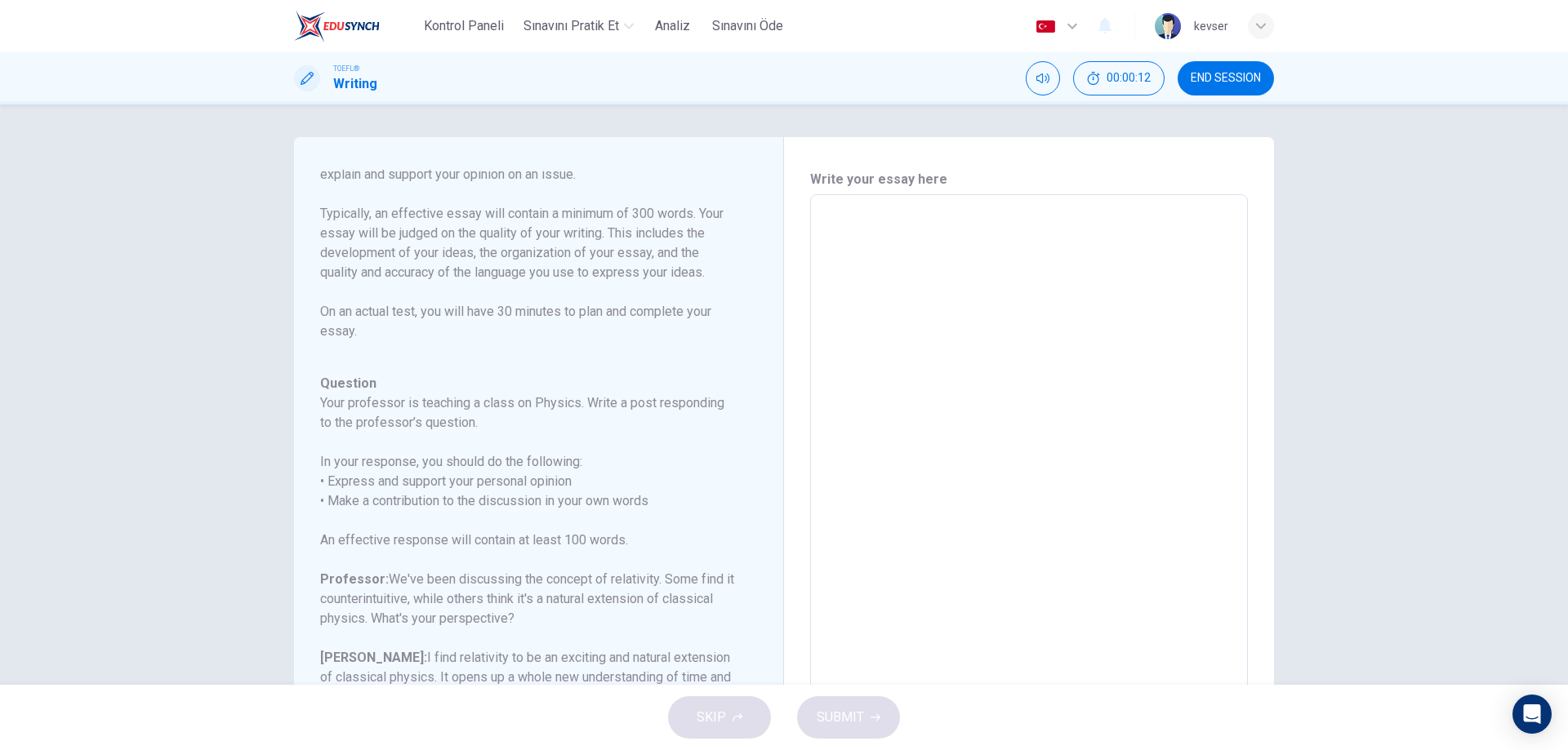
click at [896, 334] on textarea at bounding box center [1028, 467] width 414 height 518
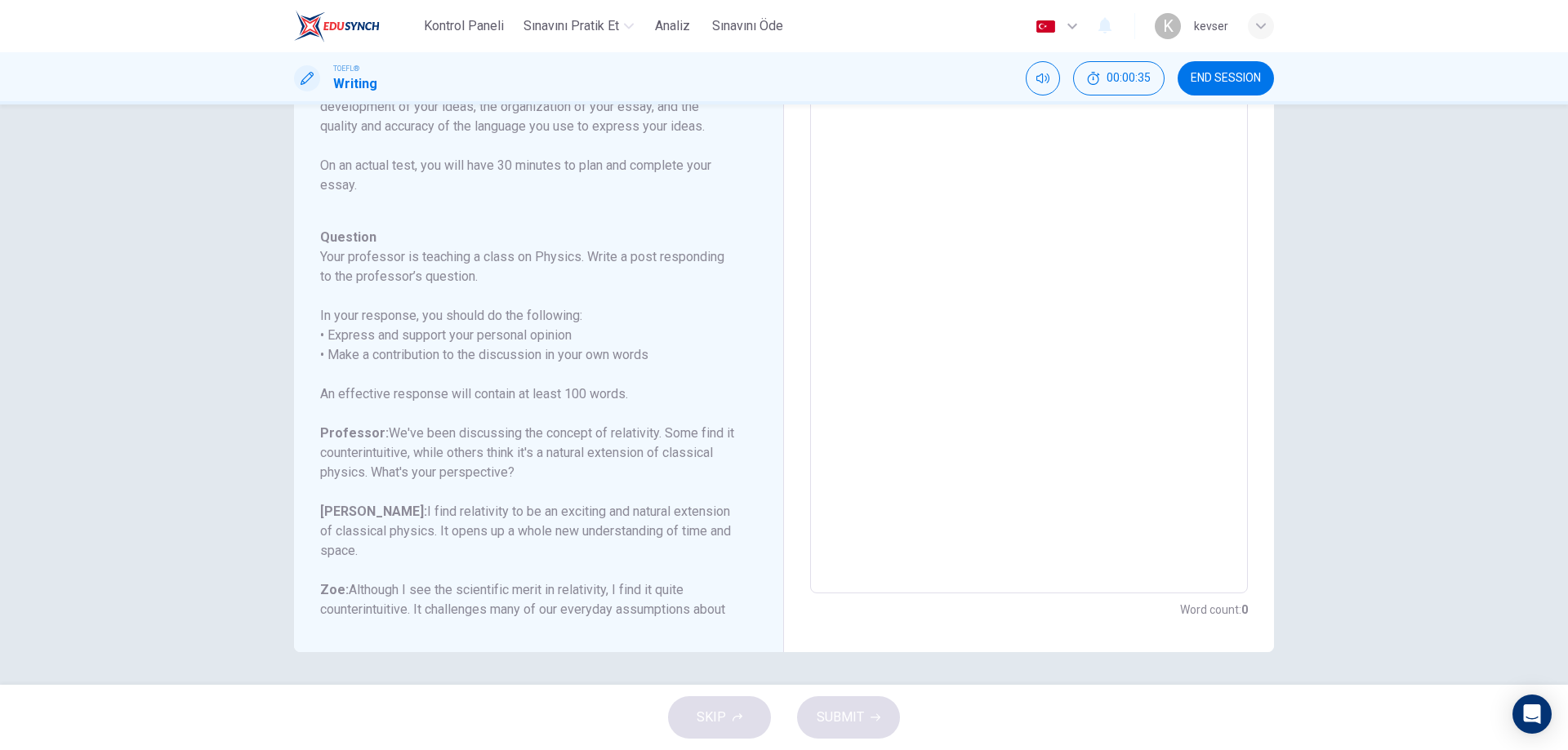
scroll to position [65, 0]
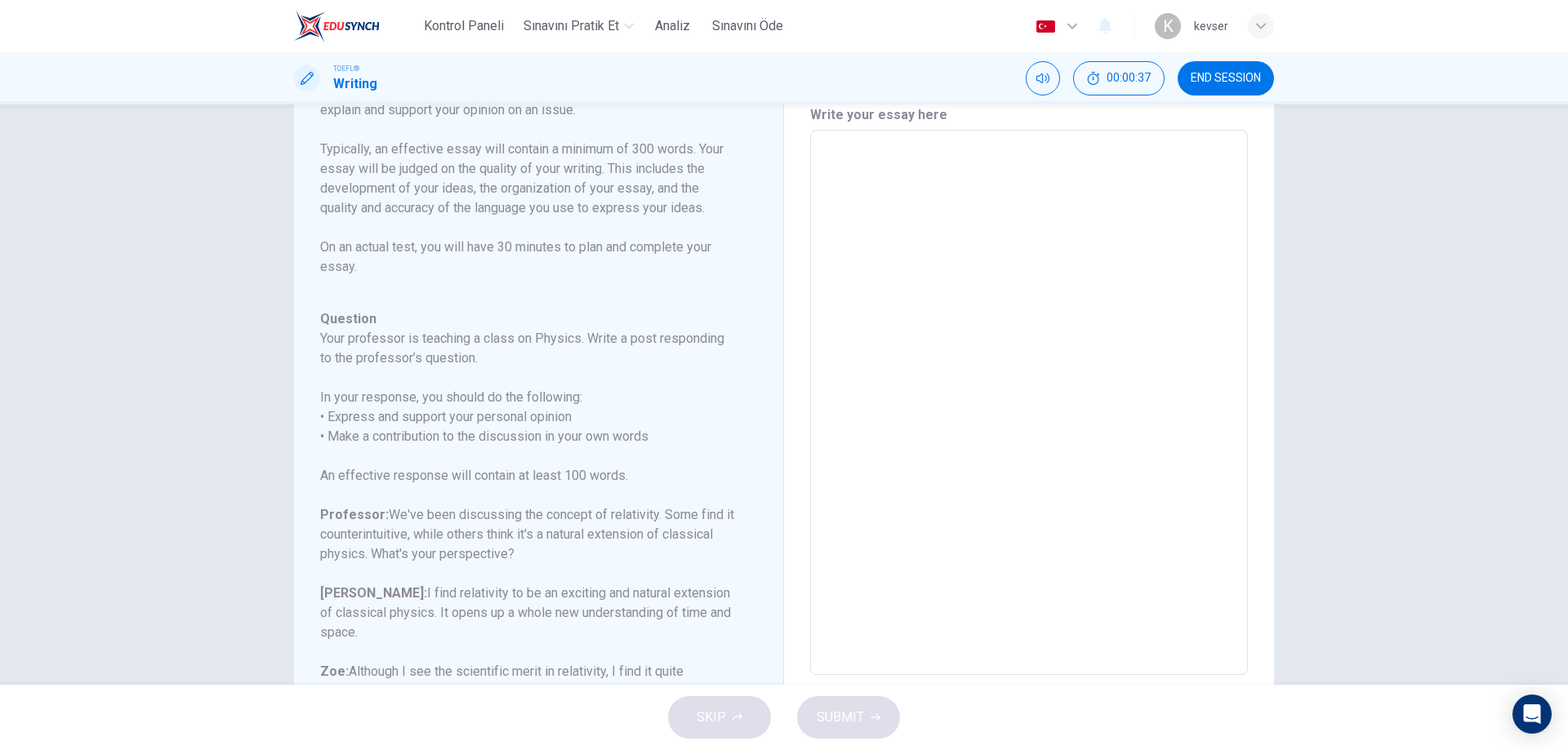
type textarea "I"
type textarea "x"
type textarea "In"
type textarea "x"
type textarea "In"
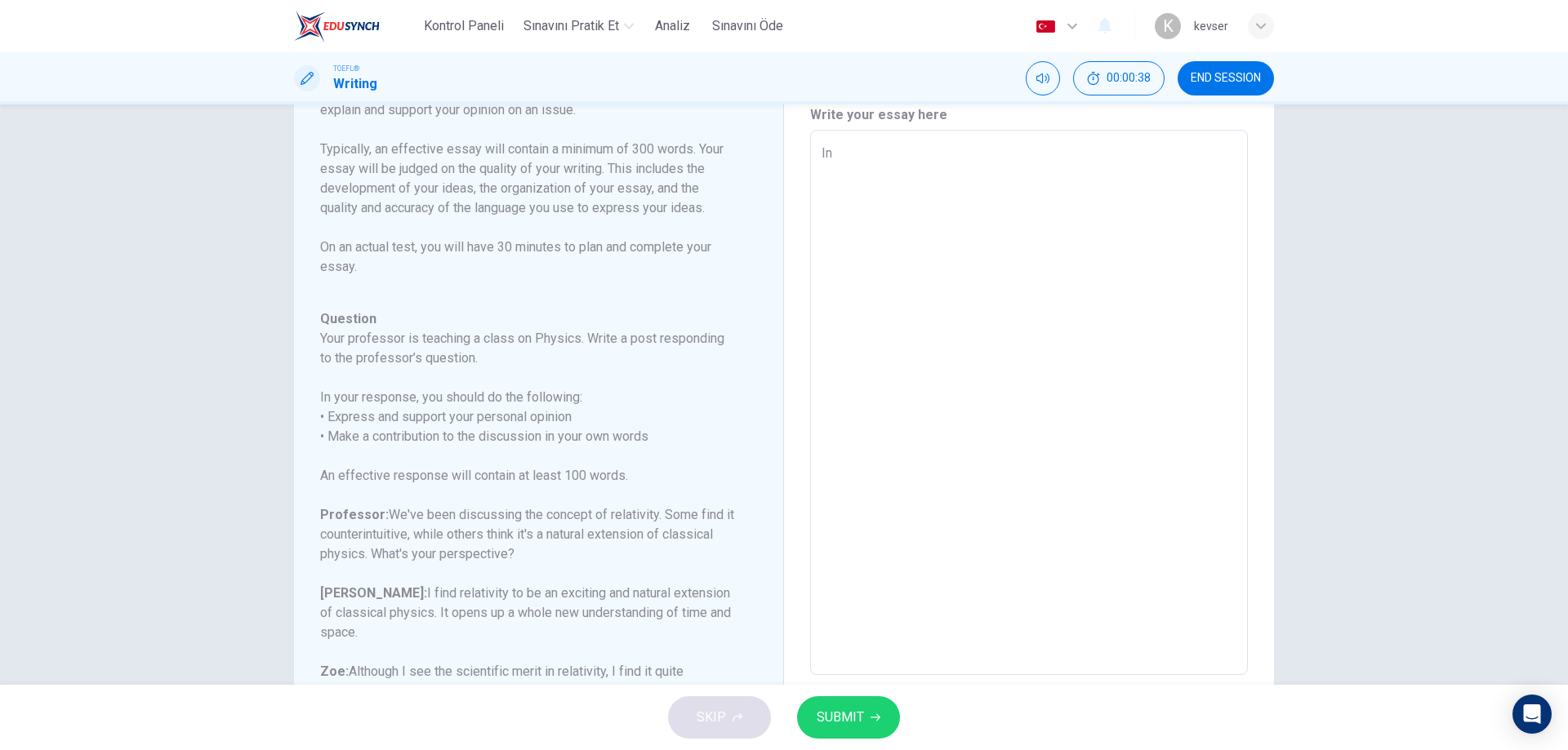
type textarea "x"
type textarea "In m"
type textarea "x"
type textarea "In my"
type textarea "x"
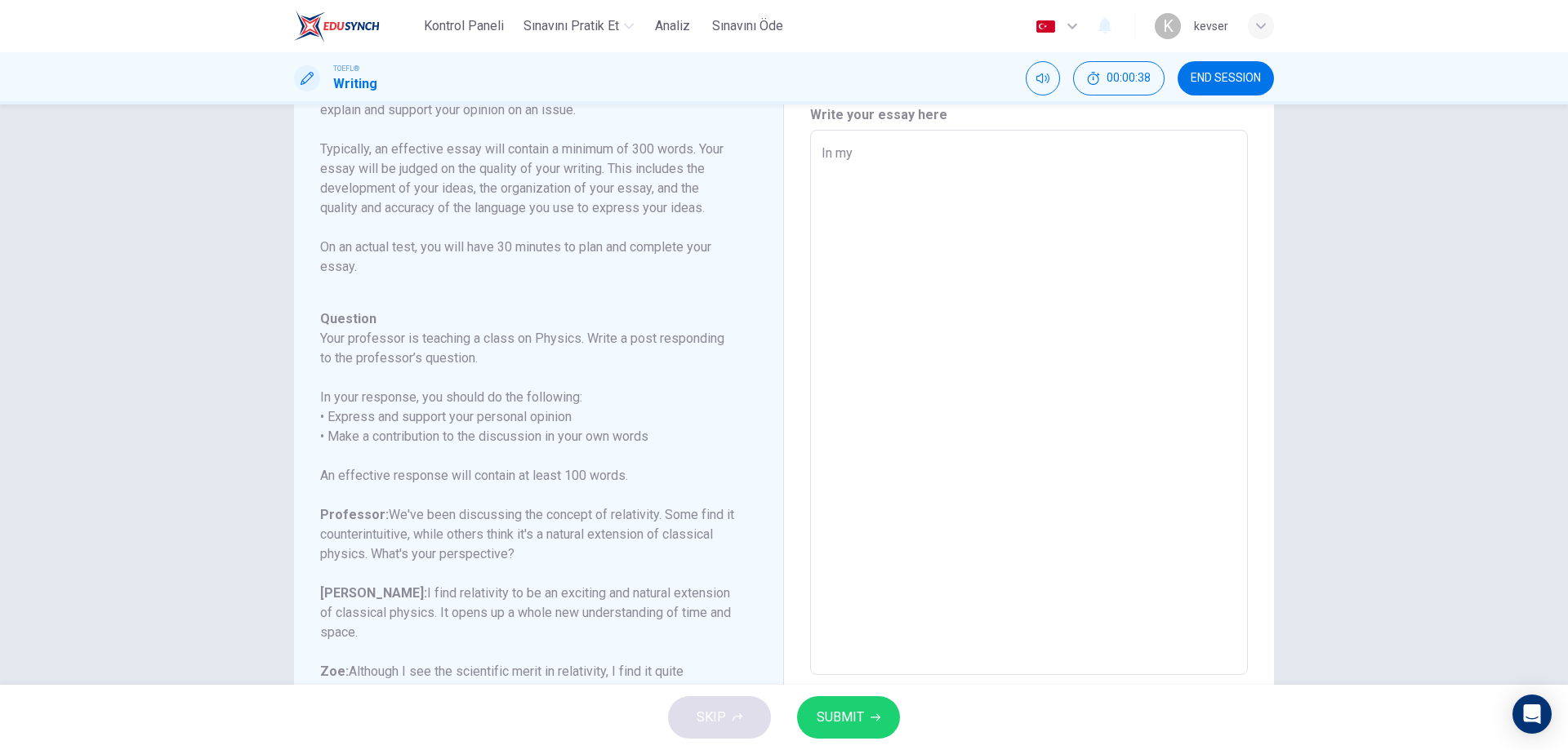
type textarea "In my"
type textarea "x"
type textarea "In my o"
type textarea "x"
type textarea "In my op"
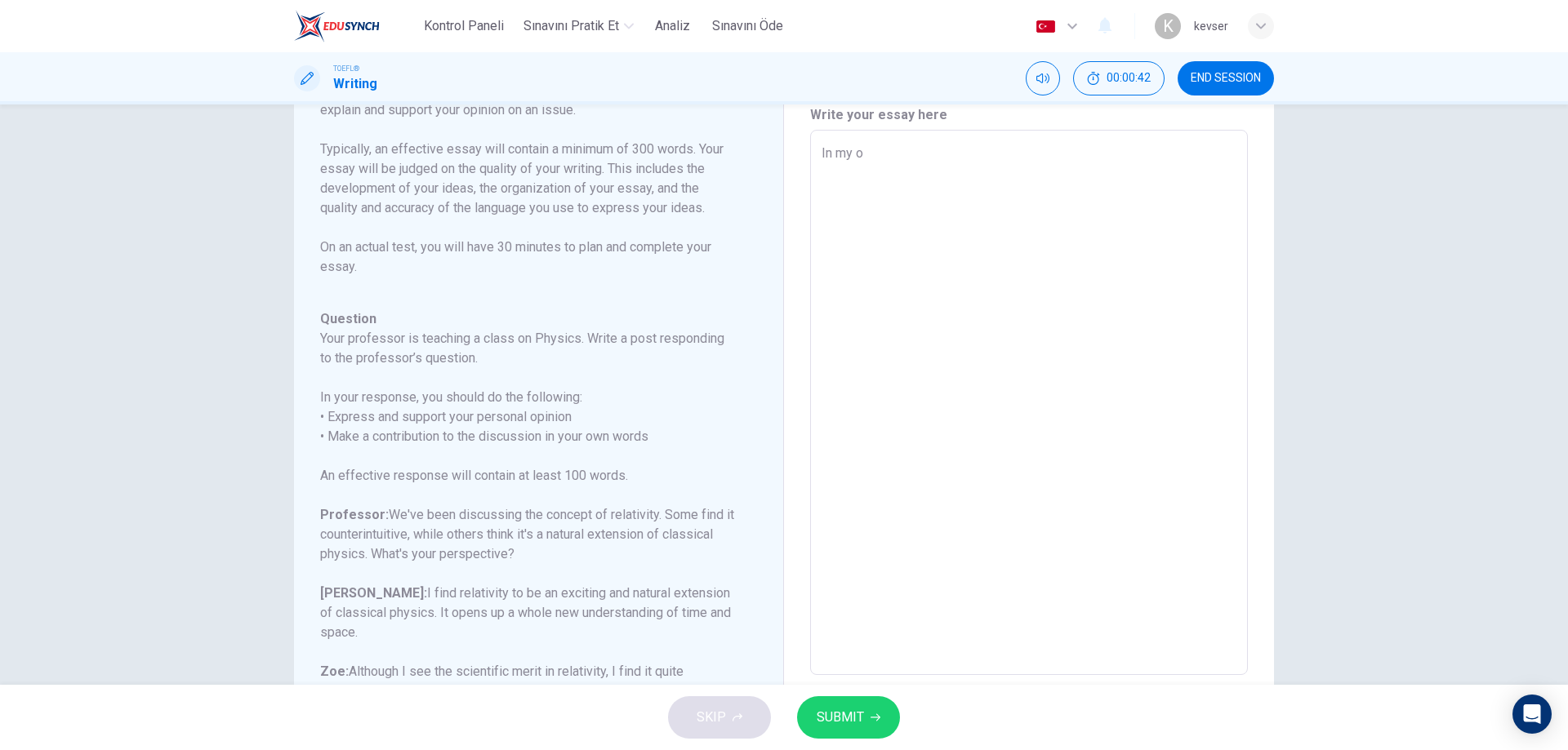
type textarea "x"
type textarea "In my opi"
type textarea "x"
type textarea "In my opin"
type textarea "x"
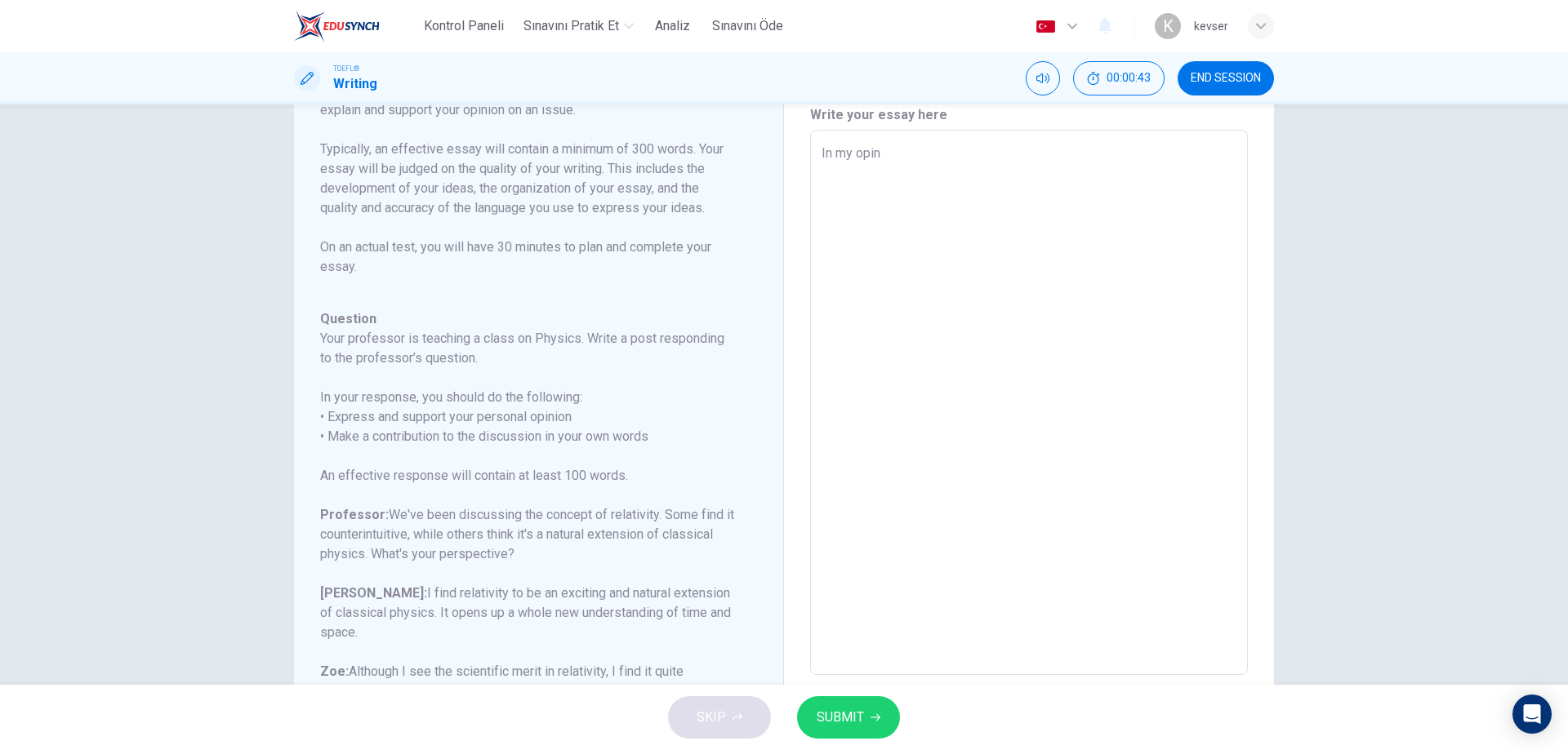
type textarea "In my opini"
type textarea "x"
type textarea "In my opinio"
type textarea "x"
type textarea "In my opinion"
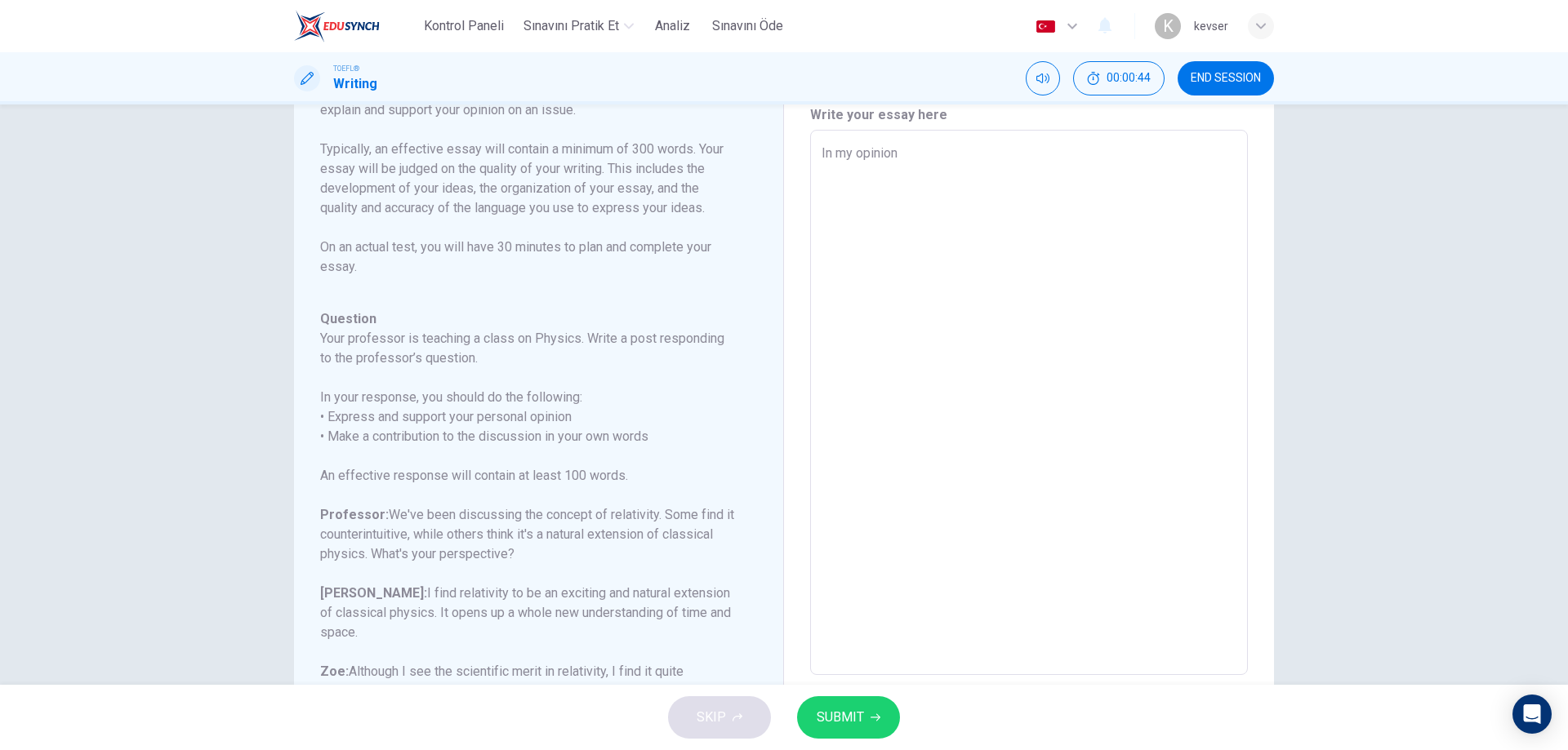
type textarea "x"
type textarea "In my opinion,"
type textarea "x"
type textarea "In my opinion,"
type textarea "x"
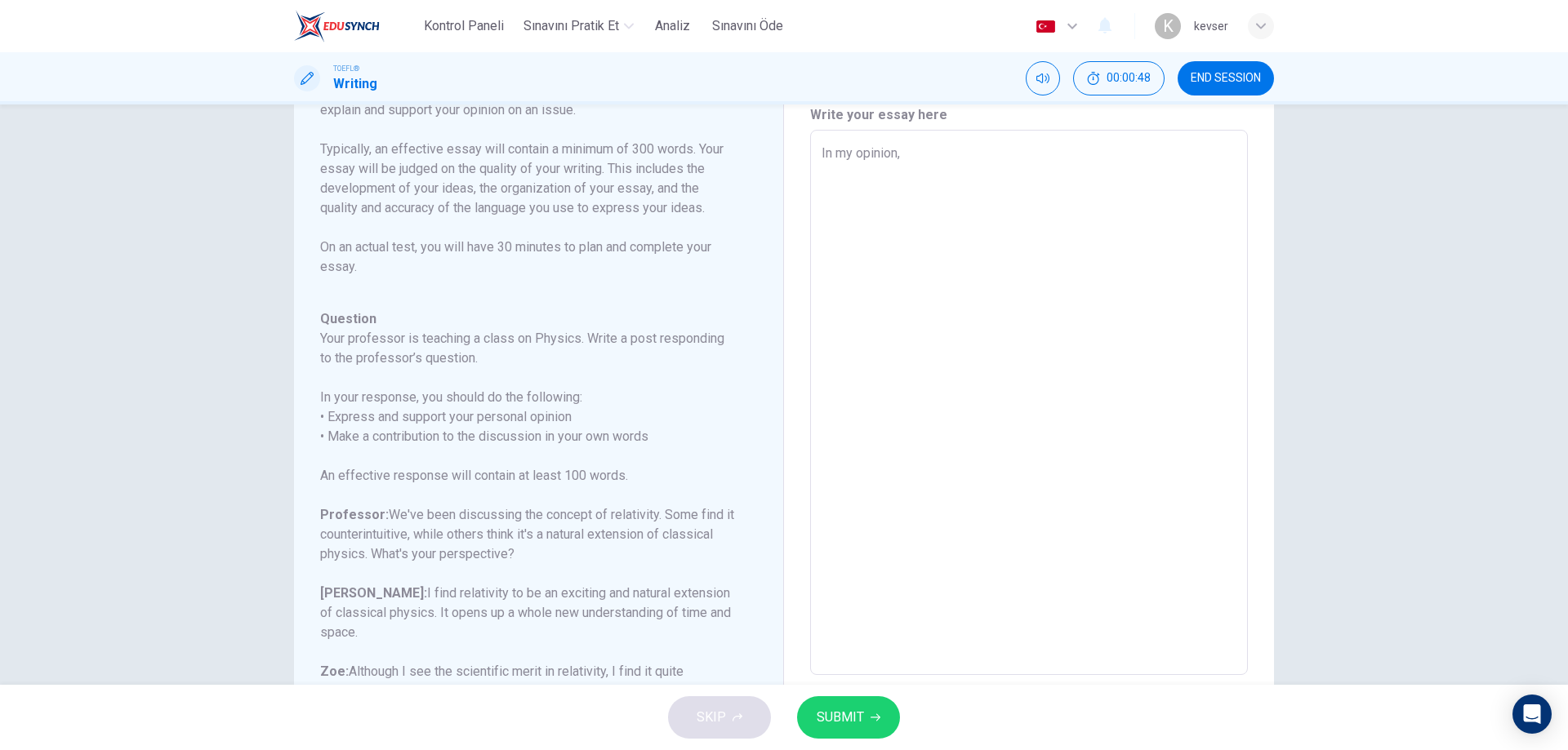
type textarea "In my opinion, I"
type textarea "x"
type textarea "In my opinion, Ib"
type textarea "x"
type textarea "In my opinion, Ibe"
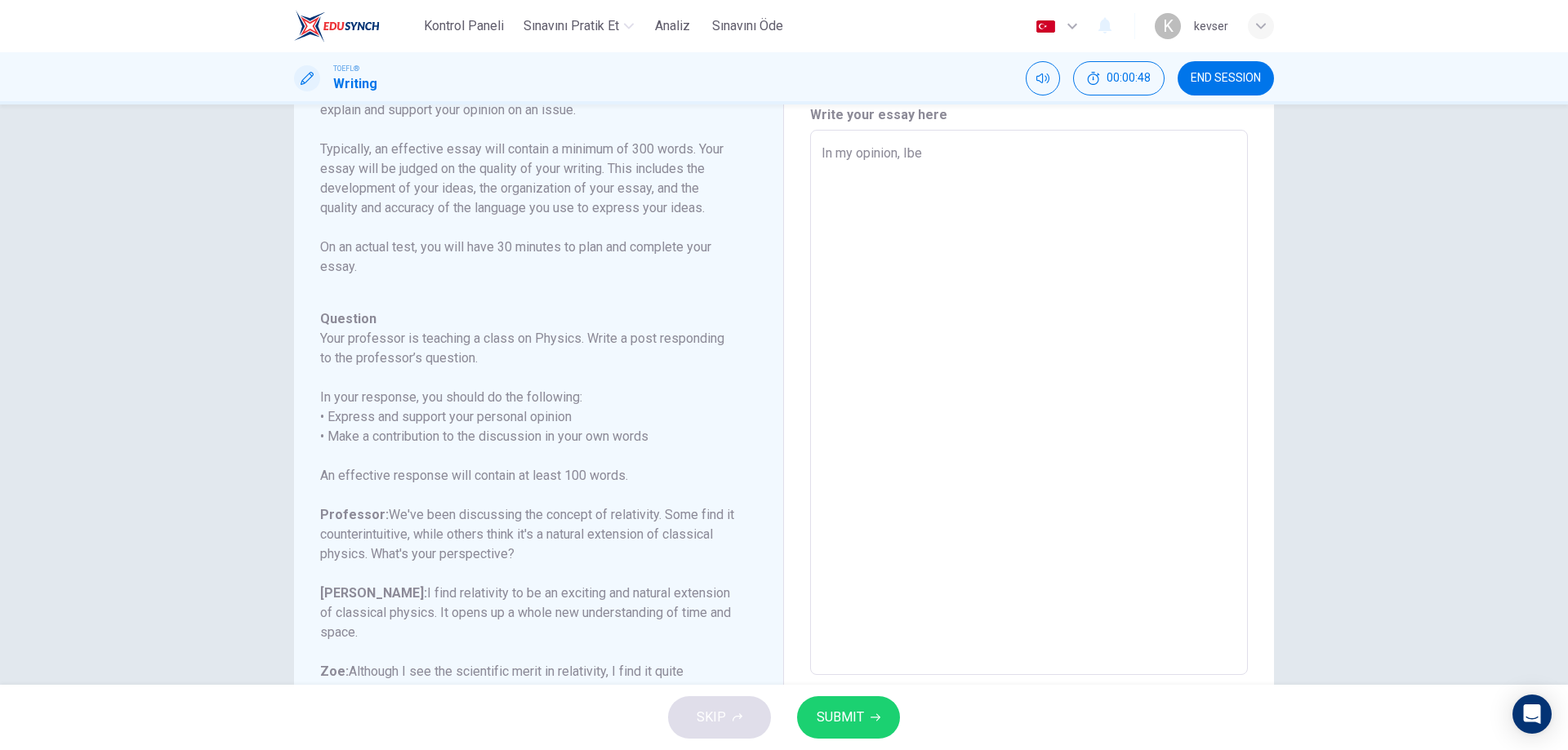
type textarea "x"
type textarea "In my opinion, [PERSON_NAME]"
type textarea "x"
type textarea "In my opinion, [PERSON_NAME]"
type textarea "x"
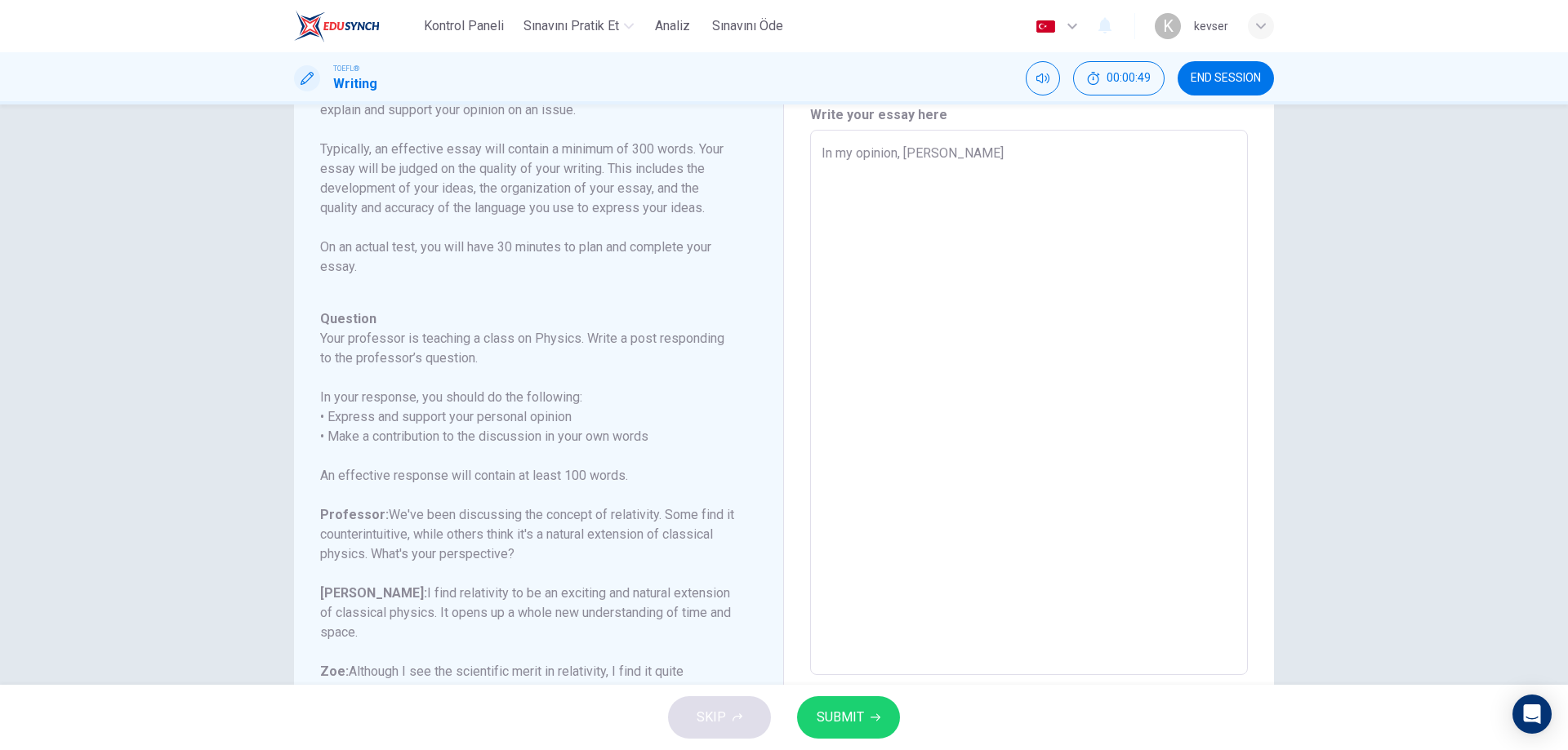
type textarea "In my opinion, [PERSON_NAME]"
type textarea "x"
type textarea "In my opinion, [PERSON_NAME]"
type textarea "x"
type textarea "In my opinion, [PERSON_NAME]"
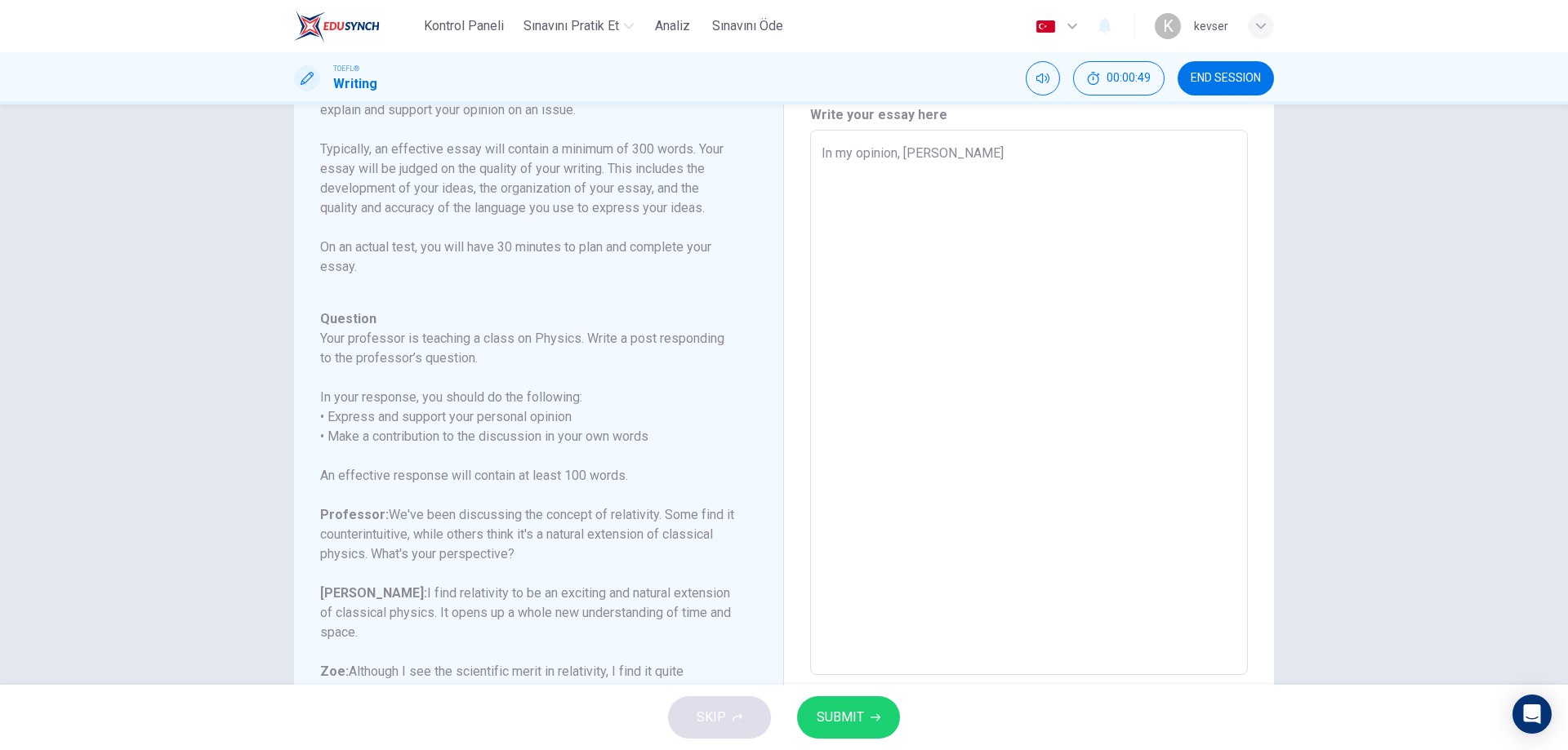
type textarea "x"
type textarea "In my opinion, [PERSON_NAME]"
type textarea "x"
drag, startPoint x: 906, startPoint y: 145, endPoint x: 912, endPoint y: 176, distance: 31.6
click at [906, 146] on textarea "In my opinion, [PERSON_NAME]" at bounding box center [1028, 402] width 414 height 518
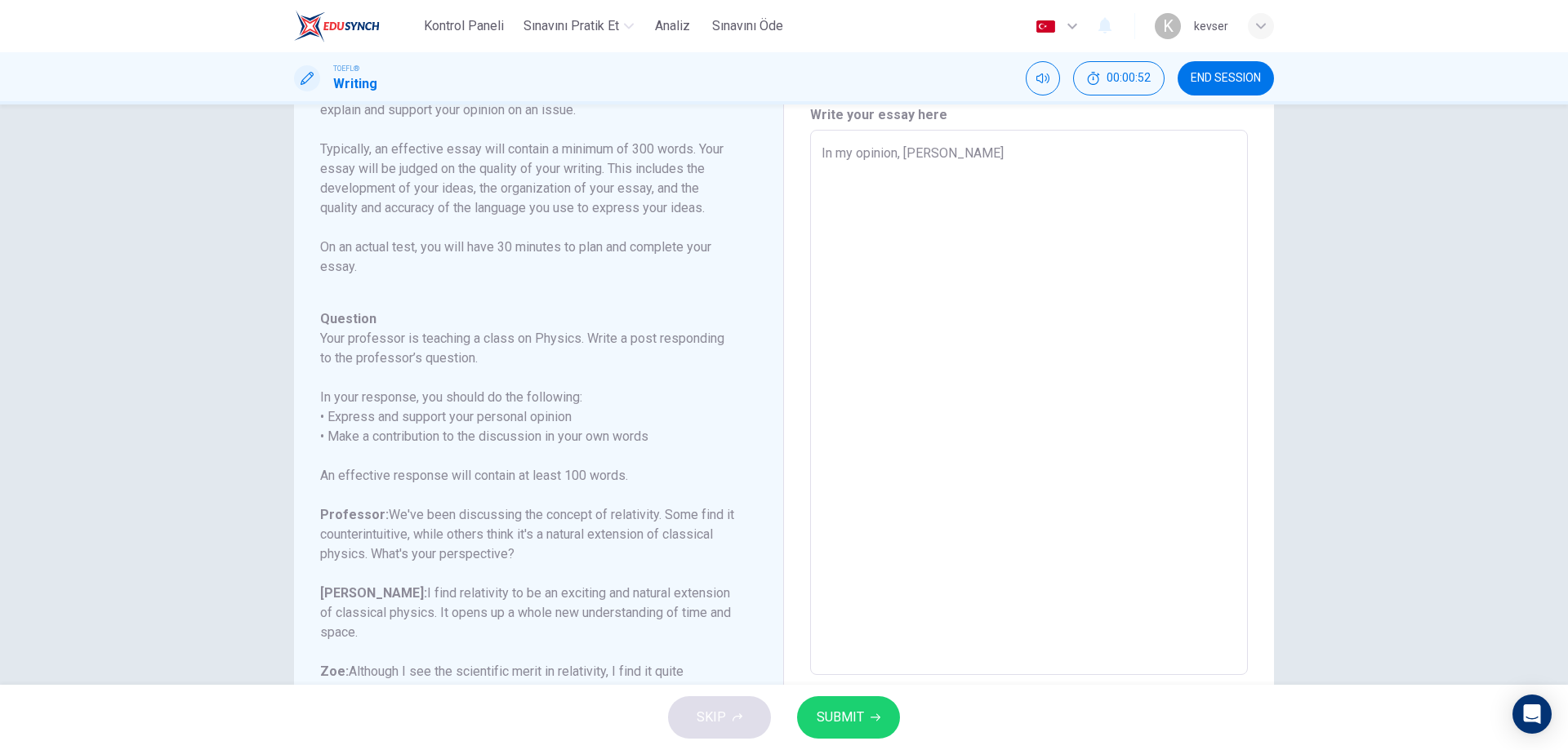
type textarea "In my opinion, I believe"
type textarea "x"
click at [1015, 152] on textarea "In my opinion, I believe" at bounding box center [1028, 402] width 414 height 518
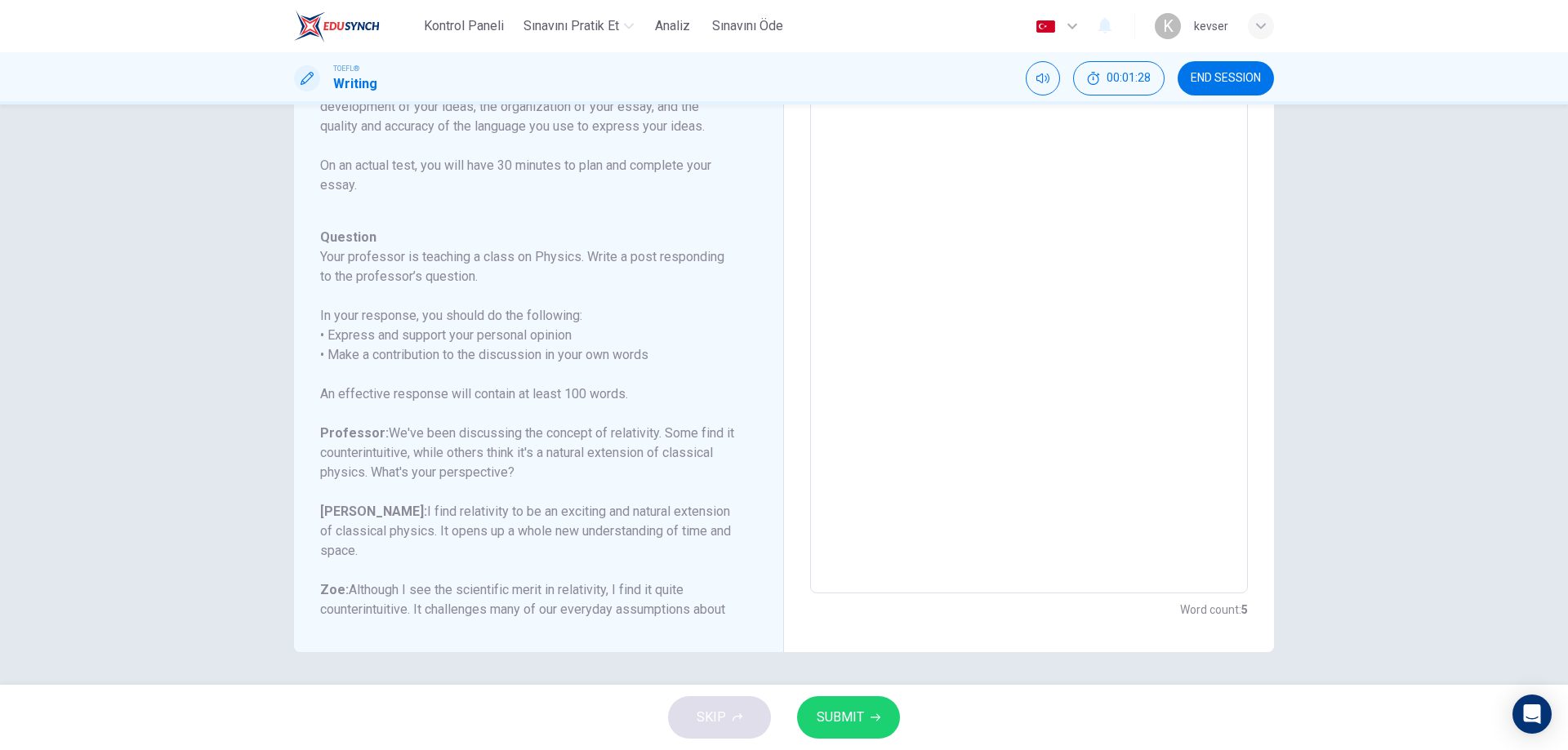
scroll to position [41, 0]
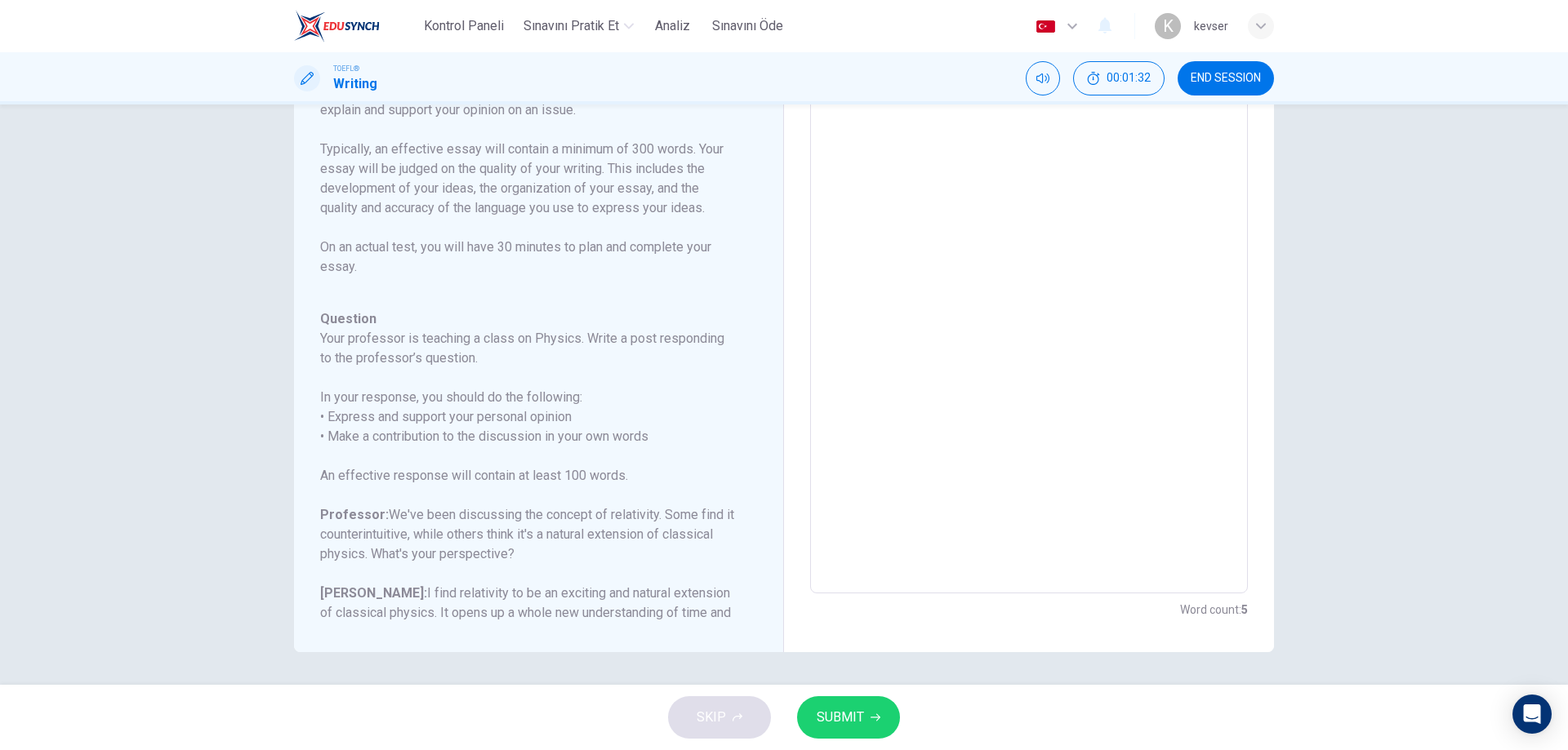
type textarea "In my opinion, I believe r"
type textarea "x"
type textarea "In my opinion, I believe re"
type textarea "x"
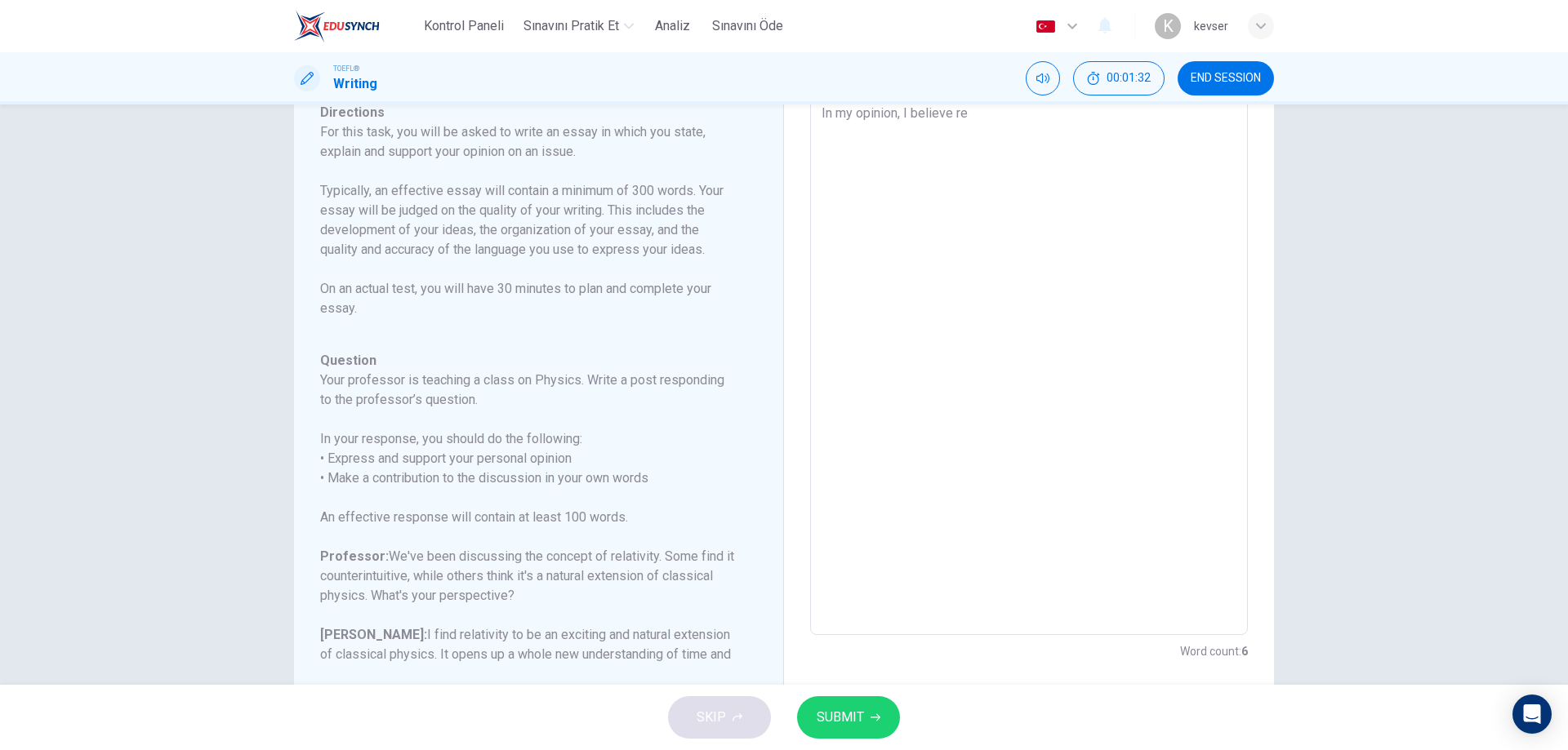
type textarea "In my opinion, I believe rel"
type textarea "x"
type textarea "In my opinion, I believe [MEDICAL_DATA]"
type textarea "x"
type textarea "In my opinion, I believe relat"
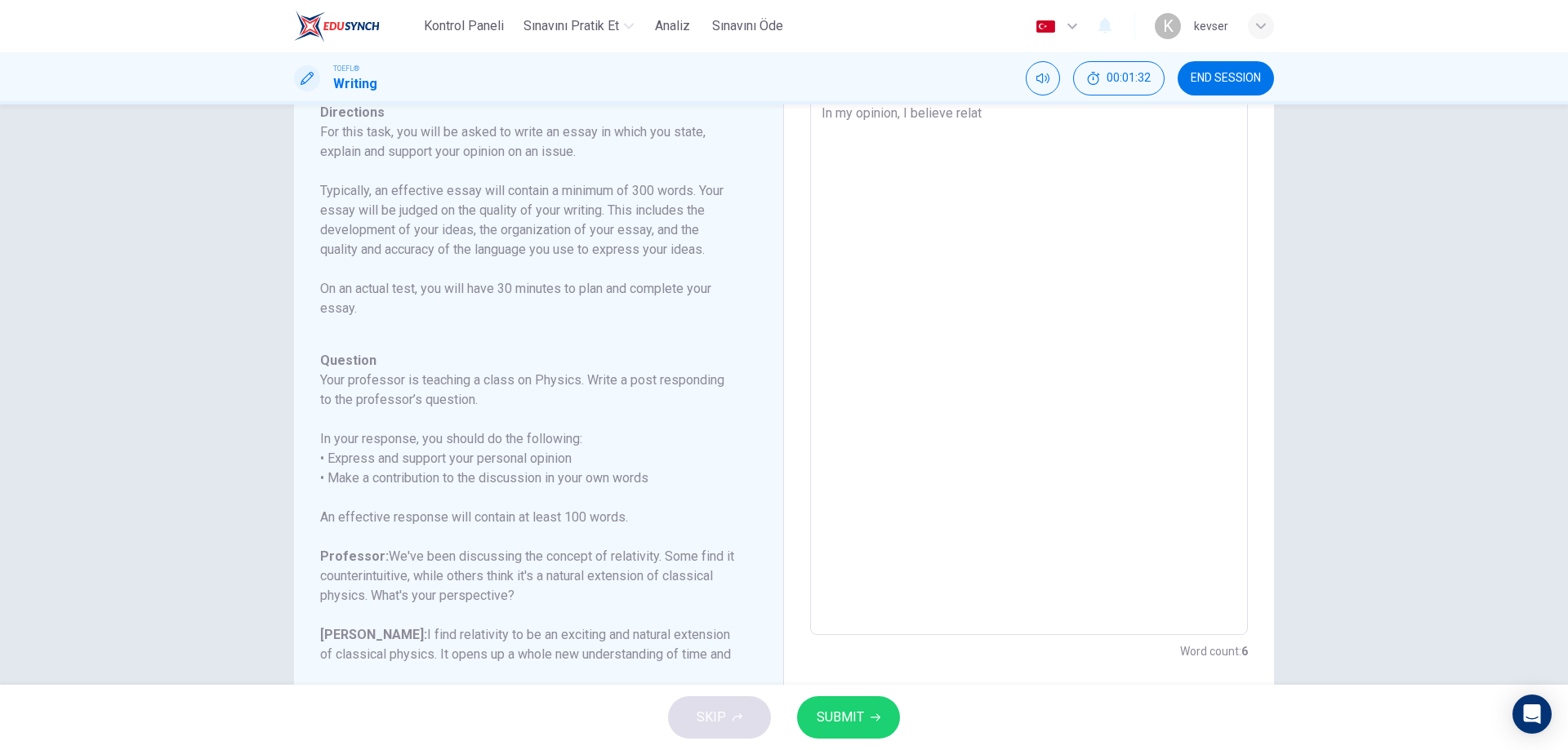
type textarea "x"
type textarea "In my opinion, I believe relati"
type textarea "x"
type textarea "In my opinion, I believe relativ"
type textarea "x"
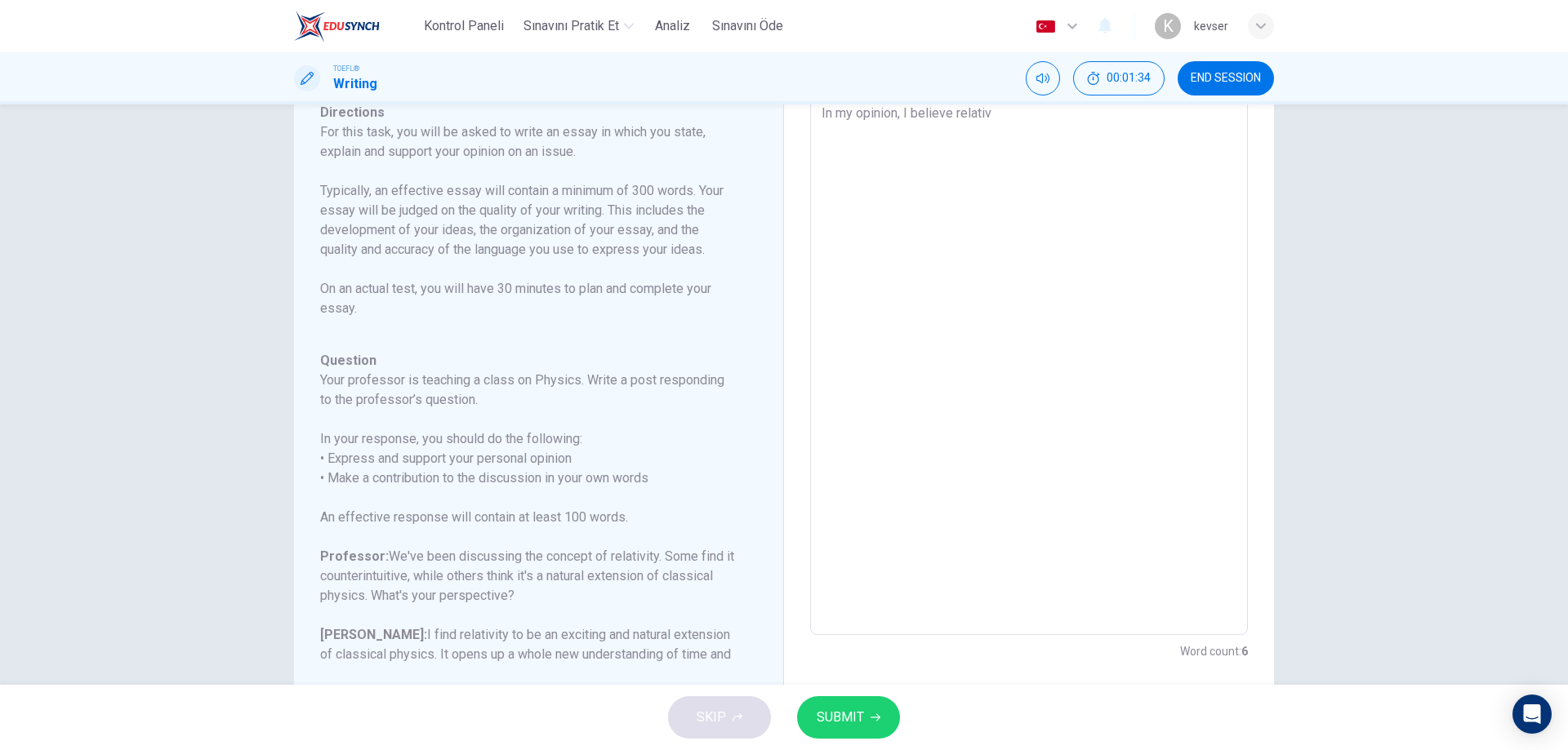
type textarea "In my opinion, I believe relativi"
type textarea "x"
type textarea "In my opinion, I believe relativit"
type textarea "x"
type textarea "In my opinion, I believe relativity"
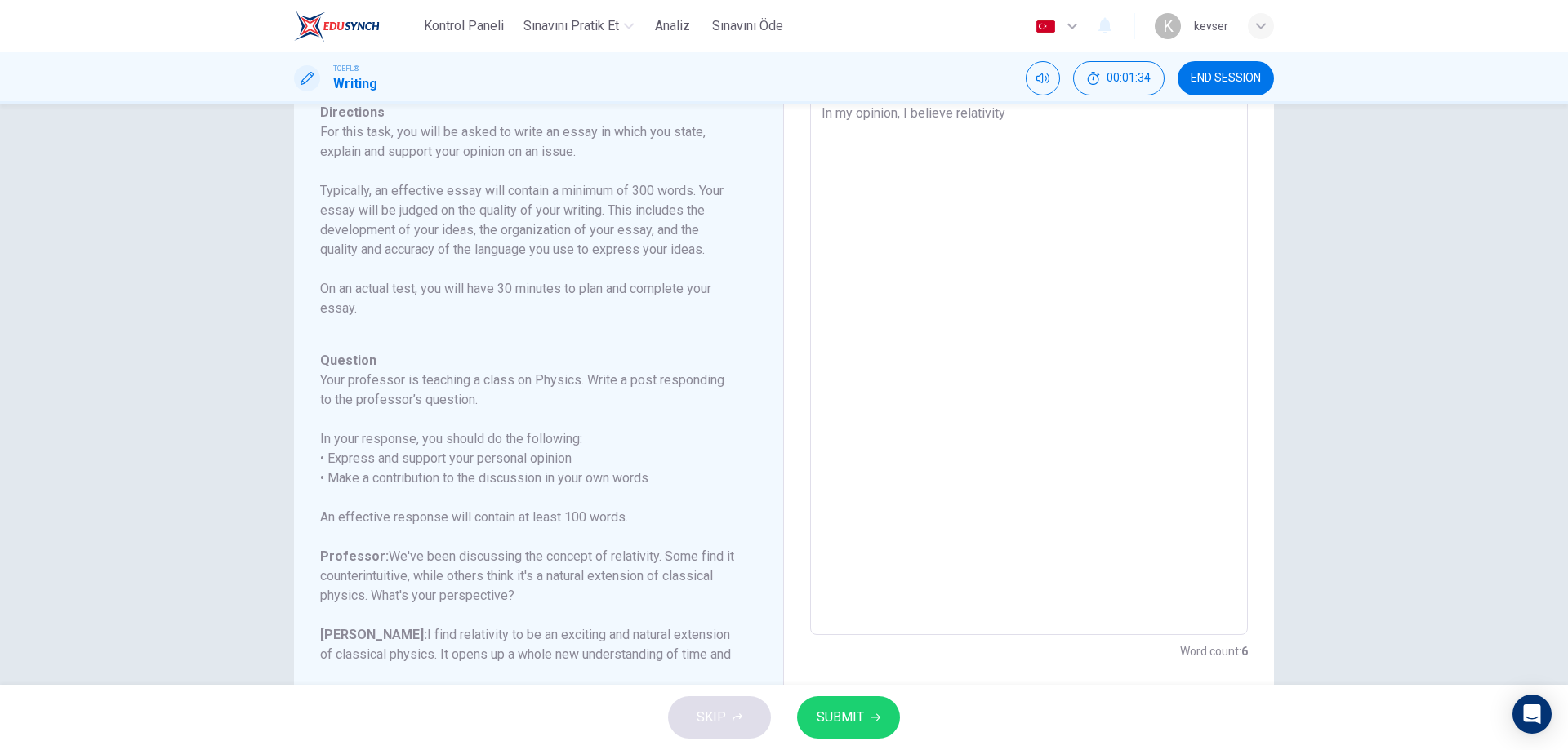
type textarea "x"
type textarea "In my opinion, I believe relativity"
type textarea "x"
type textarea "In my opinion, I believe relativity i"
type textarea "x"
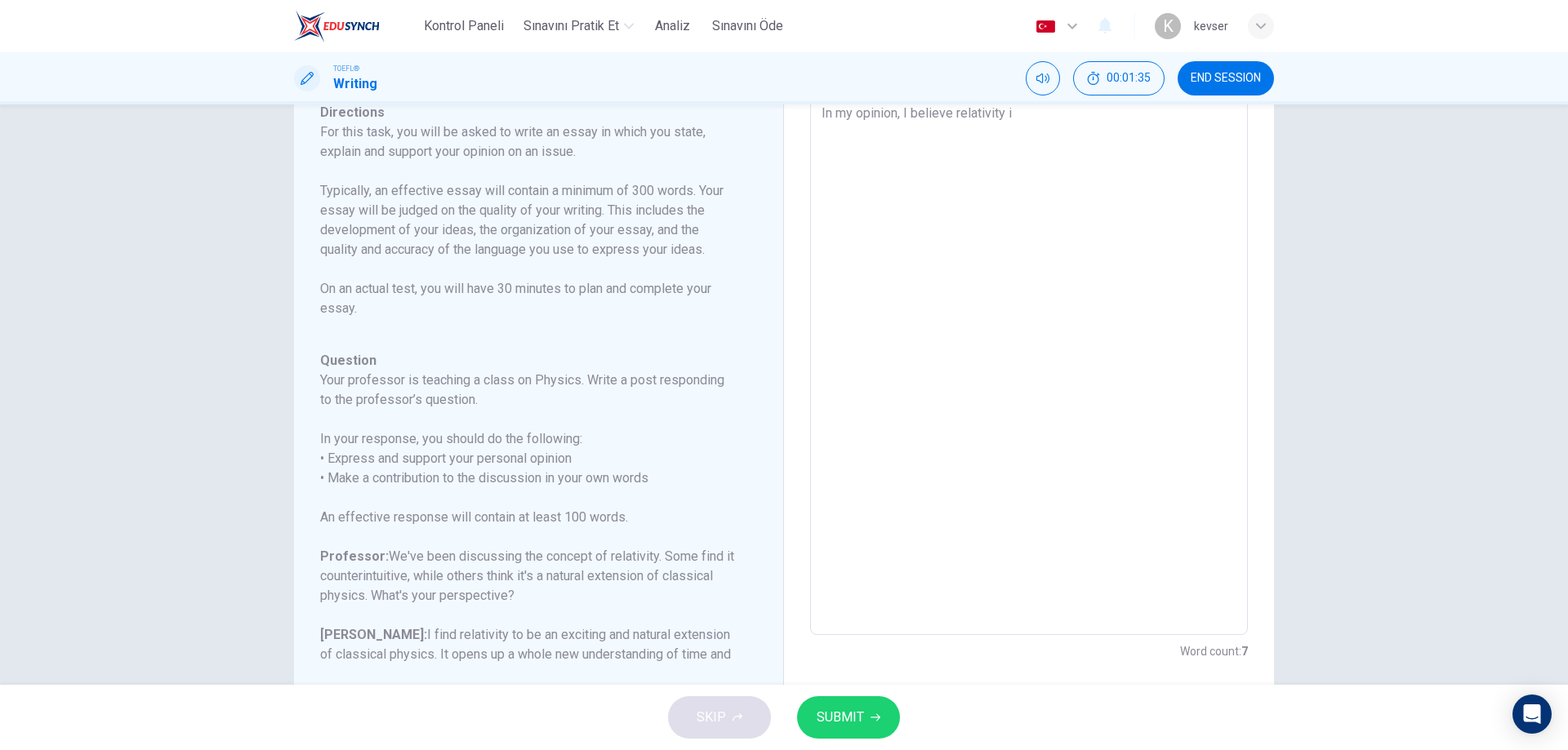
type textarea "In my opinion, I believe relativity is"
type textarea "x"
type textarea "In my opinion, I believe relativity is"
type textarea "x"
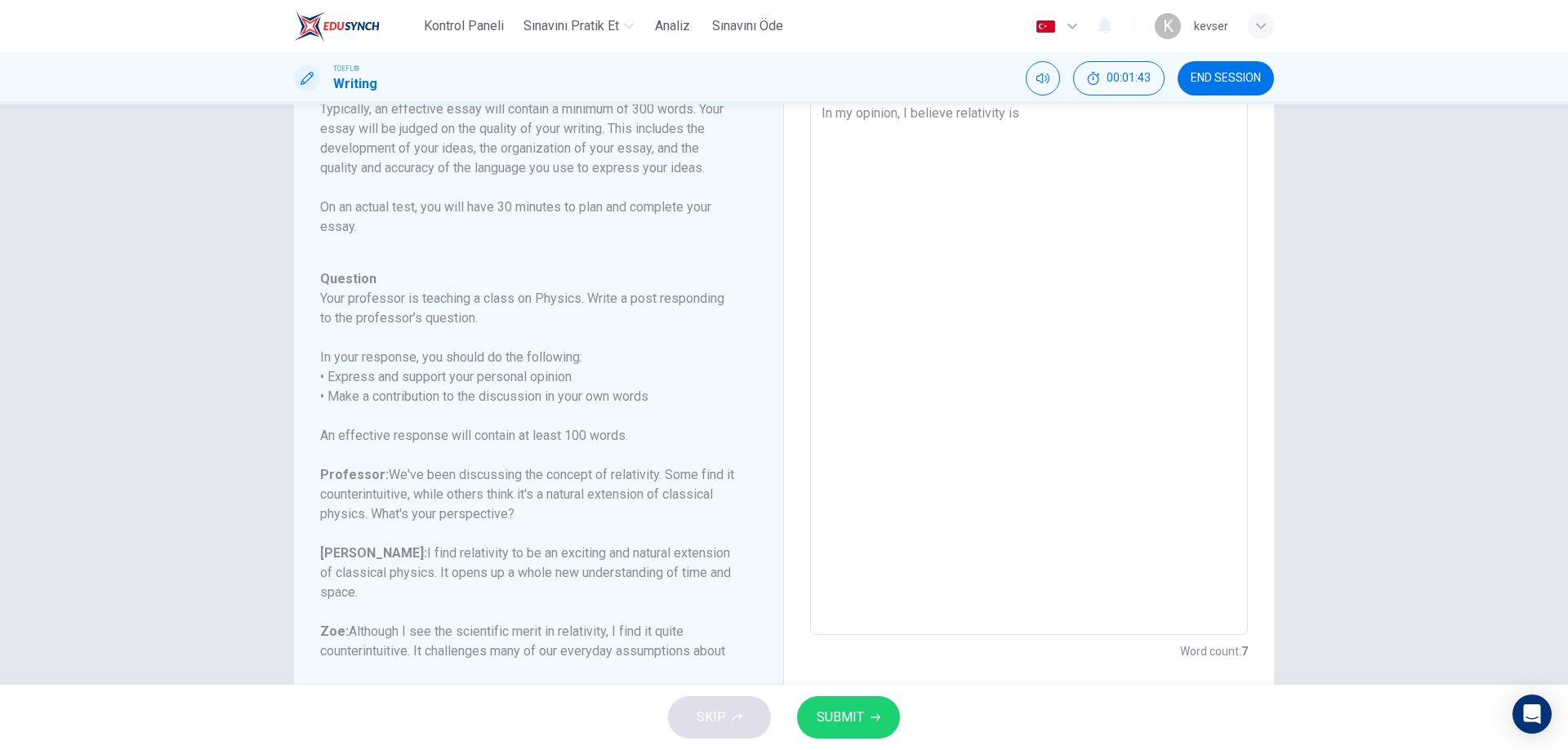
scroll to position [41, 0]
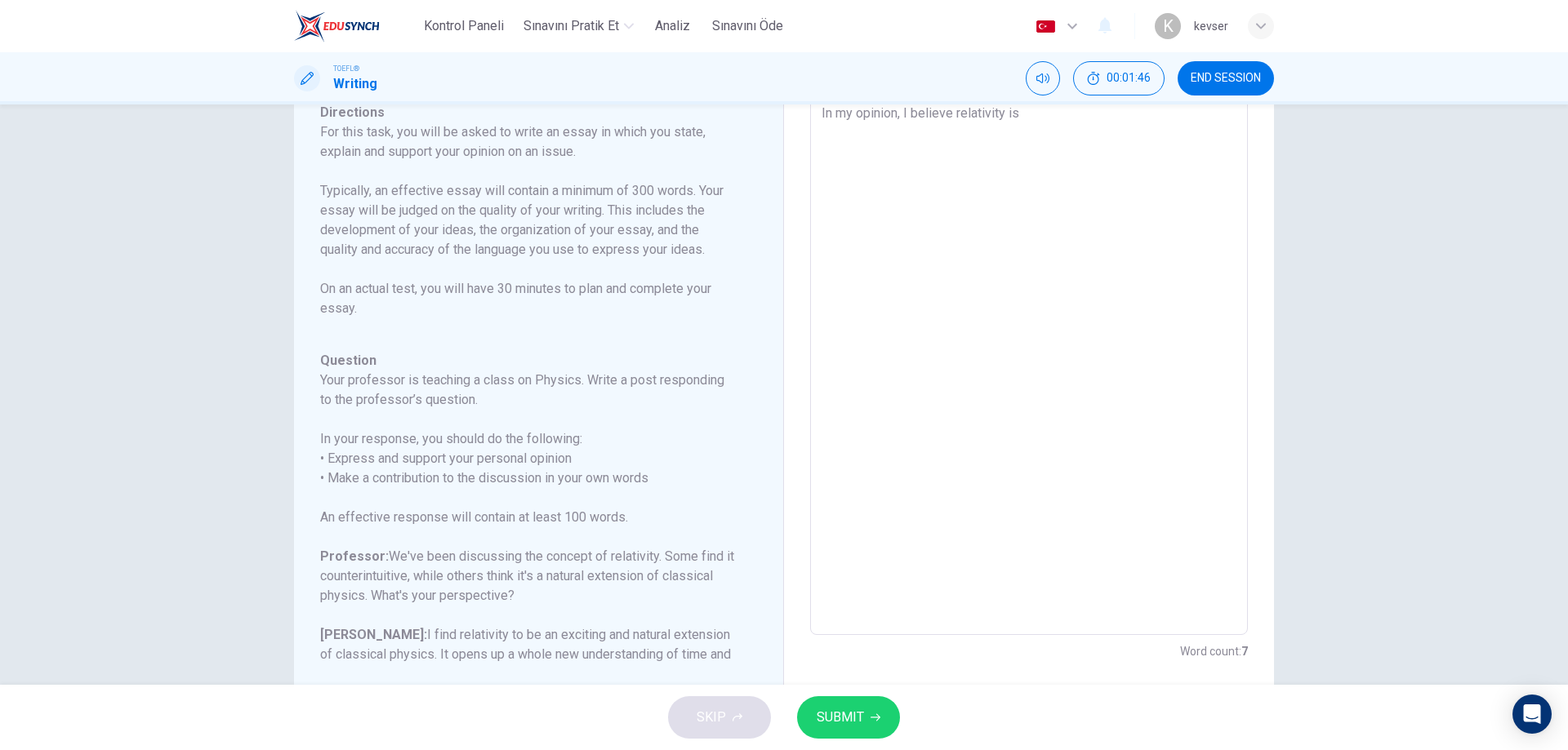
type textarea "In my opinion, I believe relativity is a"
type textarea "x"
type textarea "In my opinion, I believe relativity is a"
type textarea "x"
type textarea "In my opinion, I believe relativity is a n"
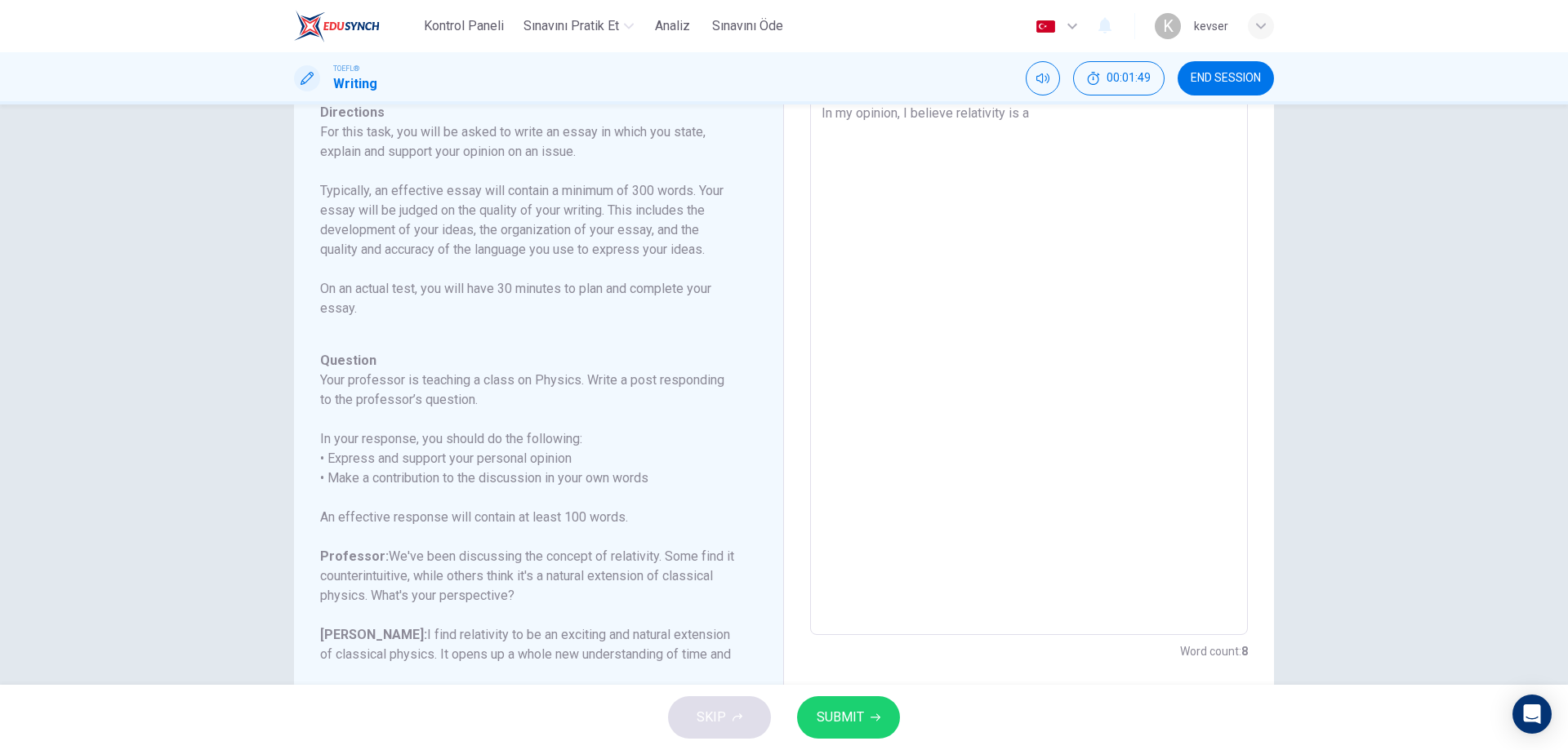
type textarea "x"
type textarea "In my opinion, I believe relativity is a na"
type textarea "x"
type textarea "In my opinion, I believe relativity is a nat"
type textarea "x"
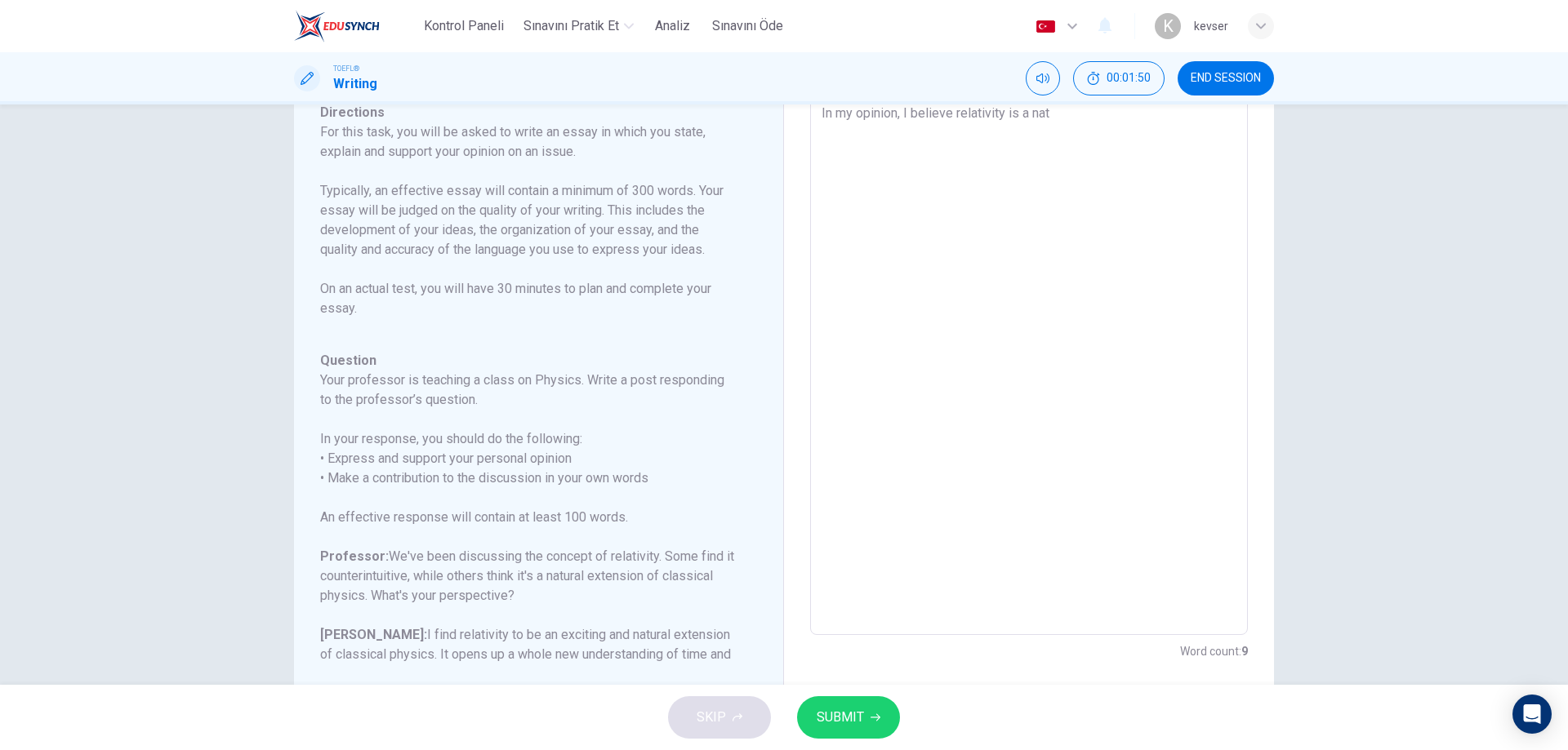
type textarea "In my opinion, I believe relativity is a natu"
type textarea "x"
type textarea "In my opinion, I believe relativity is a natur"
type textarea "x"
type textarea "In my opinion, I believe relativity is a natura"
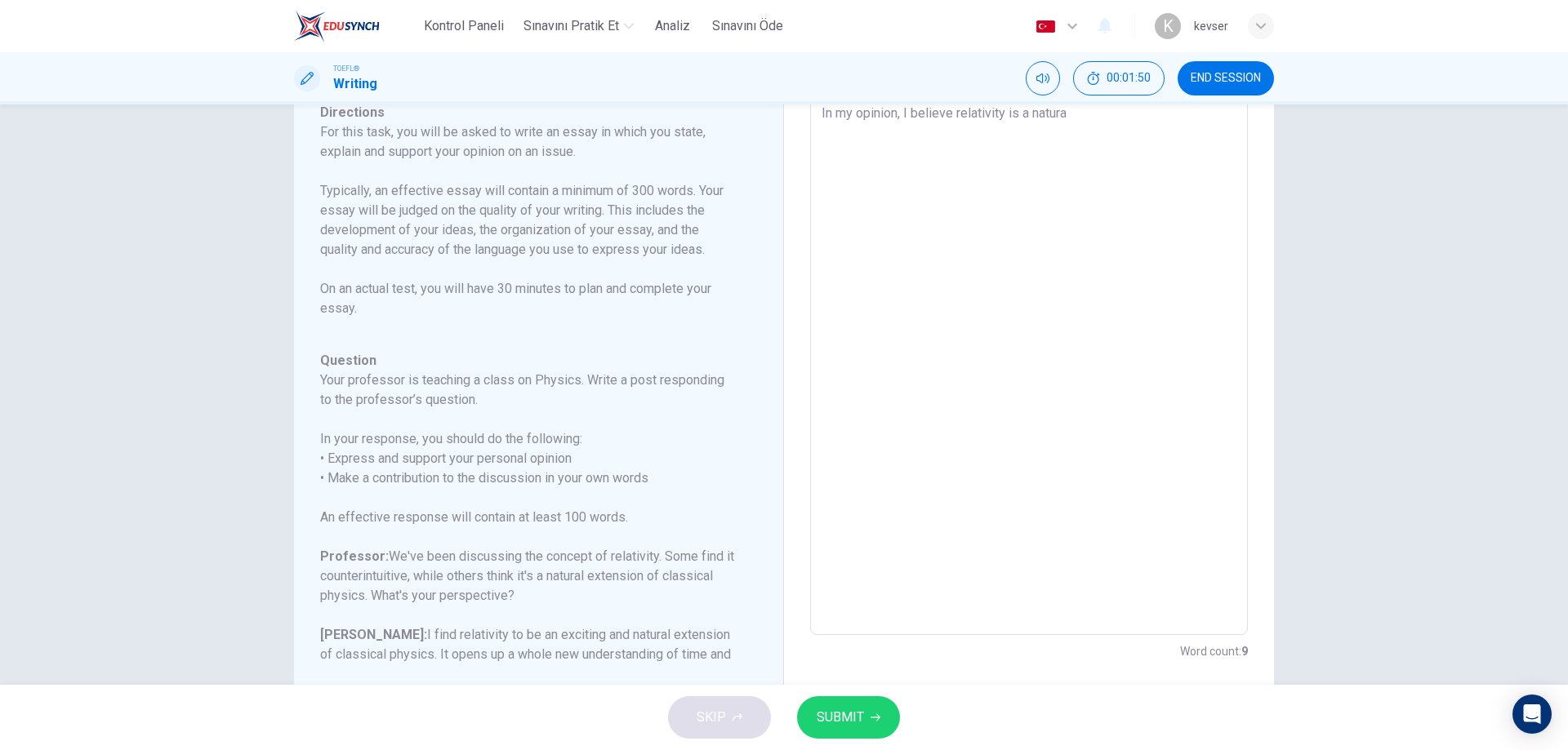
type textarea "x"
type textarea "In my opinion, I believe relativity is a natural"
type textarea "x"
type textarea "In my opinion, I believe relativity is a natural"
type textarea "x"
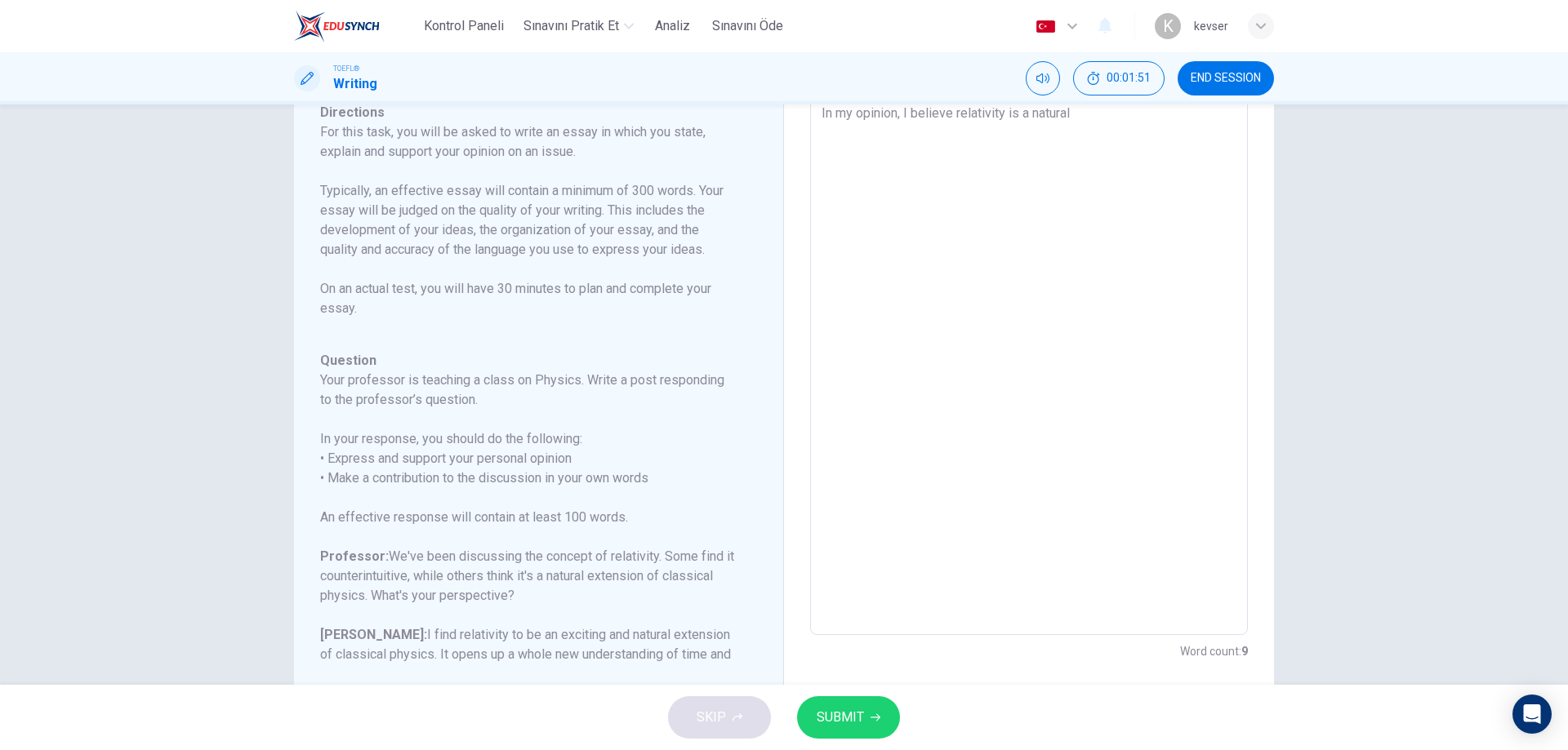
type textarea "In my opinion, I believe relativity is a natural e"
type textarea "x"
type textarea "In my opinion, I believe relativity is a natural ex"
type textarea "x"
type textarea "In my opinion, I believe relativity is a natural ext"
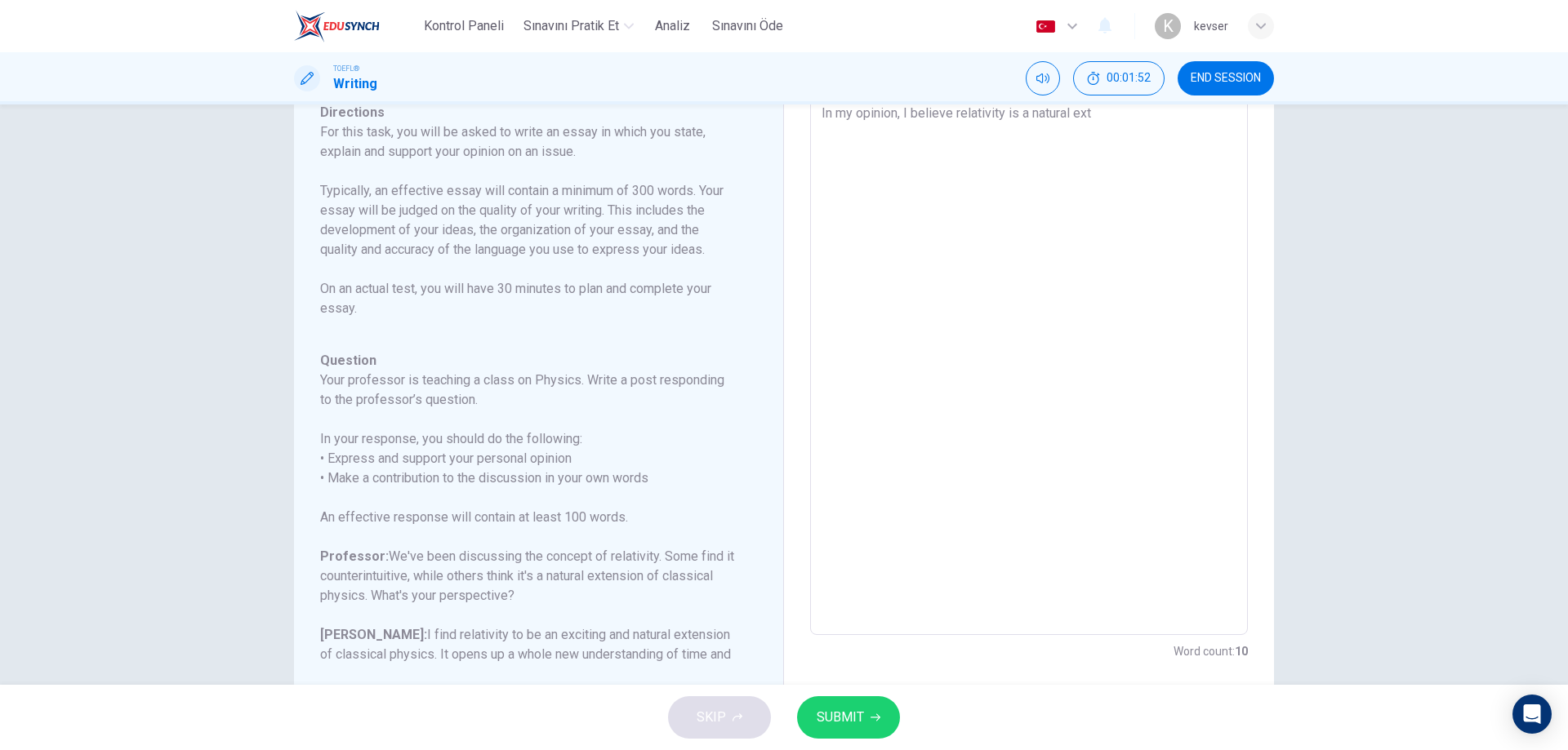
type textarea "x"
type textarea "In my opinion, I believe relativity is a natural exte"
type textarea "x"
type textarea "In my opinion, I believe relativity is a natural exten"
type textarea "x"
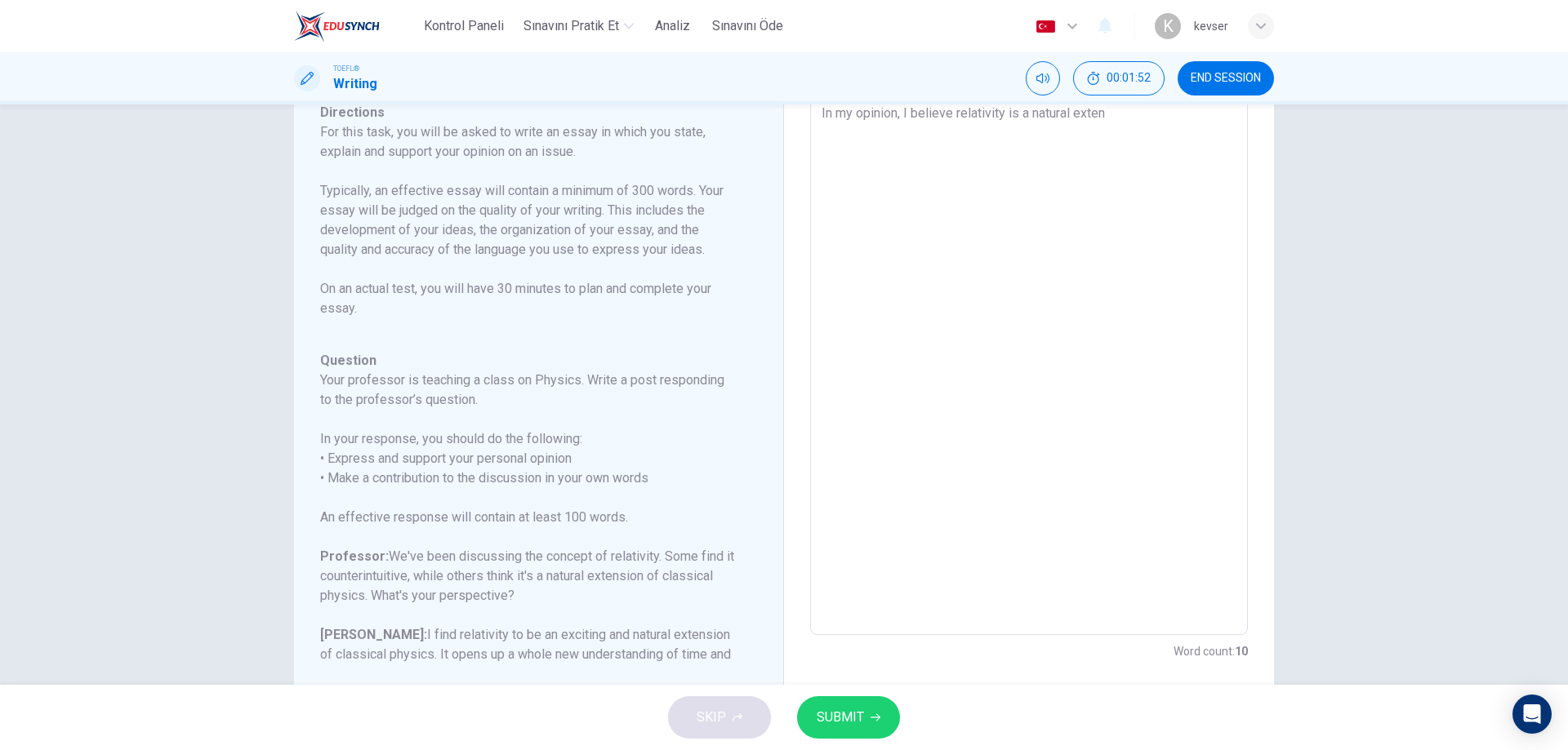
type textarea "In my opinion, I believe relativity is a natural extens"
type textarea "x"
type textarea "In my opinion, I believe relativity is a natural extensi"
type textarea "x"
type textarea "In my opinion, I believe relativity is a natural extensio"
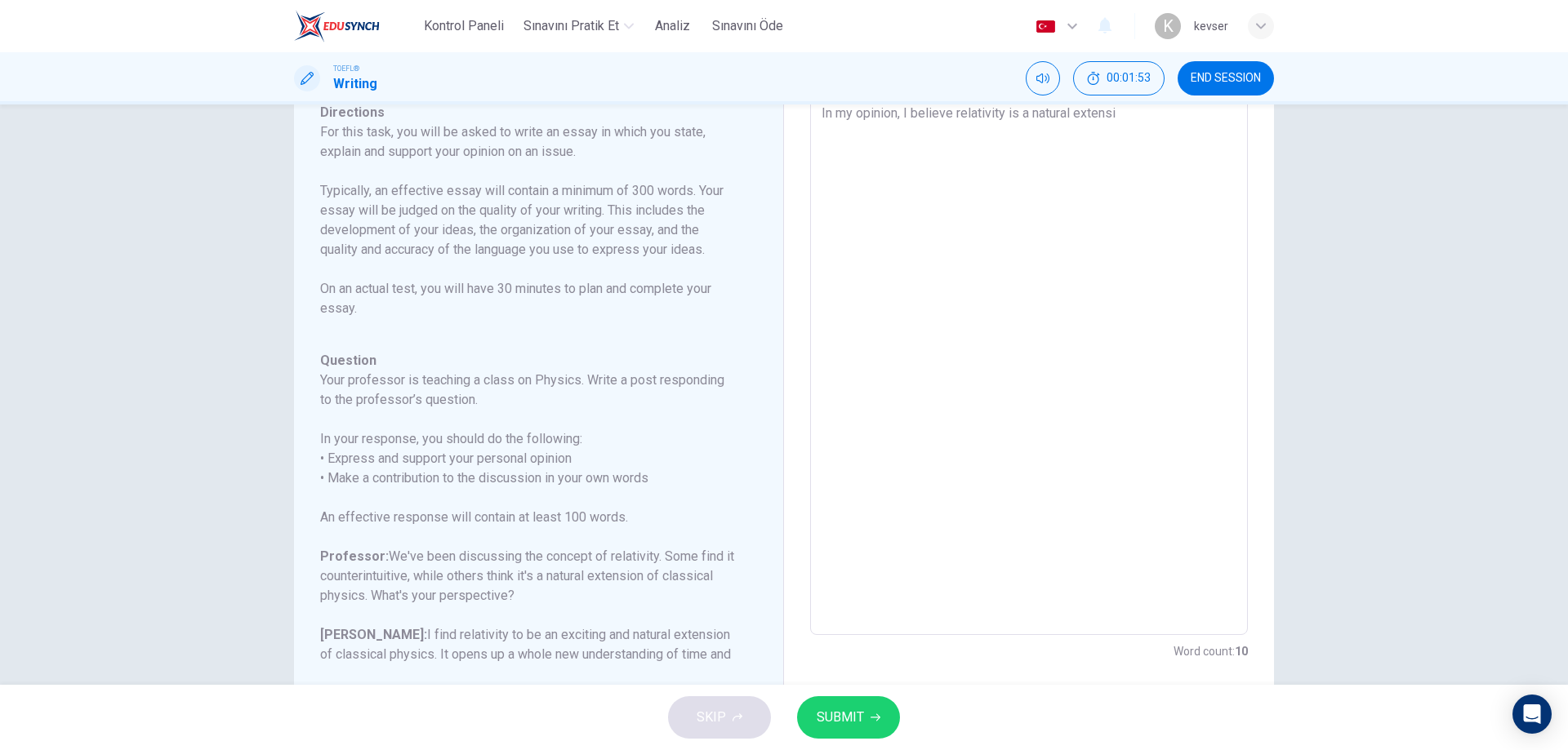
type textarea "x"
type textarea "In my opinion, I believe relativity is a natural extension"
type textarea "x"
type textarea "In my opinion, I believe relativity is a natural extension"
type textarea "x"
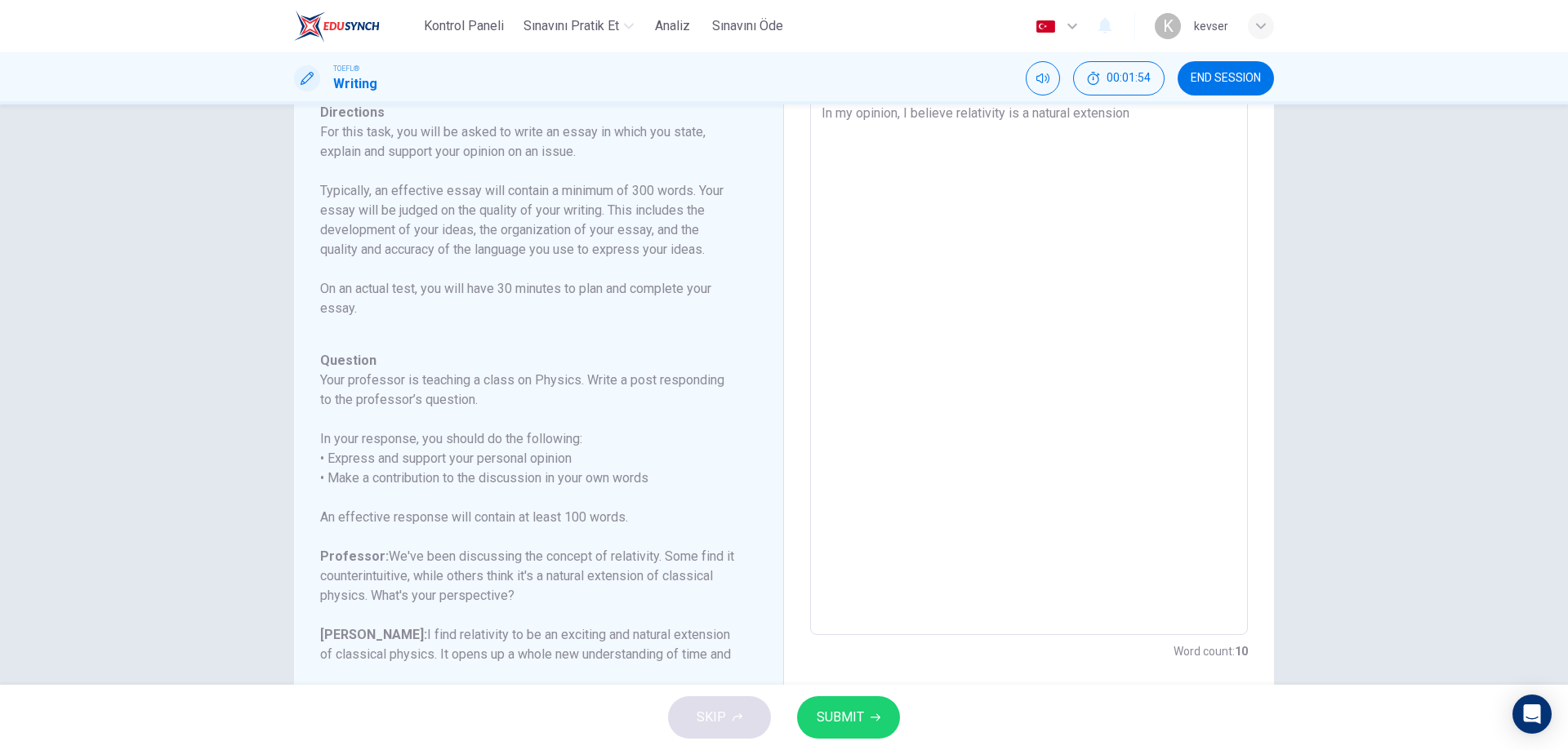
type textarea "In my opinion, I believe relativity is a natural extension o"
type textarea "x"
type textarea "In my opinion, I believe relativity is a natural extension of"
type textarea "x"
type textarea "In my opinion, I believe relativity is a natural extension of"
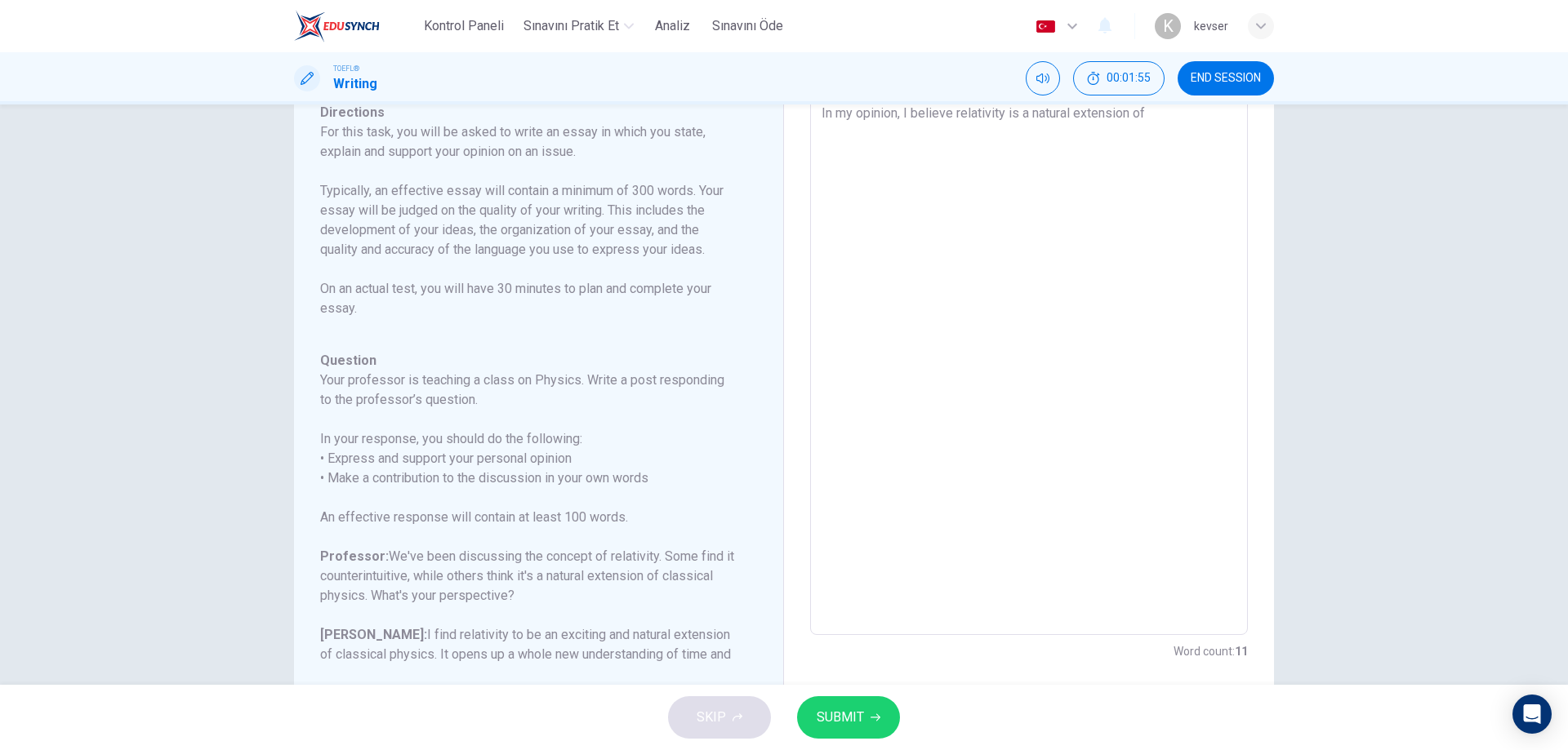
type textarea "x"
type textarea "In my opinion, I believe relativity is a natural extension of c"
type textarea "x"
type textarea "In my opinion, I believe relativity is a natural extension of cl"
type textarea "x"
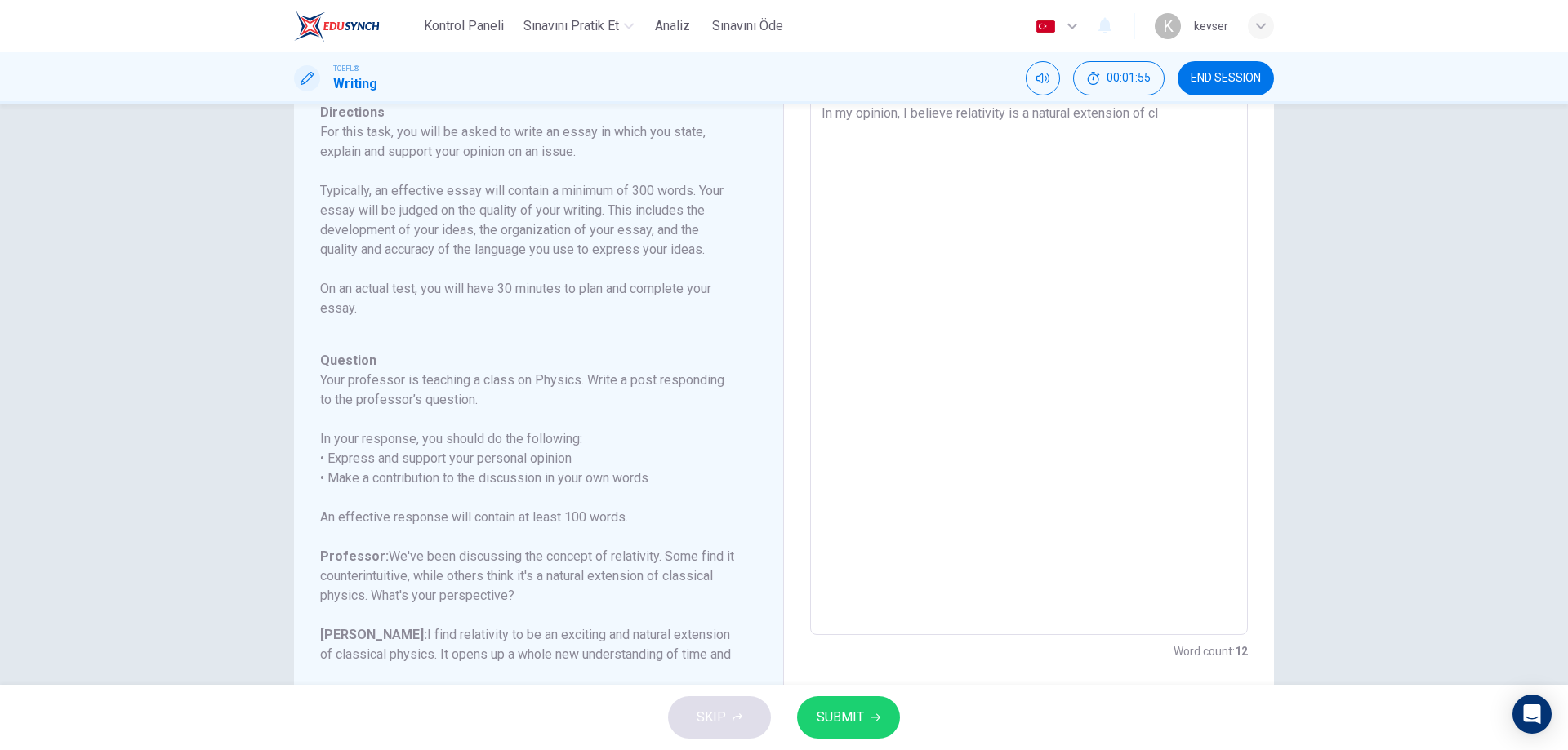
type textarea "In my opinion, I believe relativity is a natural extension of cla"
type textarea "x"
type textarea "In my opinion, I believe relativity is a natural extension of clas"
type textarea "x"
type textarea "In my opinion, I believe relativity is a natural extension of class"
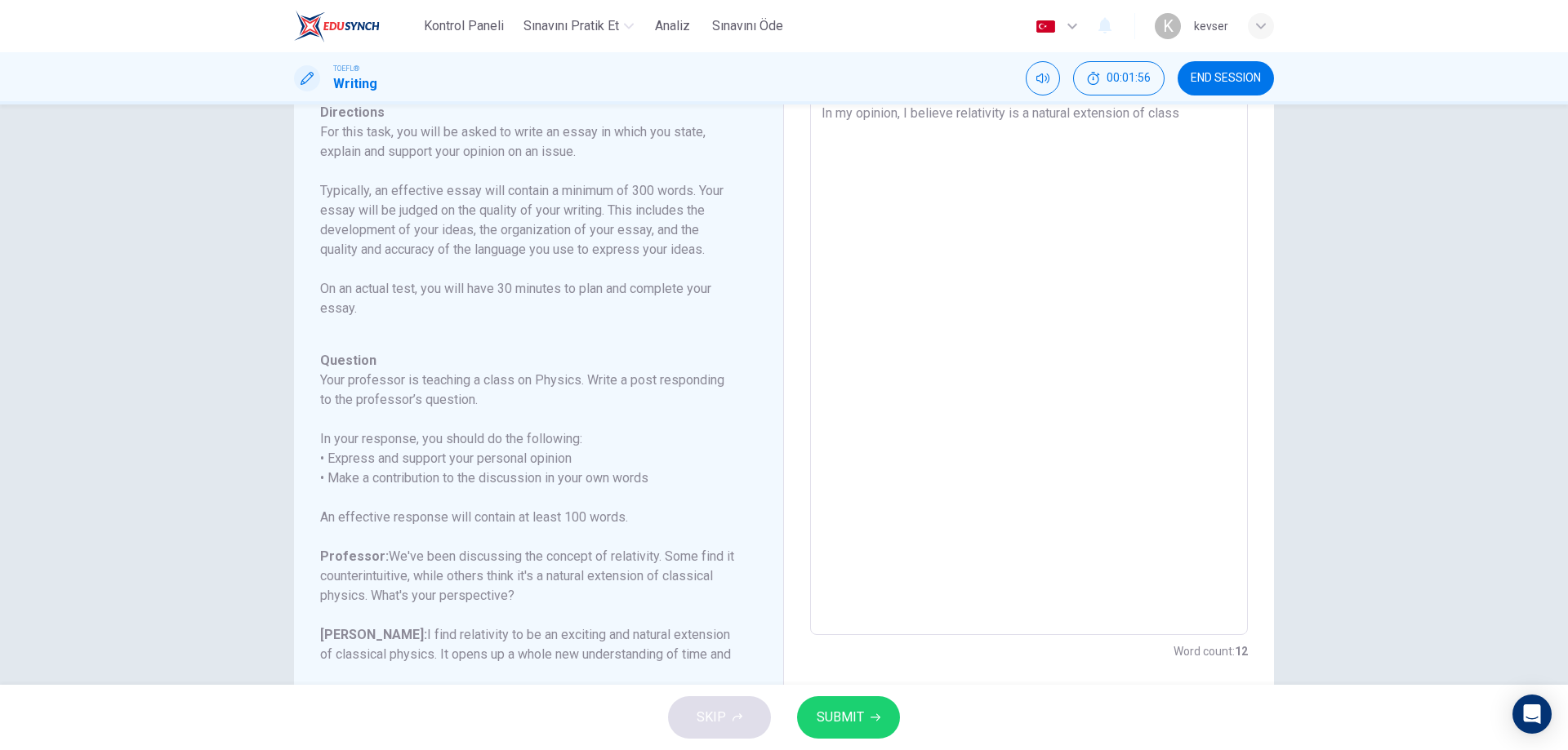
type textarea "x"
type textarea "In my opinion, I believe relativity is a natural extension of classi"
type textarea "x"
type textarea "In my opinion, I believe relativity is a natural extension of classic"
type textarea "x"
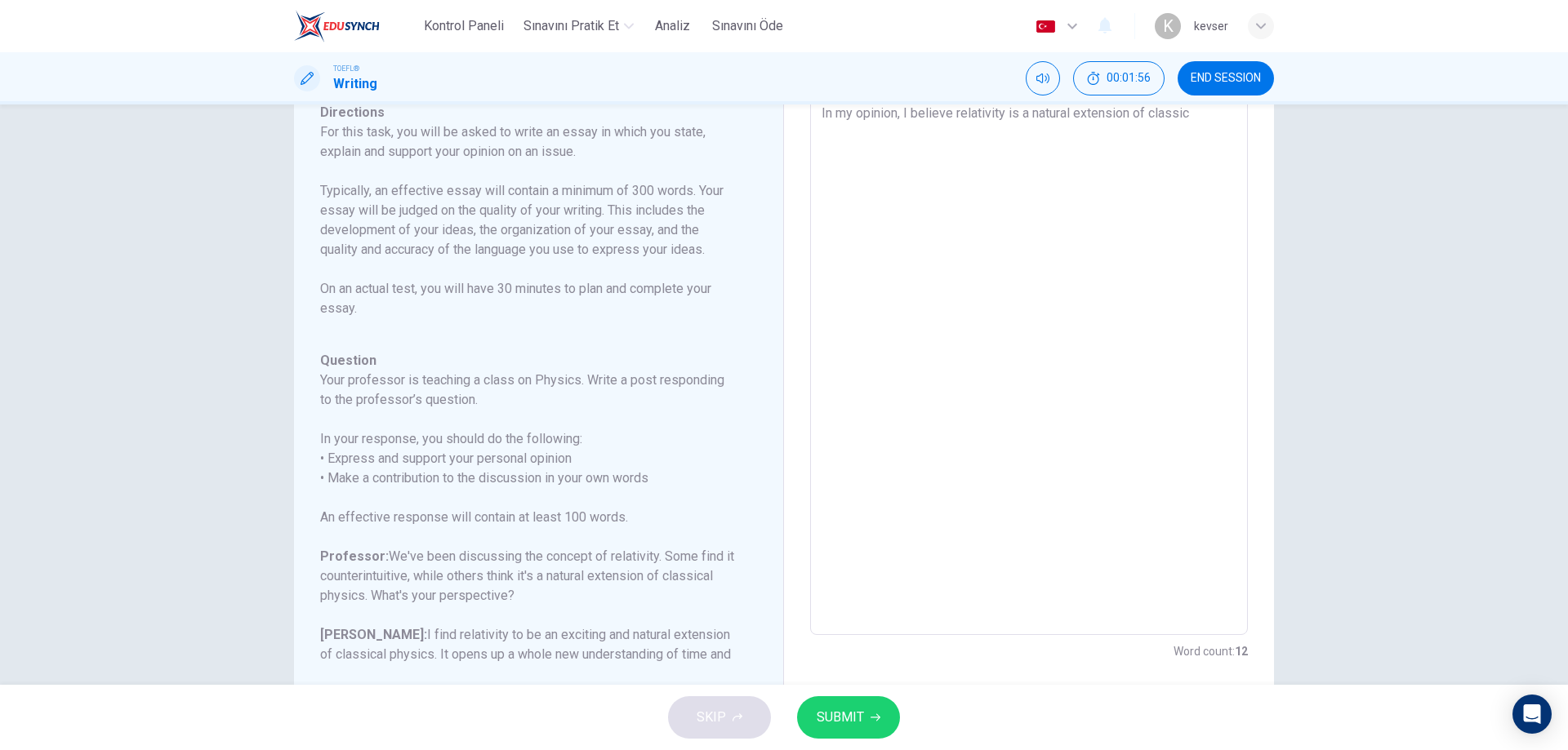
type textarea "In my opinion, I believe relativity is a natural extension of classica"
type textarea "x"
type textarea "In my opinion, I believe relativity is a natural extension of classical"
type textarea "x"
type textarea "In my opinion, I believe relativity is a natural extension of classical"
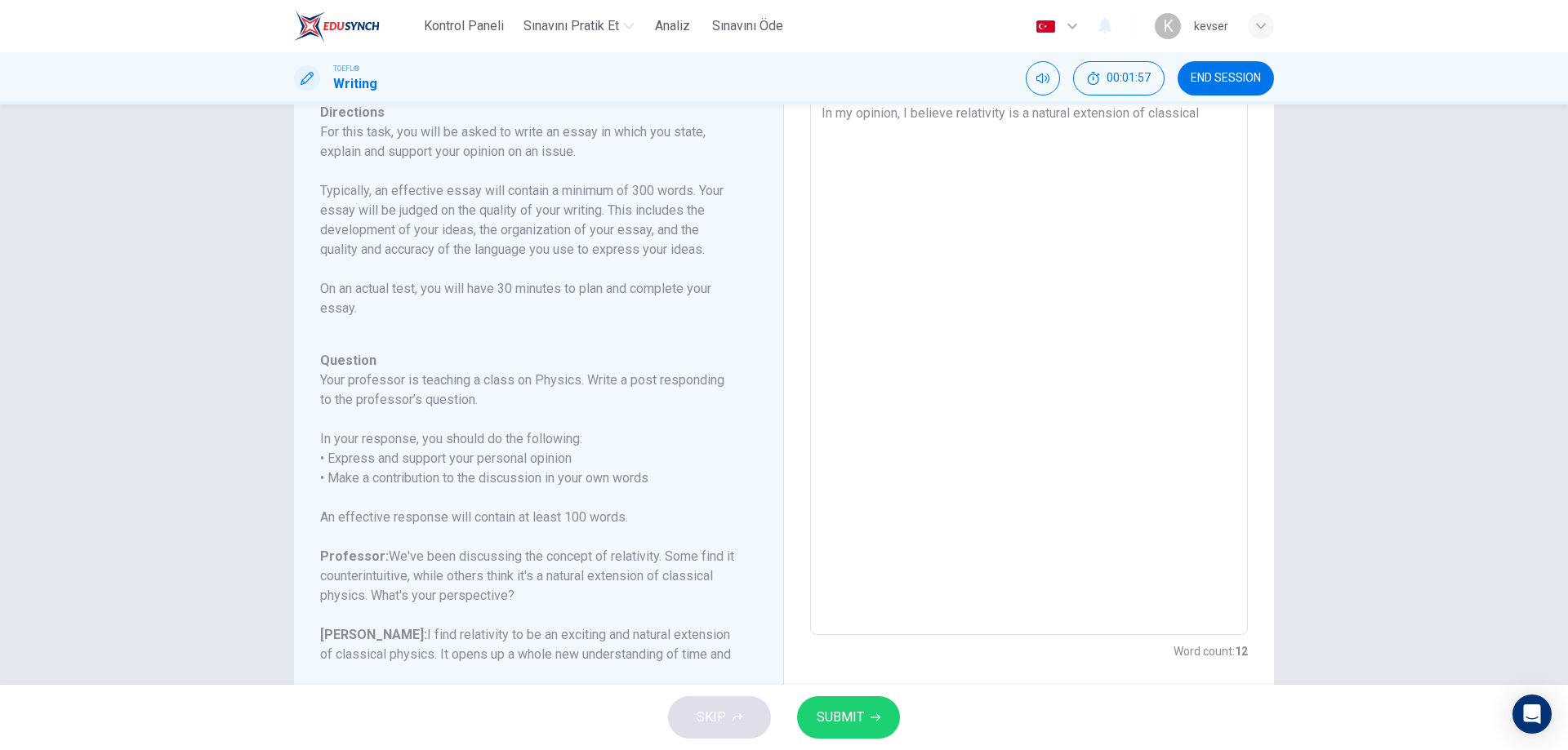
type textarea "x"
type textarea "In my opinion, I believe relativity is a natural extension of classical p"
type textarea "x"
type textarea "In my opinion, I believe relativity is a natural extension of classical ph"
type textarea "x"
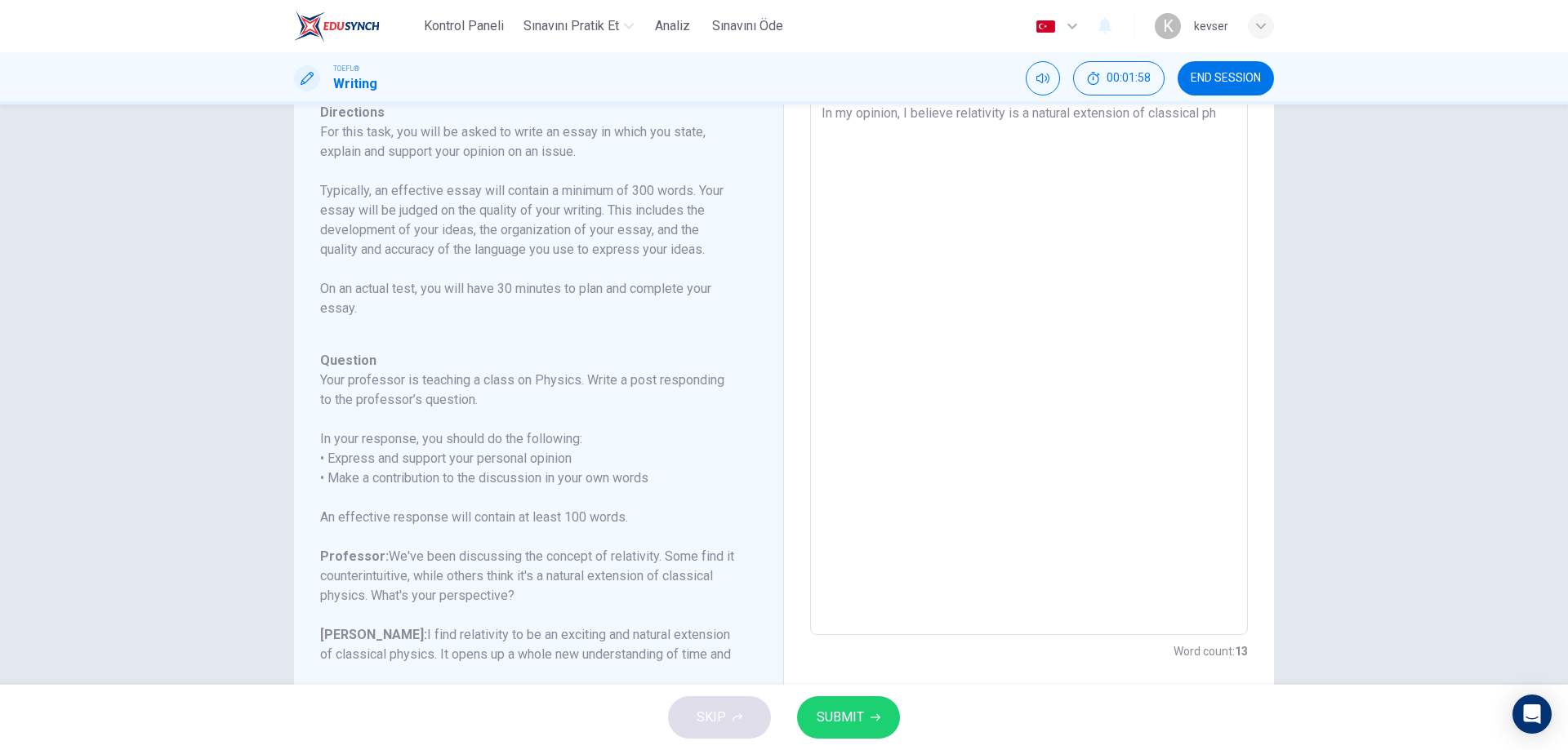
type textarea "In my opinion, I believe relativity is a natural extension of classical phy"
type textarea "x"
type textarea "In my opinion, I believe relativity is a natural extension of classical phys"
type textarea "x"
type textarea "In my opinion, I believe relativity is a natural extension of classical physi"
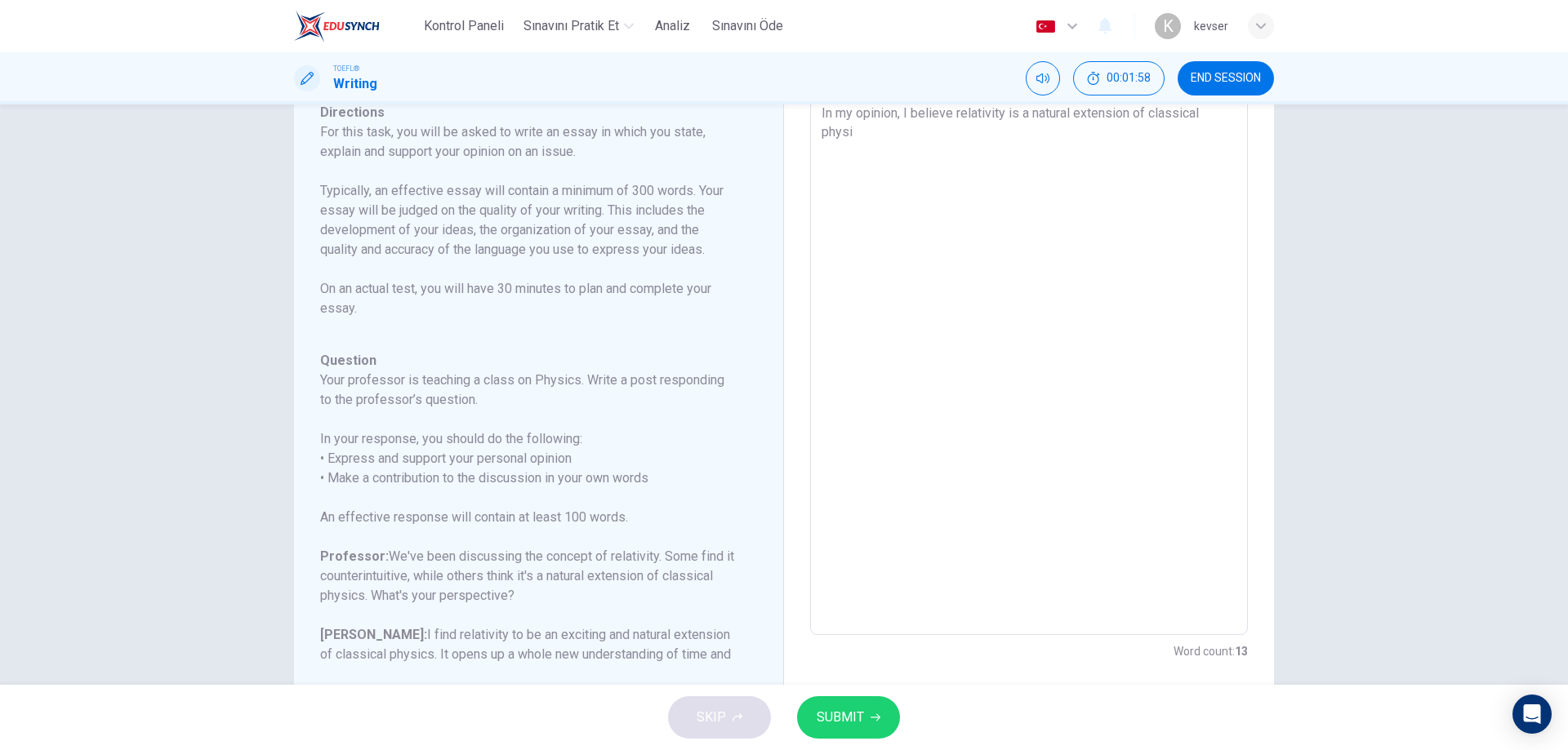
type textarea "x"
type textarea "In my opinion, I believe relativity is a natural extension of classical physic"
type textarea "x"
type textarea "In my opinion, I believe relativity is a natural extension of classical physics"
type textarea "x"
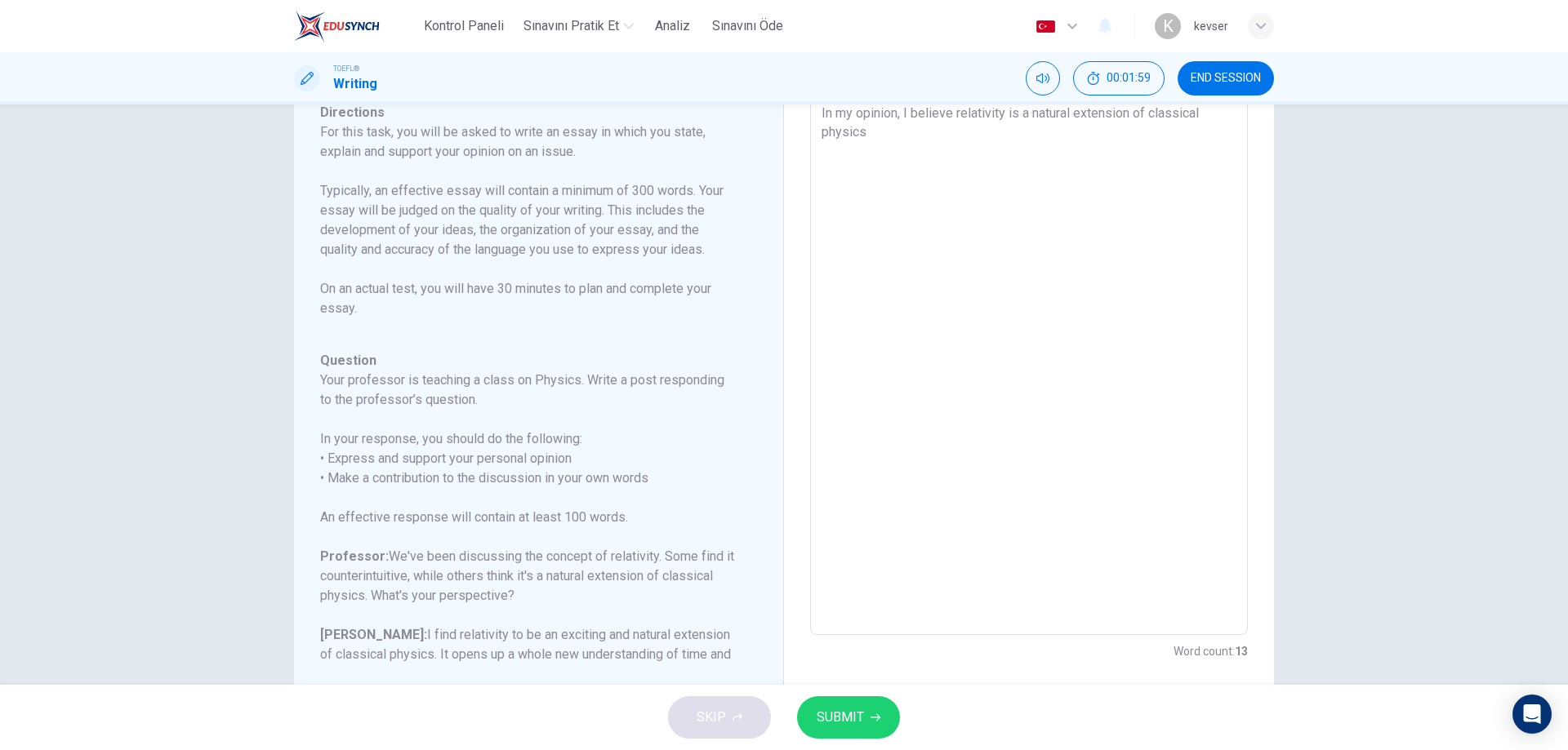
type textarea "In my opinion, I believe relativity is a natural extension of classical physics."
type textarea "x"
type textarea "In my opinion, I believe relativity is a natural extension of classical physics."
type textarea "x"
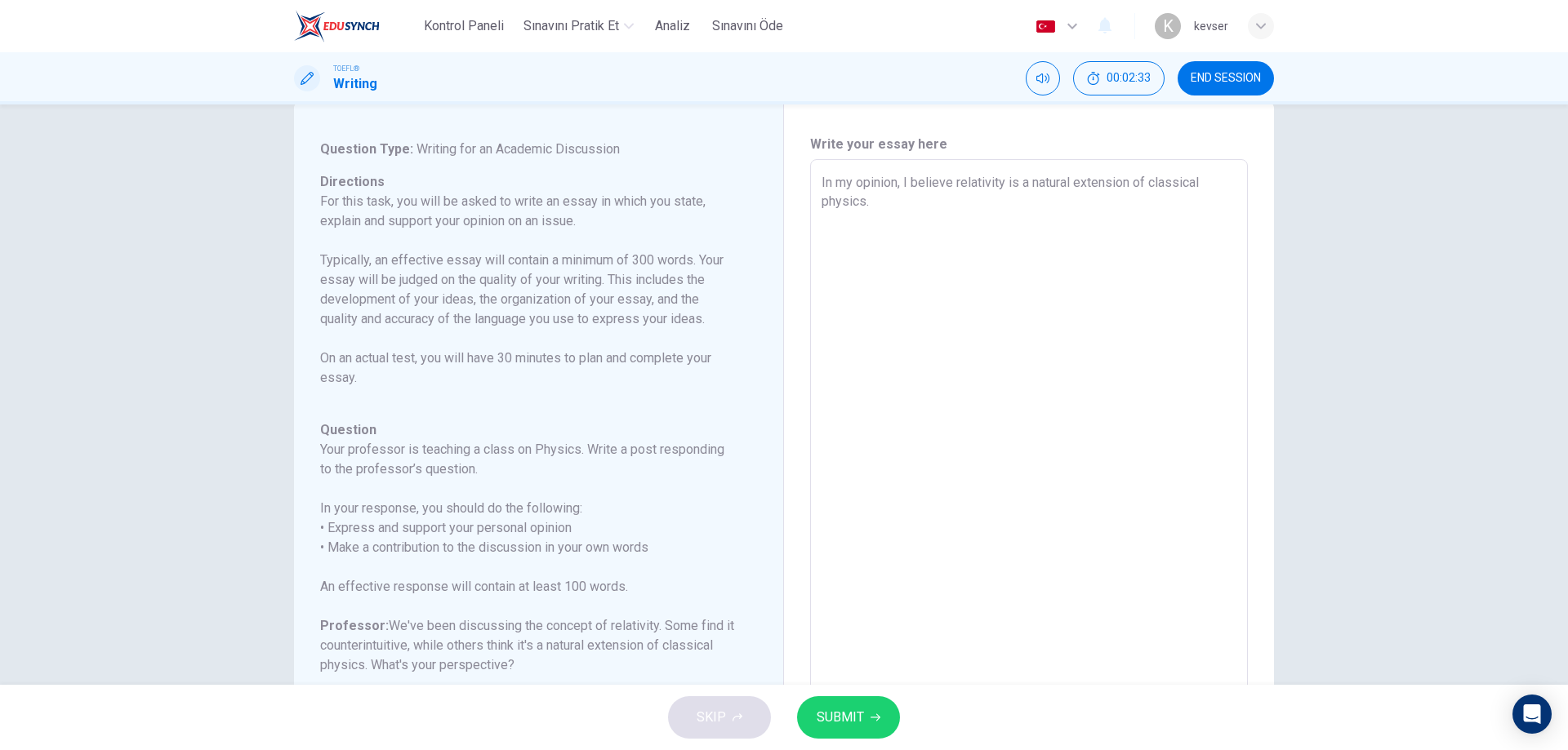
scroll to position [0, 0]
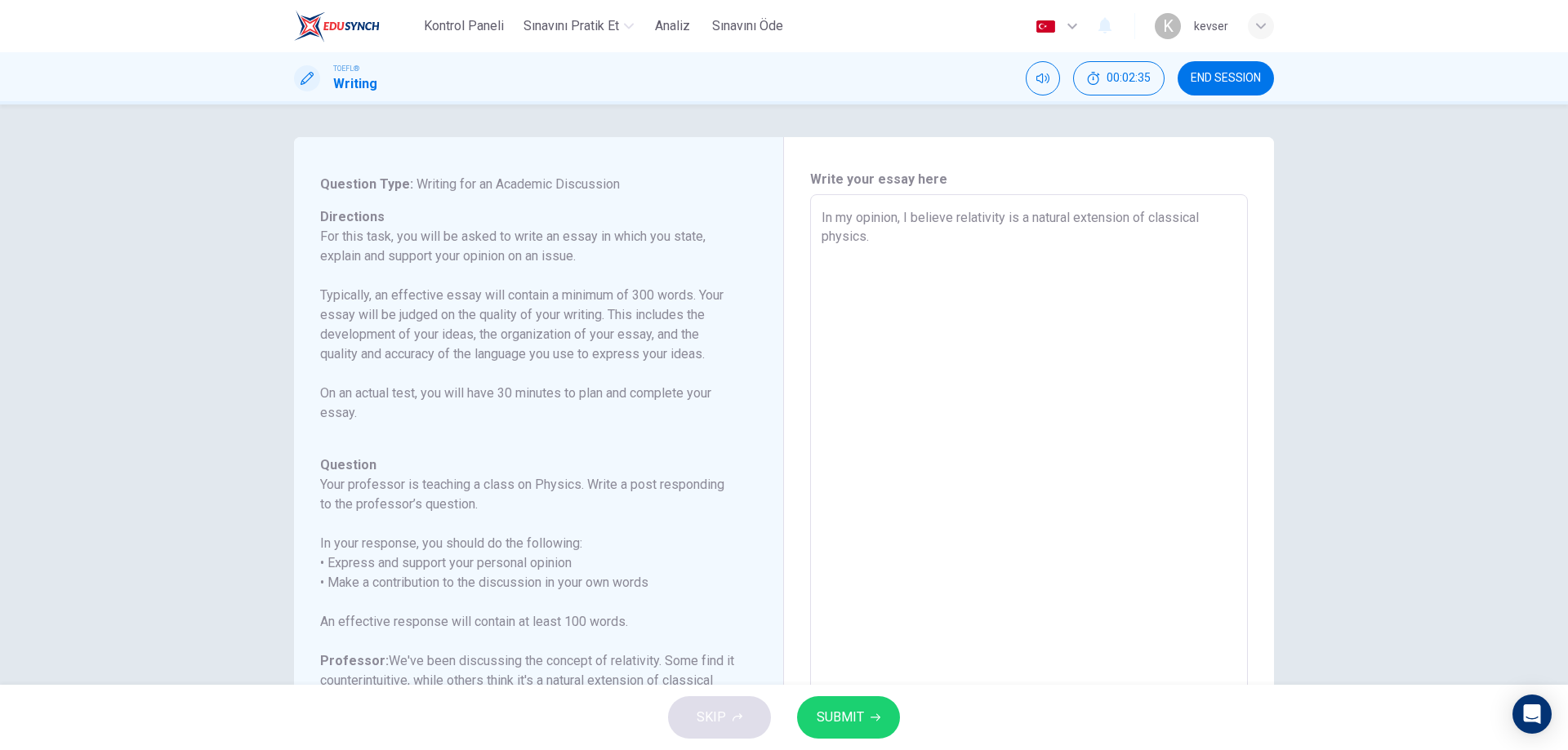
drag, startPoint x: 933, startPoint y: 116, endPoint x: 903, endPoint y: 224, distance: 112.1
click at [903, 224] on textarea "In my opinion, I believe relativity is a natural extension of classical physics." at bounding box center [1028, 467] width 414 height 518
type textarea "In my opinion, relativity is a natural extension of classical physics."
type textarea "x"
click at [1205, 223] on textarea "In my opinion, relativity is a natural extension of classical physics." at bounding box center [1028, 467] width 414 height 518
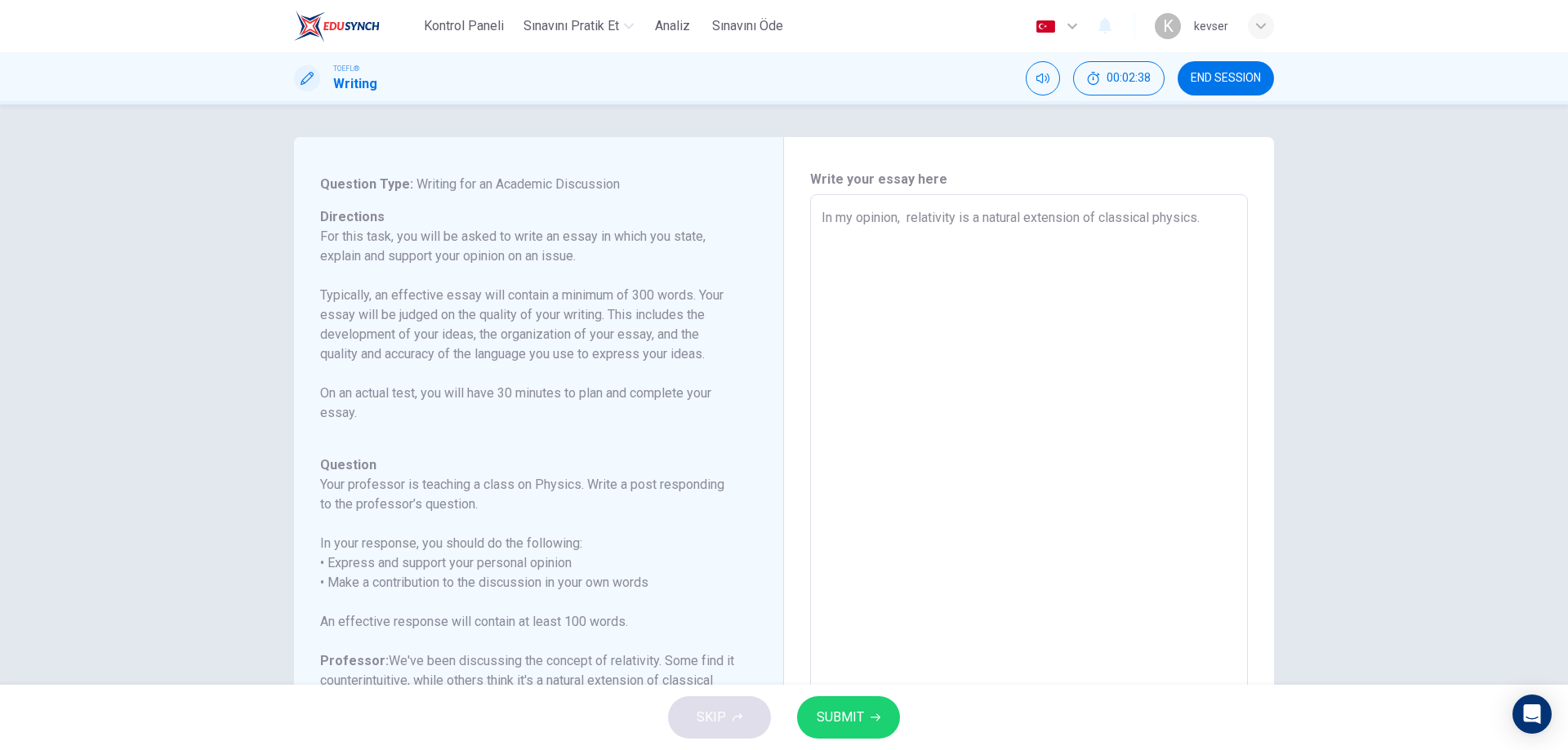
type textarea "In my opinion, relativity is a natural extension of classical physics. I"
type textarea "x"
type textarea "In my opinion, relativity is a natural extension of classical physics. In"
type textarea "x"
type textarea "In my opinion, relativity is a natural extension of classical physics. In"
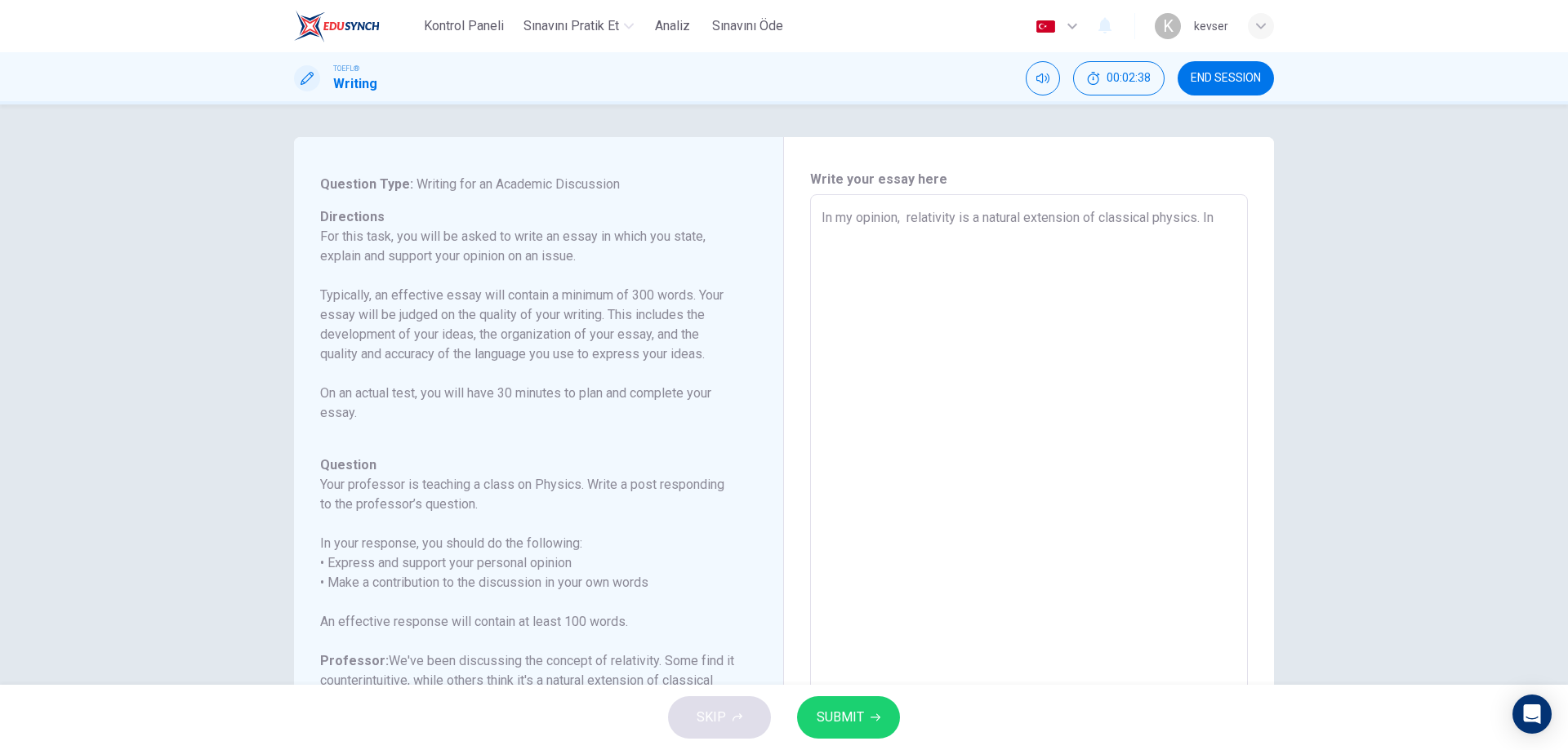
type textarea "x"
type textarea "In my opinion, relativity is a natural extension of classical physics. In m"
type textarea "x"
type textarea "In my opinion, relativity is a natural extension of classical physics. In my"
type textarea "x"
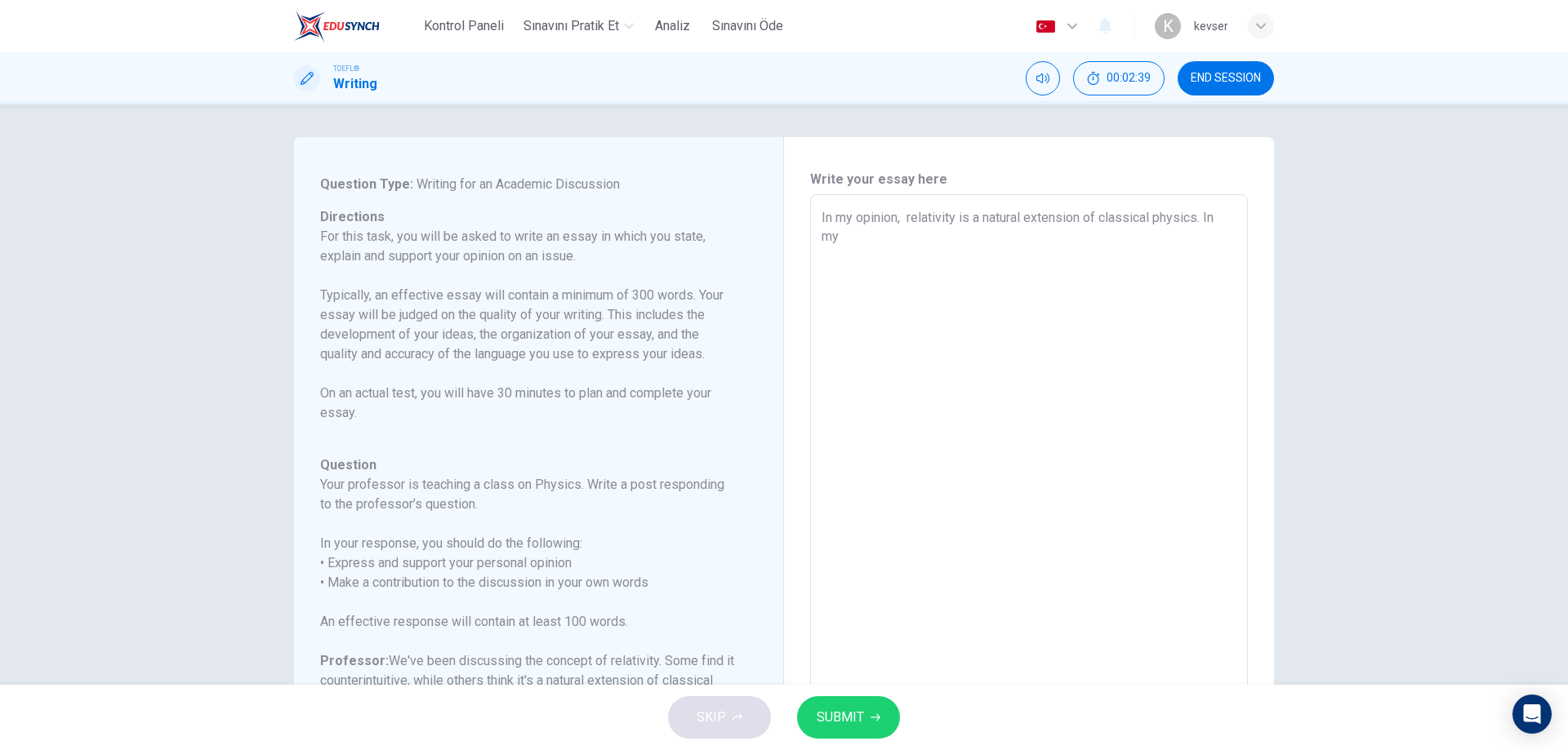
type textarea "In my opinion, relativity is a natural extension of classical physics. In my"
type textarea "x"
type textarea "In my opinion, relativity is a natural extension of classical physics. In my o"
type textarea "x"
type textarea "In my opinion, relativity is a natural extension of classical physics. In my op"
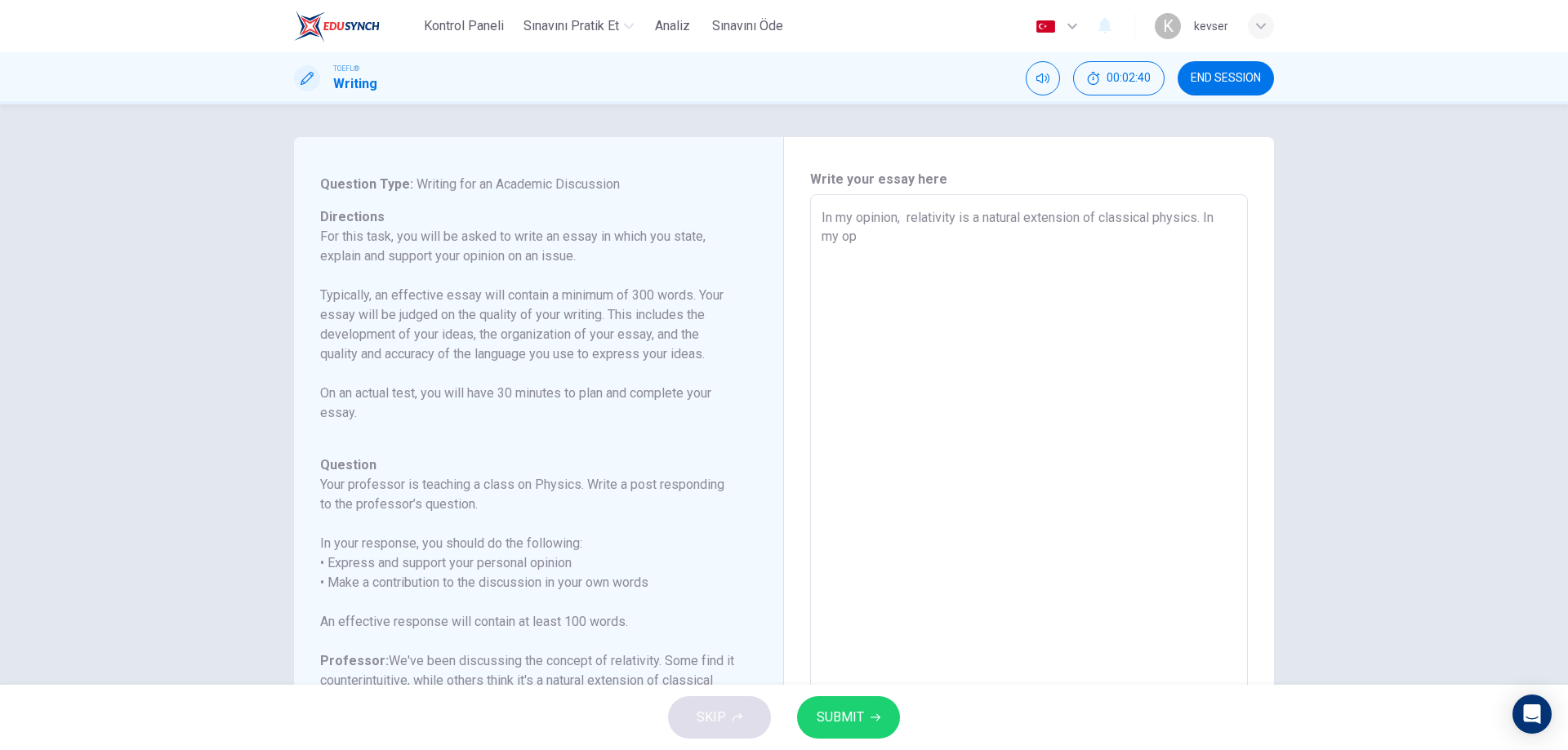
type textarea "x"
type textarea "In my opinion, relativity is a natural extension of classical physics. In my opi"
type textarea "x"
type textarea "In my opinion, relativity is a natural extension of classical physics. In my op…"
type textarea "x"
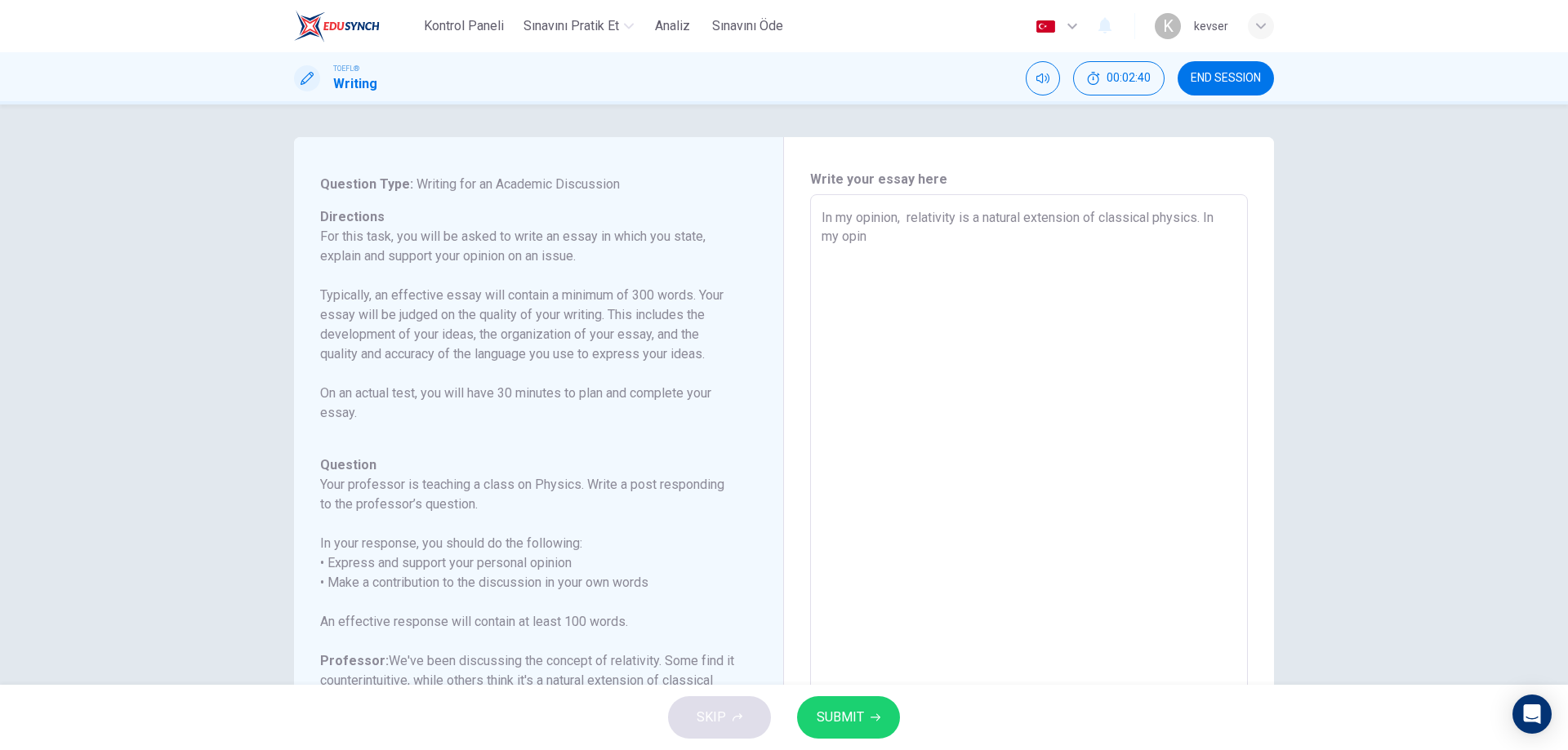
type textarea "In my opinion, relativity is a natural extension of classical physics. In my op…"
type textarea "x"
type textarea "In my opinion, relativity is a natural extension of classical physics. In my op…"
type textarea "x"
type textarea "In my opinion, relativity is a natural extension of classical physics. In my op…"
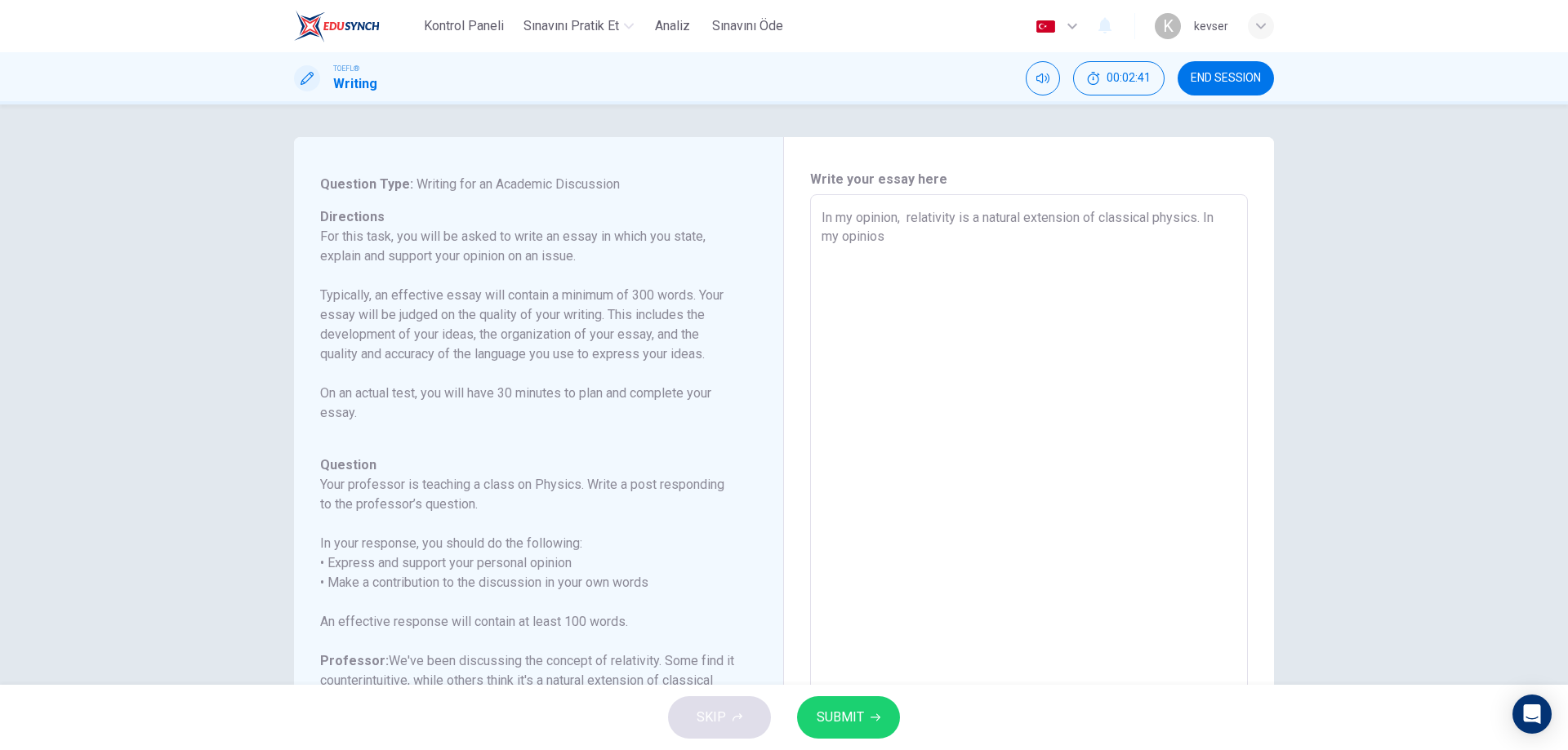
type textarea "x"
type textarea "In my opinion, relativity is a natural extension of classical physics. In my op…"
type textarea "x"
type textarea "In my opinion, relativity is a natural extension of classical physics. In my op…"
type textarea "x"
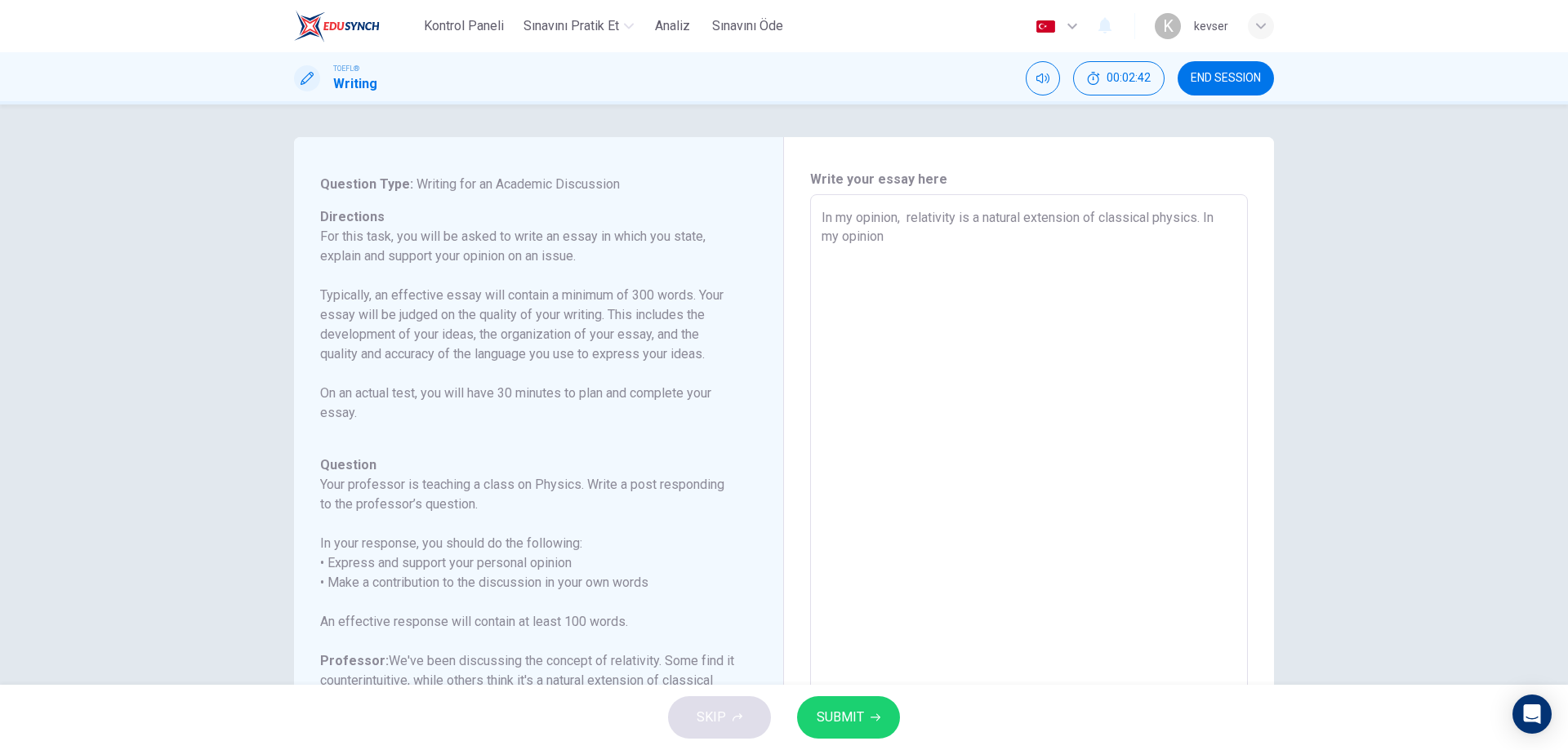
type textarea "In my opinion, relativity is a natural extension of classical physics. In my op…"
type textarea "x"
type textarea "In my opinion, relativity is a natural extension of classical physics. In my op…"
type textarea "x"
type textarea "In my opinion, relativity is a natural extension of classical physics. In my op…"
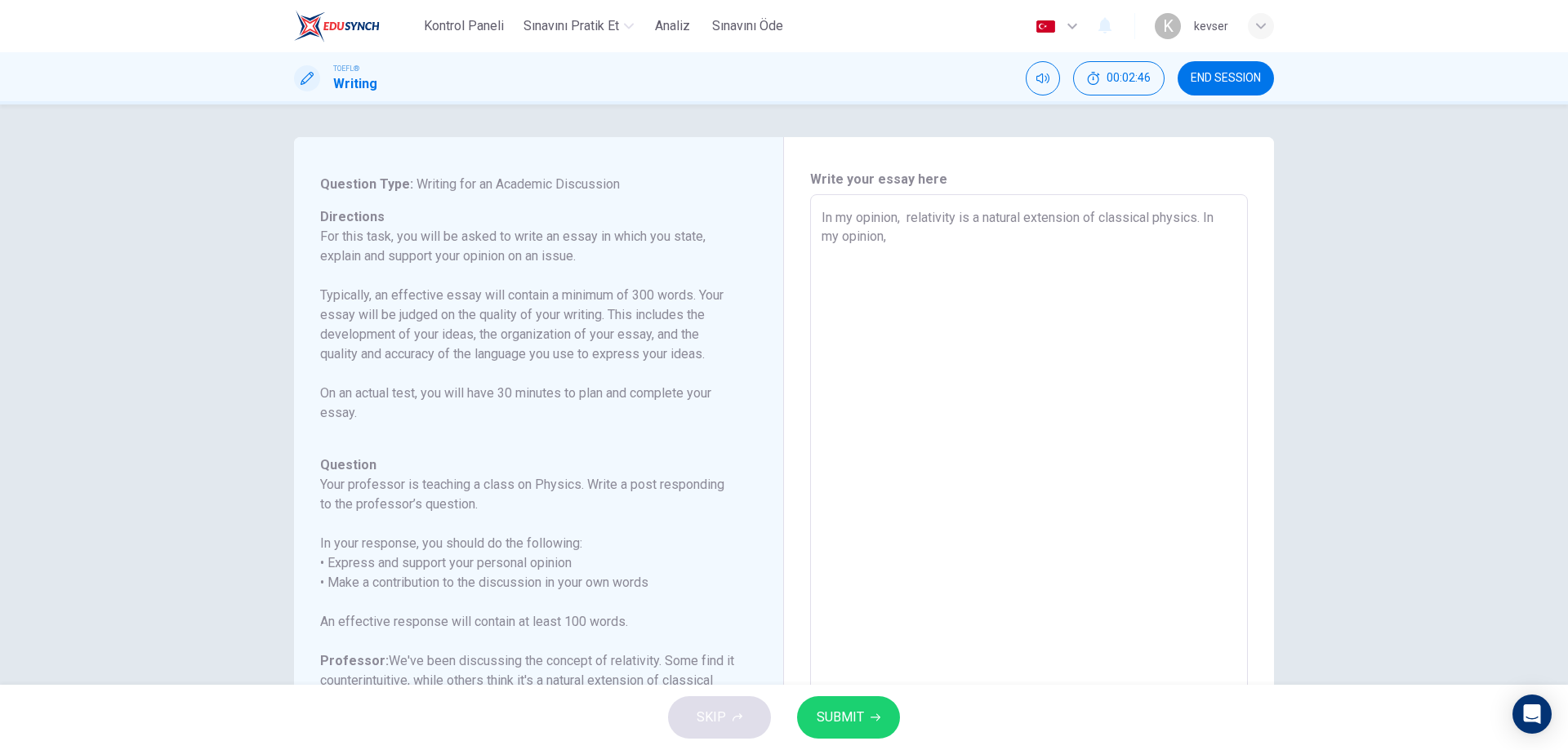
type textarea "x"
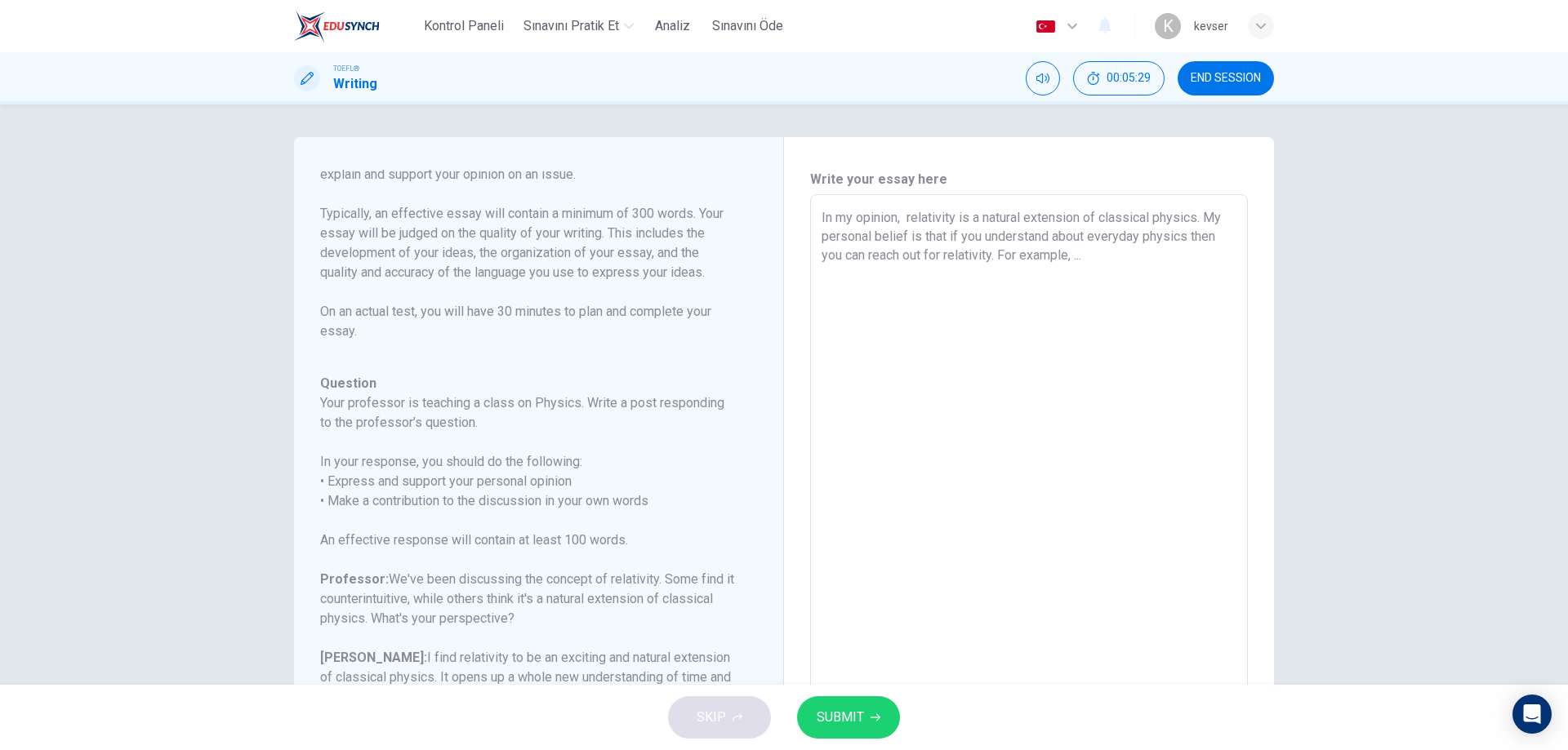
click at [858, 714] on span "SUBMIT" at bounding box center [840, 717] width 48 height 22
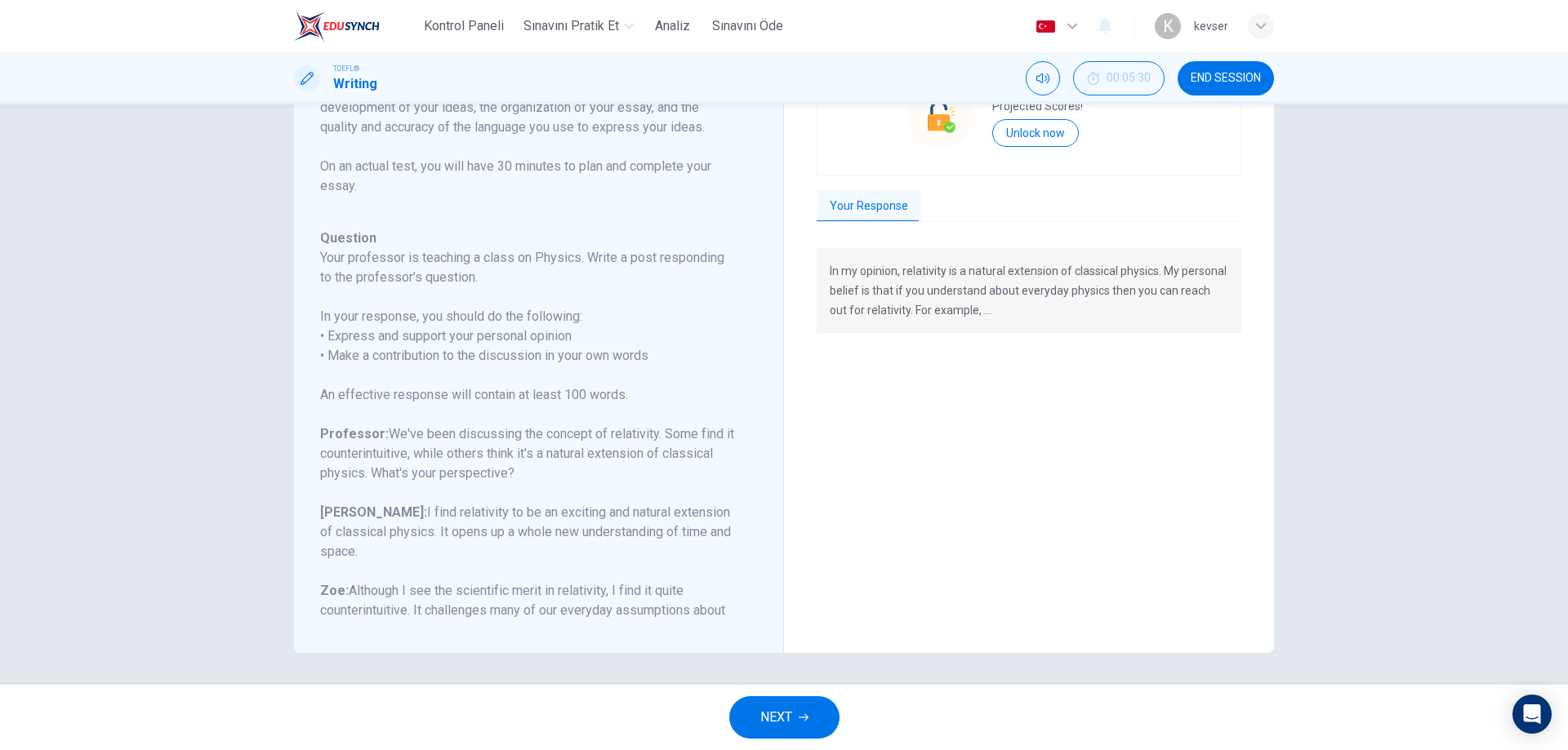
scroll to position [146, 0]
click at [799, 719] on icon "button" at bounding box center [803, 717] width 10 height 10
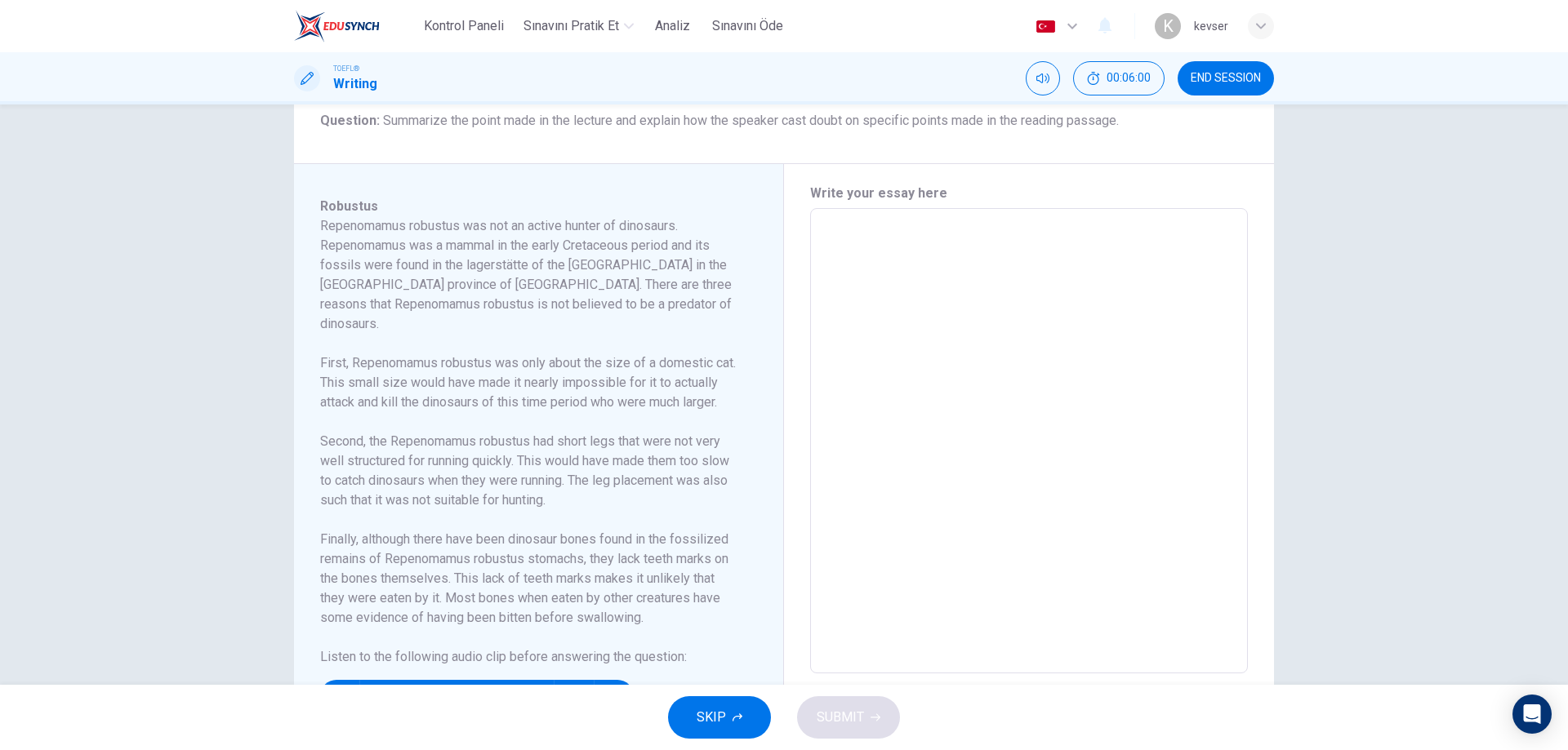
scroll to position [191, 0]
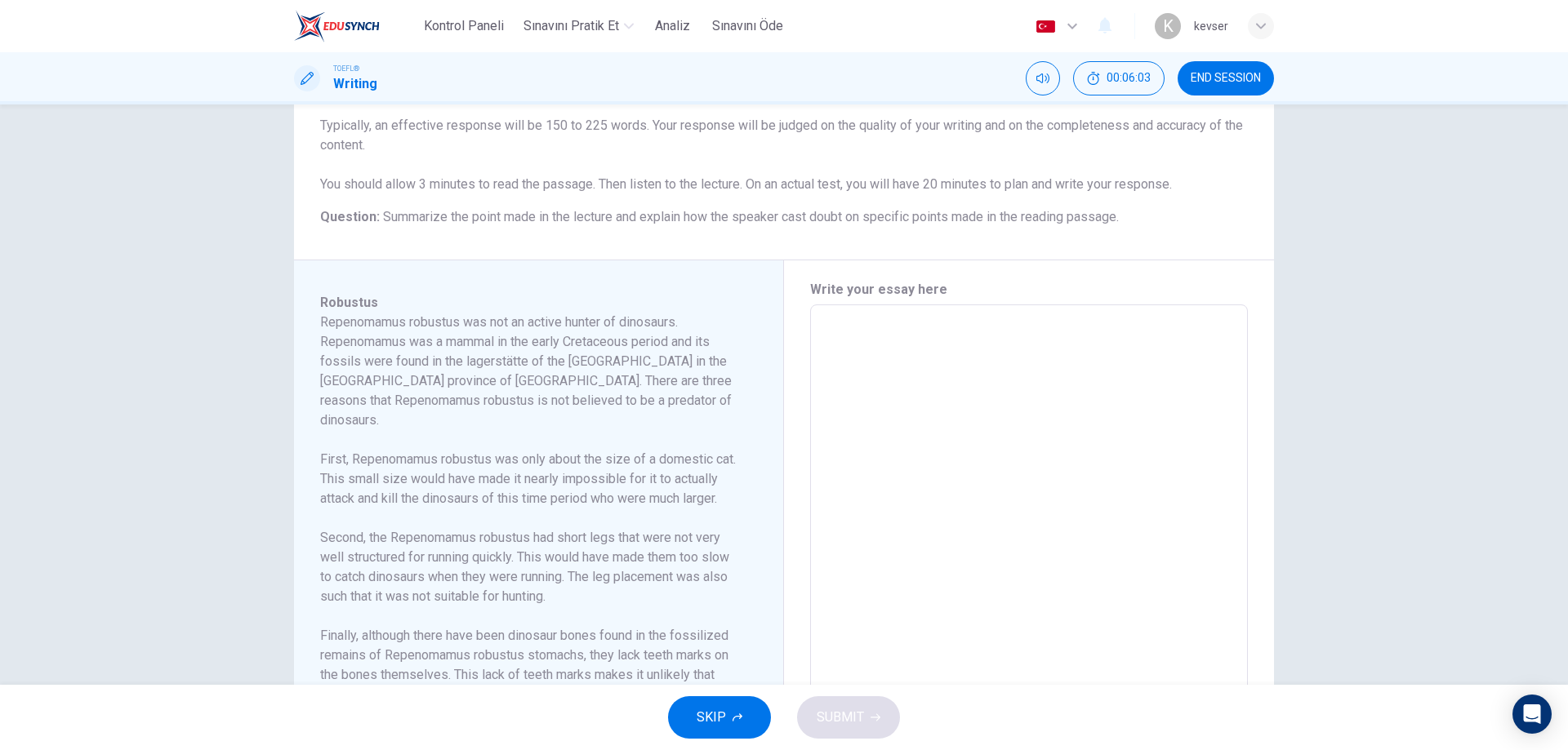
click at [1238, 80] on span "END SESSION" at bounding box center [1225, 78] width 70 height 13
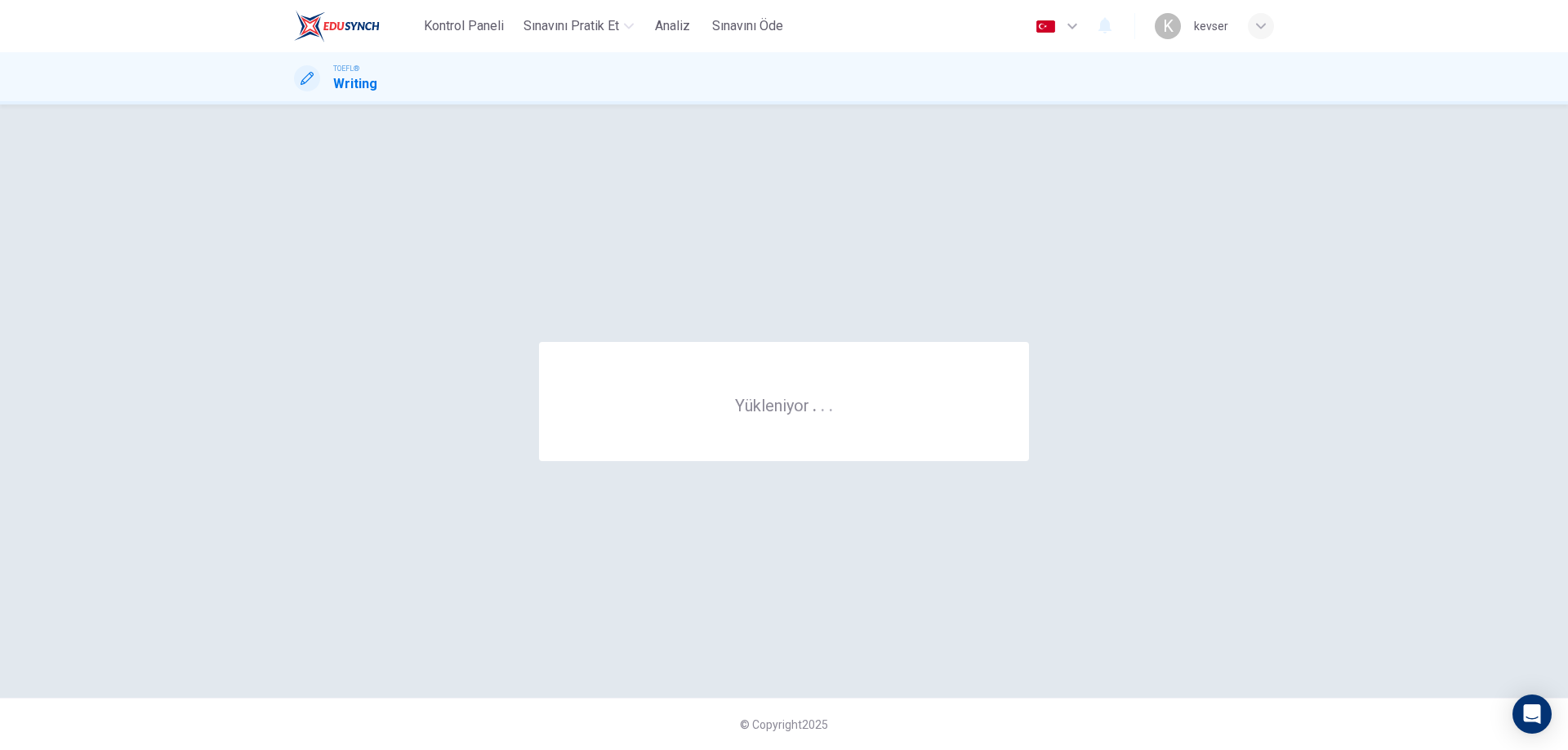
scroll to position [0, 0]
